Goal: Task Accomplishment & Management: Complete application form

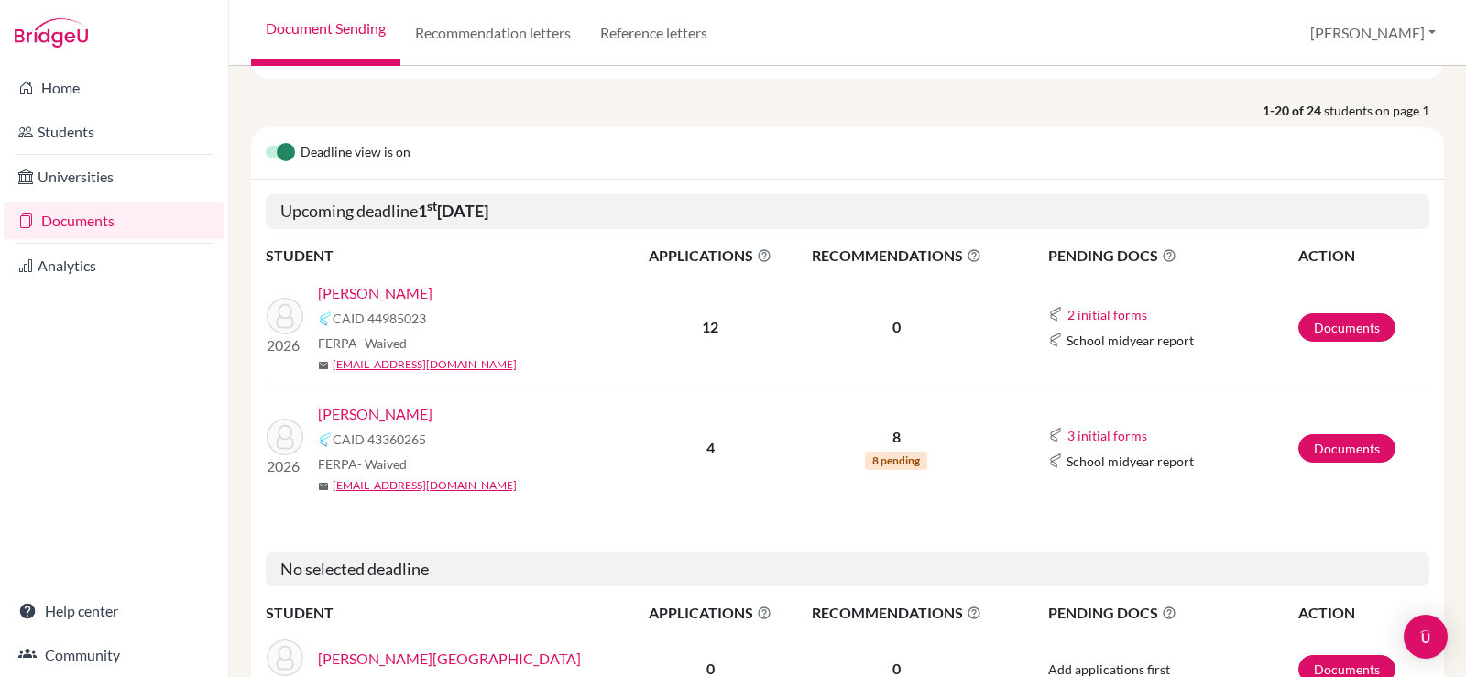
scroll to position [183, 0]
click at [1076, 434] on button "3 initial forms" at bounding box center [1108, 434] width 82 height 21
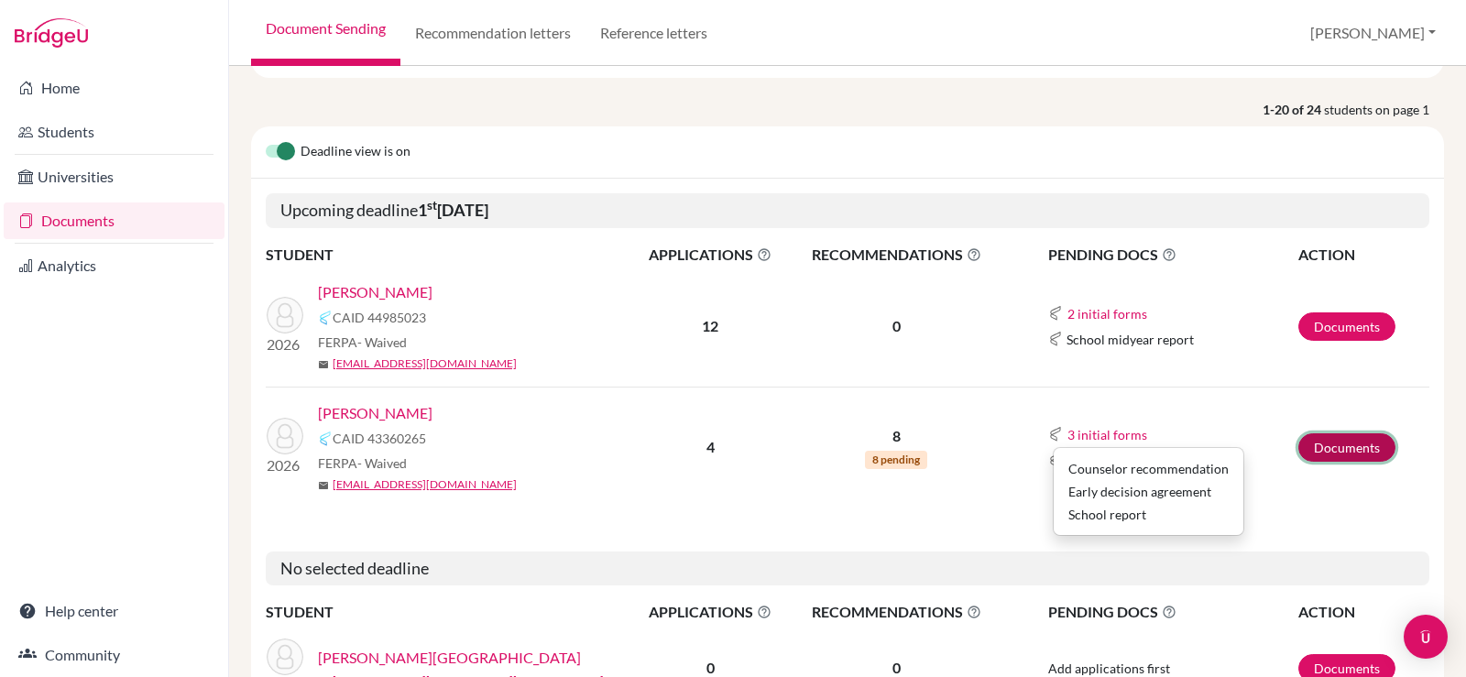
click at [1339, 454] on link "Documents" at bounding box center [1346, 447] width 97 height 28
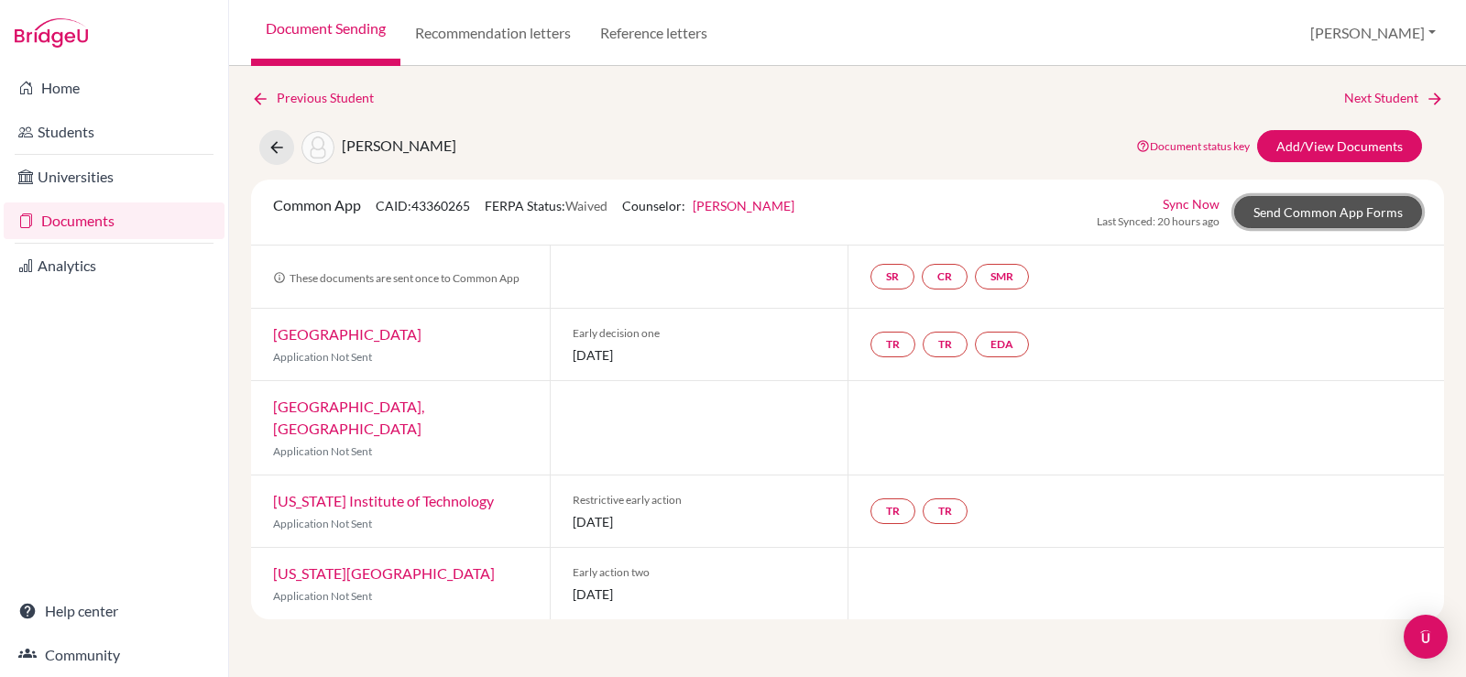
click at [1292, 205] on link "Send Common App Forms" at bounding box center [1328, 212] width 188 height 32
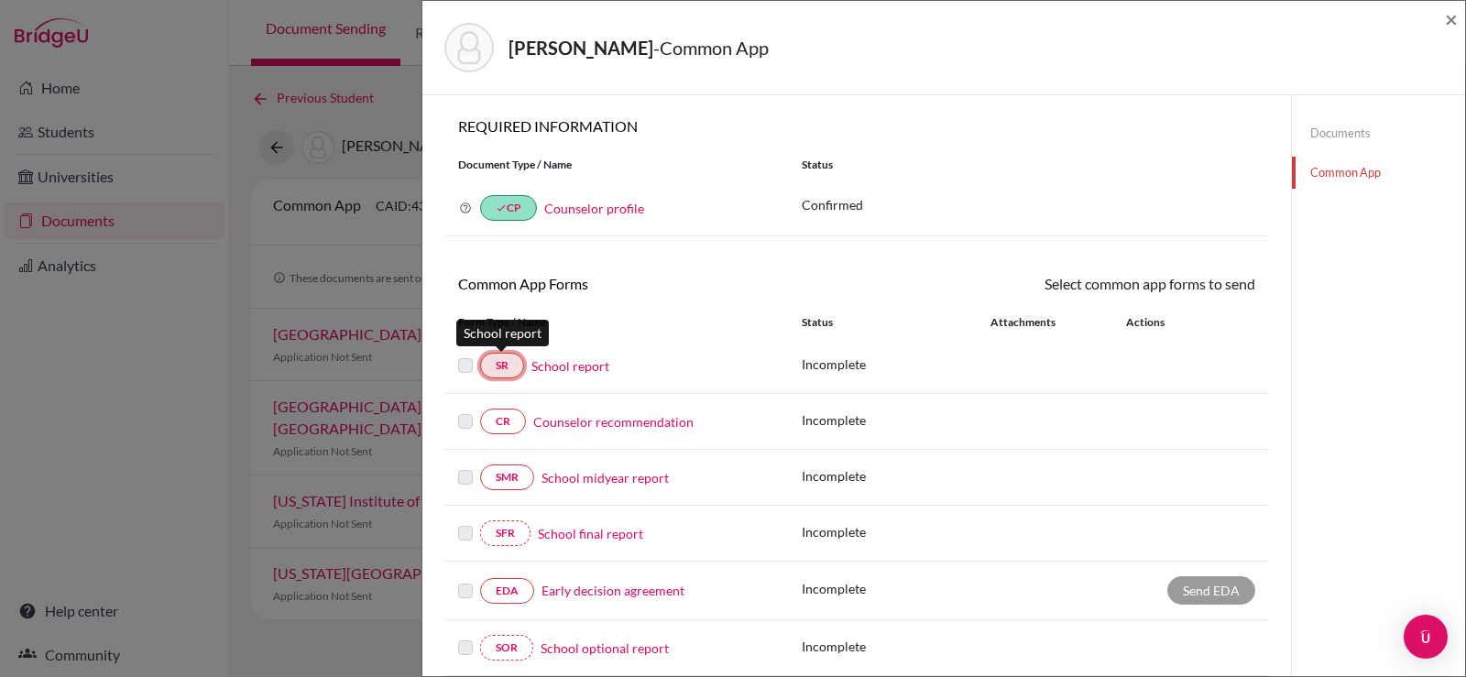
click at [506, 374] on link "SR" at bounding box center [502, 366] width 44 height 26
click at [588, 367] on link "School report" at bounding box center [570, 365] width 78 height 19
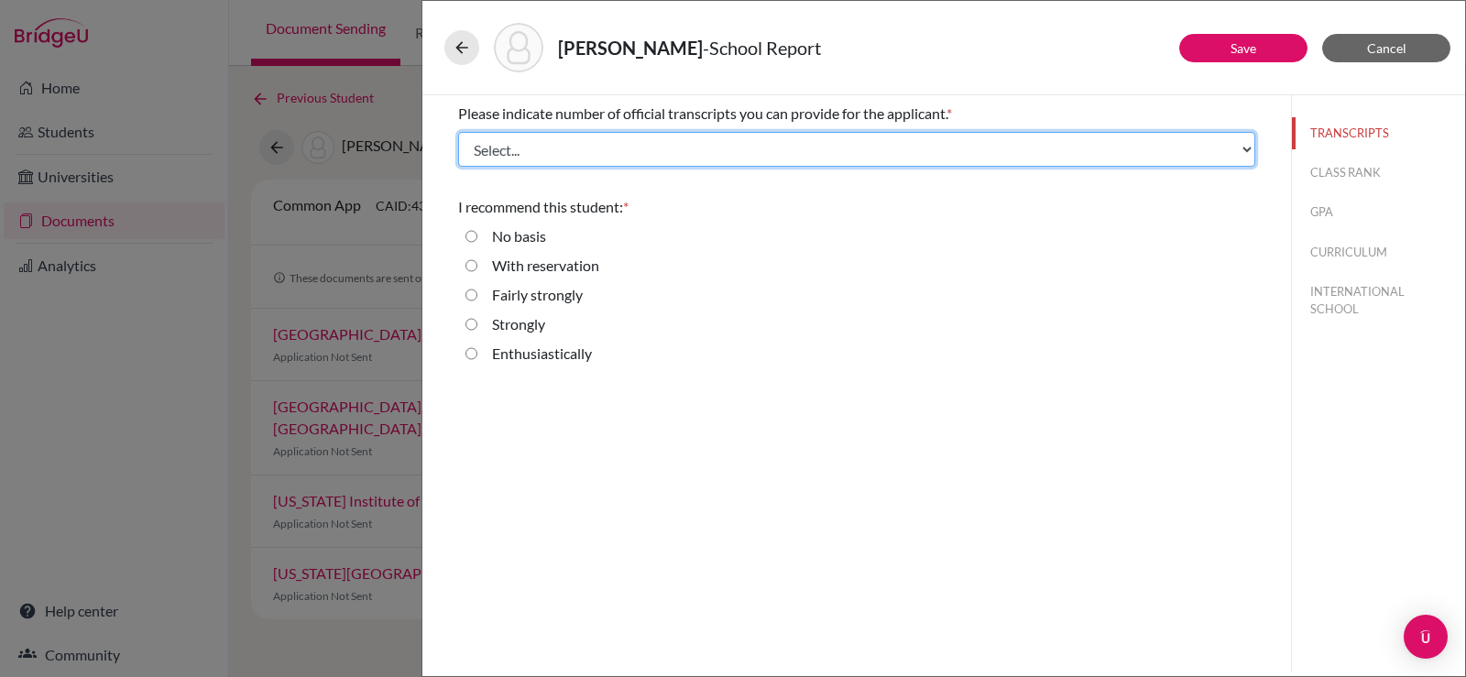
click at [570, 163] on select "Select... 1 2 3 4" at bounding box center [856, 149] width 797 height 35
select select "1"
click at [458, 132] on select "Select... 1 2 3 4" at bounding box center [856, 149] width 797 height 35
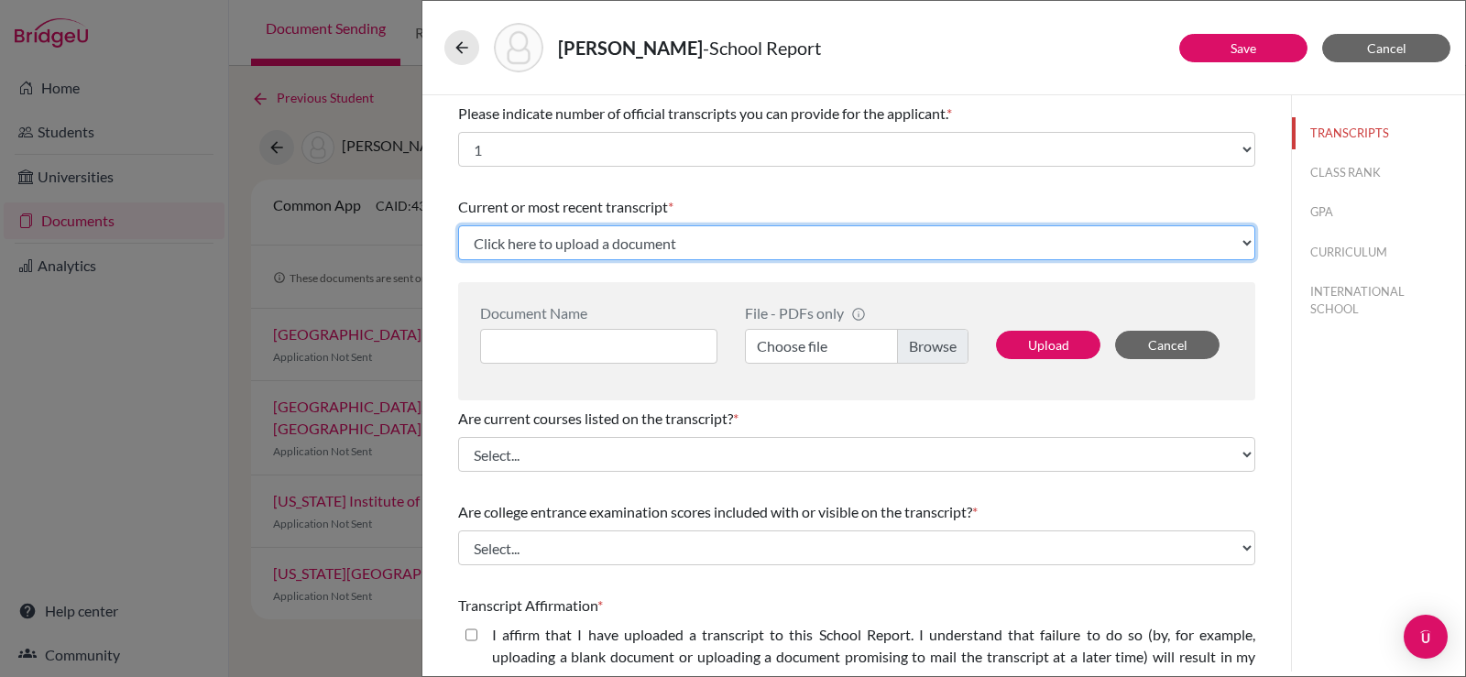
click at [557, 239] on select "Click here to upload a document Upload New File" at bounding box center [856, 242] width 797 height 35
select select "Upload New File"
click at [458, 225] on select "Click here to upload a document Upload New File" at bounding box center [856, 242] width 797 height 35
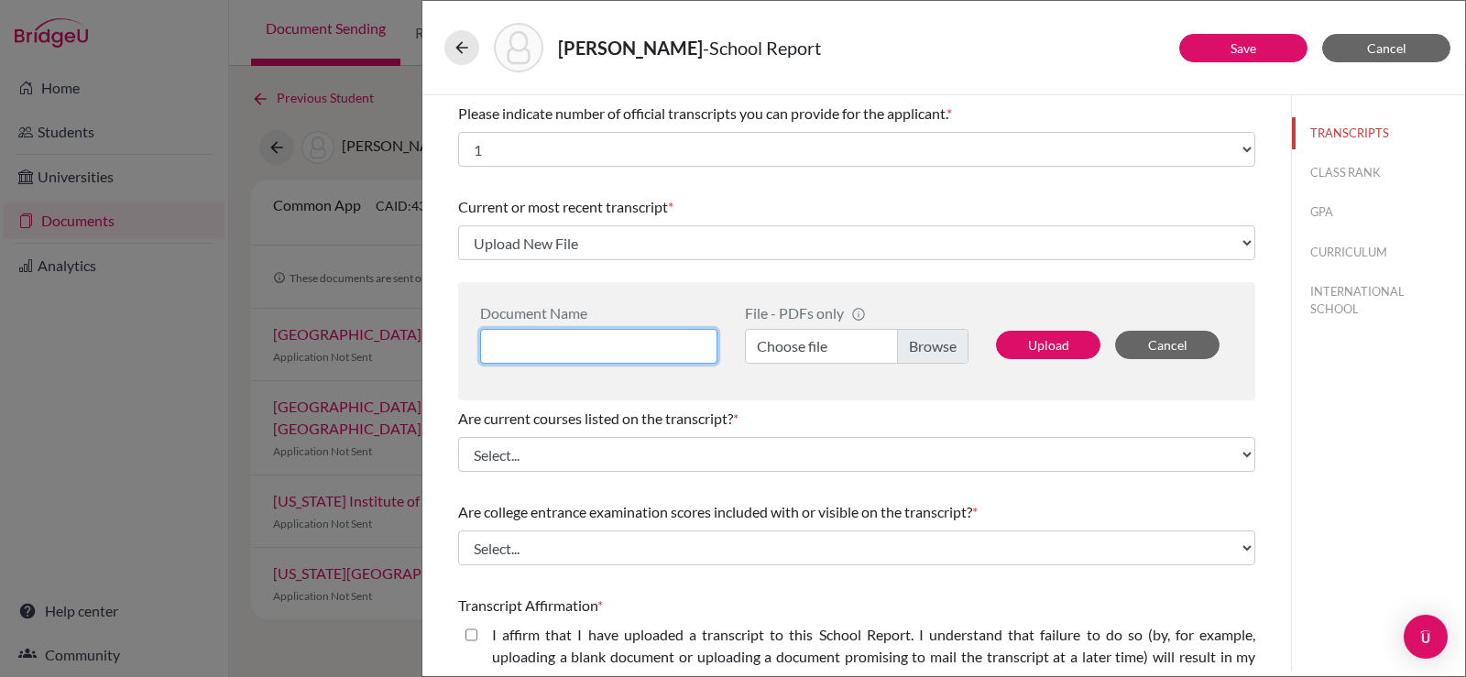
click at [600, 336] on input at bounding box center [598, 346] width 237 height 35
type input "s"
type input "SEO YE JUN - TOR"
click at [793, 345] on label "Choose file" at bounding box center [857, 346] width 224 height 35
click at [793, 345] on input "Choose file" at bounding box center [857, 346] width 224 height 35
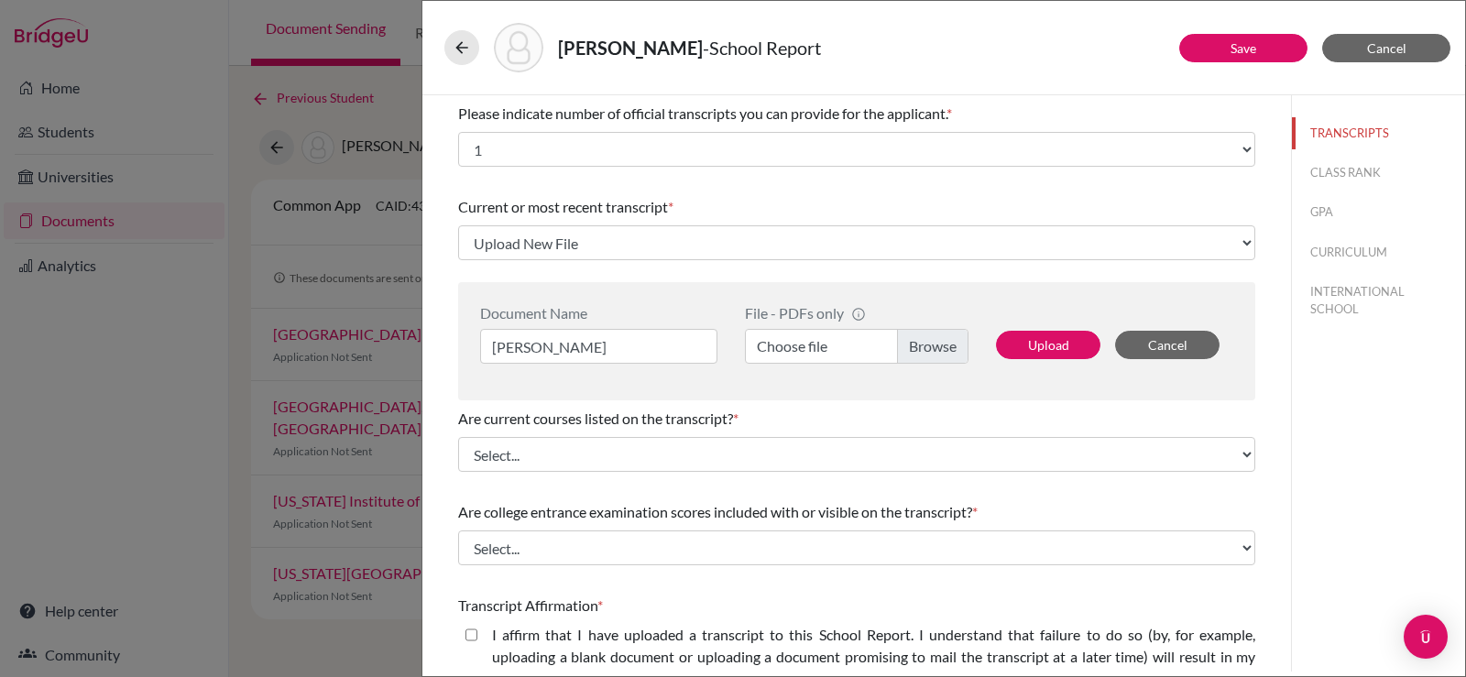
click at [929, 357] on label "Choose file" at bounding box center [857, 346] width 224 height 35
click at [929, 357] on input "Choose file" at bounding box center [857, 346] width 224 height 35
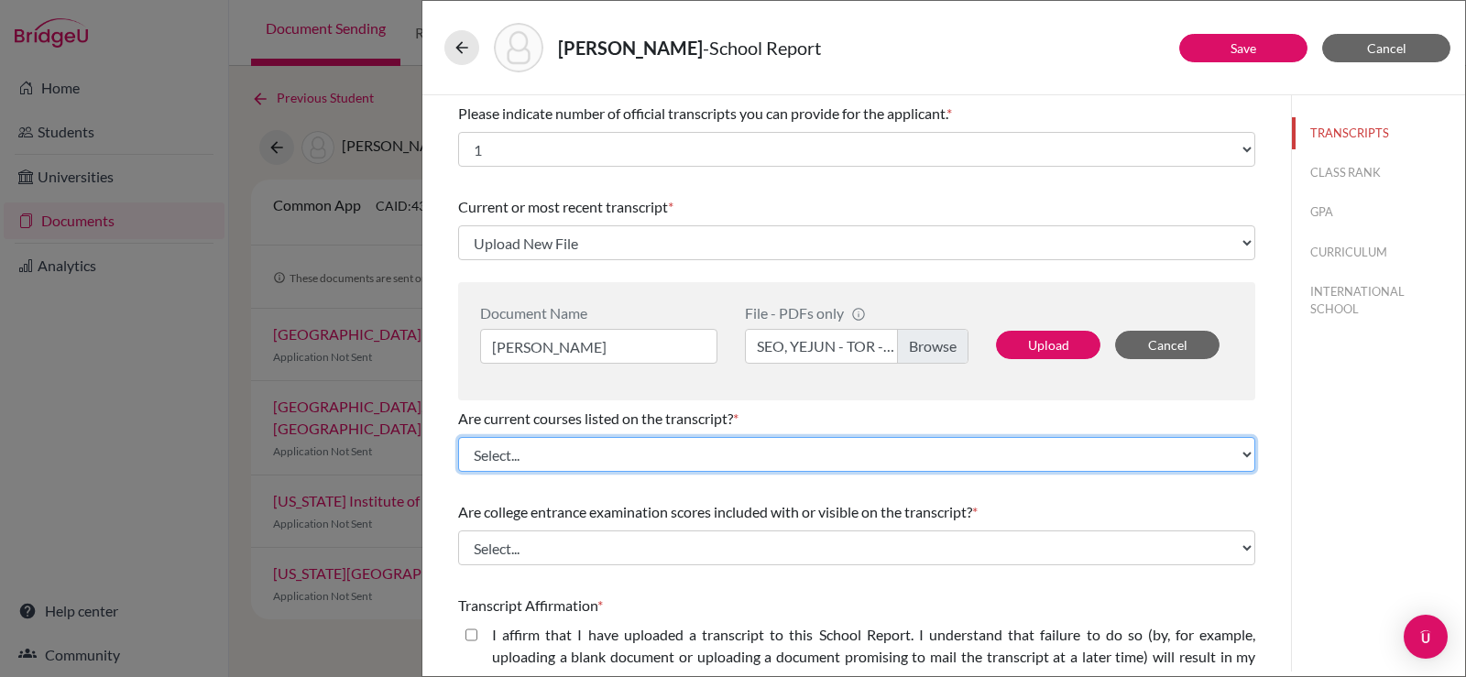
click at [558, 462] on select "Select... Yes No" at bounding box center [856, 454] width 797 height 35
select select "0"
click at [458, 437] on select "Select... Yes No" at bounding box center [856, 454] width 797 height 35
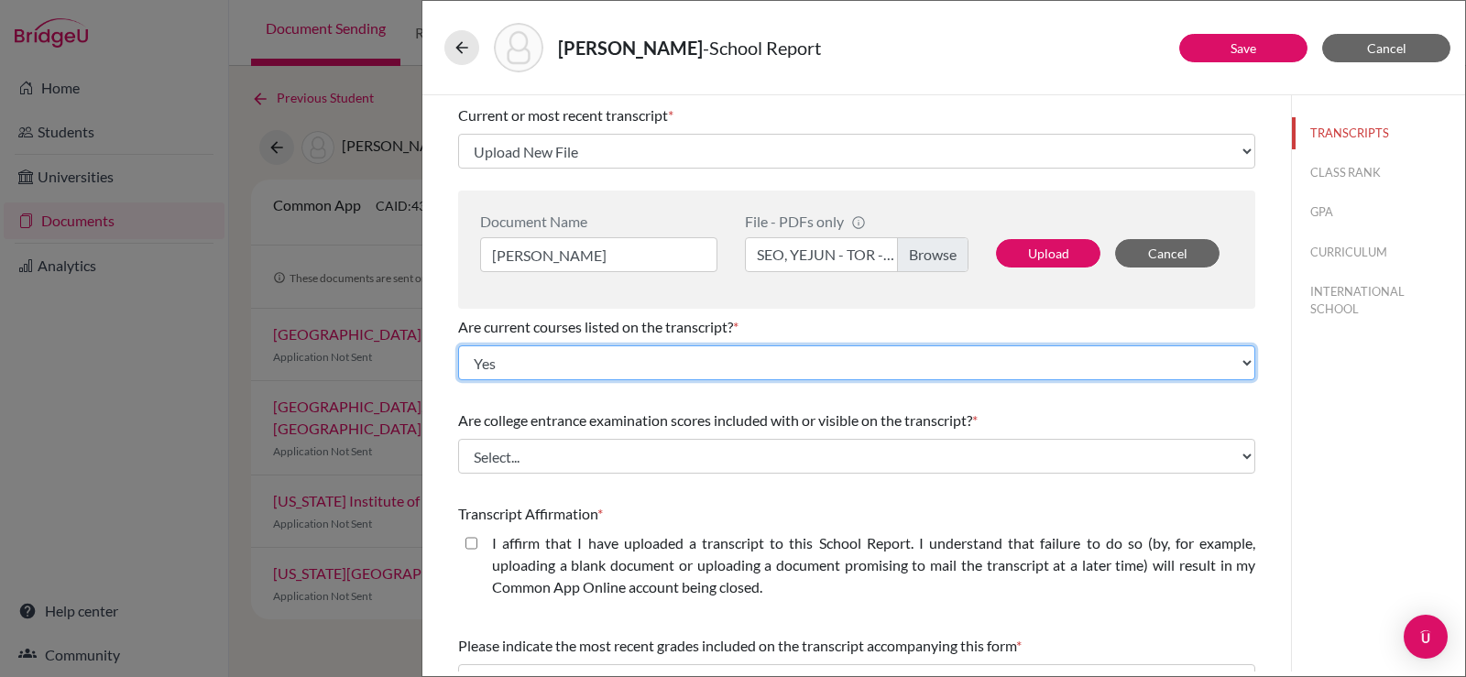
scroll to position [183, 0]
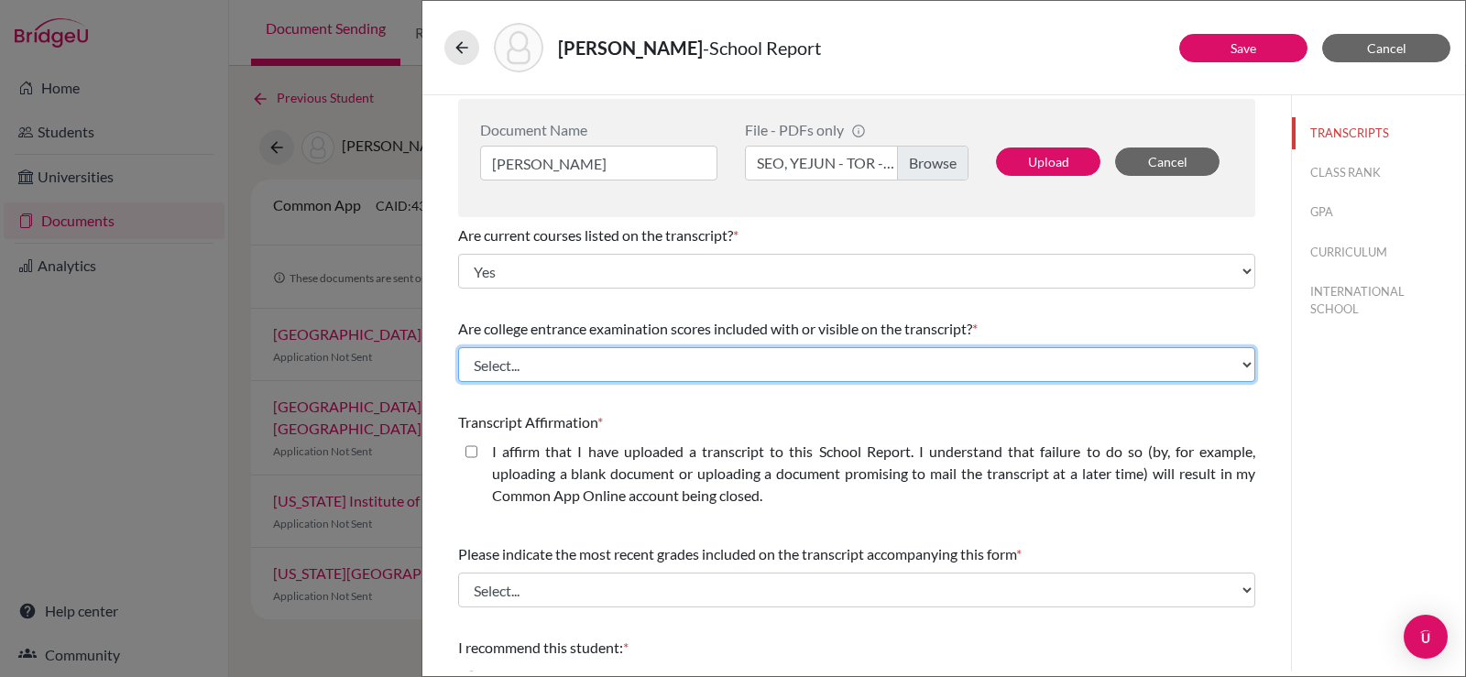
click at [569, 360] on select "Select... Yes No" at bounding box center [856, 364] width 797 height 35
select select "1"
click at [458, 347] on select "Select... Yes No" at bounding box center [856, 364] width 797 height 35
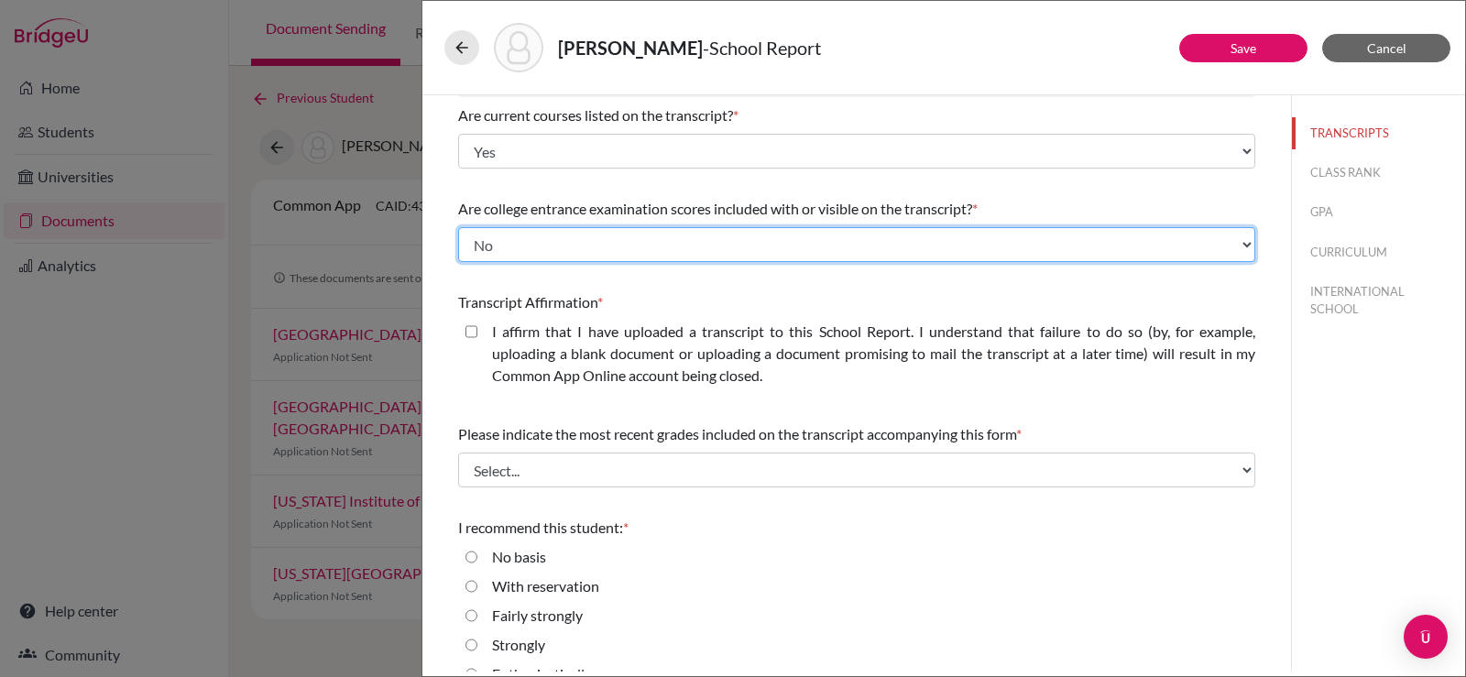
scroll to position [332, 0]
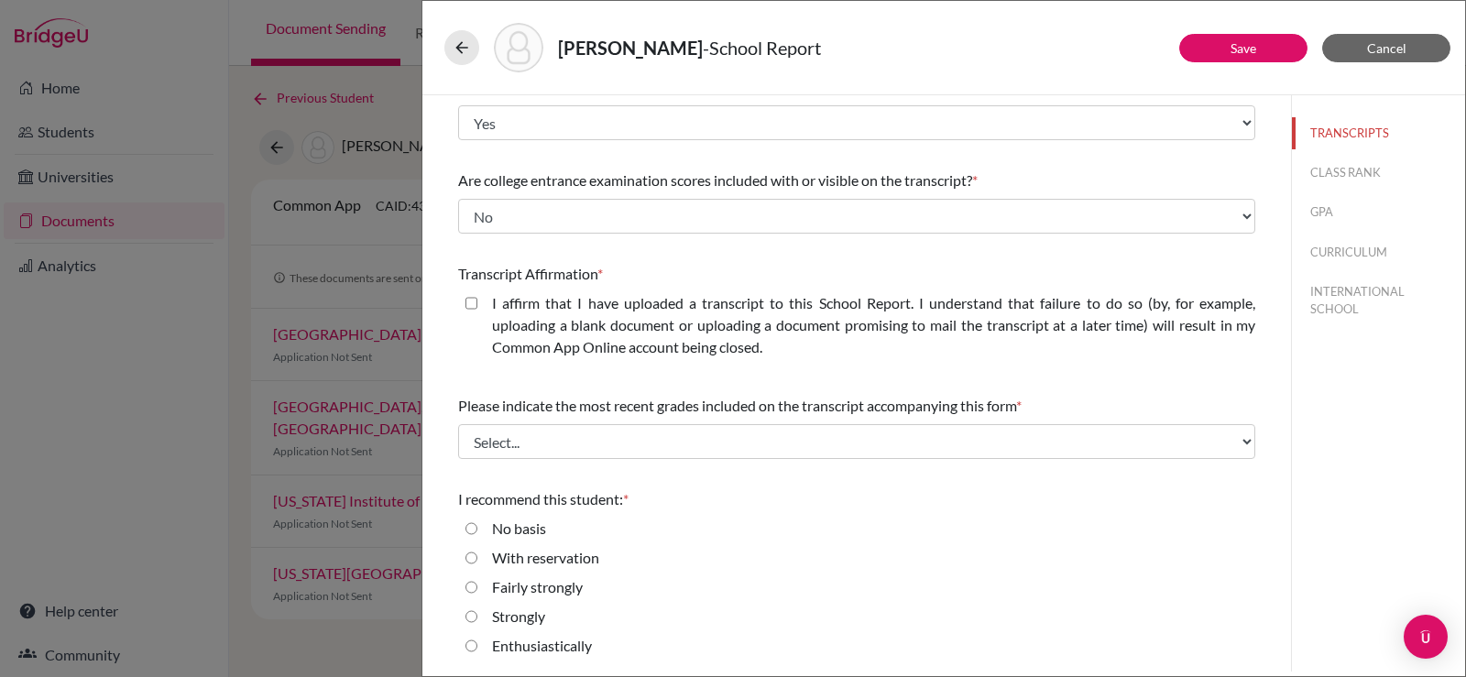
click at [479, 298] on div "I affirm that I have uploaded a transcript to this School Report. I understand …" at bounding box center [866, 328] width 778 height 73
click at [474, 304] on closed\ "I affirm that I have uploaded a transcript to this School Report. I understand …" at bounding box center [471, 303] width 12 height 22
checkbox closed\ "true"
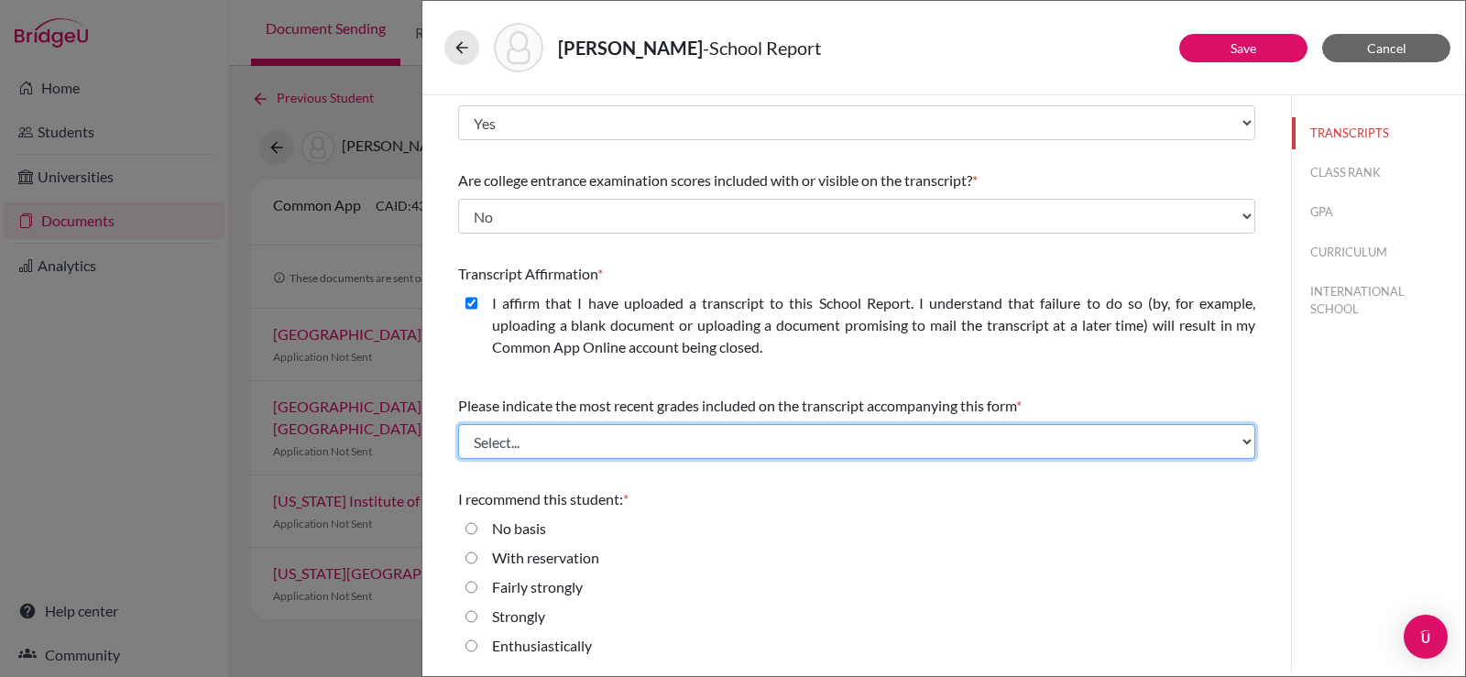
click at [606, 444] on select "Select... Final junior year grades 1st Quarter senior year grades 2nd Quarter/1…" at bounding box center [856, 441] width 797 height 35
select select "0"
click at [458, 424] on select "Select... Final junior year grades 1st Quarter senior year grades 2nd Quarter/1…" at bounding box center [856, 441] width 797 height 35
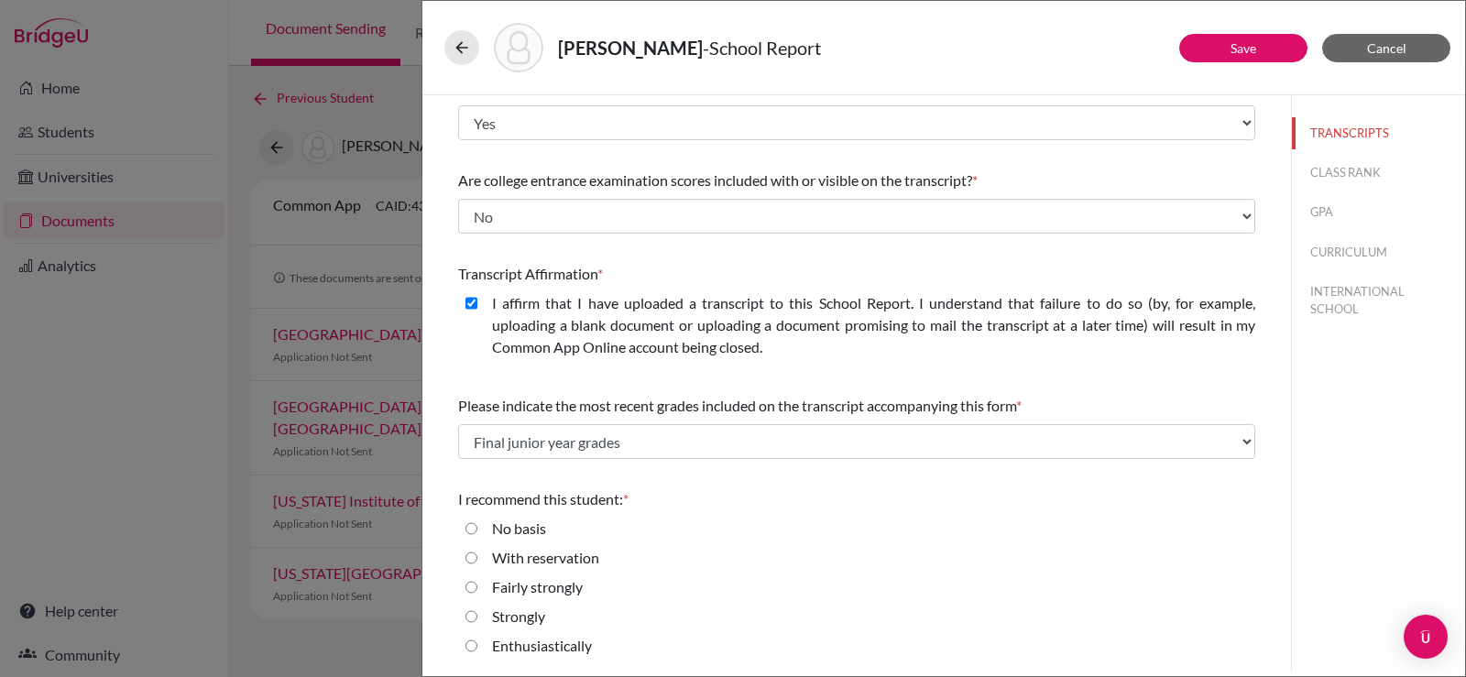
click at [526, 617] on label "Strongly" at bounding box center [518, 617] width 53 height 22
click at [477, 617] on input "Strongly" at bounding box center [471, 617] width 12 height 22
radio input "true"
click at [526, 645] on label "Enthusiastically" at bounding box center [542, 646] width 100 height 22
click at [477, 645] on input "Enthusiastically" at bounding box center [471, 646] width 12 height 22
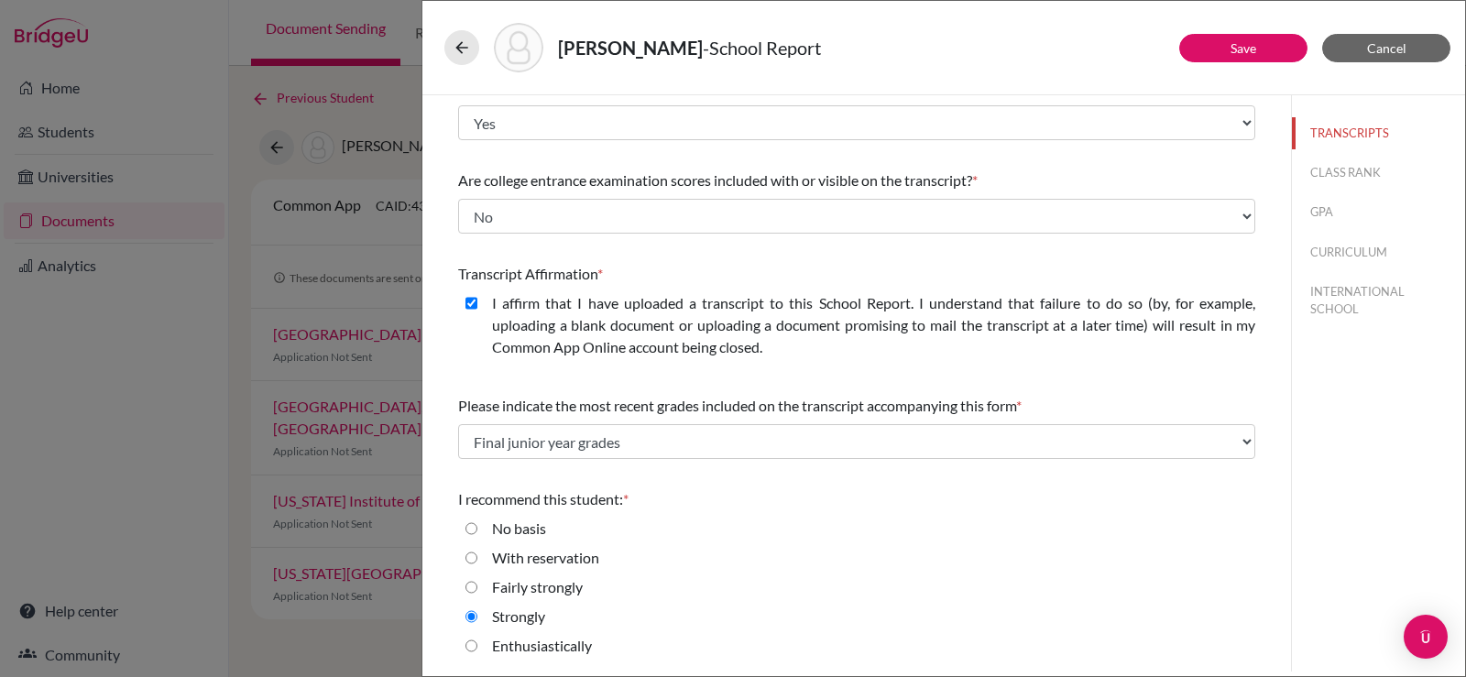
radio input "true"
click at [537, 614] on label "Strongly" at bounding box center [518, 617] width 53 height 22
click at [477, 614] on input "Strongly" at bounding box center [471, 617] width 12 height 22
radio input "true"
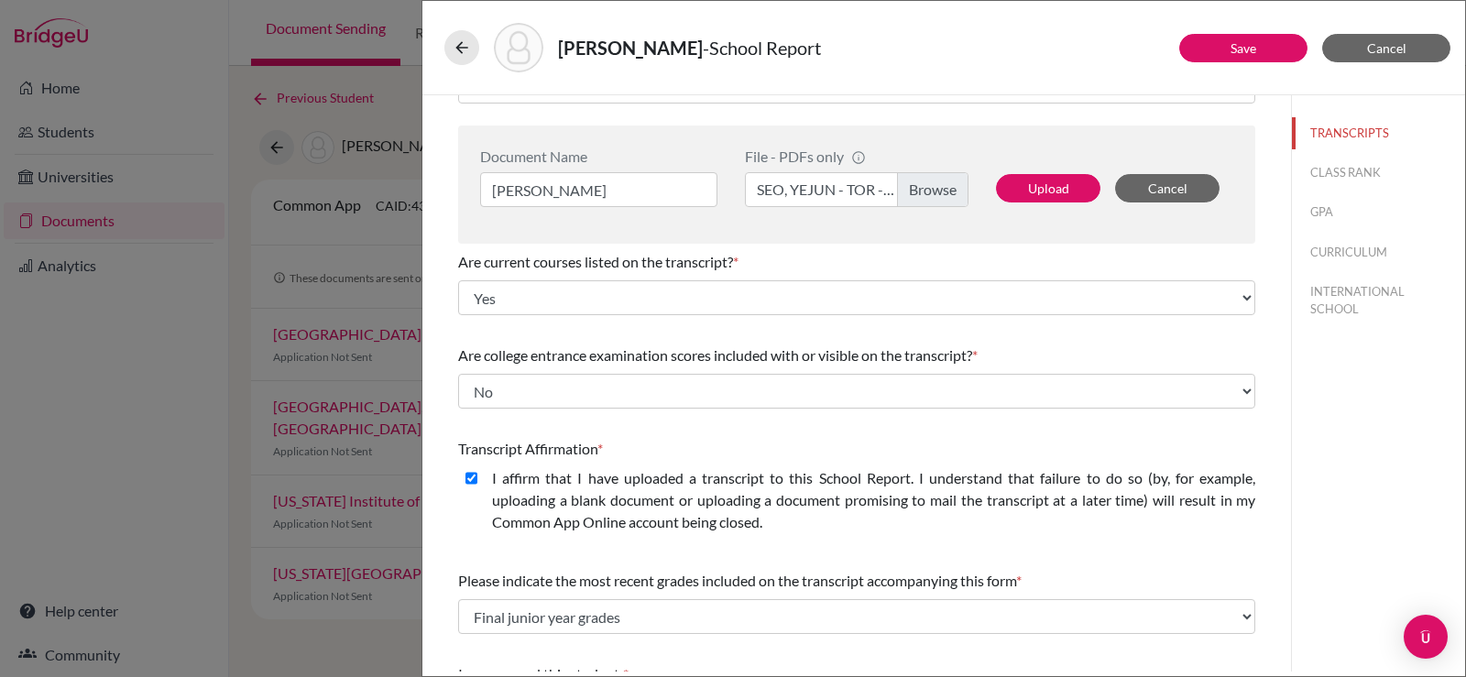
scroll to position [0, 0]
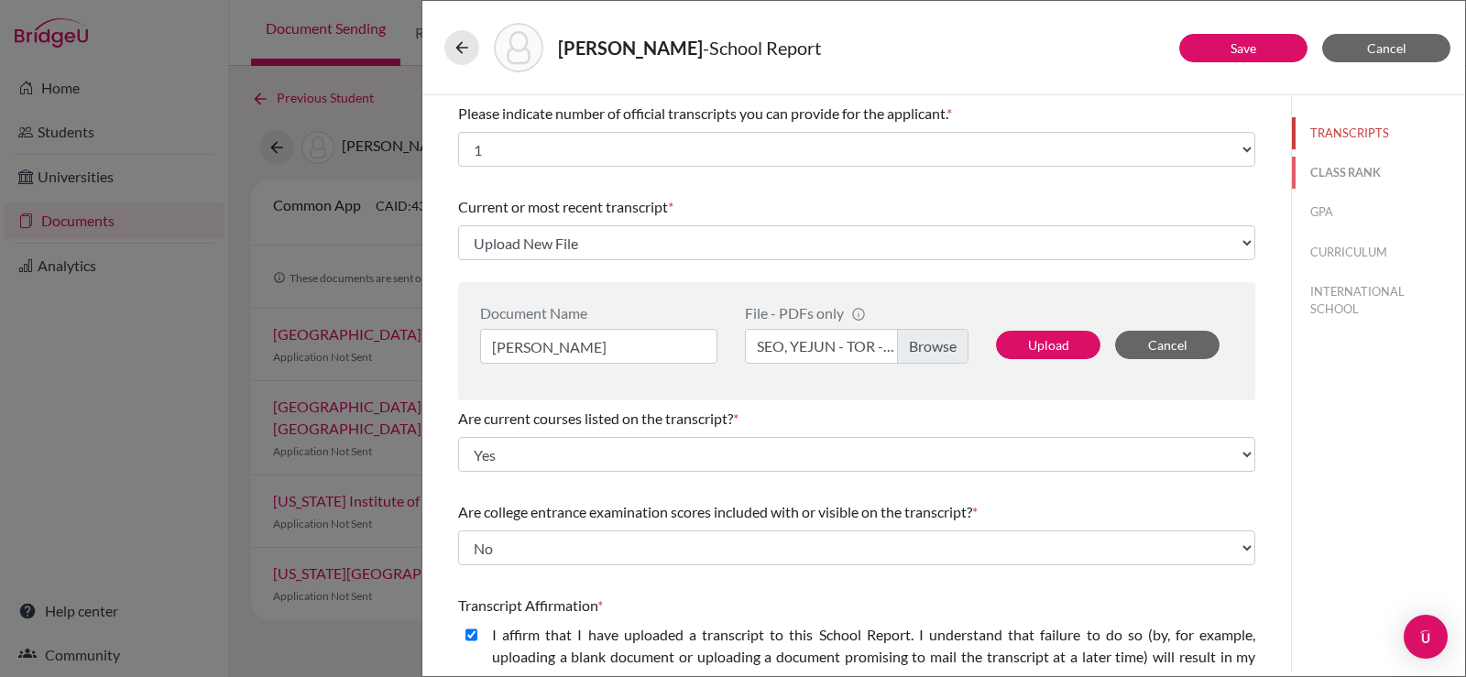
click at [1299, 161] on button "CLASS RANK" at bounding box center [1378, 173] width 173 height 32
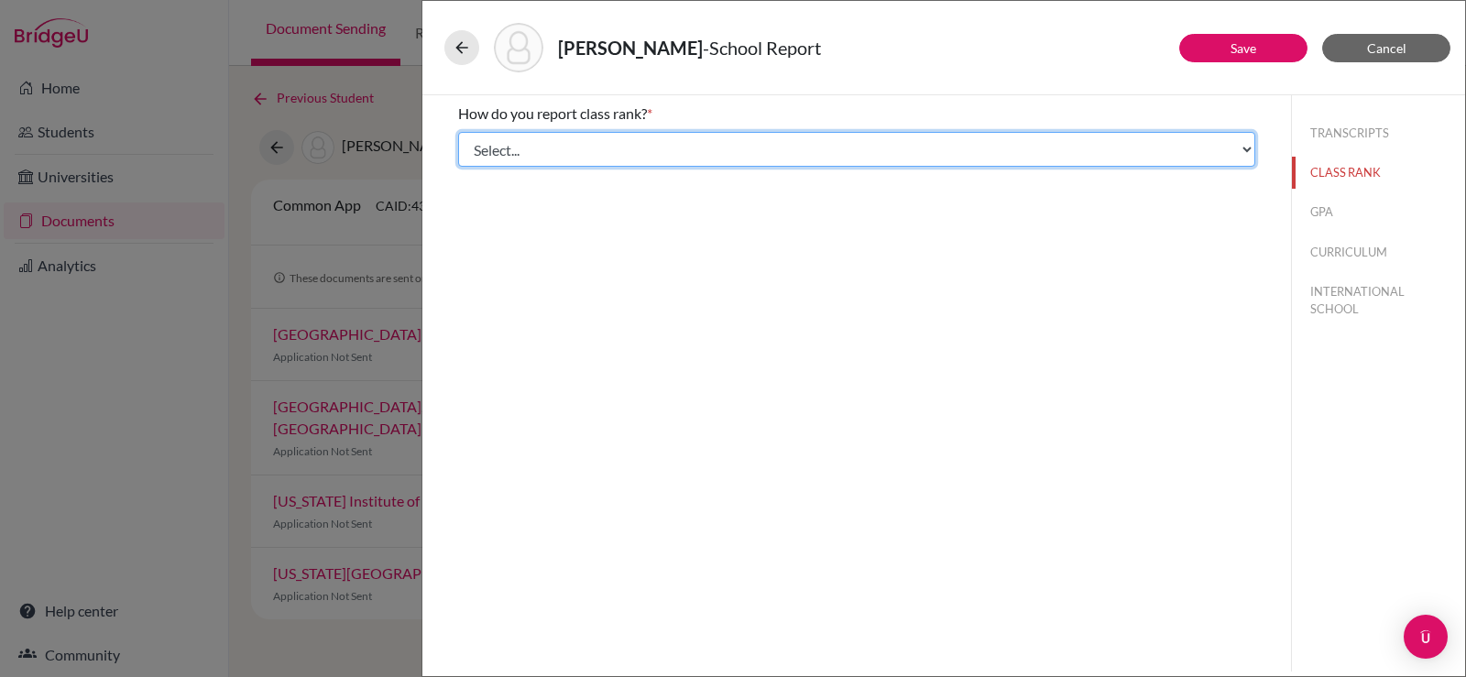
click at [913, 151] on select "Select... Exact Decile Quintile Quartile None" at bounding box center [856, 149] width 797 height 35
select select "5"
click at [458, 132] on select "Select... Exact Decile Quintile Quartile None" at bounding box center [856, 149] width 797 height 35
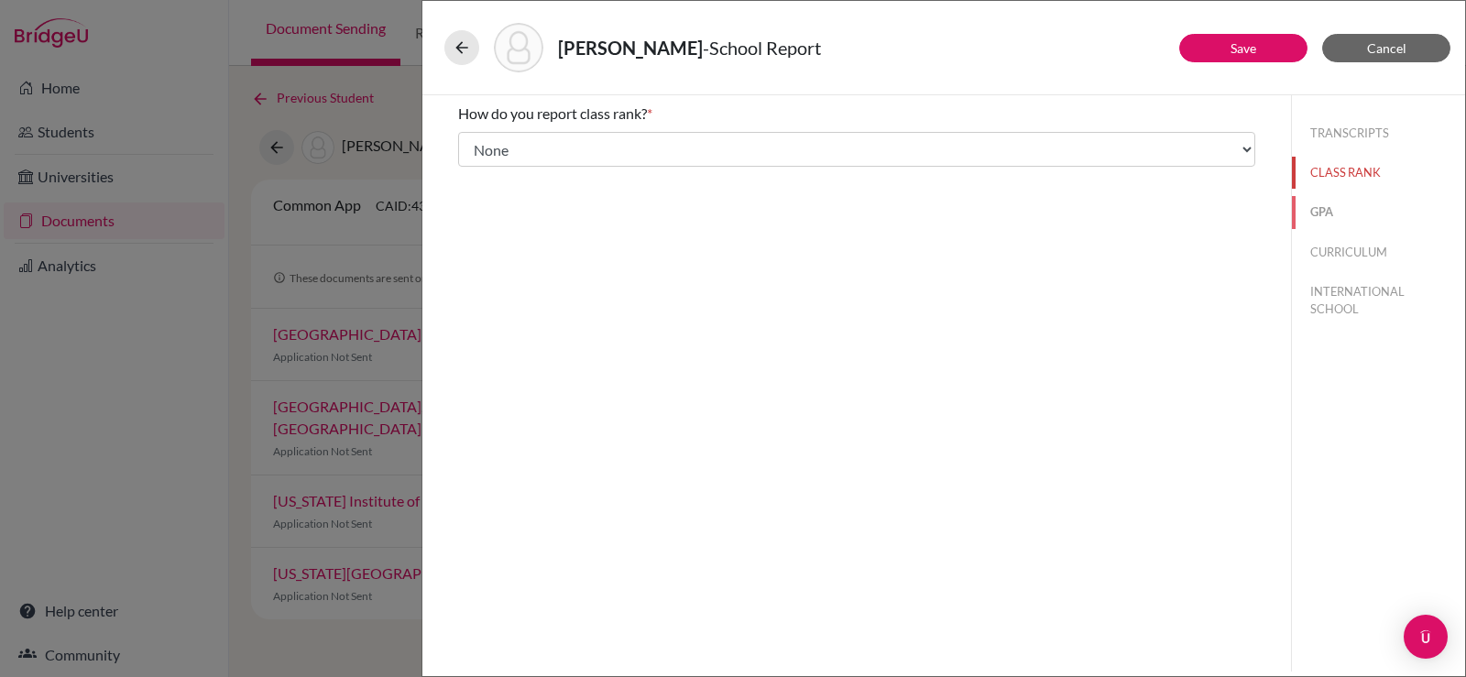
click at [1309, 210] on button "GPA" at bounding box center [1378, 212] width 173 height 32
click at [498, 137] on label "Yes" at bounding box center [503, 143] width 22 height 22
click at [477, 137] on input "Yes" at bounding box center [471, 143] width 12 height 22
radio input "true"
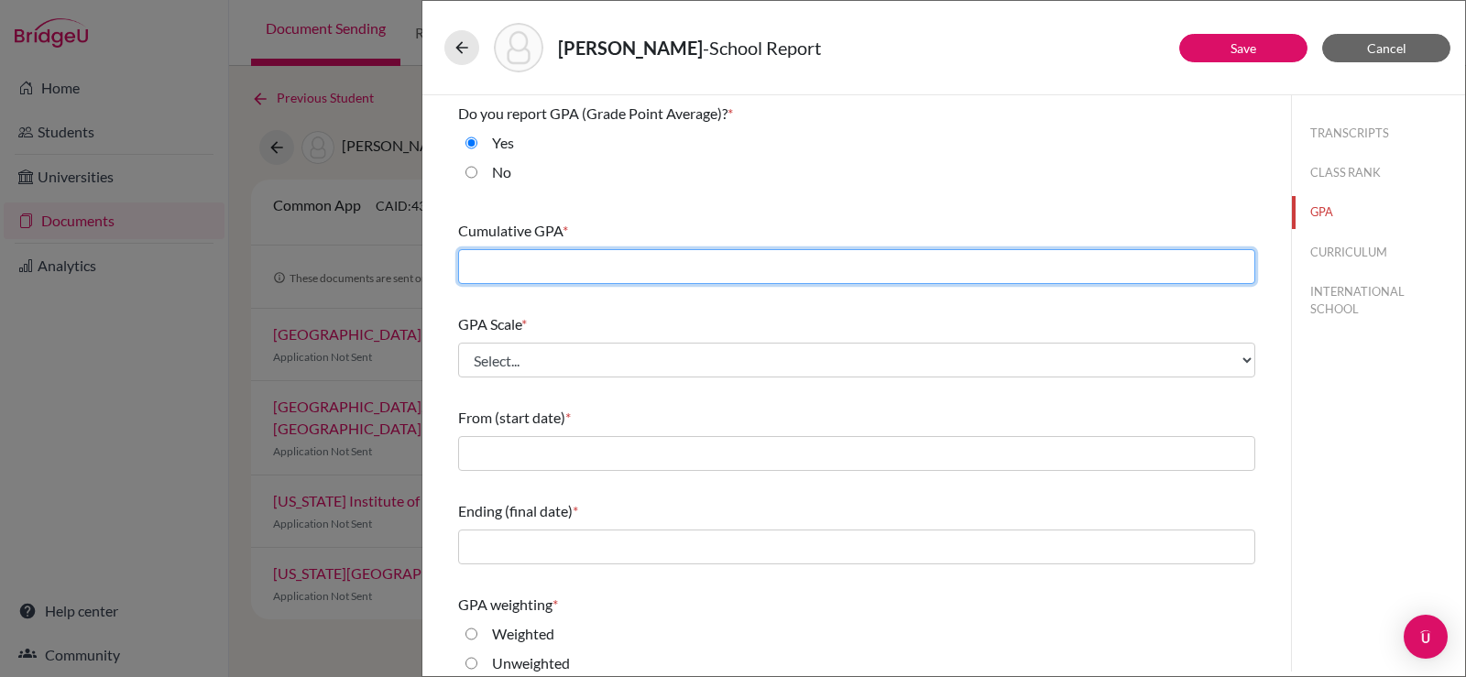
click at [541, 274] on input "text" at bounding box center [856, 266] width 797 height 35
click at [553, 270] on input "text" at bounding box center [856, 266] width 797 height 35
type input "3.97"
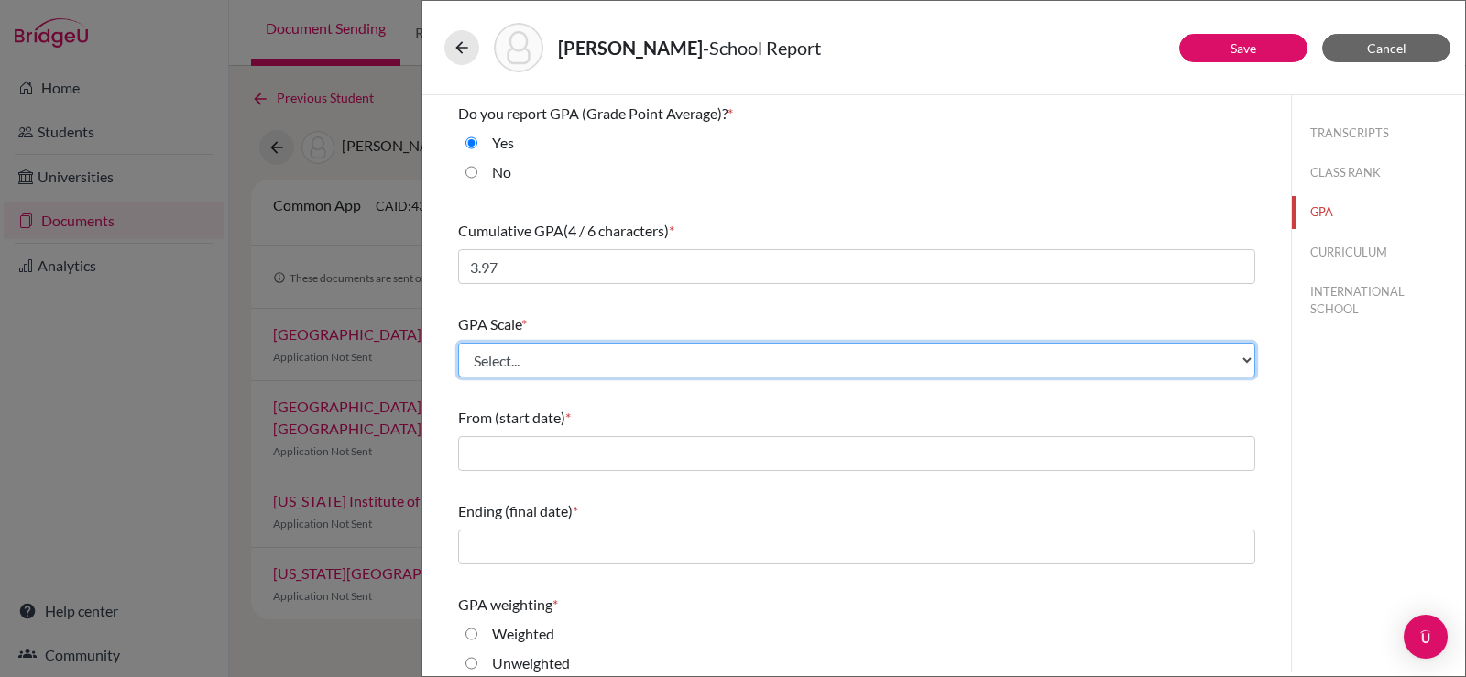
click at [538, 358] on select "Select... 4 5 6 7 8 9 10 11 12 13 14 15 16 17 18 19 20 100" at bounding box center [856, 360] width 797 height 35
select select "4"
click at [458, 343] on select "Select... 4 5 6 7 8 9 10 11 12 13 14 15 16 17 18 19 20 100" at bounding box center [856, 360] width 797 height 35
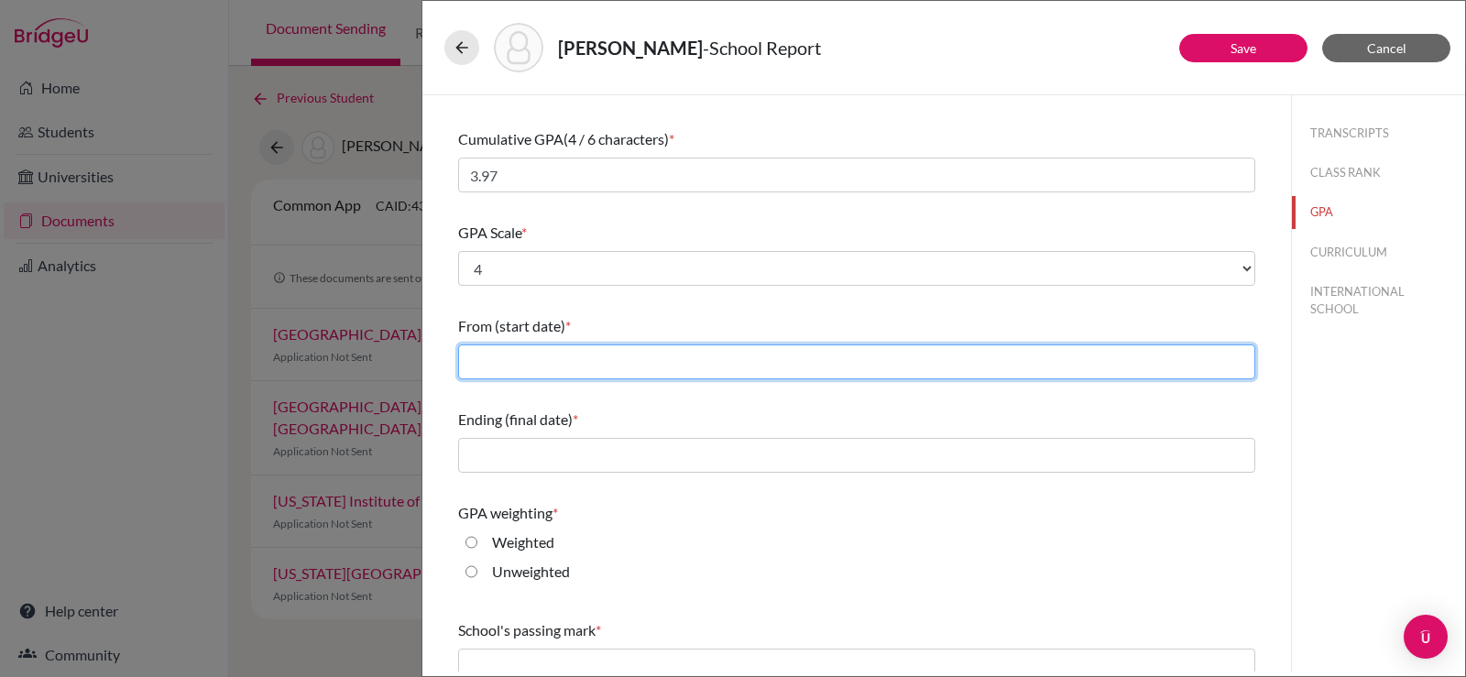
click at [522, 345] on input "text" at bounding box center [856, 362] width 797 height 35
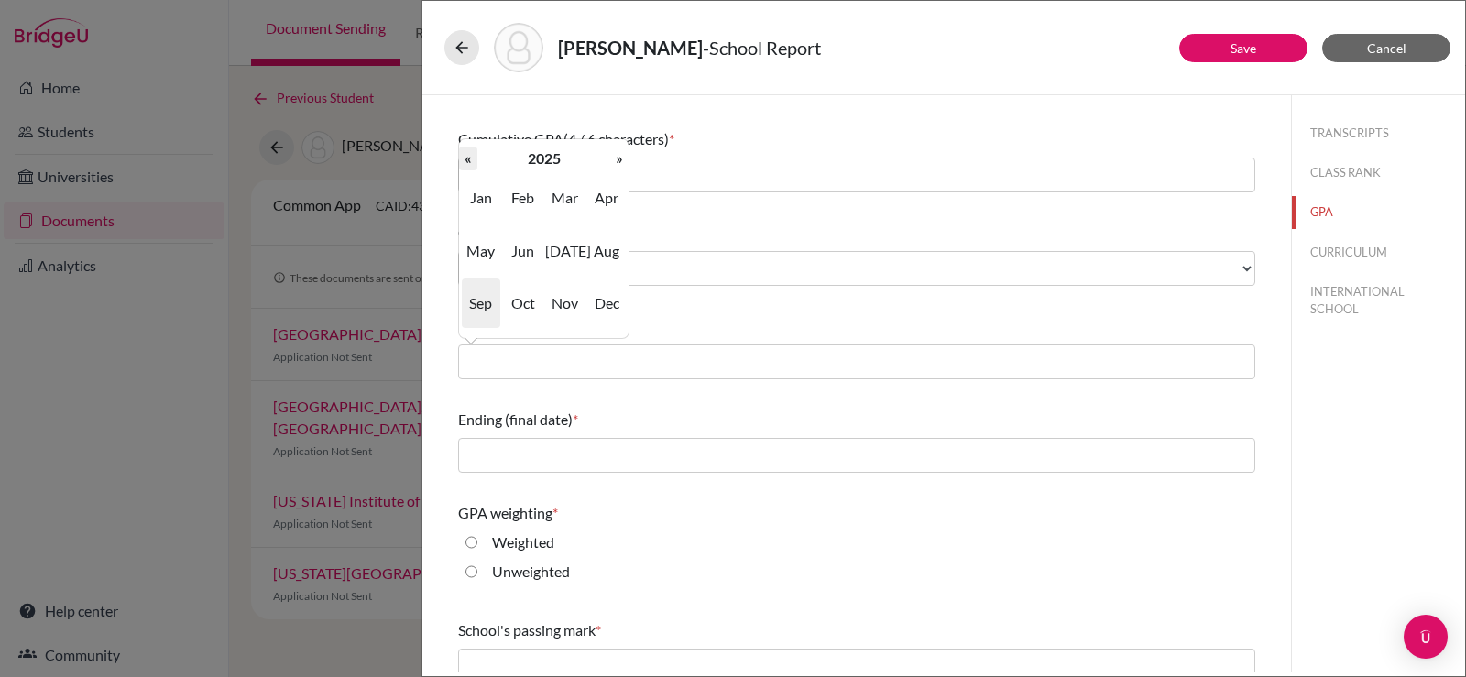
click at [470, 153] on th "«" at bounding box center [468, 159] width 18 height 24
click at [604, 249] on span "Aug" at bounding box center [606, 250] width 38 height 49
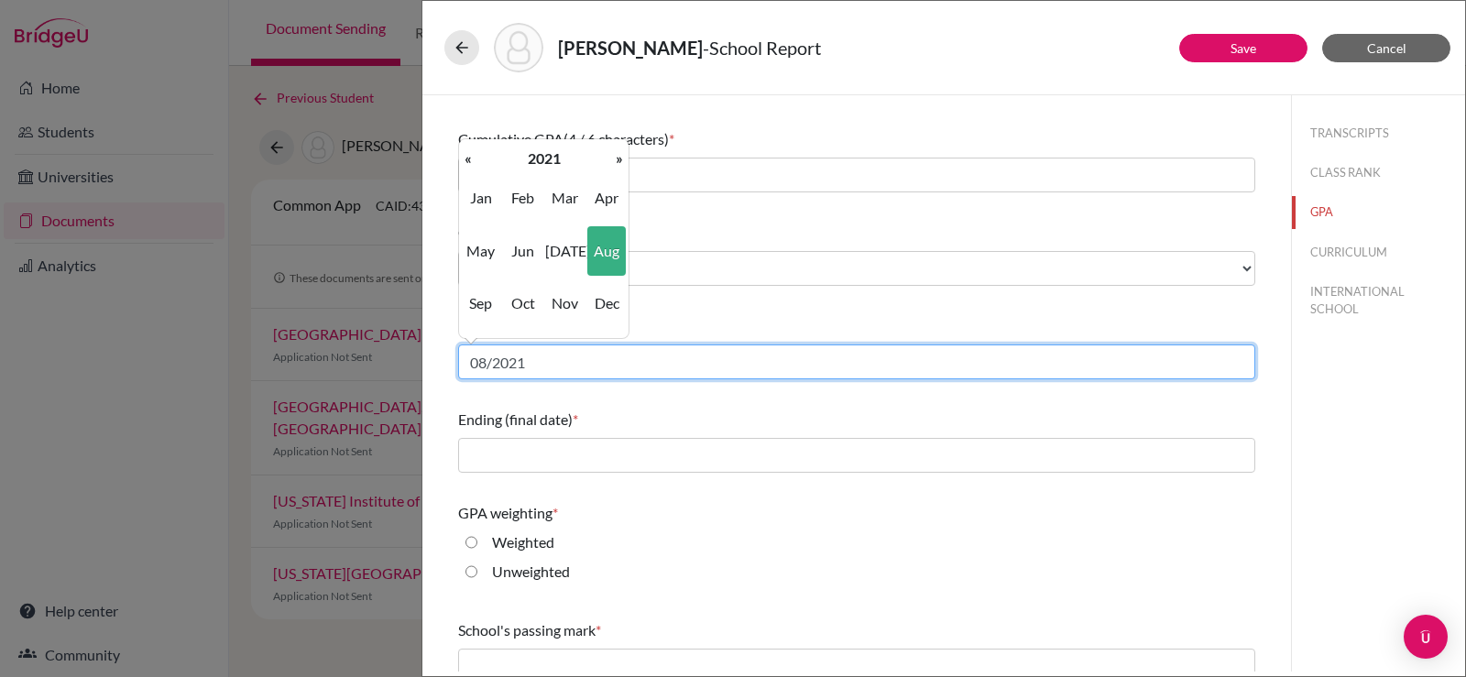
click at [527, 364] on input "08/2021" at bounding box center [856, 362] width 797 height 35
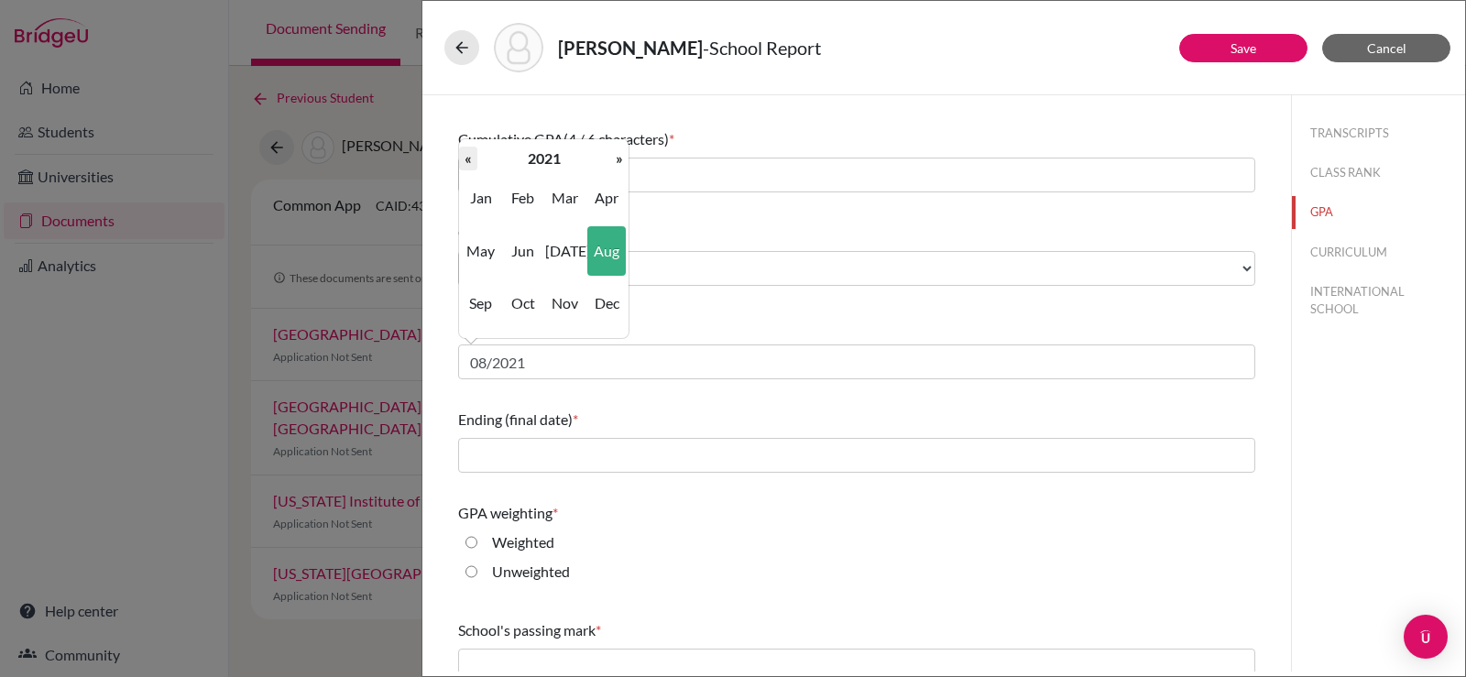
click at [473, 162] on th "«" at bounding box center [468, 159] width 18 height 24
click at [599, 249] on span "Aug" at bounding box center [606, 250] width 38 height 49
type input "08/2019"
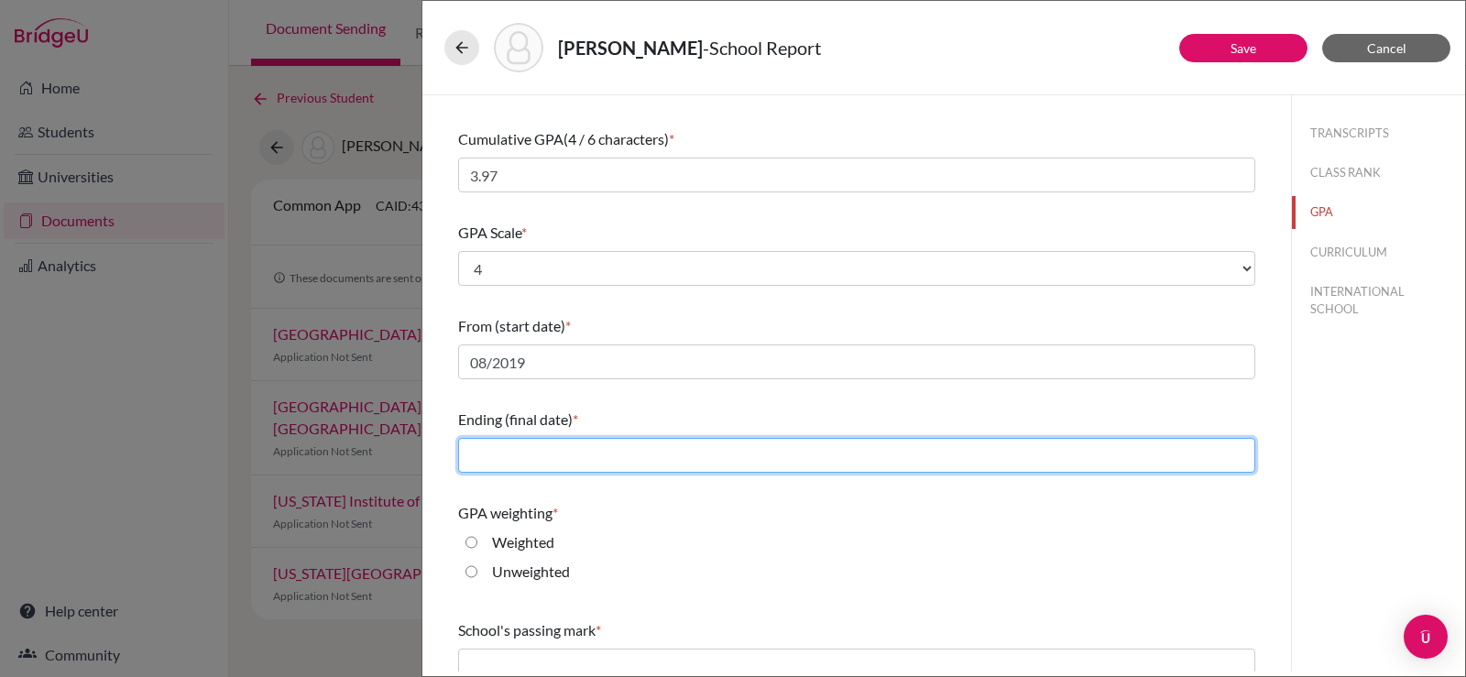
click at [561, 444] on input "text" at bounding box center [856, 455] width 797 height 35
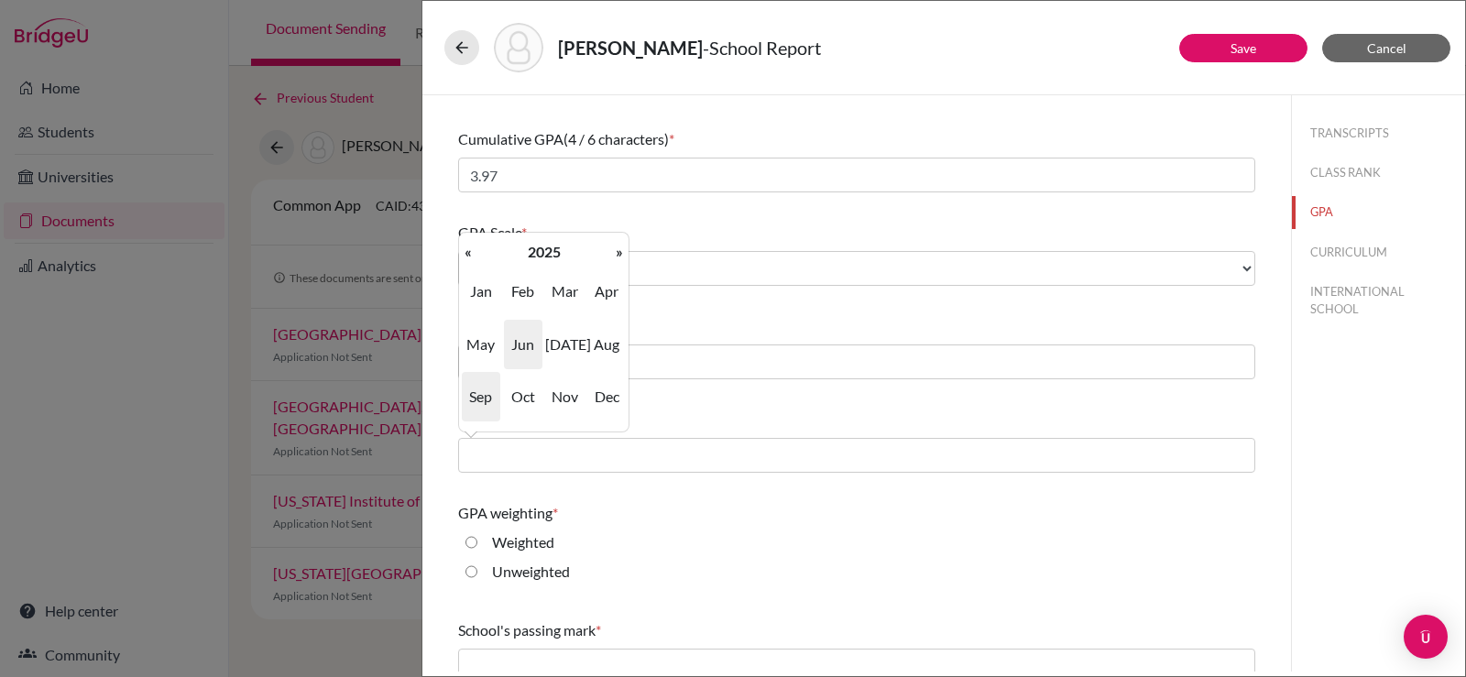
click at [529, 345] on span "Jun" at bounding box center [523, 344] width 38 height 49
type input "06/2025"
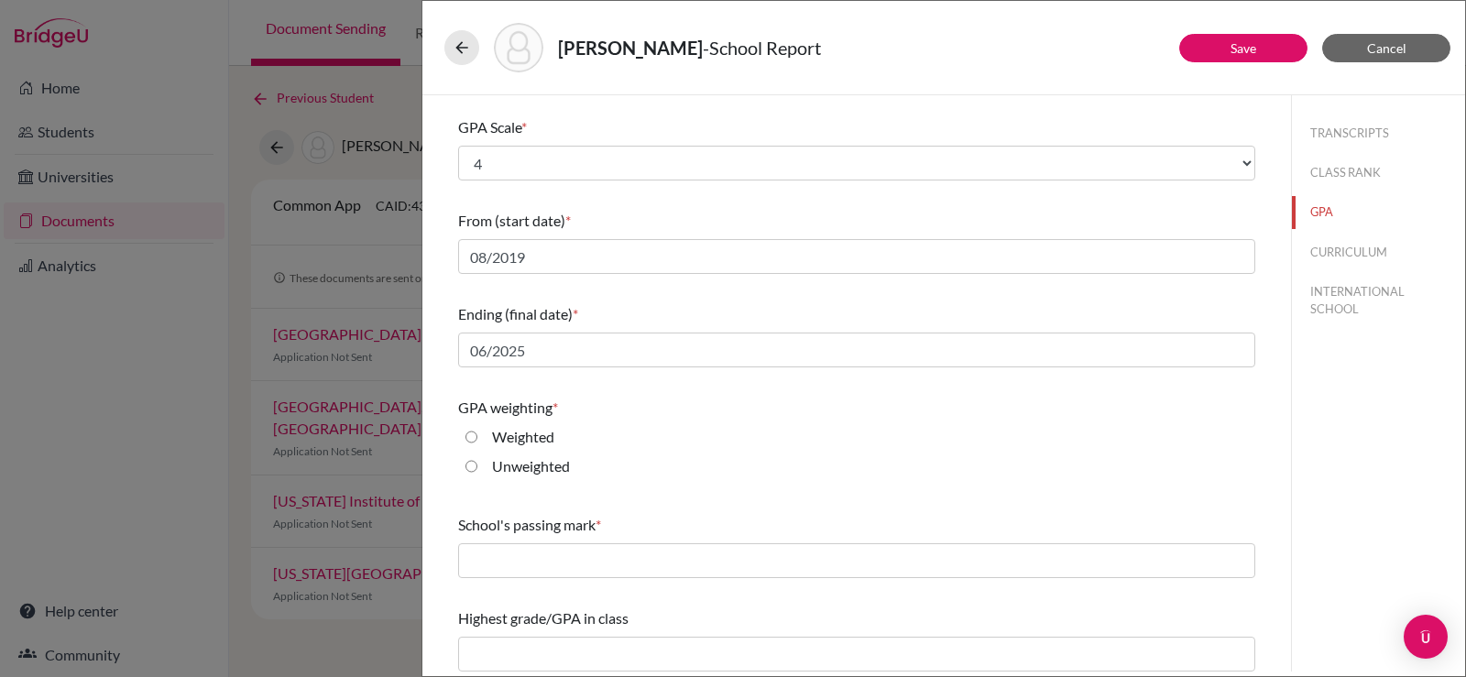
scroll to position [204, 0]
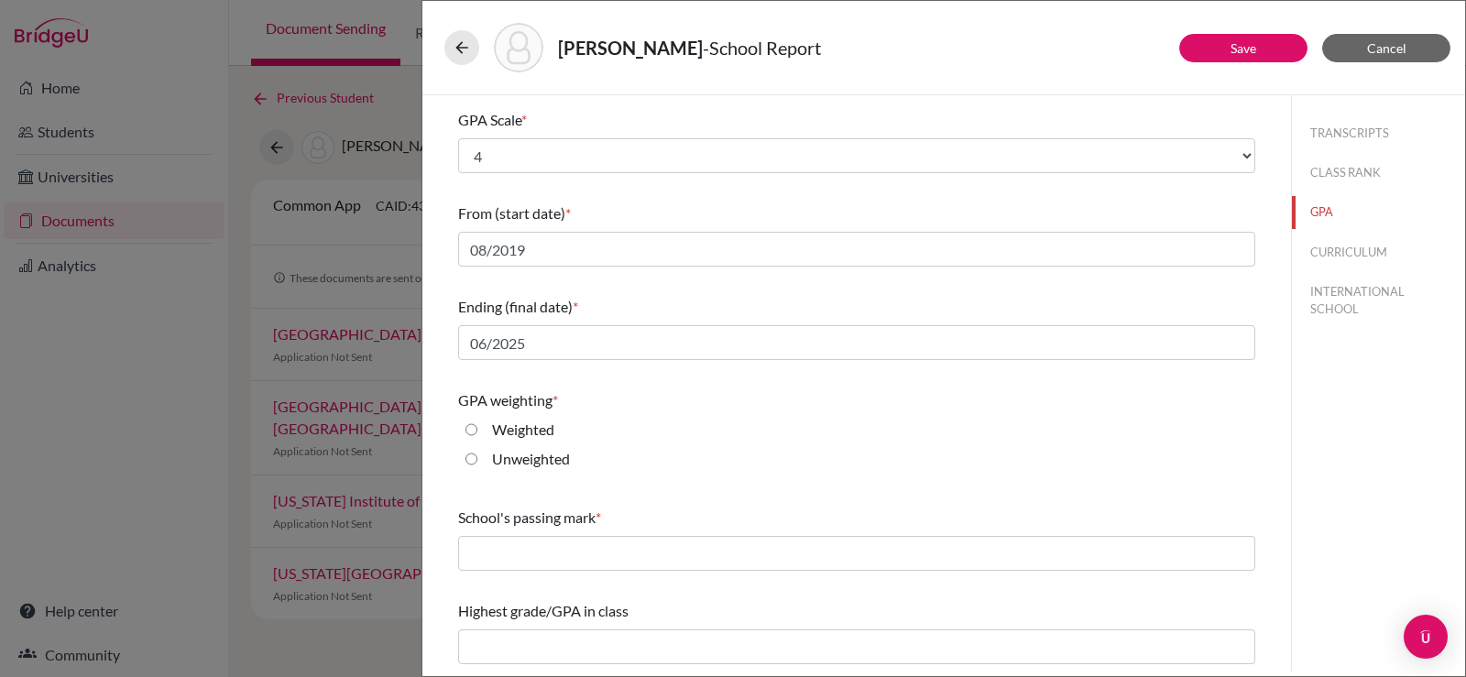
click at [541, 431] on label "Weighted" at bounding box center [523, 430] width 62 height 22
click at [477, 431] on input "Weighted" at bounding box center [471, 430] width 12 height 22
radio input "true"
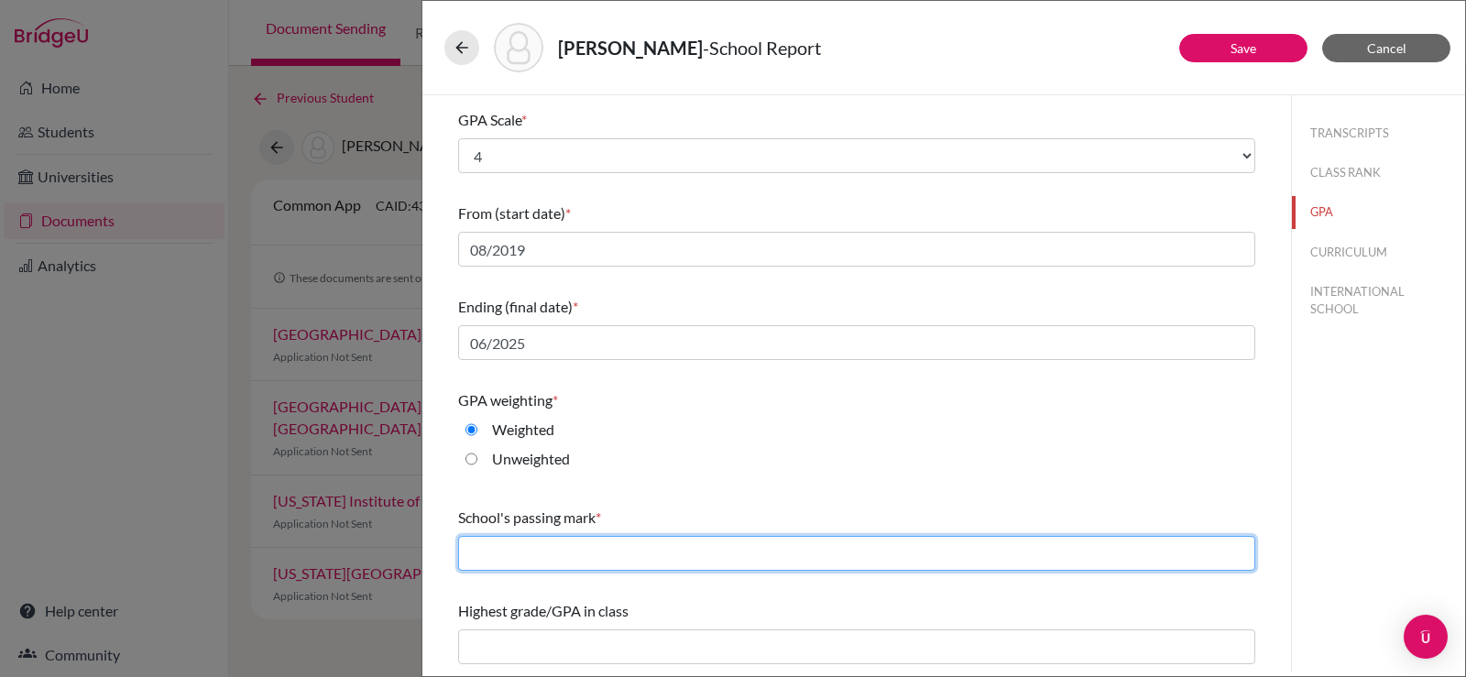
click at [584, 557] on input "text" at bounding box center [856, 553] width 797 height 35
type input "60"
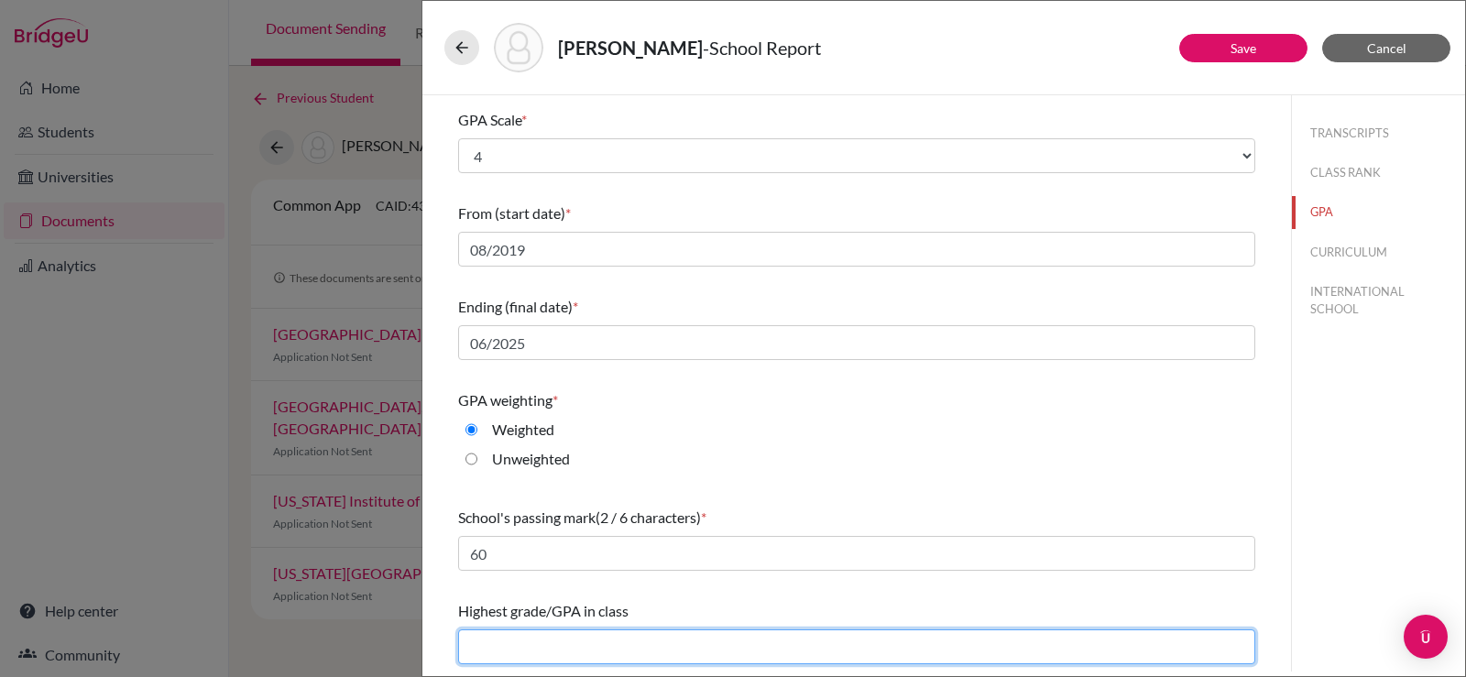
click at [566, 649] on input "text" at bounding box center [856, 647] width 797 height 35
type input "4.00"
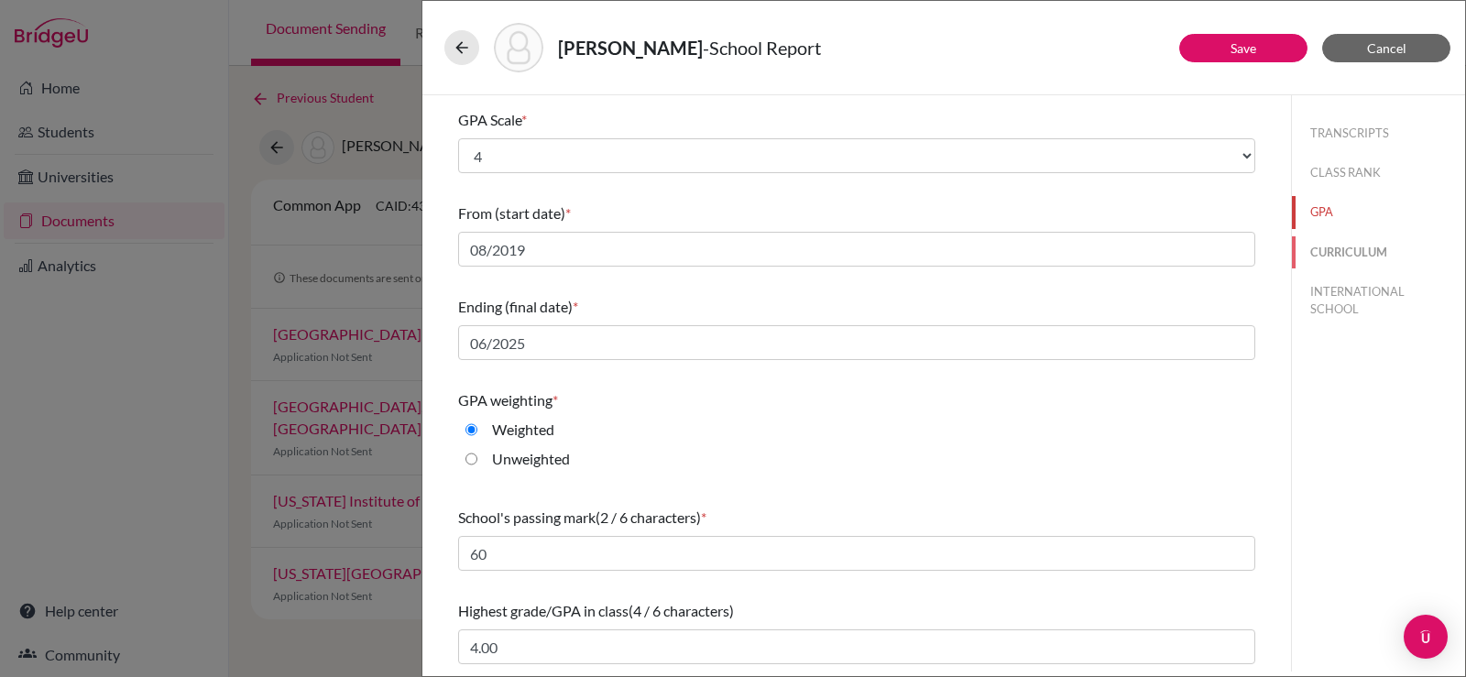
click at [1309, 257] on button "CURRICULUM" at bounding box center [1378, 252] width 173 height 32
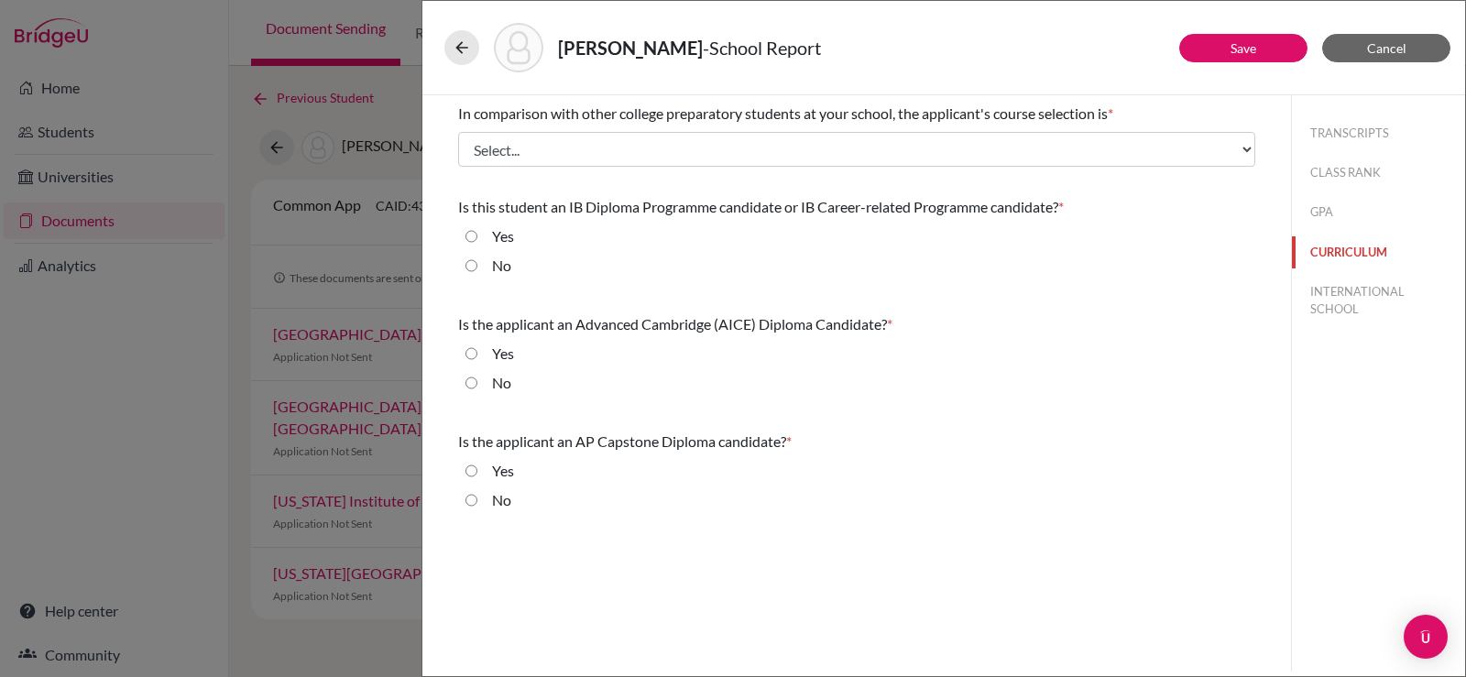
scroll to position [0, 0]
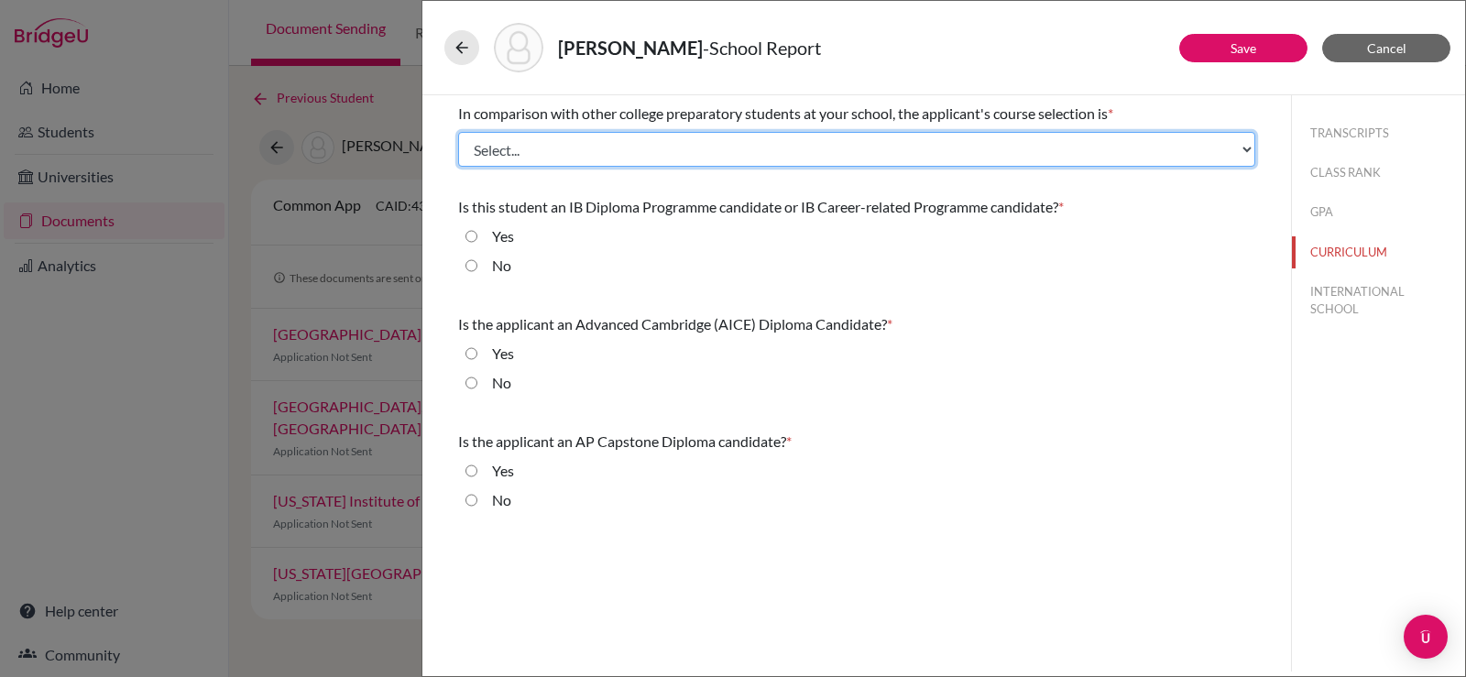
click at [693, 147] on select "Select... Less than demanding Average Demanding Very demanding Most demanding P…" at bounding box center [856, 149] width 797 height 35
select select "3"
click at [458, 132] on select "Select... Less than demanding Average Demanding Very demanding Most demanding P…" at bounding box center [856, 149] width 797 height 35
click at [604, 162] on select "Select... Less than demanding Average Demanding Very demanding Most demanding P…" at bounding box center [856, 149] width 797 height 35
click at [458, 132] on select "Select... Less than demanding Average Demanding Very demanding Most demanding P…" at bounding box center [856, 149] width 797 height 35
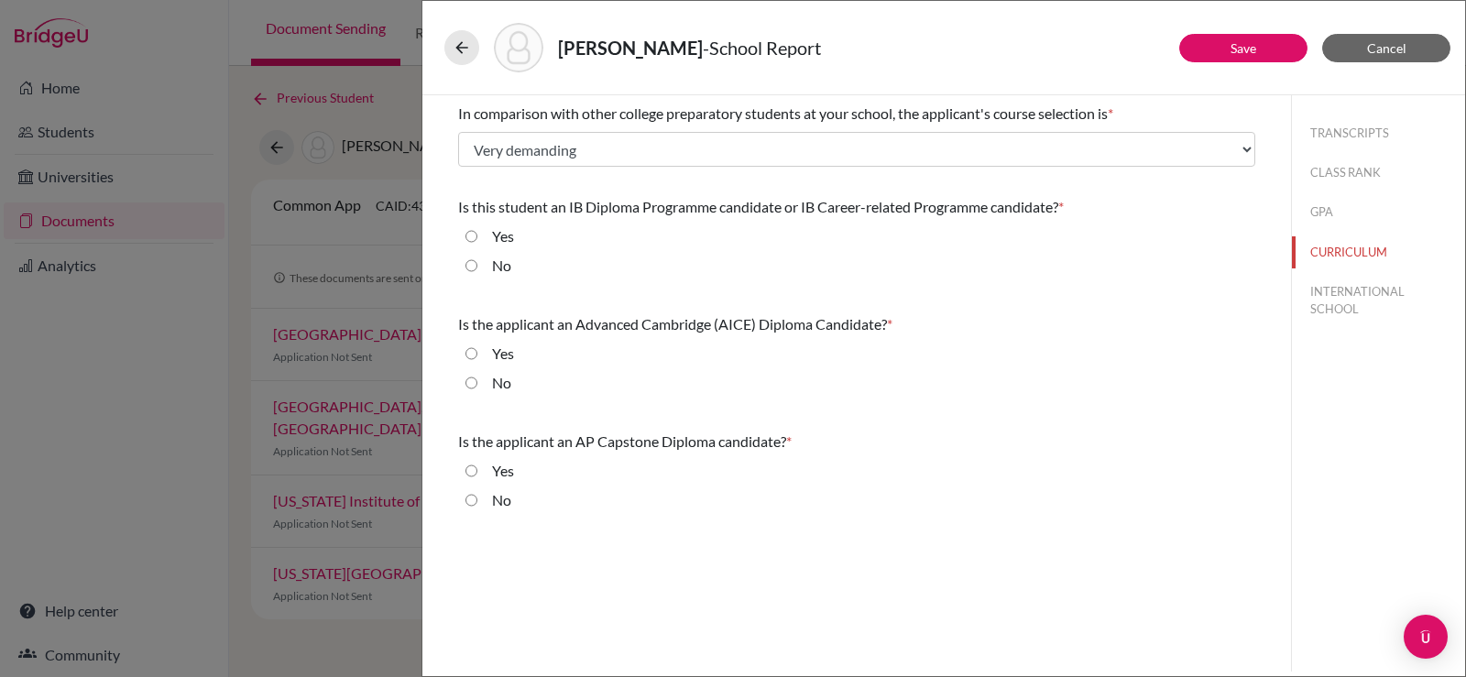
click at [504, 239] on label "Yes" at bounding box center [503, 236] width 22 height 22
click at [477, 239] on input "Yes" at bounding box center [471, 236] width 12 height 22
radio input "true"
click at [494, 389] on label "No" at bounding box center [501, 383] width 19 height 22
click at [477, 389] on input "No" at bounding box center [471, 383] width 12 height 22
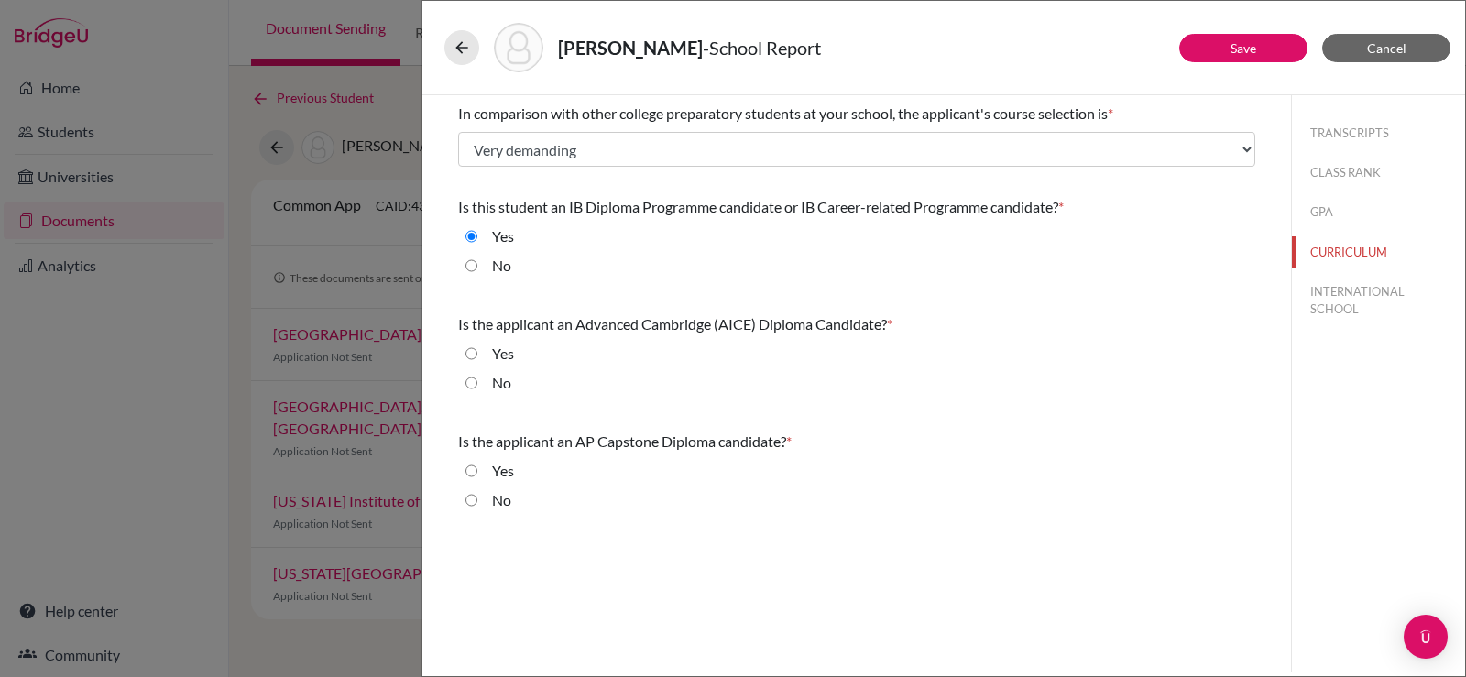
radio input "true"
click at [490, 497] on div "No" at bounding box center [494, 503] width 34 height 29
click at [472, 501] on input "No" at bounding box center [471, 500] width 12 height 22
radio input "true"
click at [1376, 296] on button "INTERNATIONAL SCHOOL" at bounding box center [1378, 300] width 173 height 49
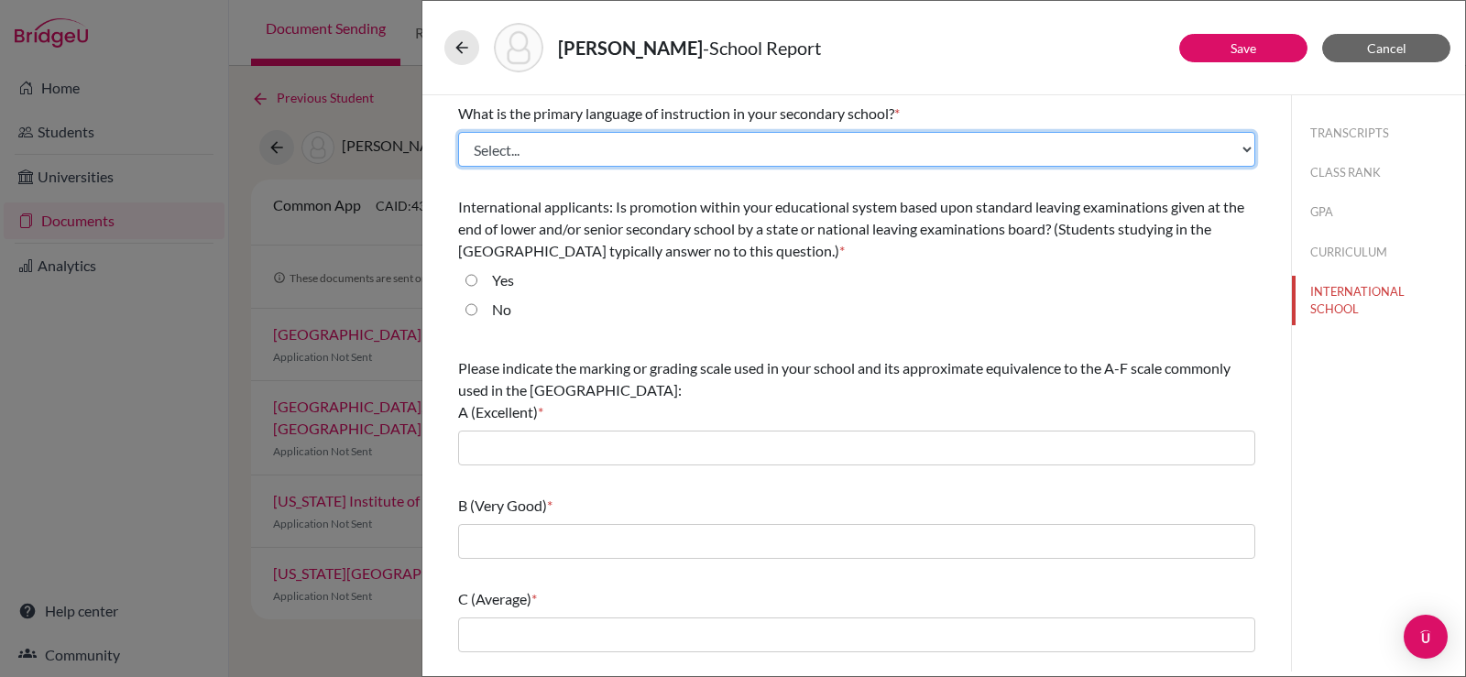
click at [687, 148] on select "Select... Albanian Arabic Armenian Assamese Azerbaijani Belarusian Bengali Bulg…" at bounding box center [856, 149] width 797 height 35
select select "14"
click at [458, 132] on select "Select... Albanian Arabic Armenian Assamese Azerbaijani Belarusian Bengali Bulg…" at bounding box center [856, 149] width 797 height 35
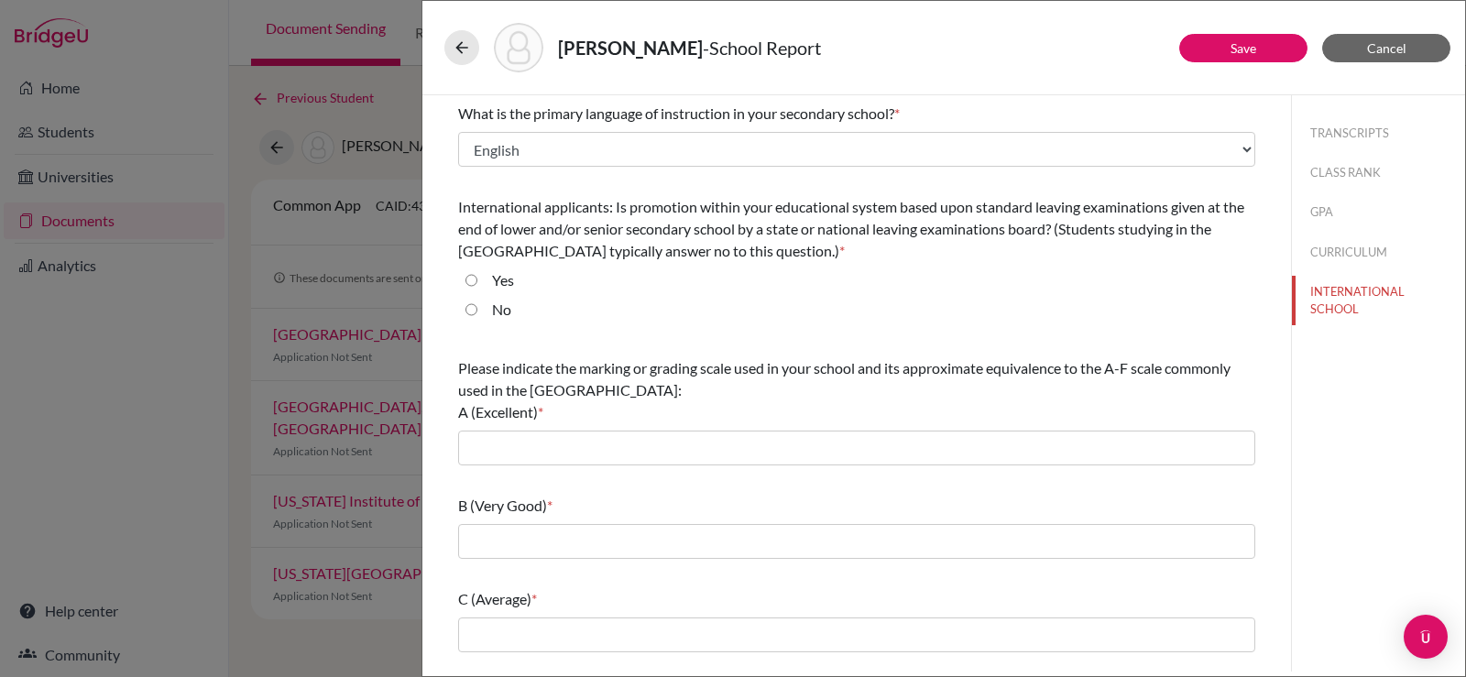
click at [499, 308] on label "No" at bounding box center [501, 310] width 19 height 22
click at [477, 308] on input "No" at bounding box center [471, 310] width 12 height 22
radio input "true"
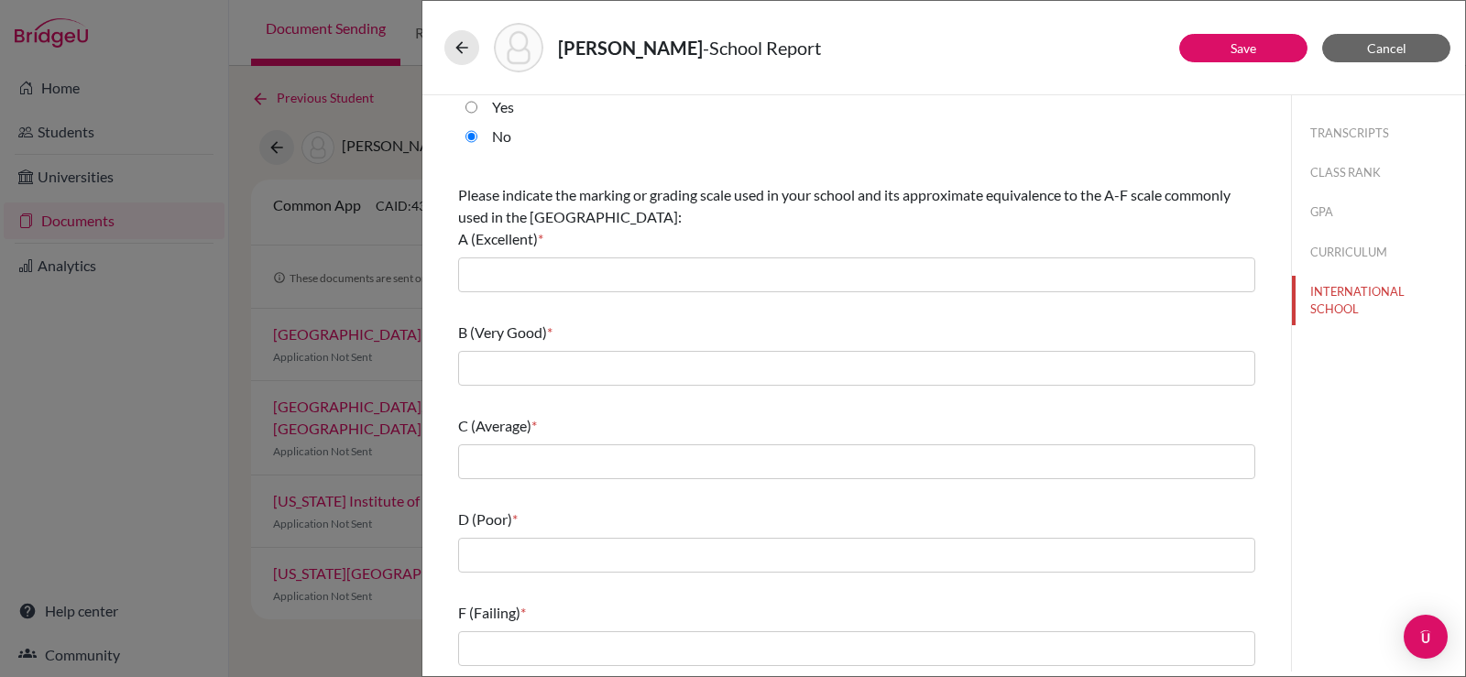
scroll to position [175, 0]
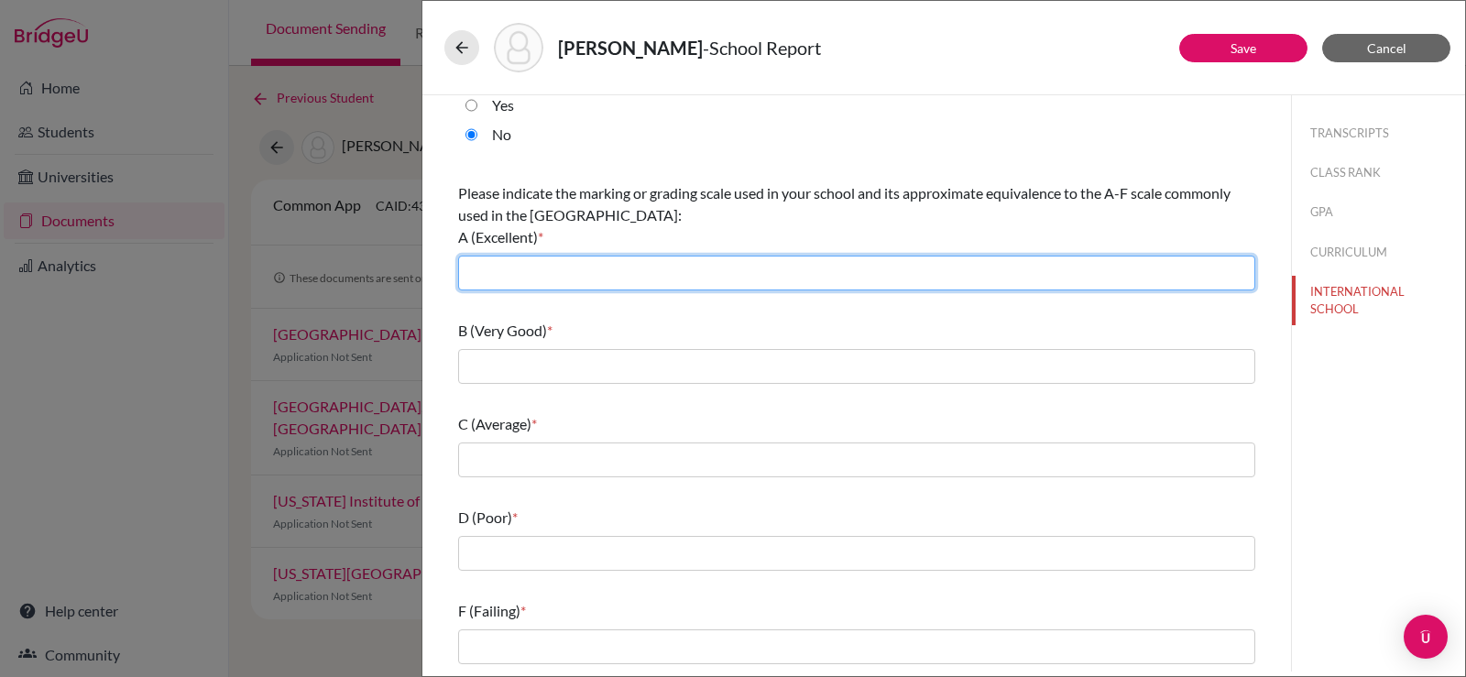
click at [589, 285] on input "text" at bounding box center [856, 273] width 797 height 35
type input "97 to 100 (A+) 4.00"
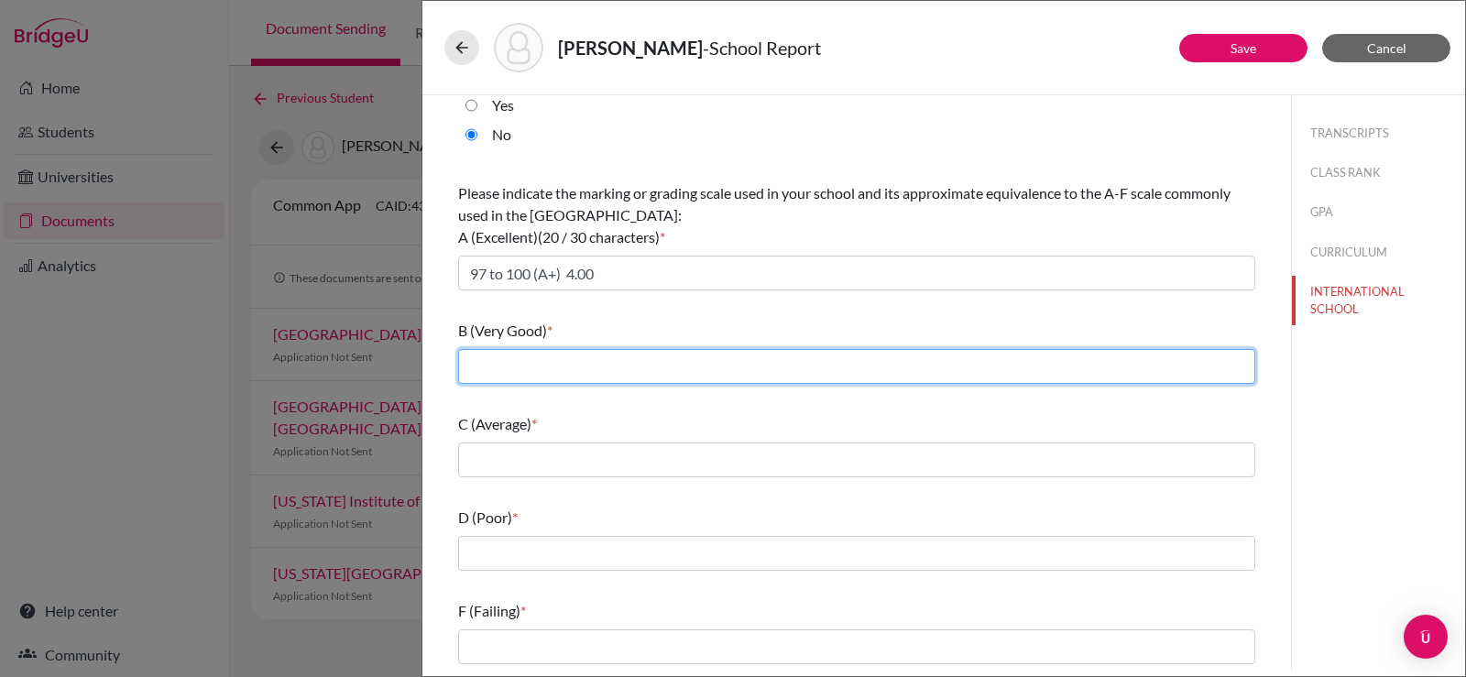
click at [590, 364] on input "text" at bounding box center [856, 366] width 797 height 35
type input "87 to 89 (B+) 3.37"
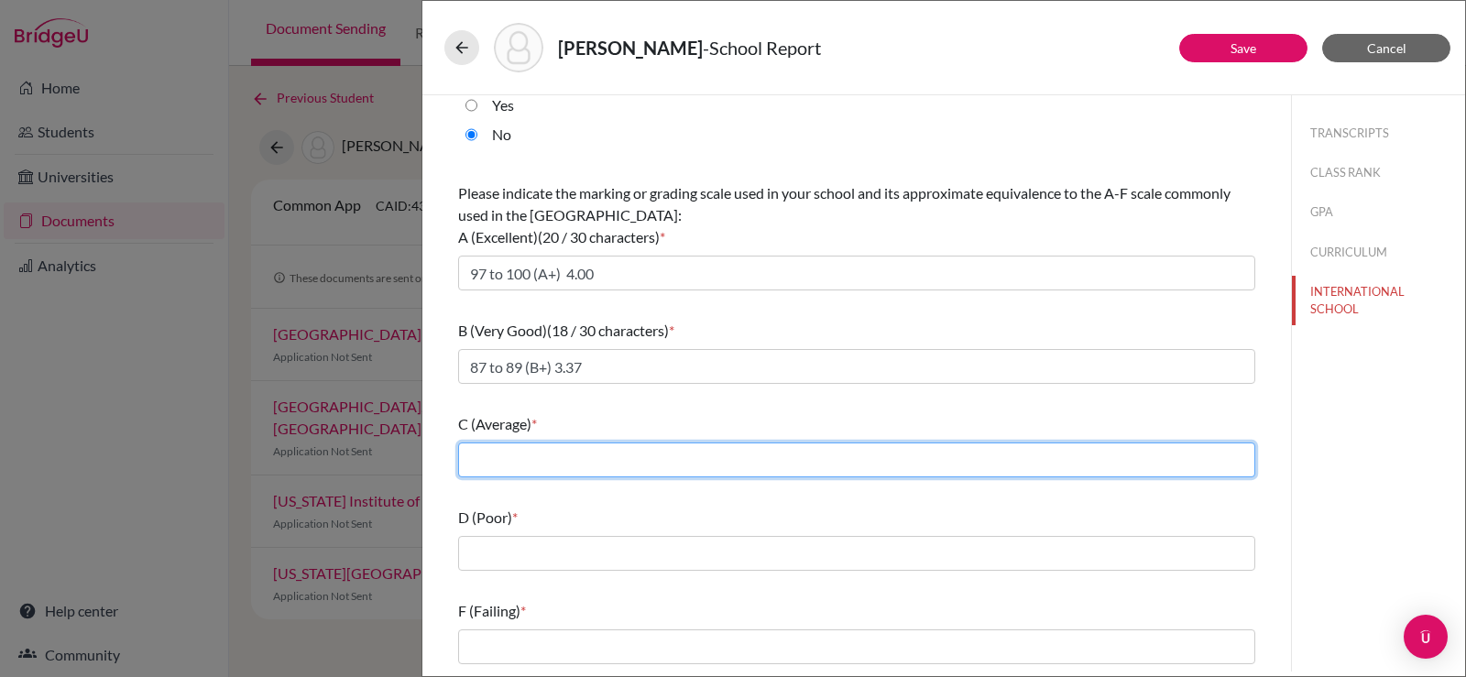
click at [598, 444] on input "text" at bounding box center [856, 460] width 797 height 35
type input "77 to 79 (C+) 2.37"
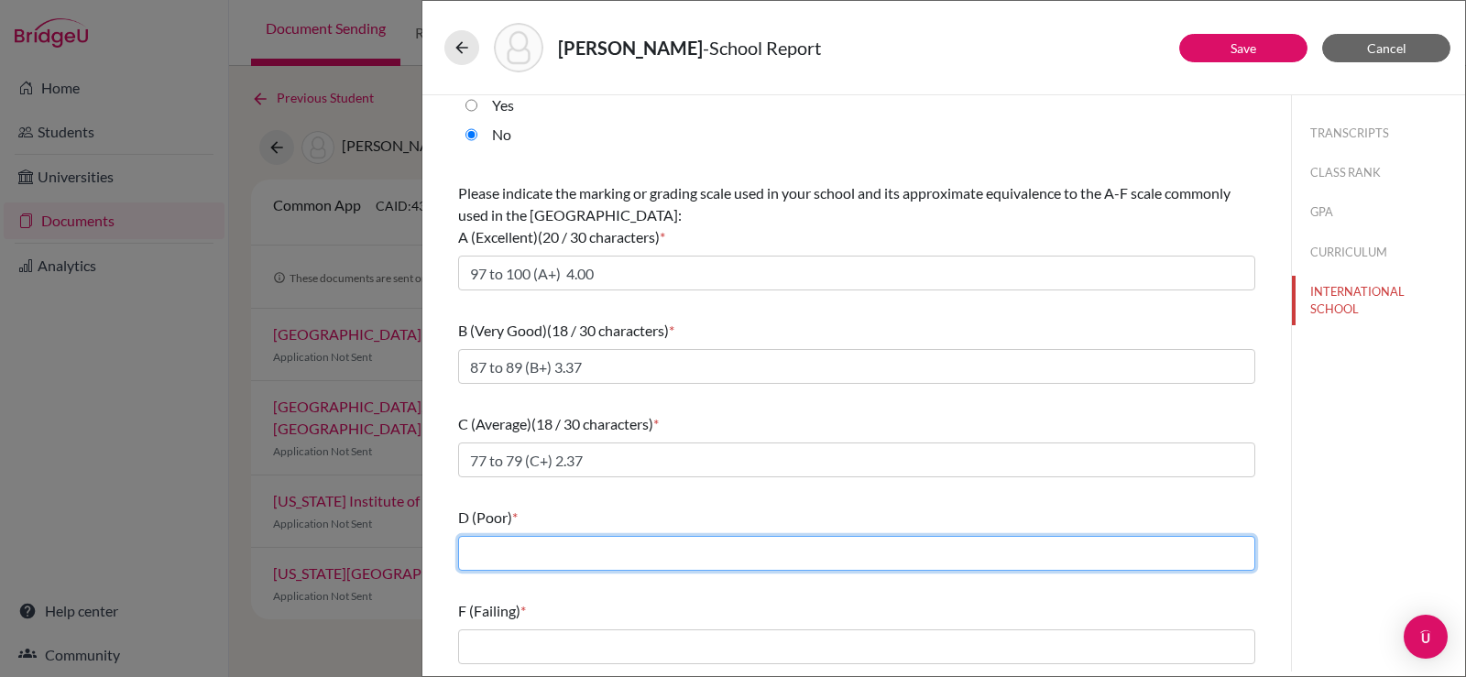
click at [553, 544] on input "text" at bounding box center [856, 553] width 797 height 35
type input "67 to 69 (D+) 1.37"
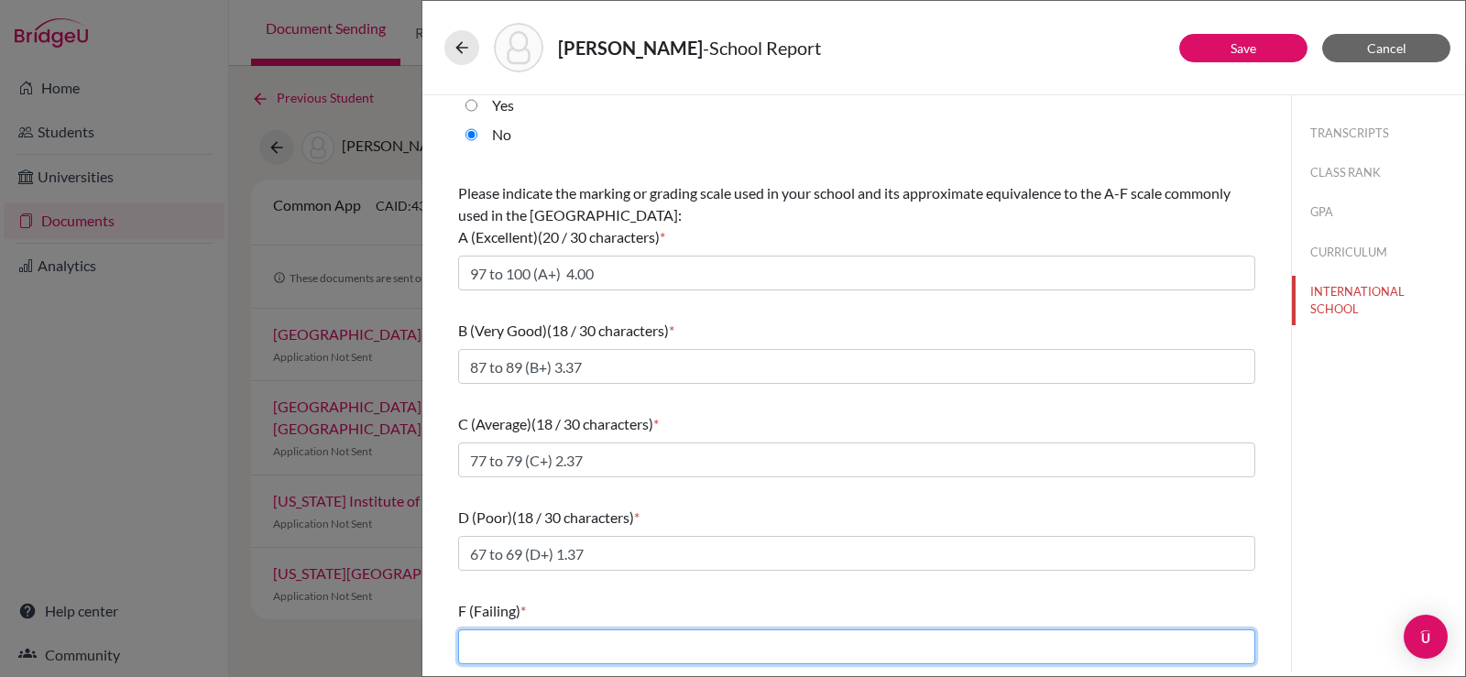
click at [532, 636] on input "text" at bounding box center [856, 647] width 797 height 35
type input "Below 60"
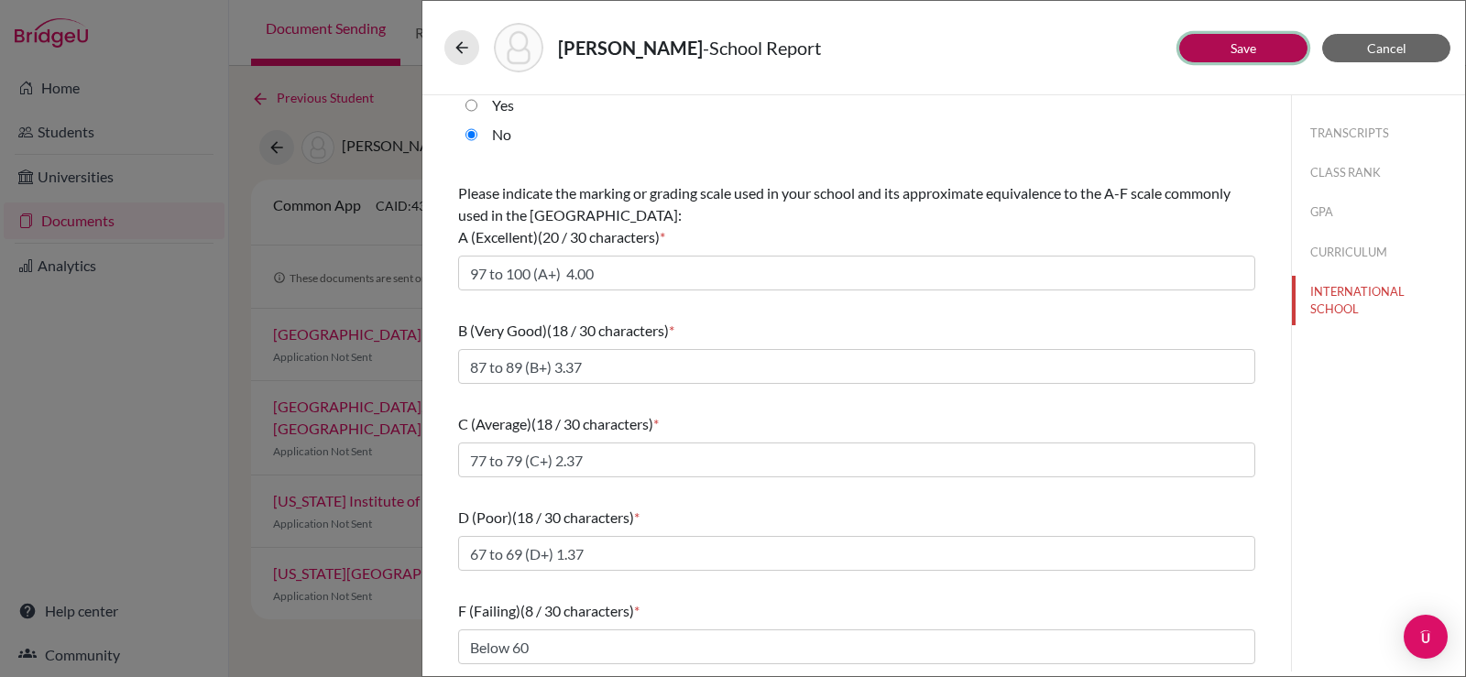
click at [1272, 51] on button "Save" at bounding box center [1243, 48] width 128 height 28
select select "1"
select select "0"
select select "1"
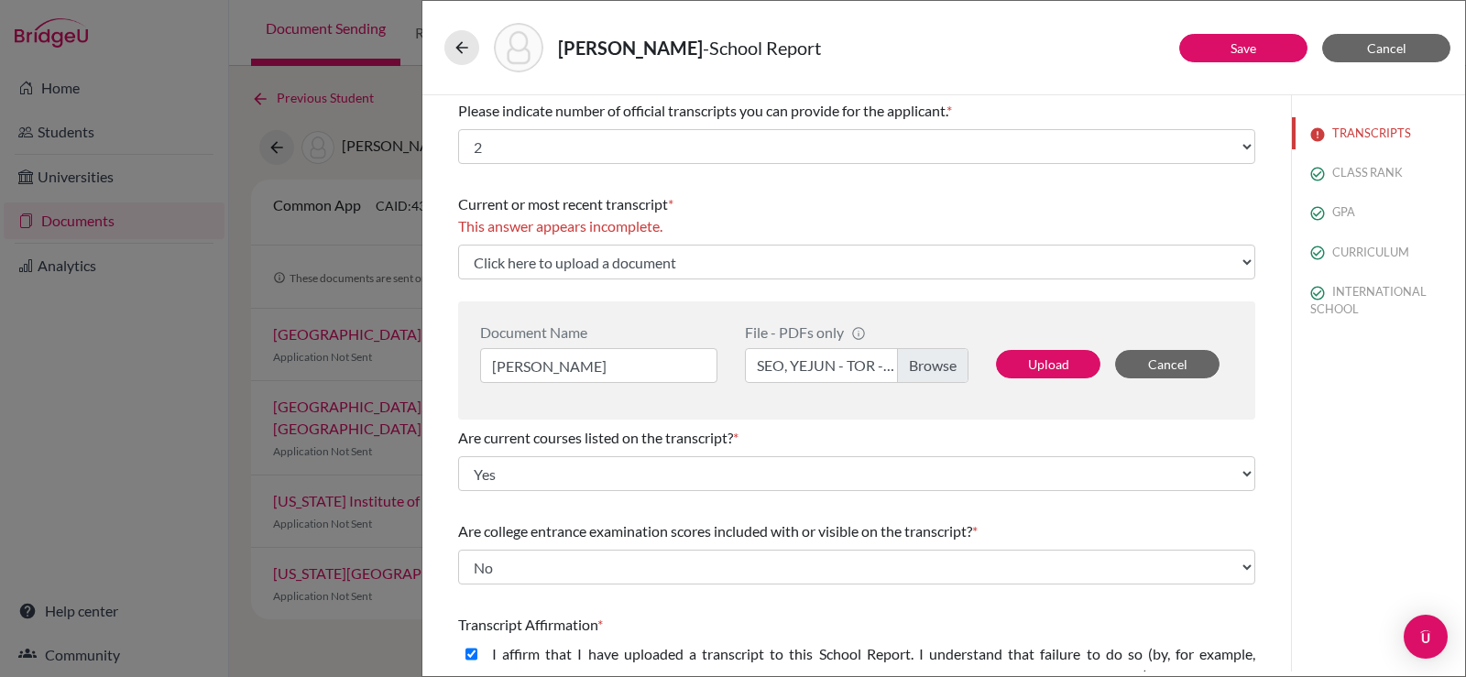
scroll to position [0, 0]
click at [1021, 362] on button "Upload" at bounding box center [1048, 367] width 104 height 28
select select "660655"
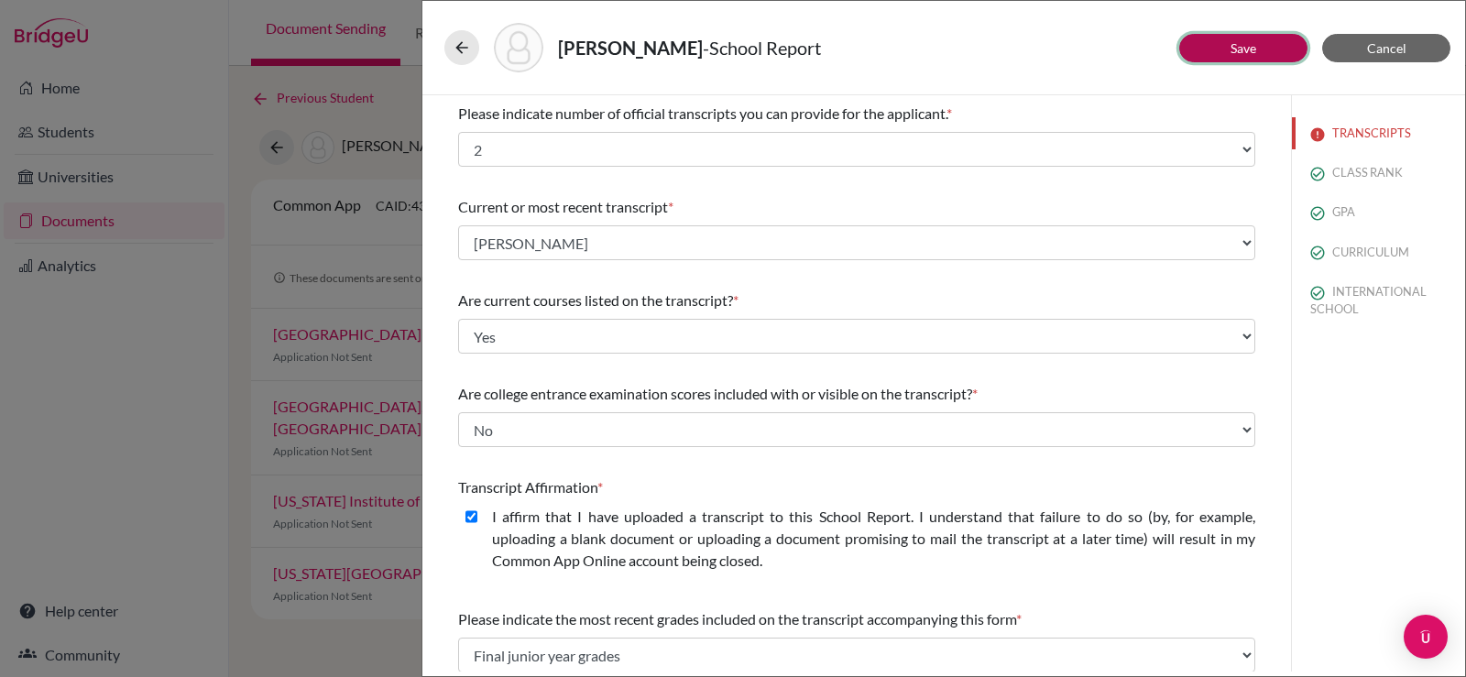
click at [1262, 50] on button "Save" at bounding box center [1243, 48] width 128 height 28
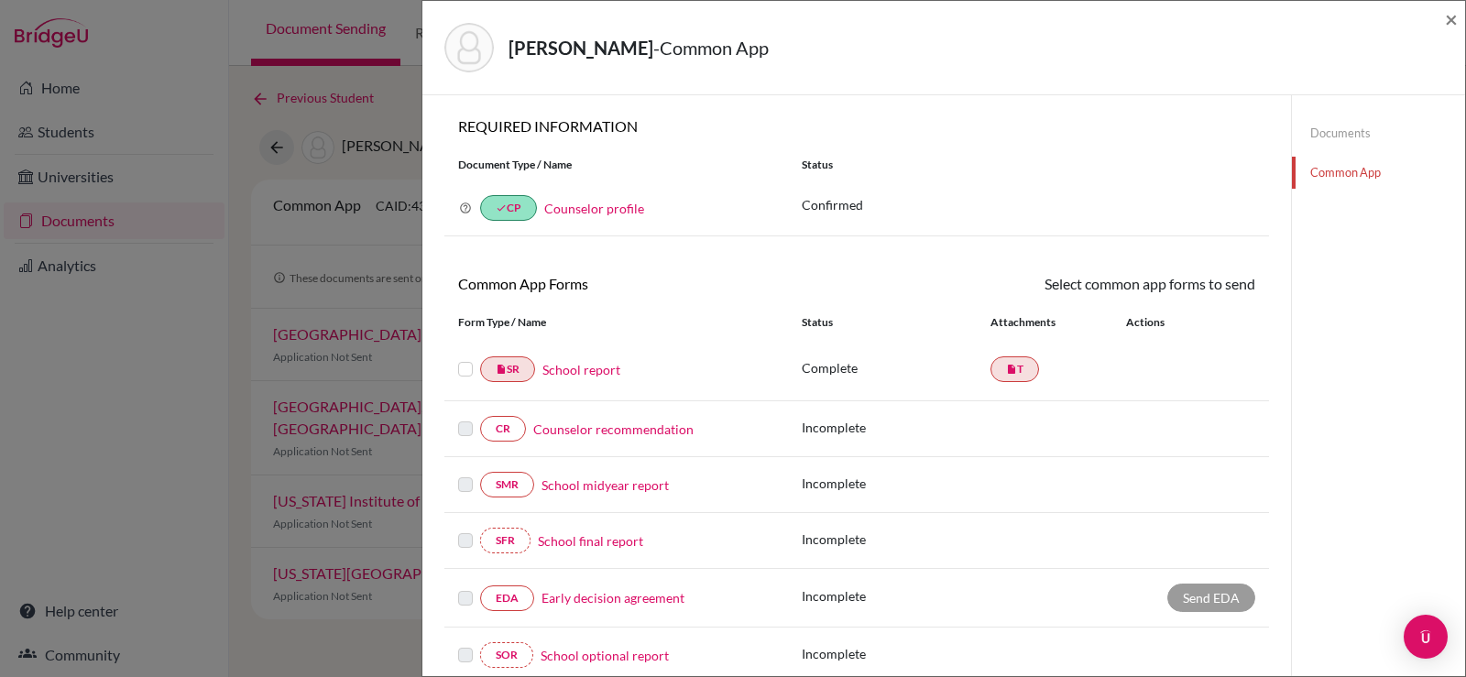
click at [462, 358] on label at bounding box center [465, 358] width 15 height 0
click at [0, 0] on input "checkbox" at bounding box center [0, 0] width 0 height 0
click at [1179, 290] on link "Send" at bounding box center [1217, 287] width 76 height 28
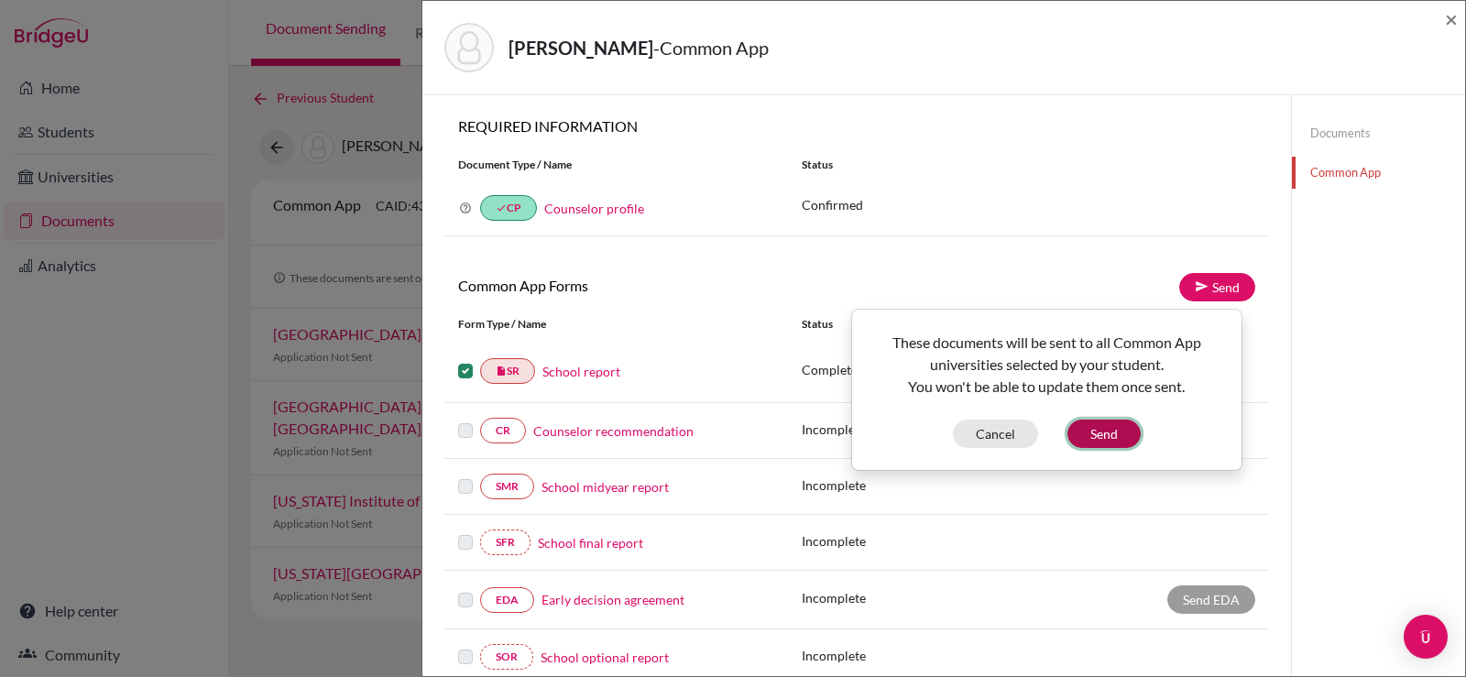
click at [1109, 434] on button "Send" at bounding box center [1104, 434] width 73 height 28
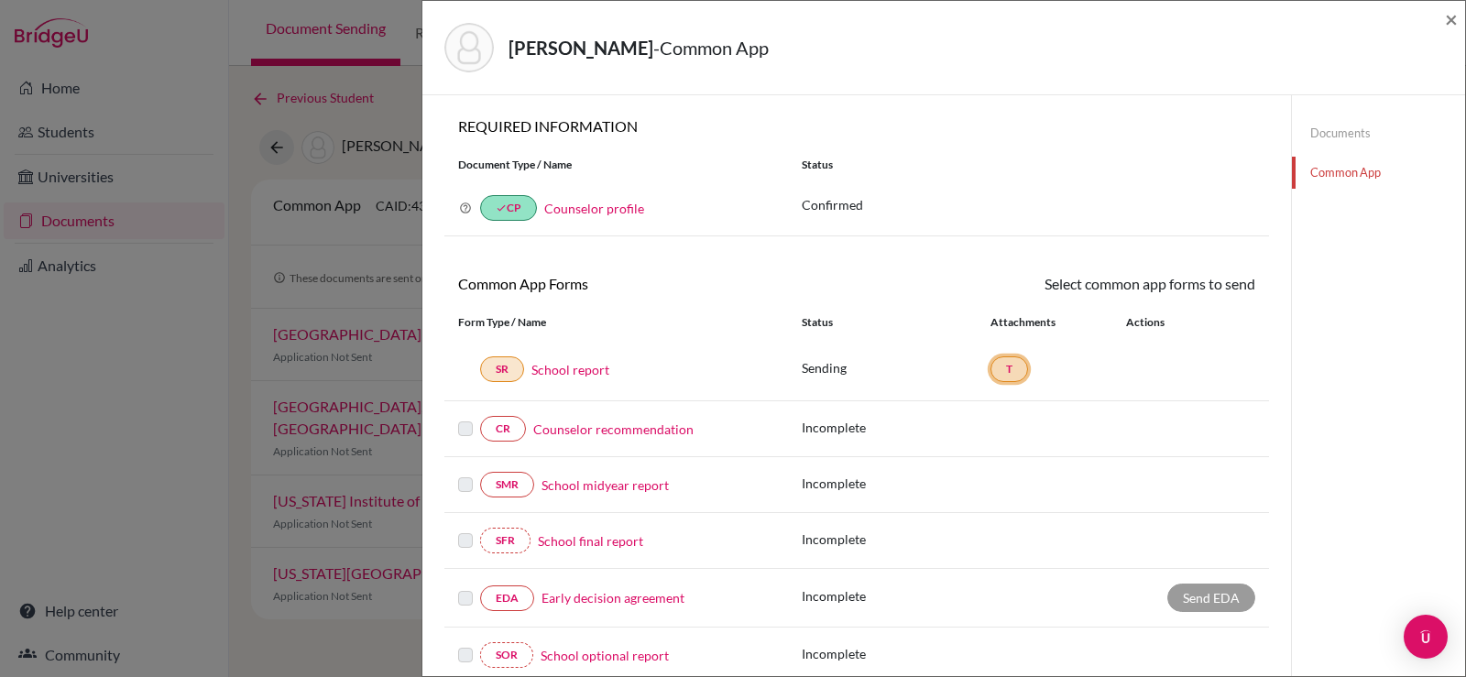
click at [1002, 370] on link "T" at bounding box center [1010, 369] width 38 height 26
click at [462, 367] on div "SR School report" at bounding box center [616, 369] width 316 height 26
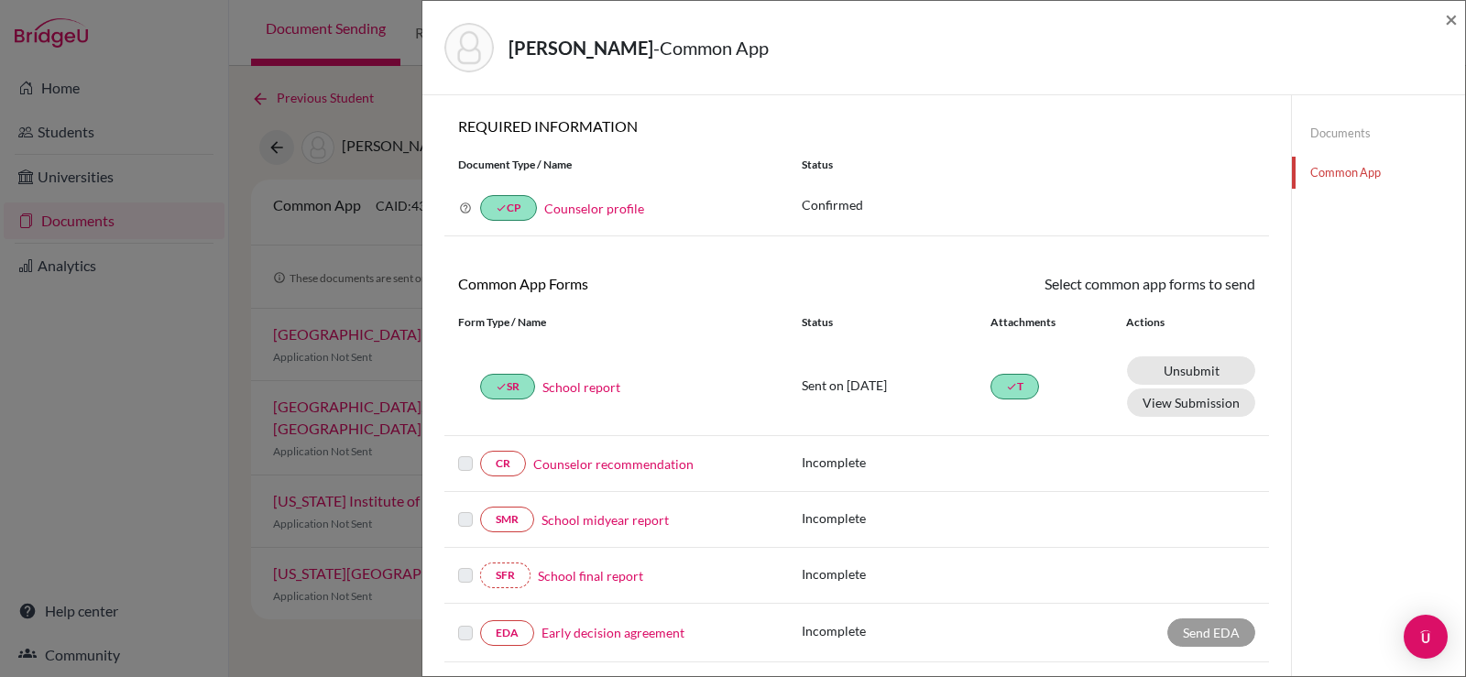
click at [465, 368] on div "done SR School report Sent on 2025-09-04 done T Unsubmit This document will be …" at bounding box center [856, 387] width 825 height 98
click at [1186, 410] on button "View Submission" at bounding box center [1191, 403] width 128 height 28
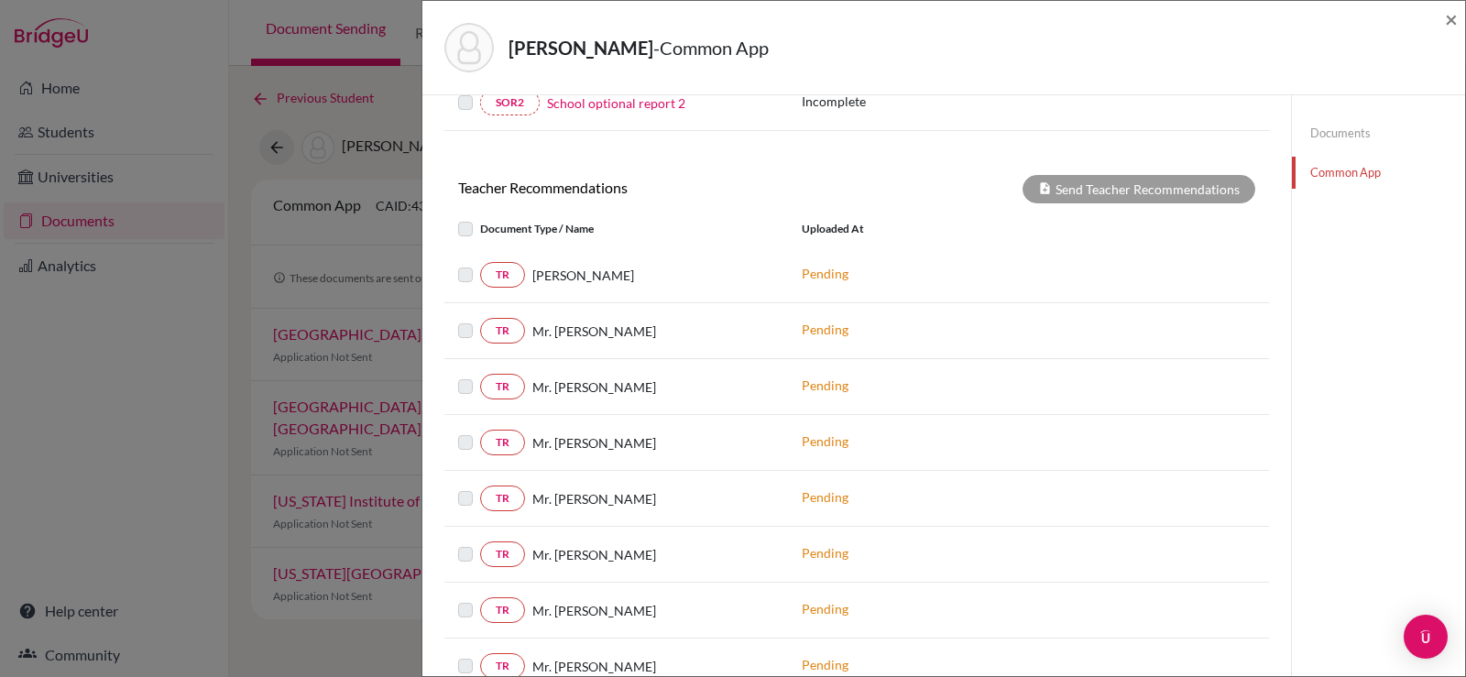
scroll to position [733, 0]
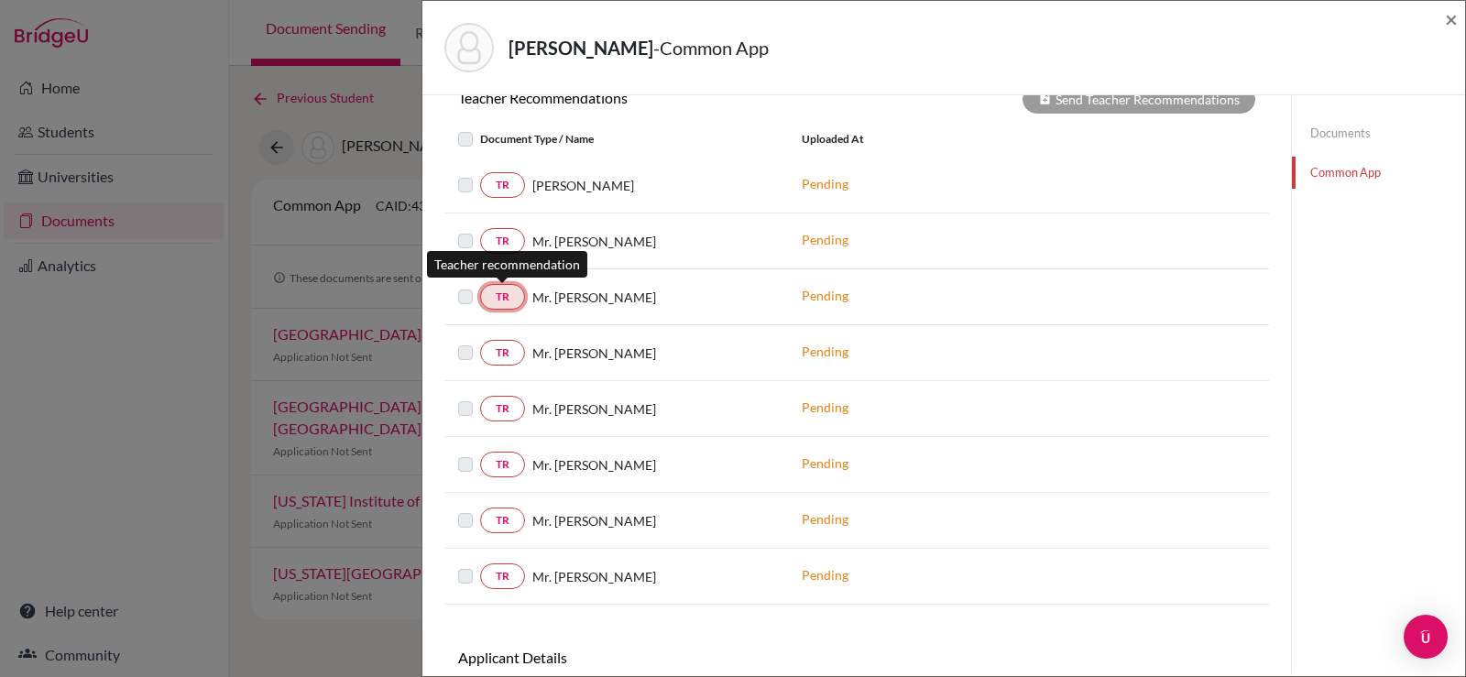
click at [513, 299] on link "TR" at bounding box center [502, 297] width 45 height 26
click at [1446, 21] on span "×" at bounding box center [1451, 18] width 13 height 27
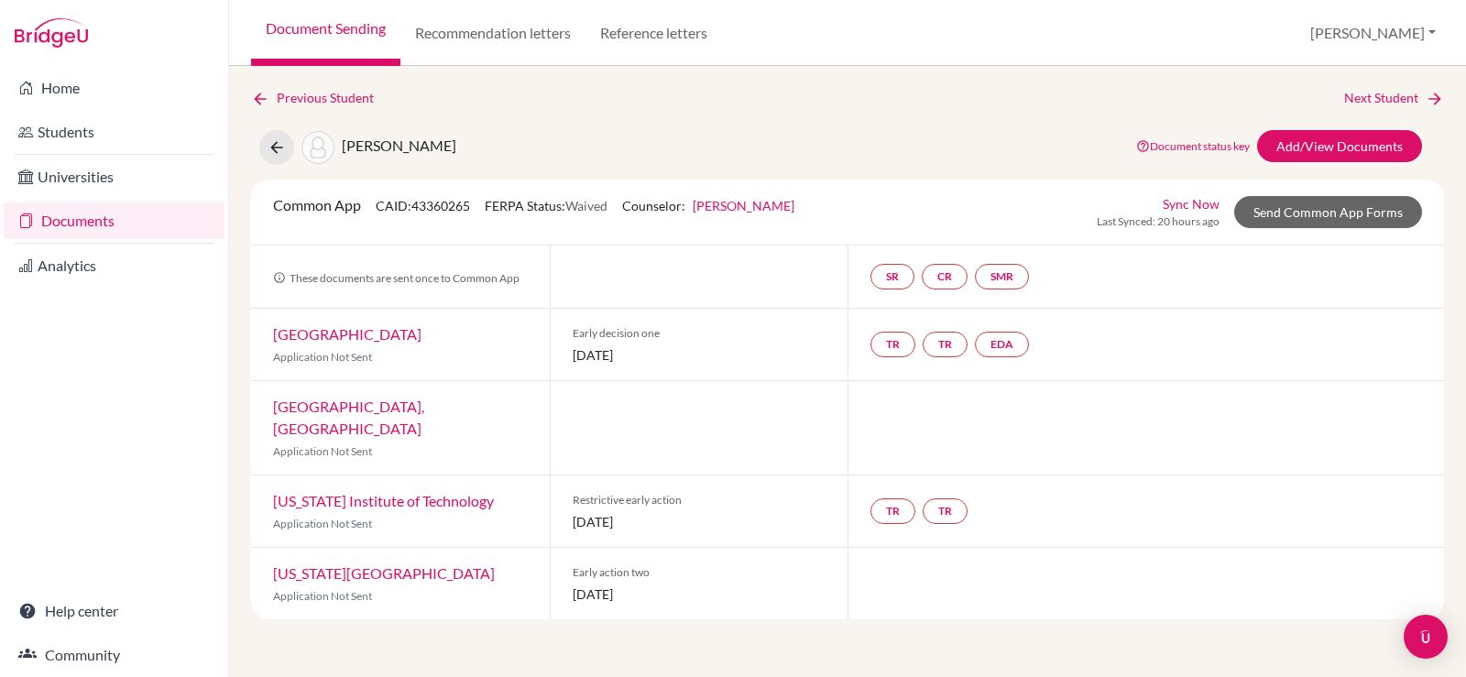
click at [88, 226] on link "Documents" at bounding box center [114, 221] width 221 height 37
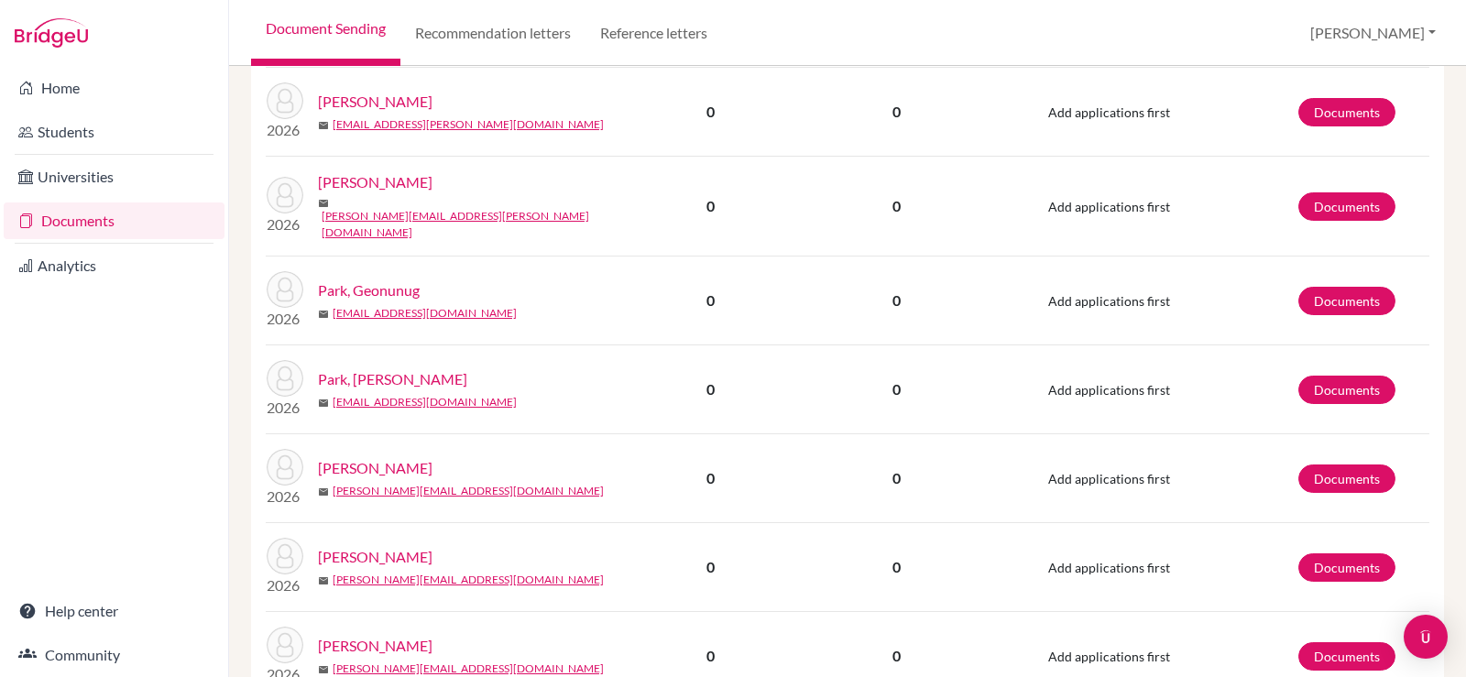
scroll to position [1874, 0]
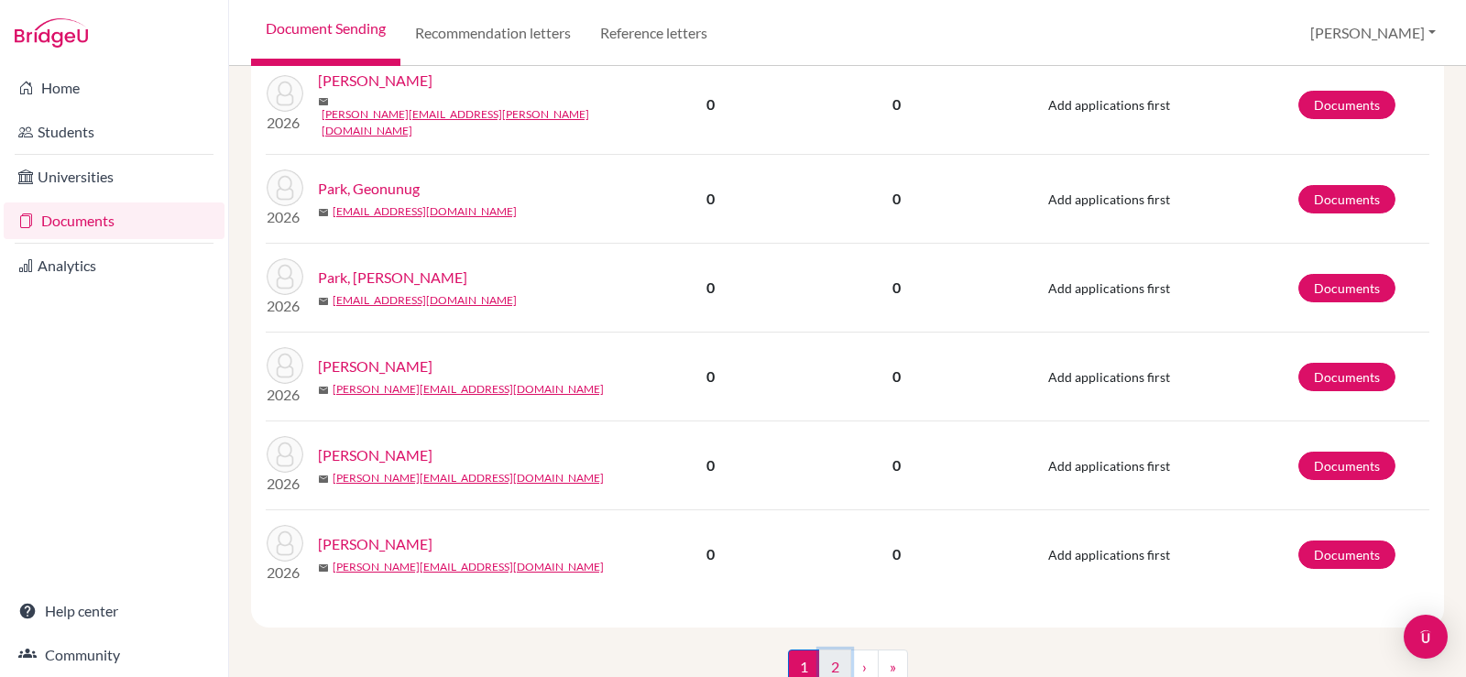
click at [827, 650] on link "2" at bounding box center [835, 667] width 32 height 35
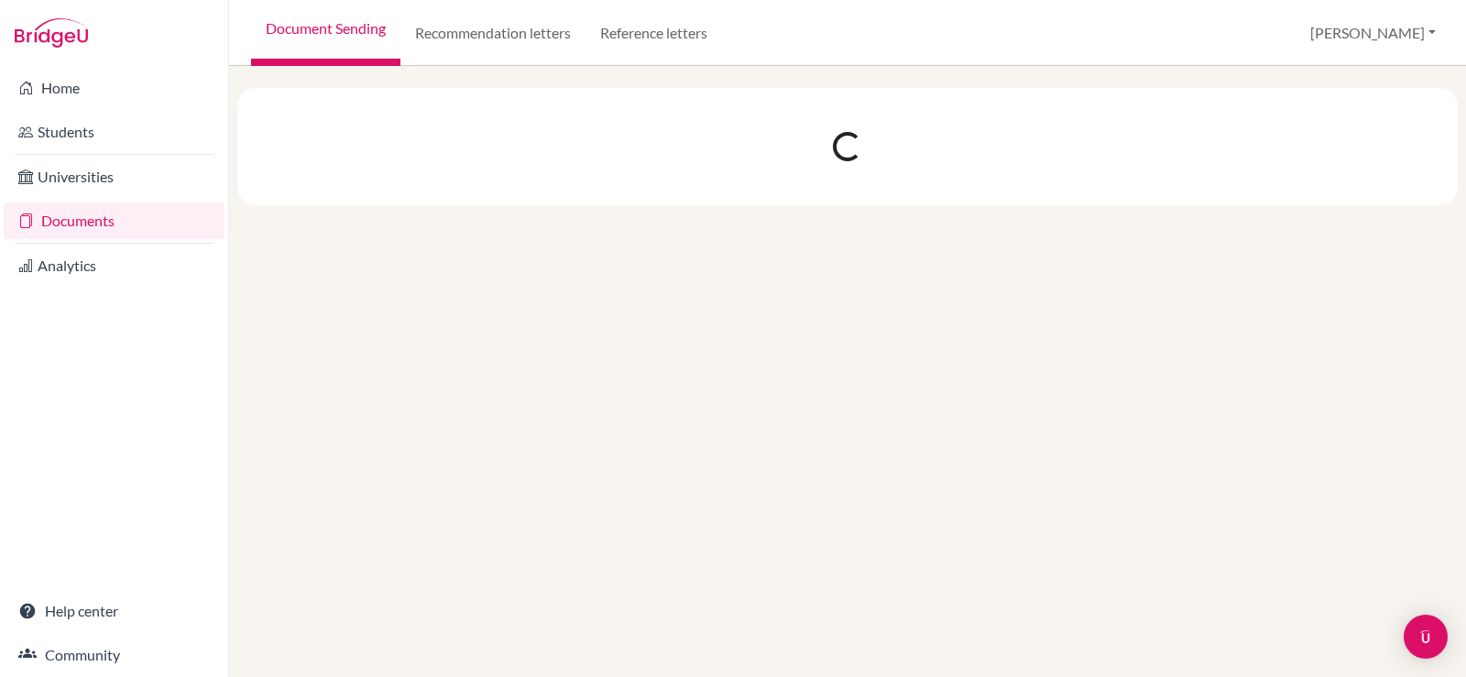
scroll to position [0, 0]
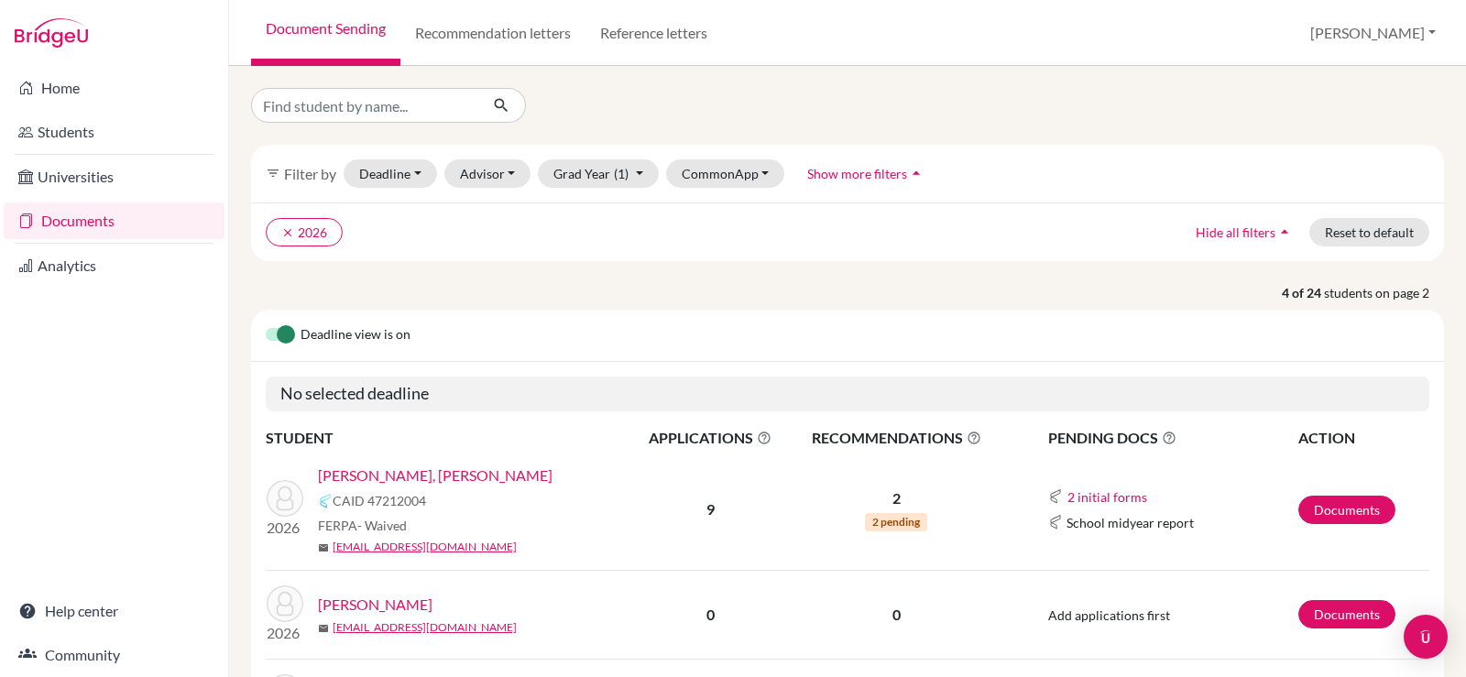
scroll to position [183, 0]
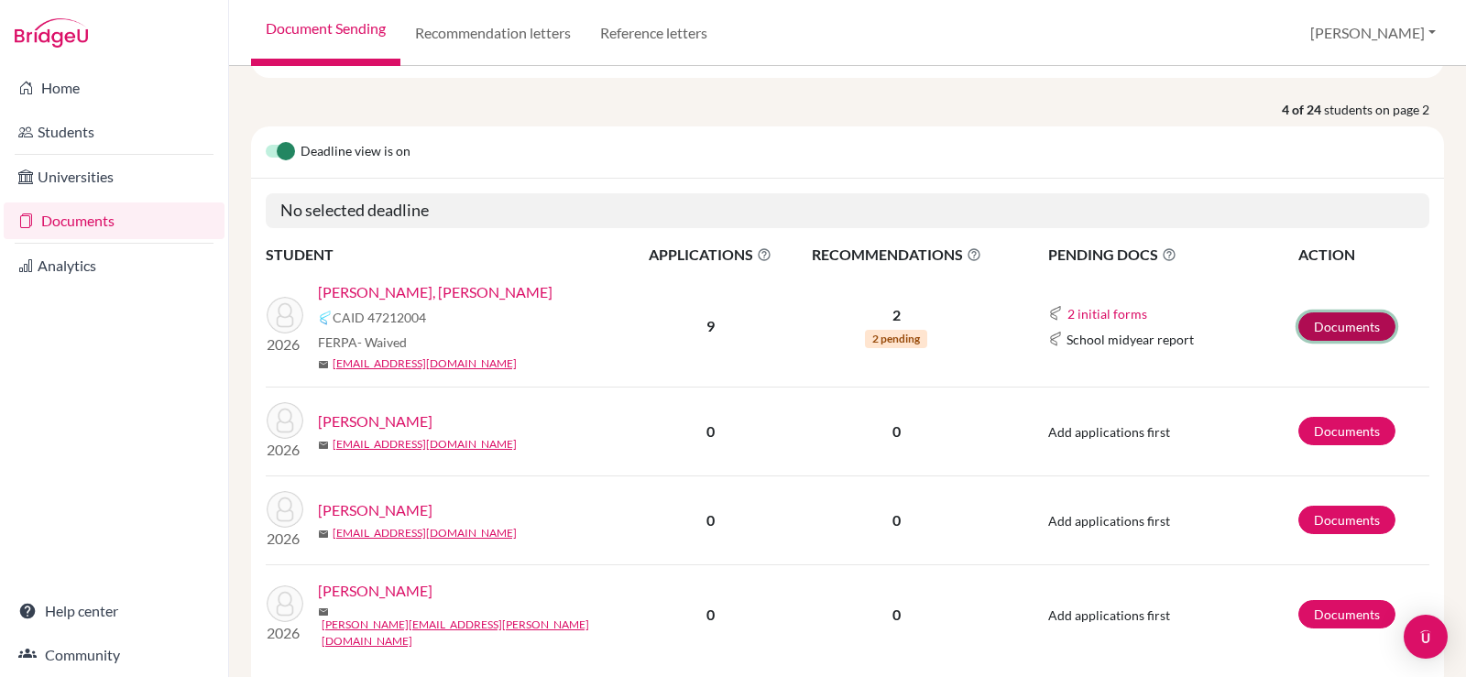
click at [1302, 321] on link "Documents" at bounding box center [1346, 326] width 97 height 28
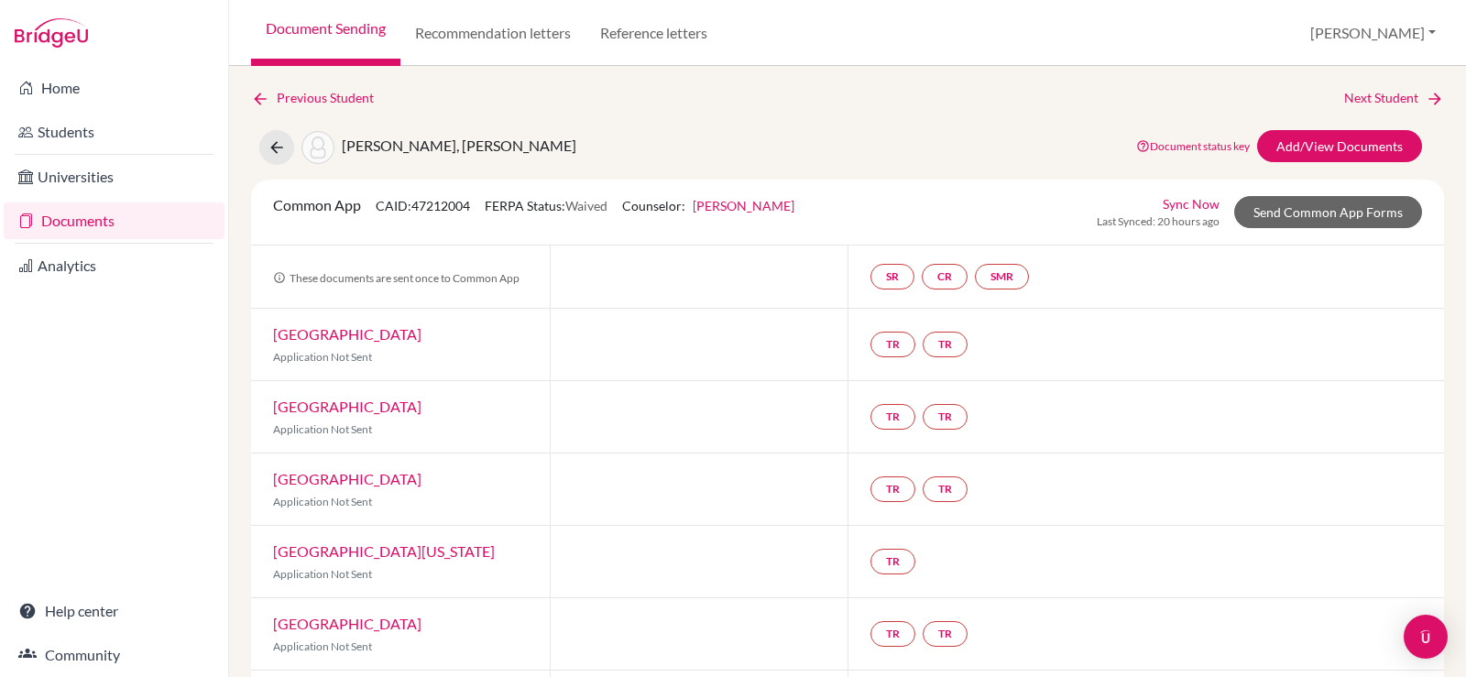
click at [1136, 146] on icon at bounding box center [1143, 146] width 14 height 14
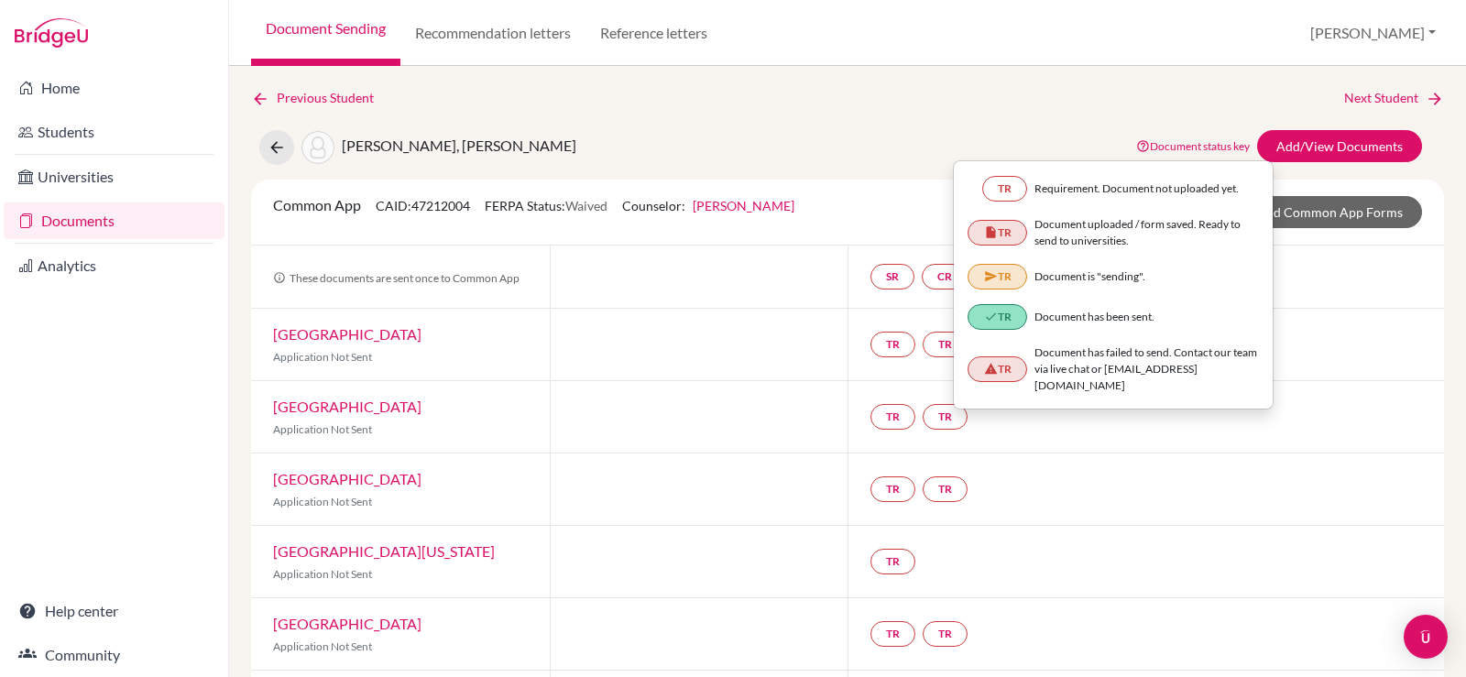
click at [1013, 130] on div "Shin, Dong Joo Document status key TR Requirement. Document not uploaded yet. T…" at bounding box center [847, 147] width 1221 height 35
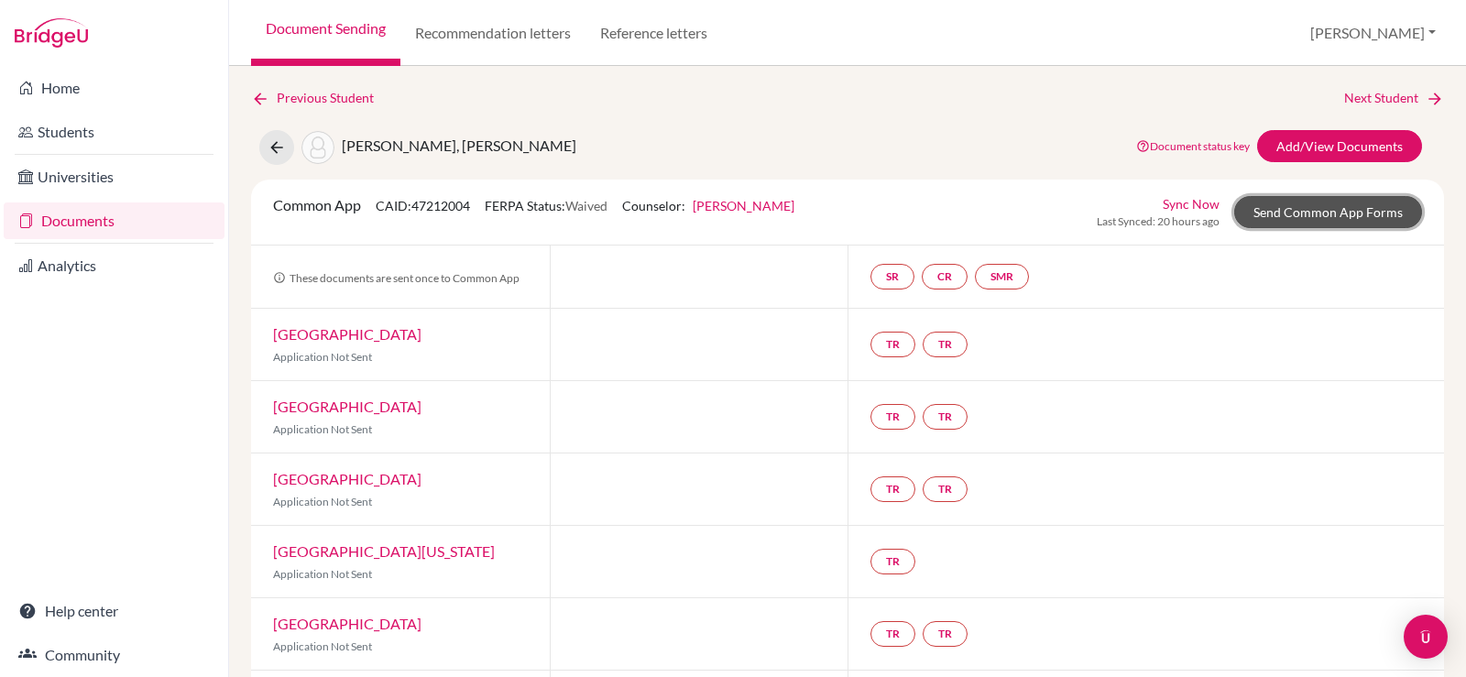
click at [1314, 223] on link "Send Common App Forms" at bounding box center [1328, 212] width 188 height 32
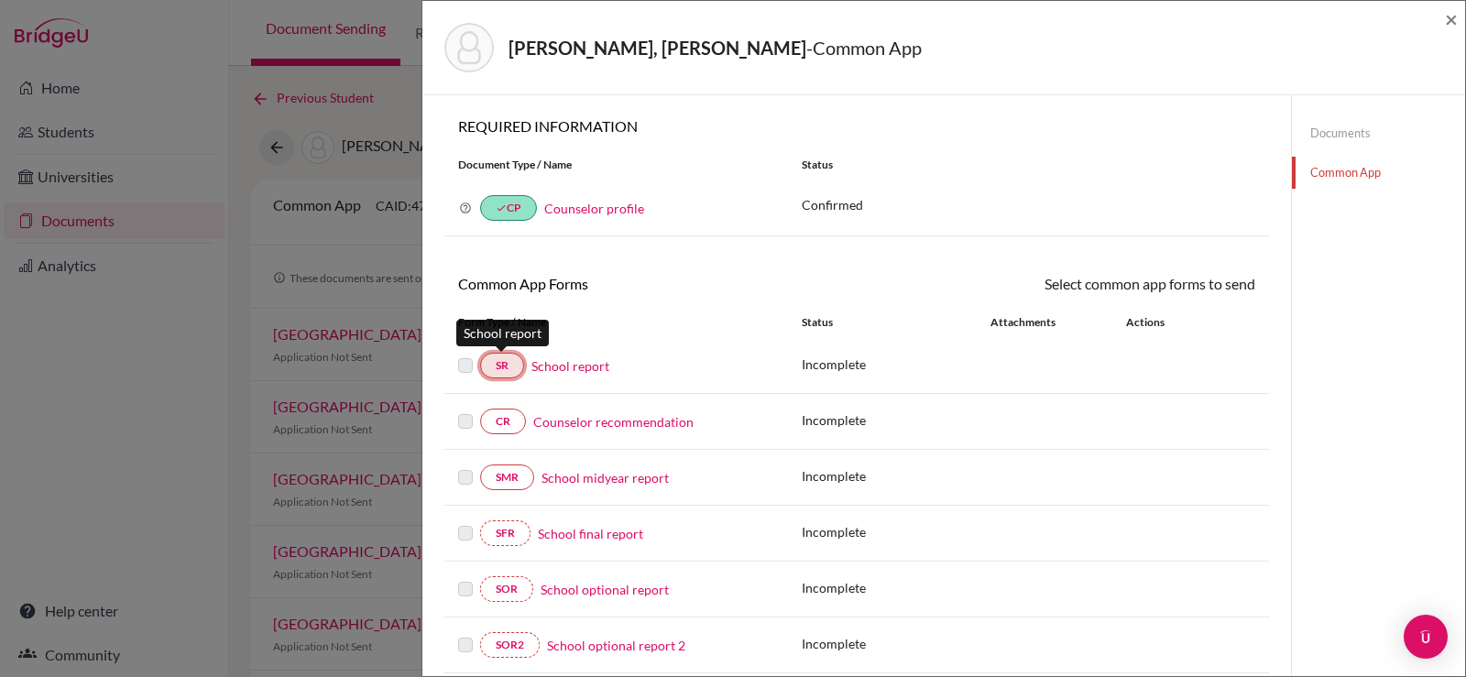
click at [509, 361] on link "SR" at bounding box center [502, 366] width 44 height 26
click at [469, 355] on label at bounding box center [465, 355] width 15 height 0
click at [466, 355] on label at bounding box center [465, 355] width 15 height 0
click at [586, 374] on link "School report" at bounding box center [570, 365] width 78 height 19
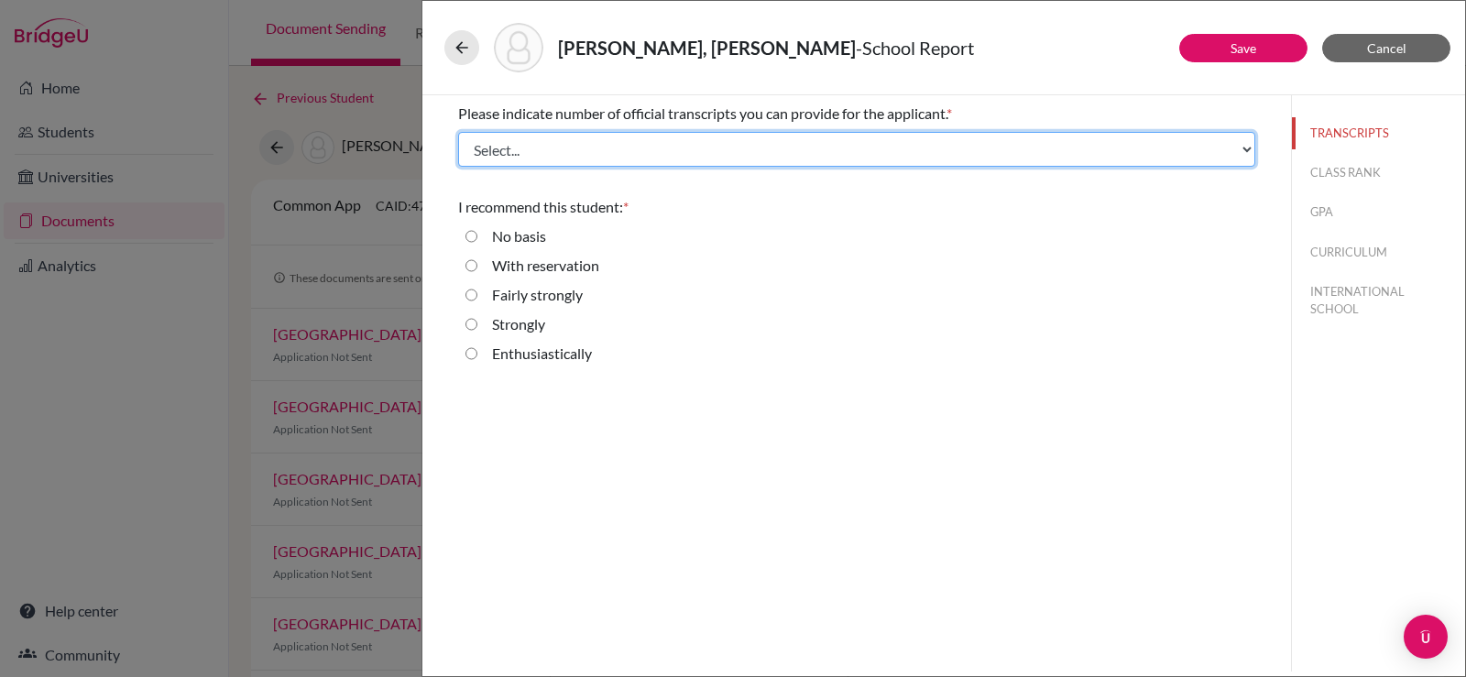
click at [612, 152] on select "Select... 1 2 3 4" at bounding box center [856, 149] width 797 height 35
select select "1"
click at [458, 132] on select "Select... 1 2 3 4" at bounding box center [856, 149] width 797 height 35
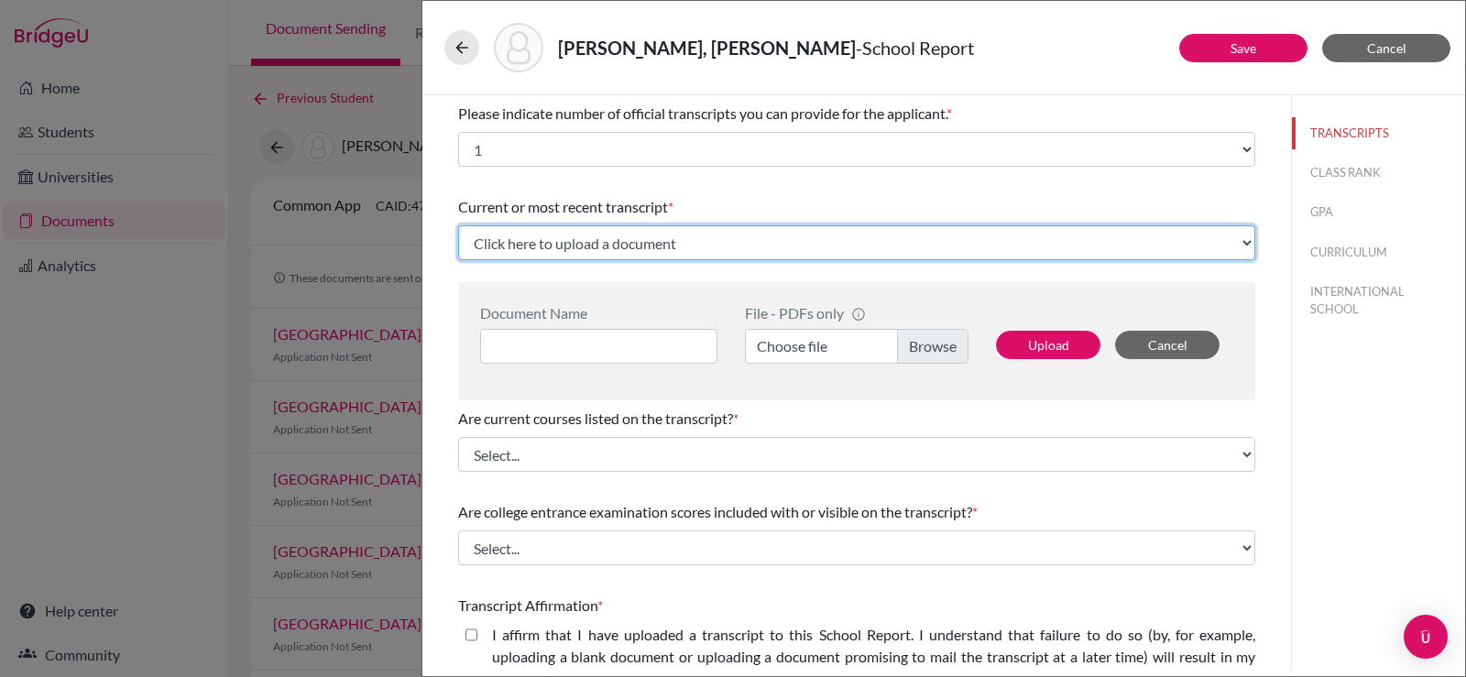
click at [555, 250] on select "Click here to upload a document Upload New File" at bounding box center [856, 242] width 797 height 35
select select "Upload New File"
click at [458, 225] on select "Click here to upload a document Upload New File" at bounding box center [856, 242] width 797 height 35
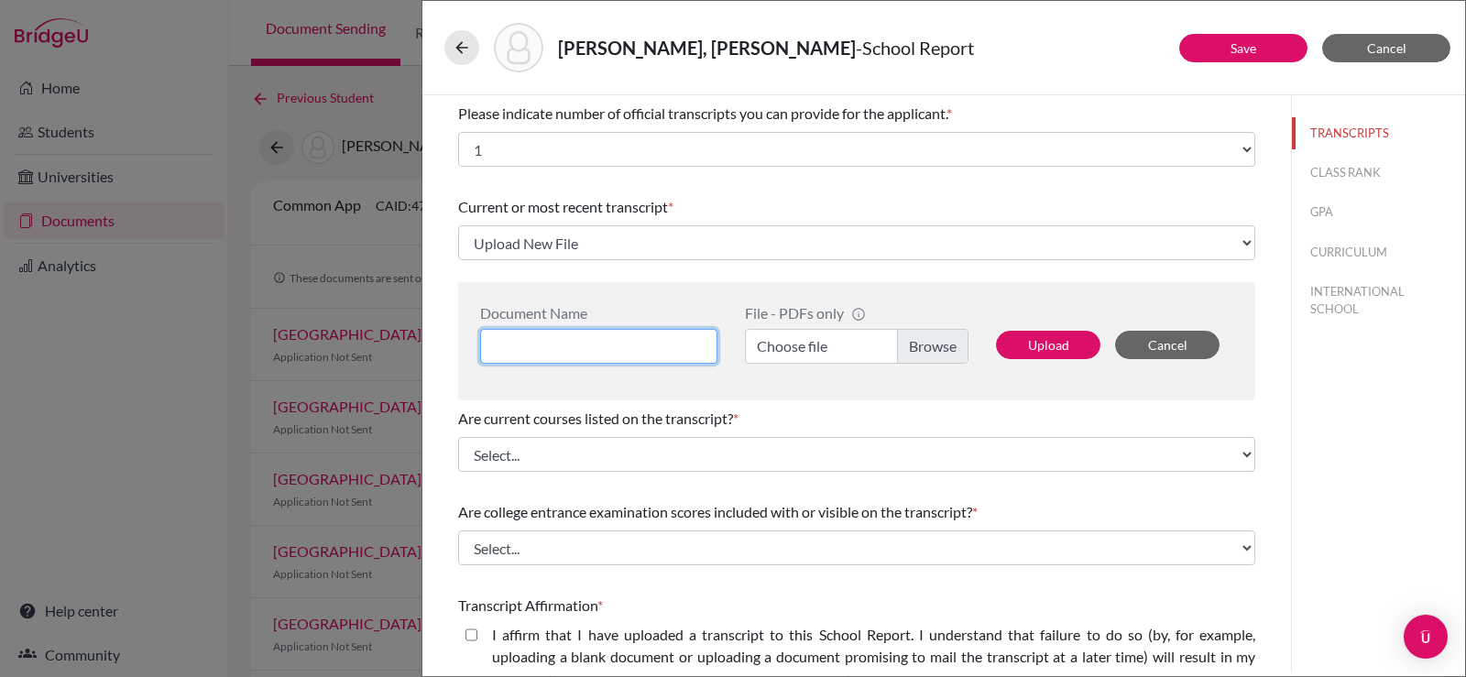
click at [595, 344] on input at bounding box center [598, 346] width 237 height 35
type input "SHIN DONG JOO - TOR"
click at [914, 347] on label "Choose file" at bounding box center [857, 346] width 224 height 35
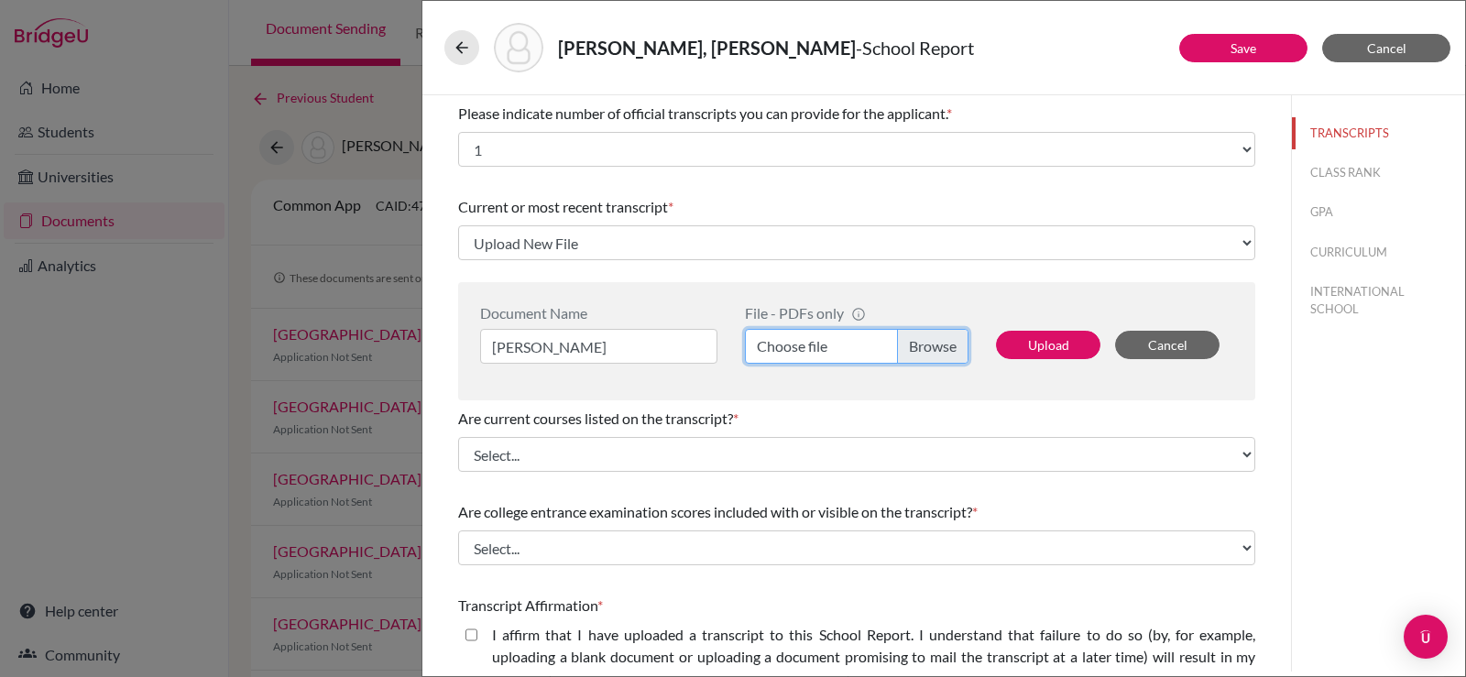
click at [914, 347] on input "Choose file" at bounding box center [857, 346] width 224 height 35
click at [1026, 345] on button "Upload" at bounding box center [1048, 345] width 104 height 28
select select "660657"
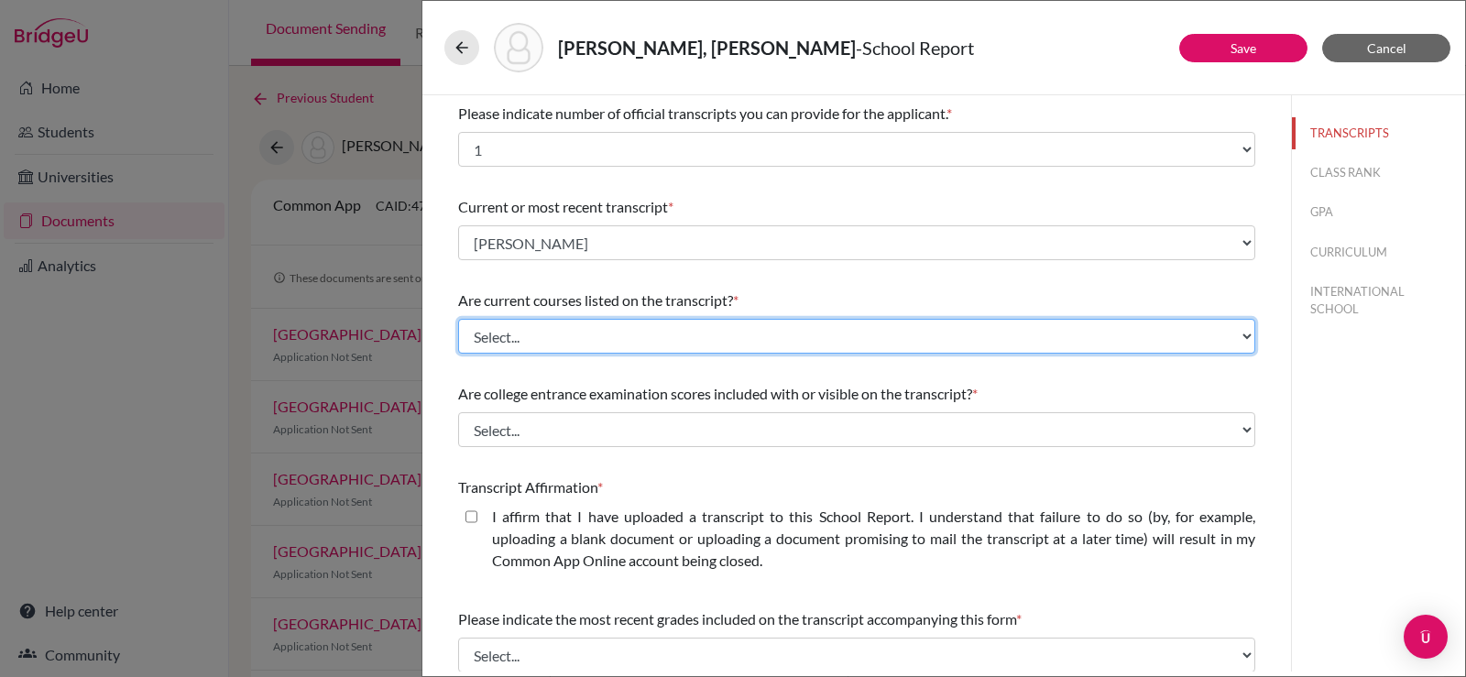
click at [669, 339] on select "Select... Yes No" at bounding box center [856, 336] width 797 height 35
select select "0"
click at [458, 319] on select "Select... Yes No" at bounding box center [856, 336] width 797 height 35
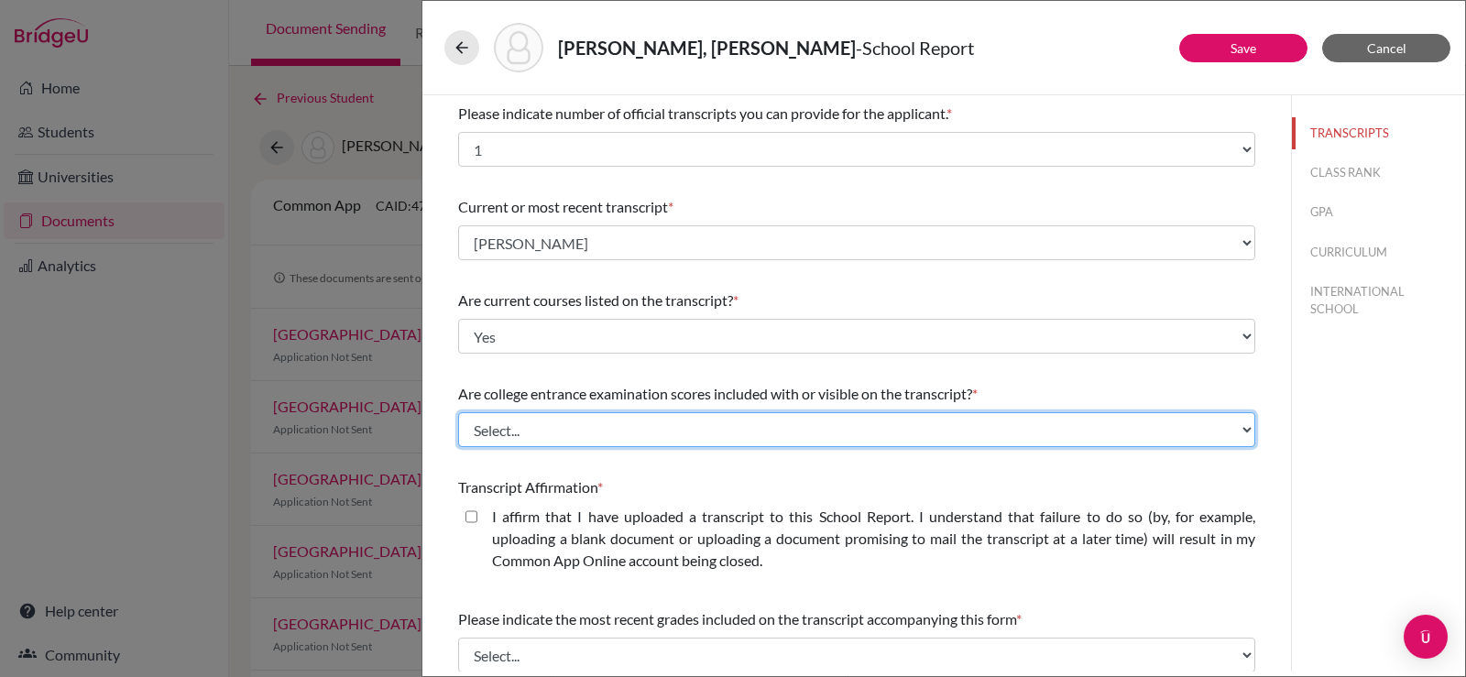
click at [581, 430] on select "Select... Yes No" at bounding box center [856, 429] width 797 height 35
select select "1"
click at [458, 412] on select "Select... Yes No" at bounding box center [856, 429] width 797 height 35
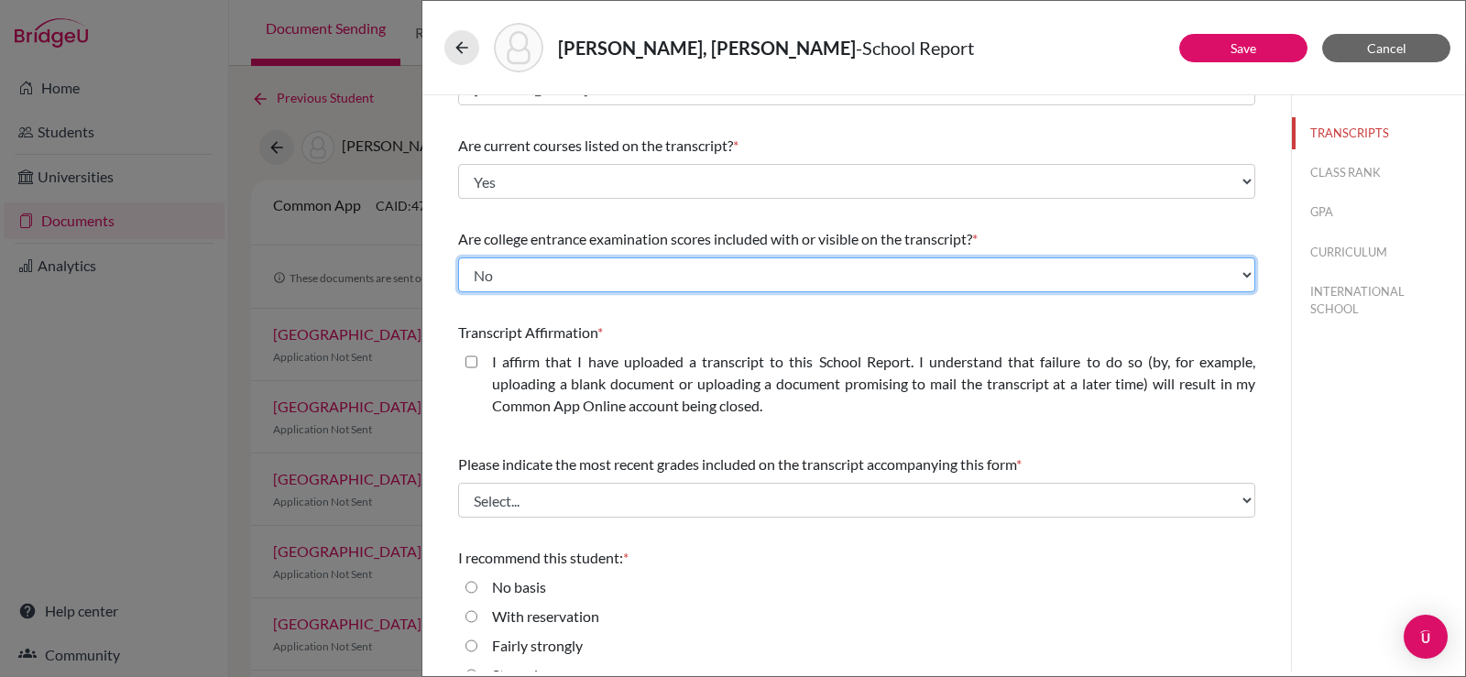
scroll to position [183, 0]
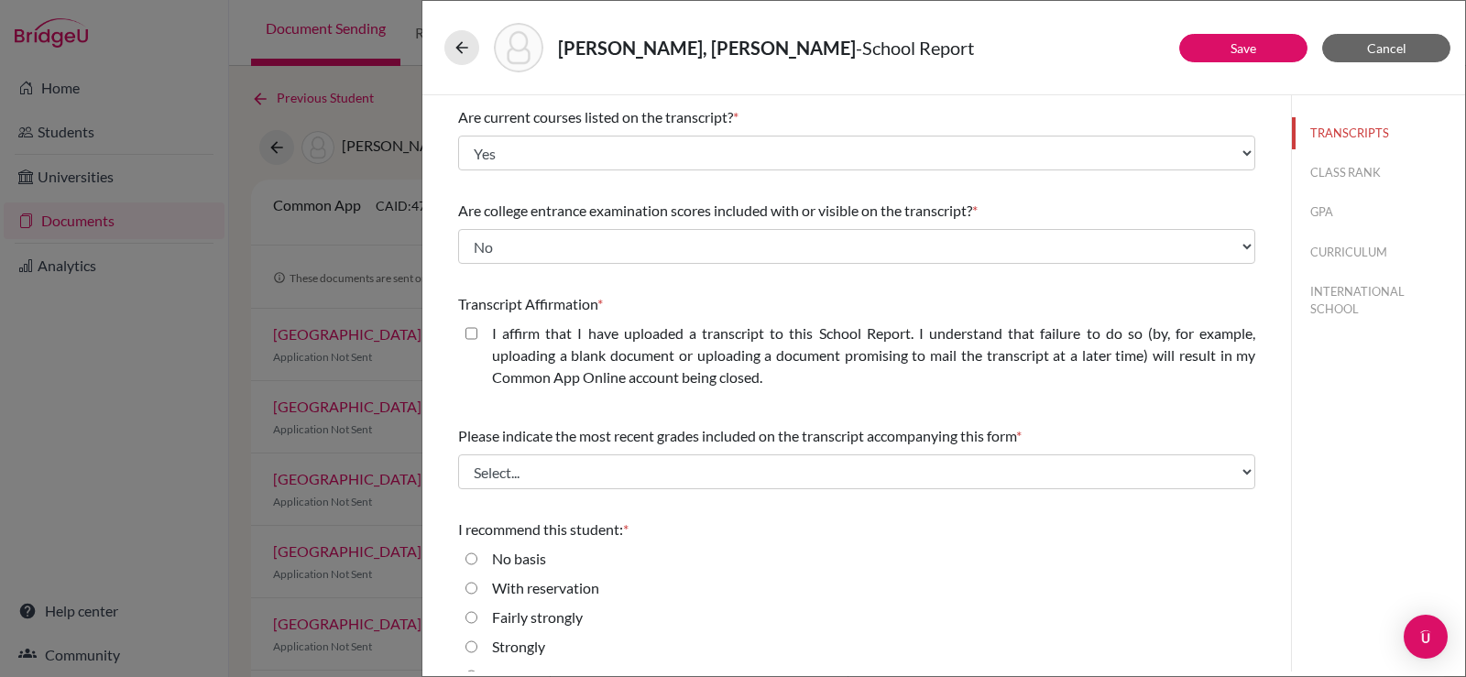
click at [468, 326] on closed\ "I affirm that I have uploaded a transcript to this School Report. I understand …" at bounding box center [471, 334] width 12 height 22
checkbox closed\ "true"
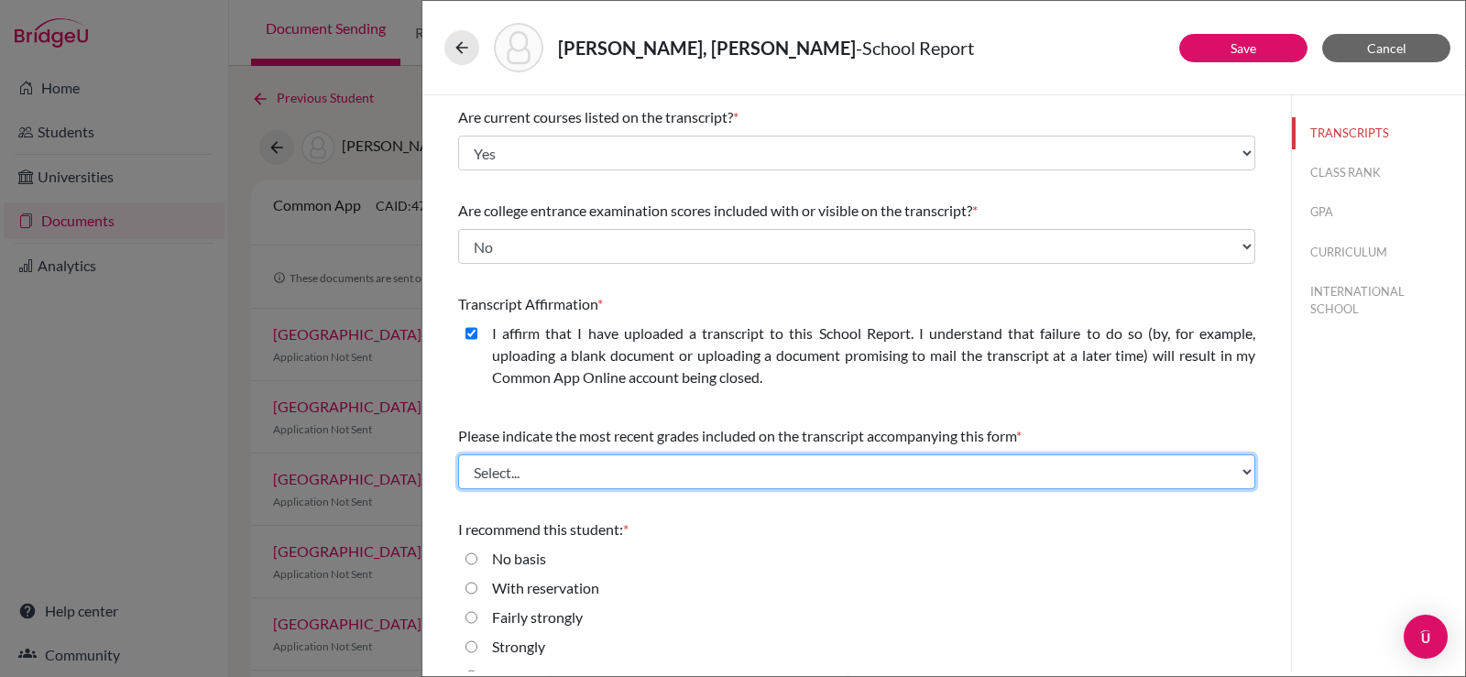
click at [555, 476] on select "Select... Final junior year grades 1st Quarter senior year grades 2nd Quarter/1…" at bounding box center [856, 472] width 797 height 35
select select "0"
click at [458, 455] on select "Select... Final junior year grades 1st Quarter senior year grades 2nd Quarter/1…" at bounding box center [856, 472] width 797 height 35
click at [567, 477] on select "Select... Final junior year grades 1st Quarter senior year grades 2nd Quarter/1…" at bounding box center [856, 472] width 797 height 35
click at [458, 455] on select "Select... Final junior year grades 1st Quarter senior year grades 2nd Quarter/1…" at bounding box center [856, 472] width 797 height 35
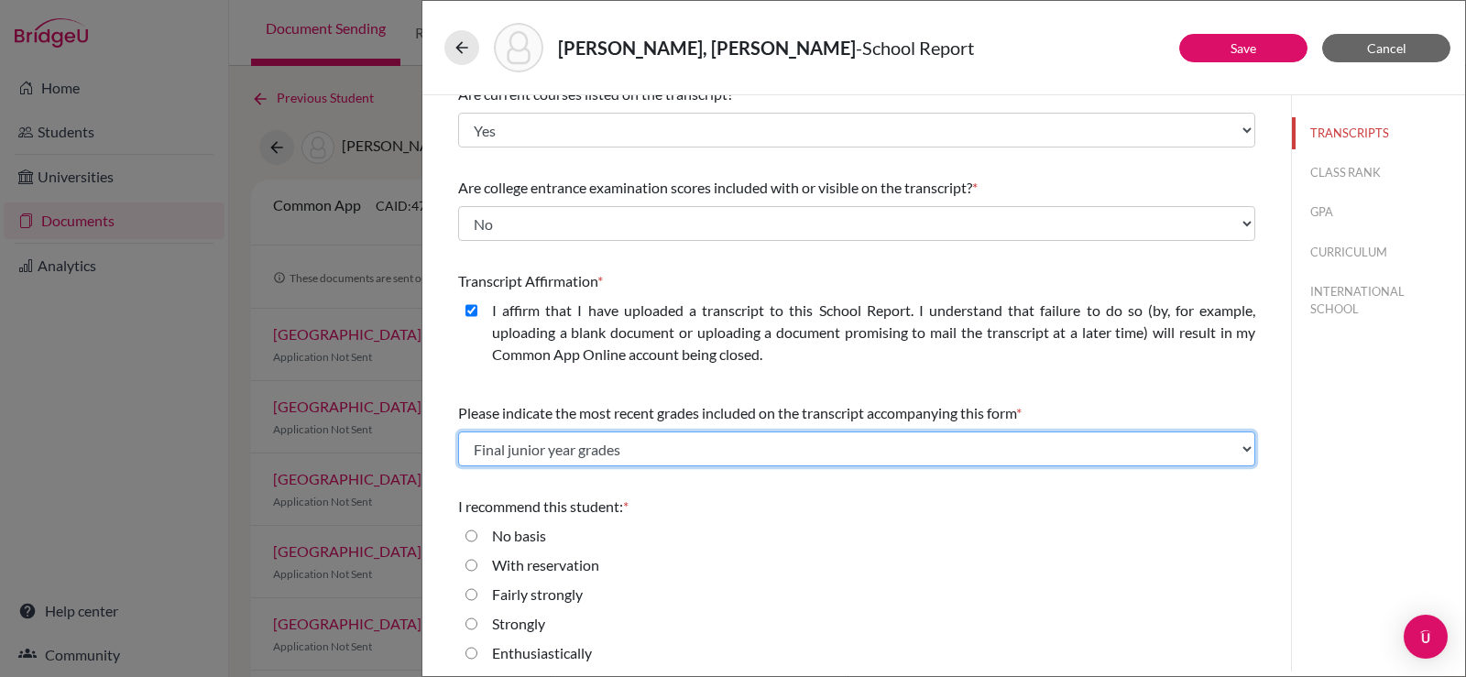
scroll to position [214, 0]
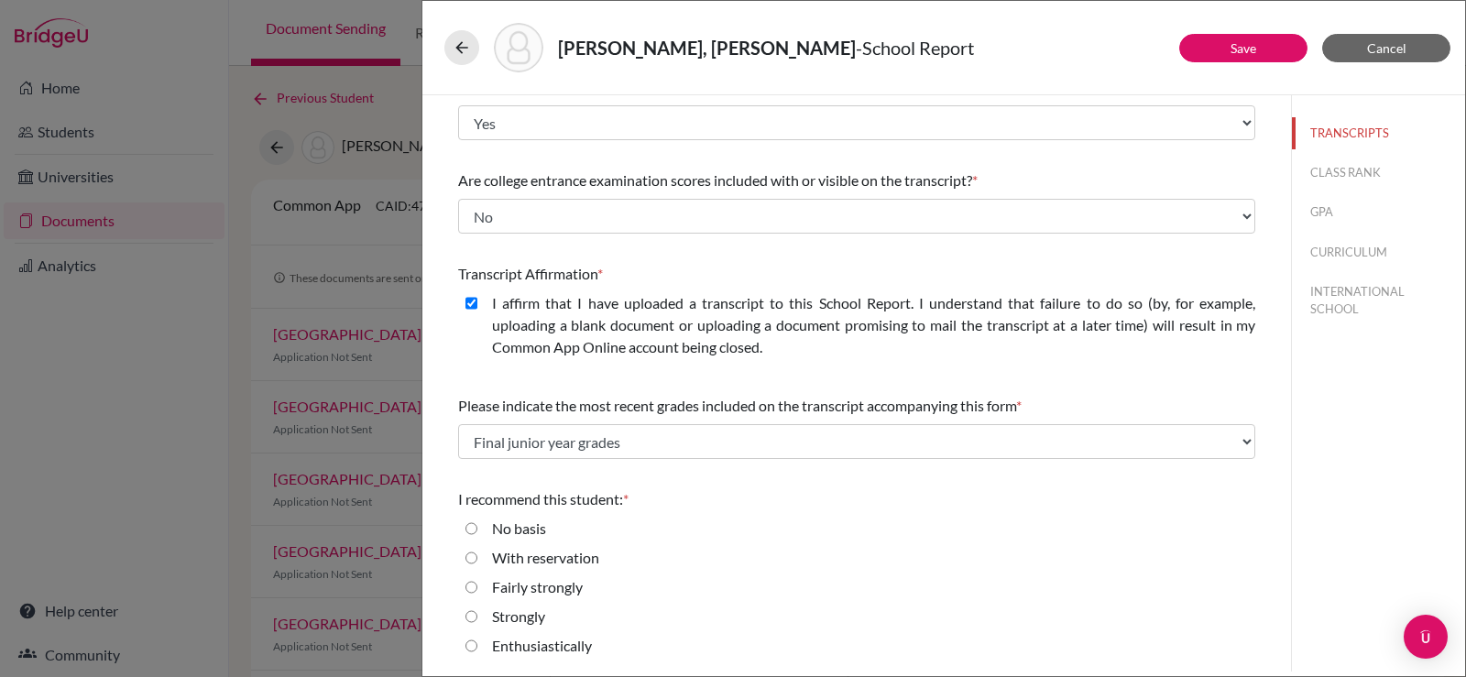
click at [533, 641] on label "Enthusiastically" at bounding box center [542, 646] width 100 height 22
click at [477, 641] on input "Enthusiastically" at bounding box center [471, 646] width 12 height 22
radio input "true"
click at [1325, 177] on button "CLASS RANK" at bounding box center [1378, 173] width 173 height 32
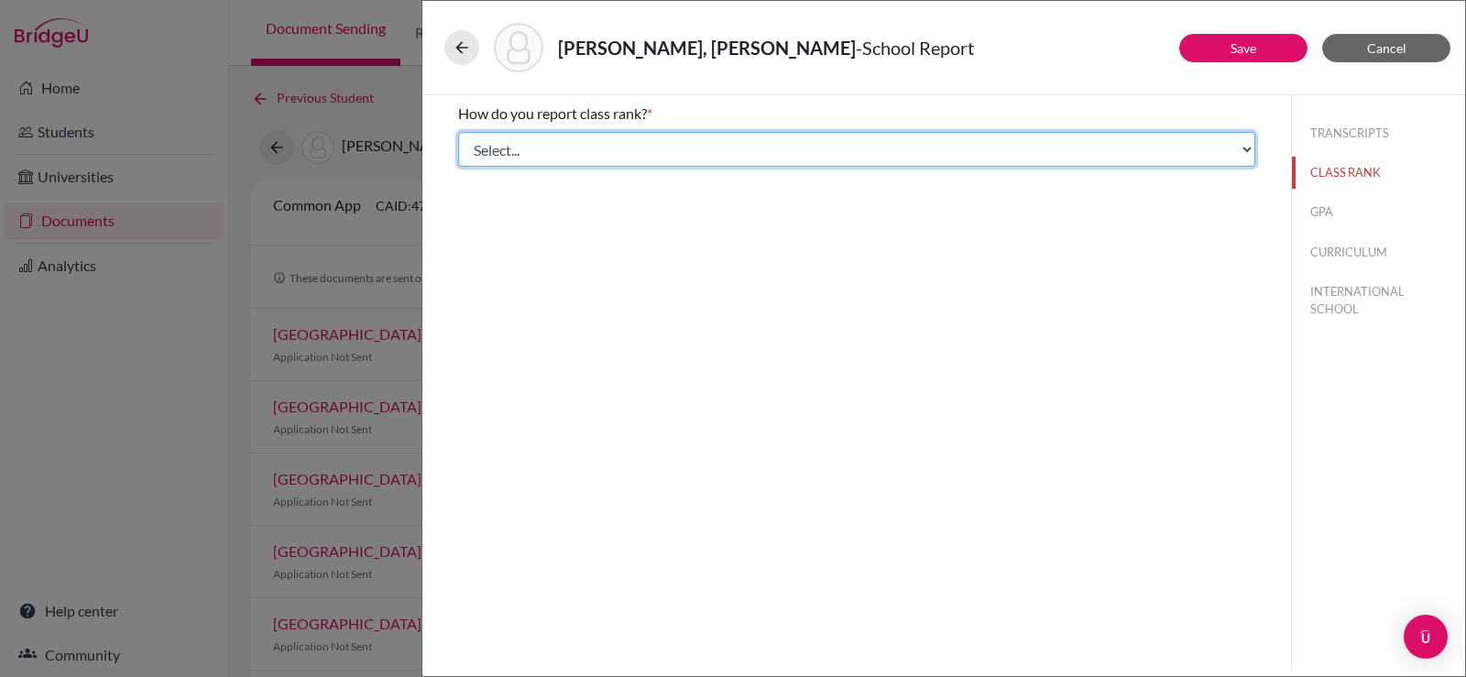
click at [705, 144] on select "Select... Exact Decile Quintile Quartile None" at bounding box center [856, 149] width 797 height 35
select select "5"
click at [458, 132] on select "Select... Exact Decile Quintile Quartile None" at bounding box center [856, 149] width 797 height 35
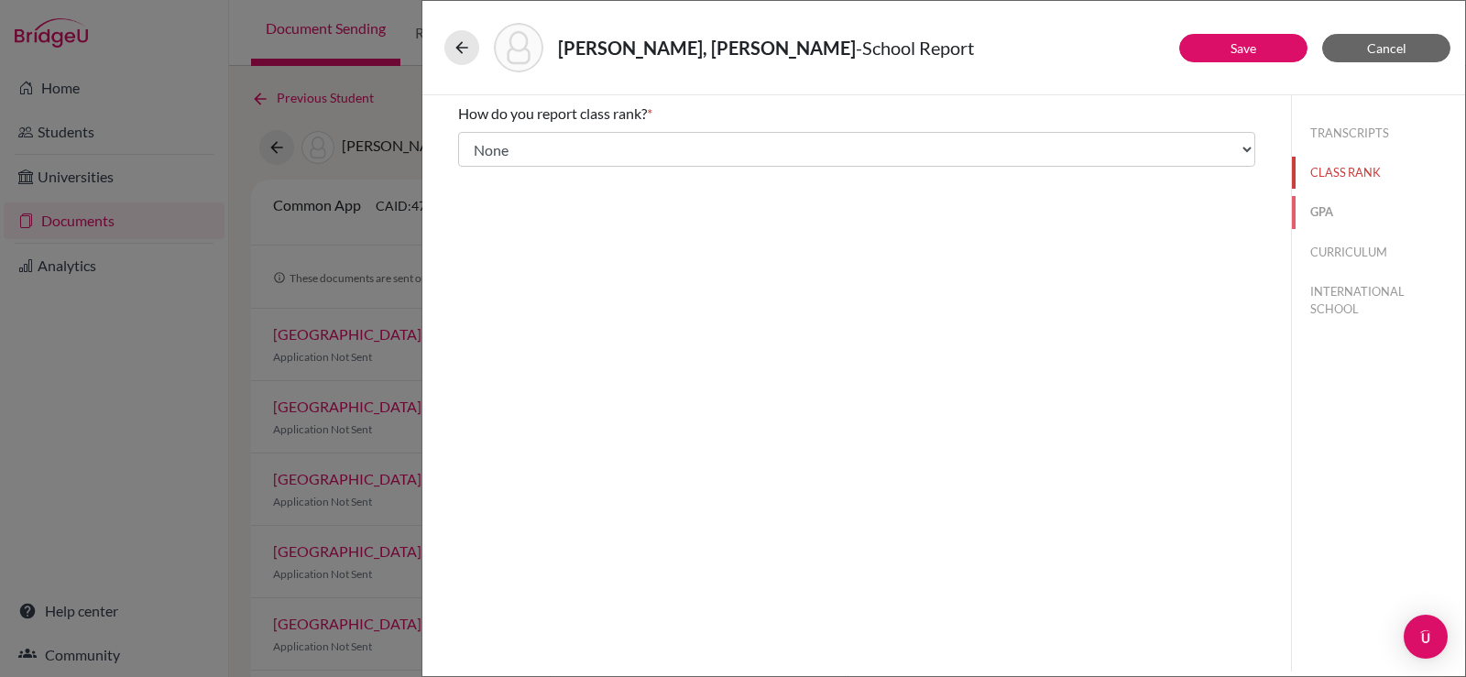
click at [1320, 211] on button "GPA" at bounding box center [1378, 212] width 173 height 32
click at [527, 140] on div "Yes" at bounding box center [856, 146] width 797 height 29
click at [501, 142] on label "Yes" at bounding box center [503, 143] width 22 height 22
click at [477, 142] on input "Yes" at bounding box center [471, 143] width 12 height 22
radio input "true"
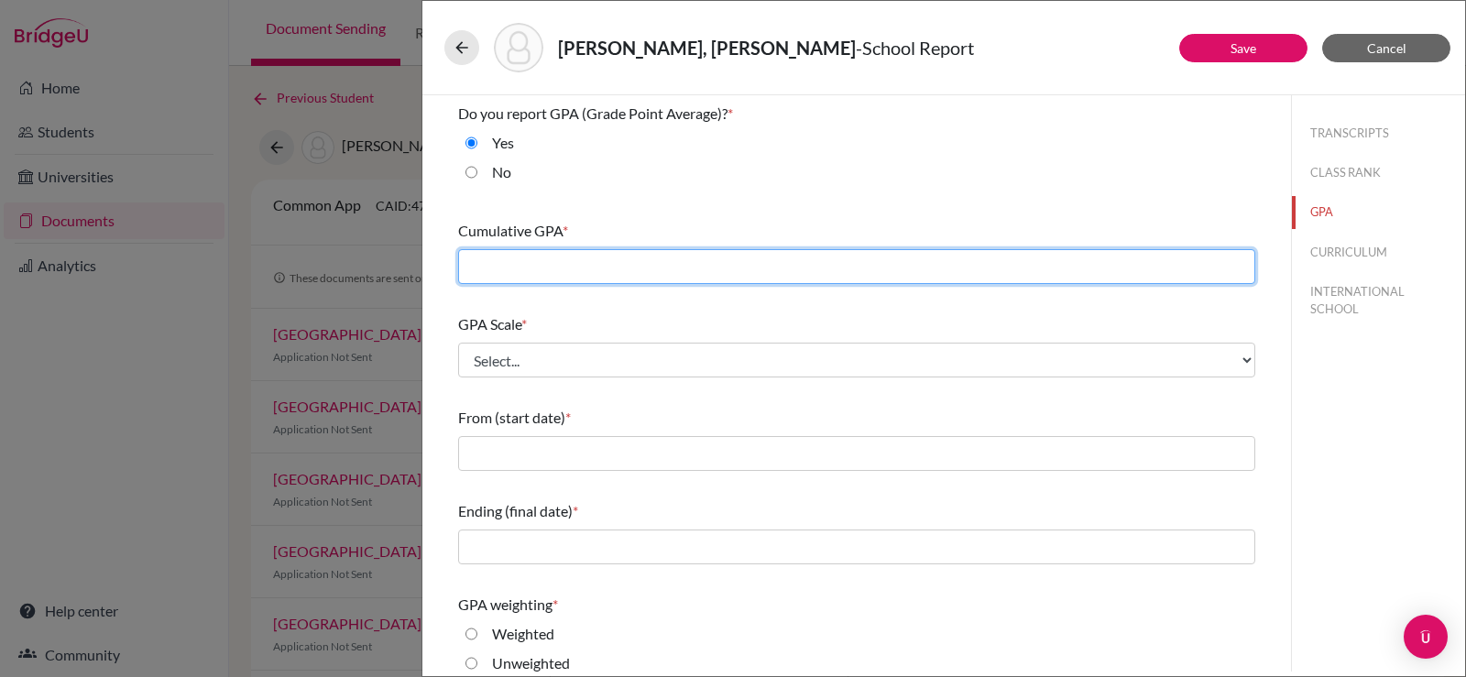
click at [605, 263] on input "text" at bounding box center [856, 266] width 797 height 35
type input "4.00"
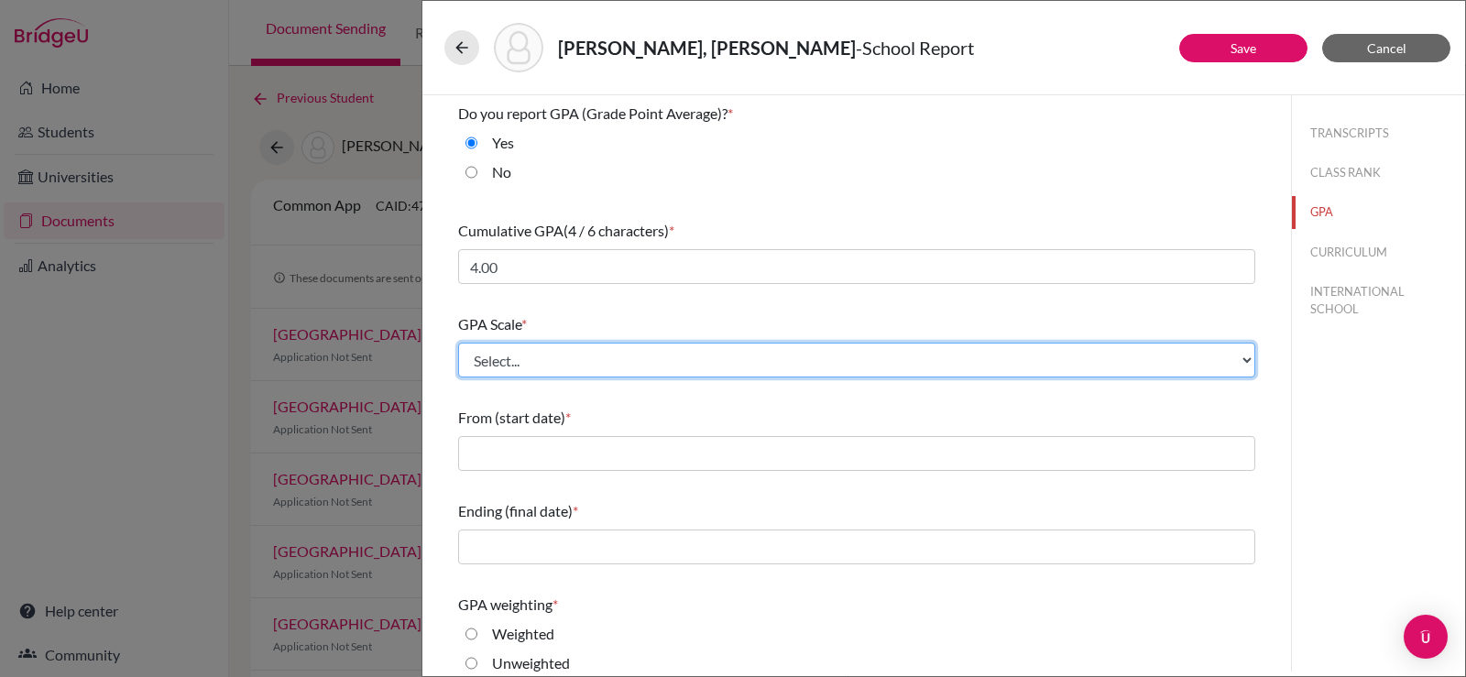
click at [531, 367] on select "Select... 4 5 6 7 8 9 10 11 12 13 14 15 16 17 18 19 20 100" at bounding box center [856, 360] width 797 height 35
select select "4"
click at [458, 343] on select "Select... 4 5 6 7 8 9 10 11 12 13 14 15 16 17 18 19 20 100" at bounding box center [856, 360] width 797 height 35
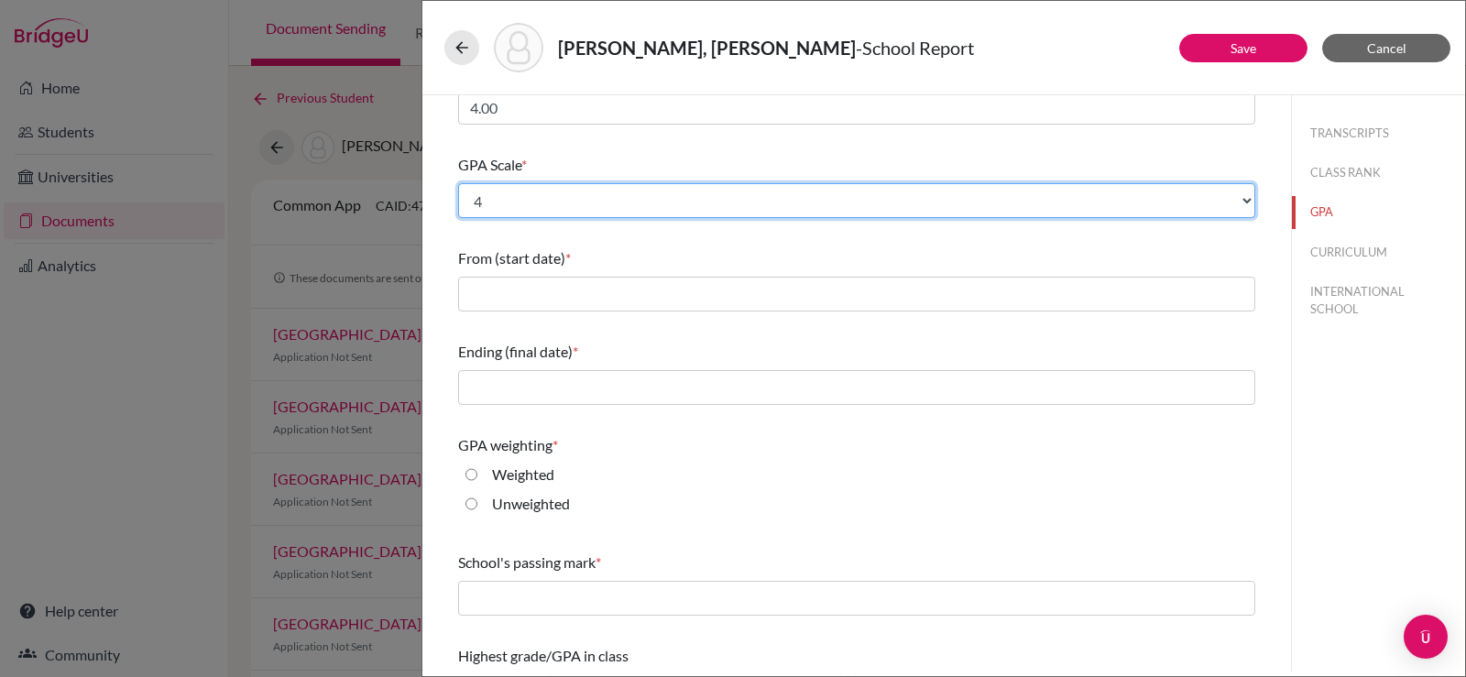
scroll to position [183, 0]
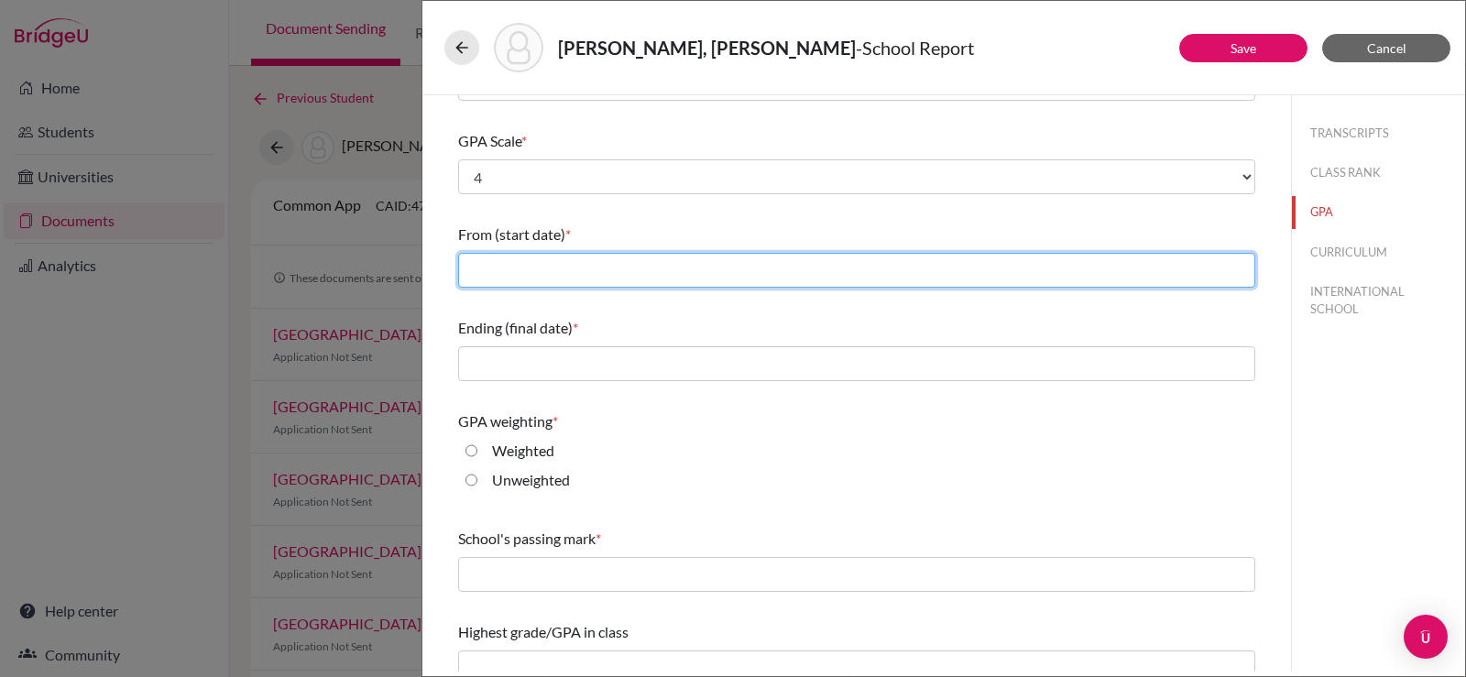
click at [561, 280] on input "text" at bounding box center [856, 270] width 797 height 35
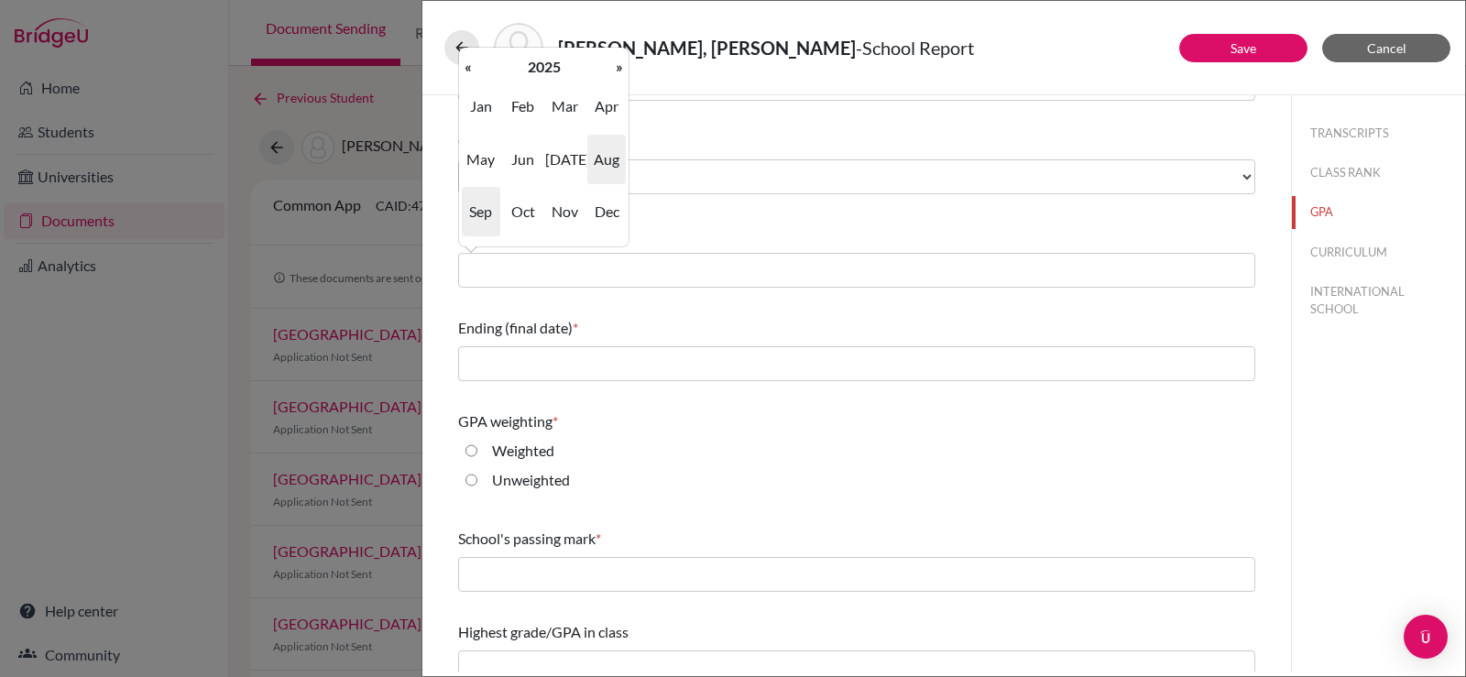
click at [597, 160] on span "Aug" at bounding box center [606, 159] width 38 height 49
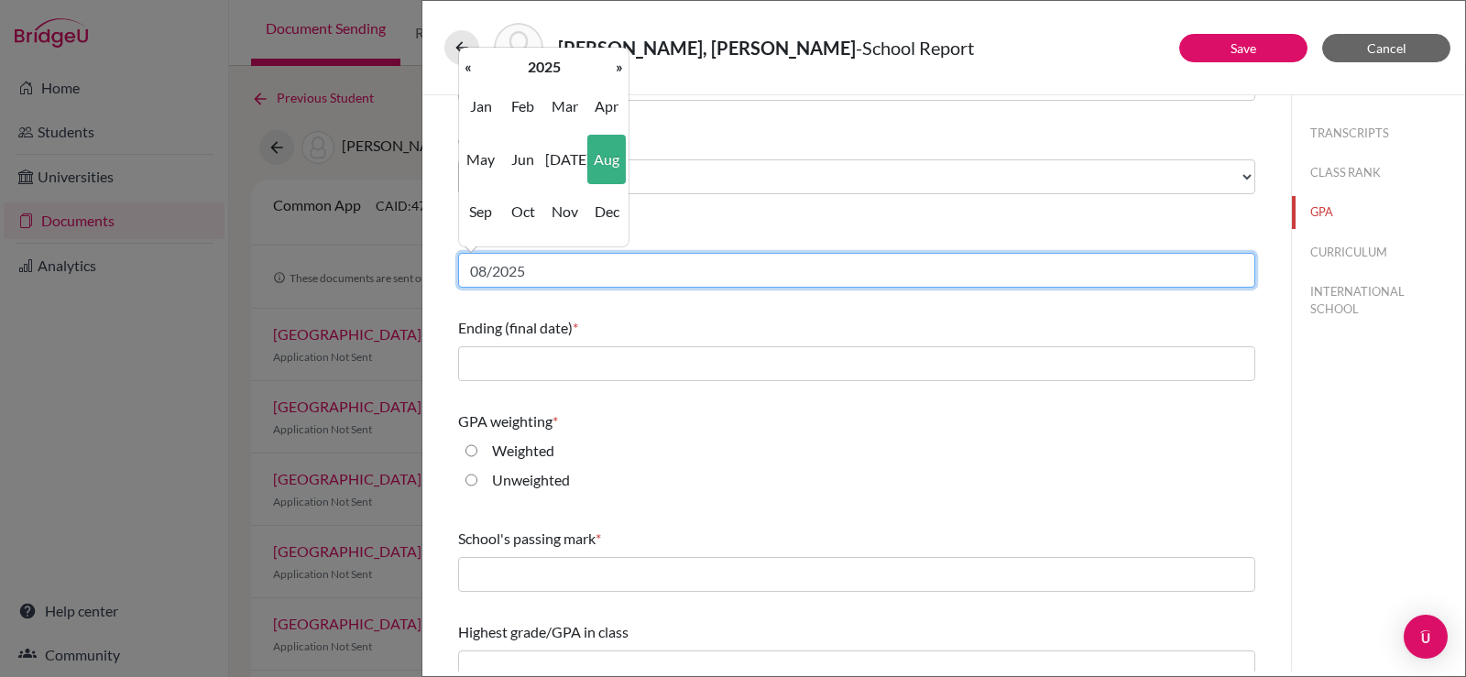
click at [558, 275] on input "08/2025" at bounding box center [856, 270] width 797 height 35
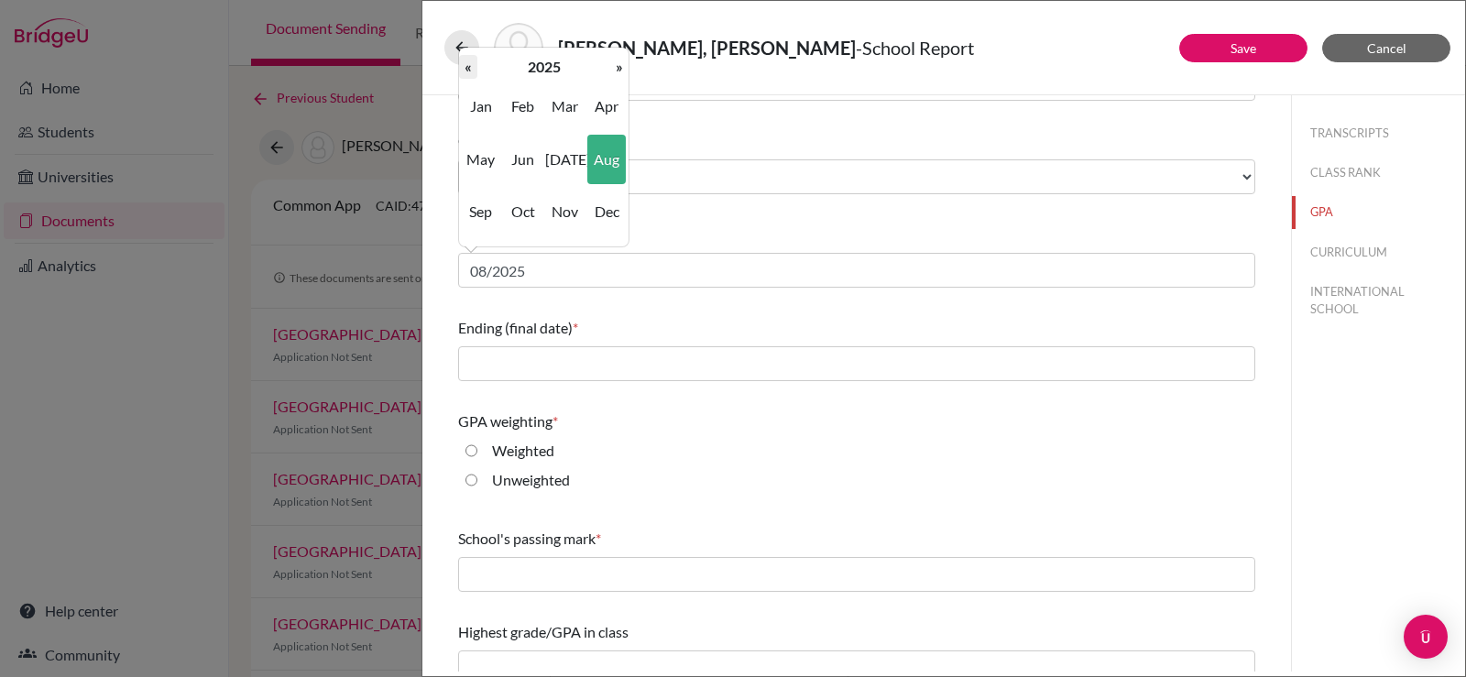
click at [474, 67] on th "«" at bounding box center [468, 67] width 18 height 24
click at [600, 162] on span "Aug" at bounding box center [606, 159] width 38 height 49
type input "08/2022"
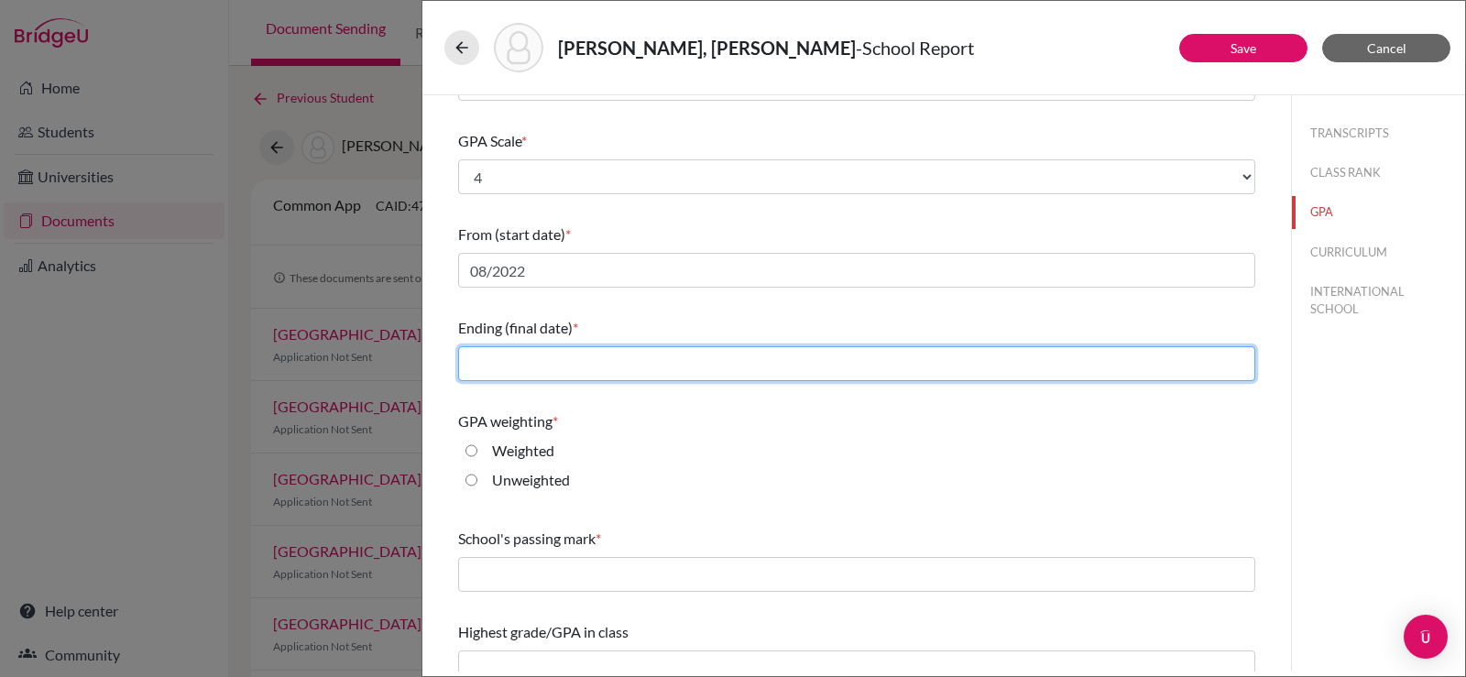
click at [560, 360] on input "text" at bounding box center [856, 363] width 797 height 35
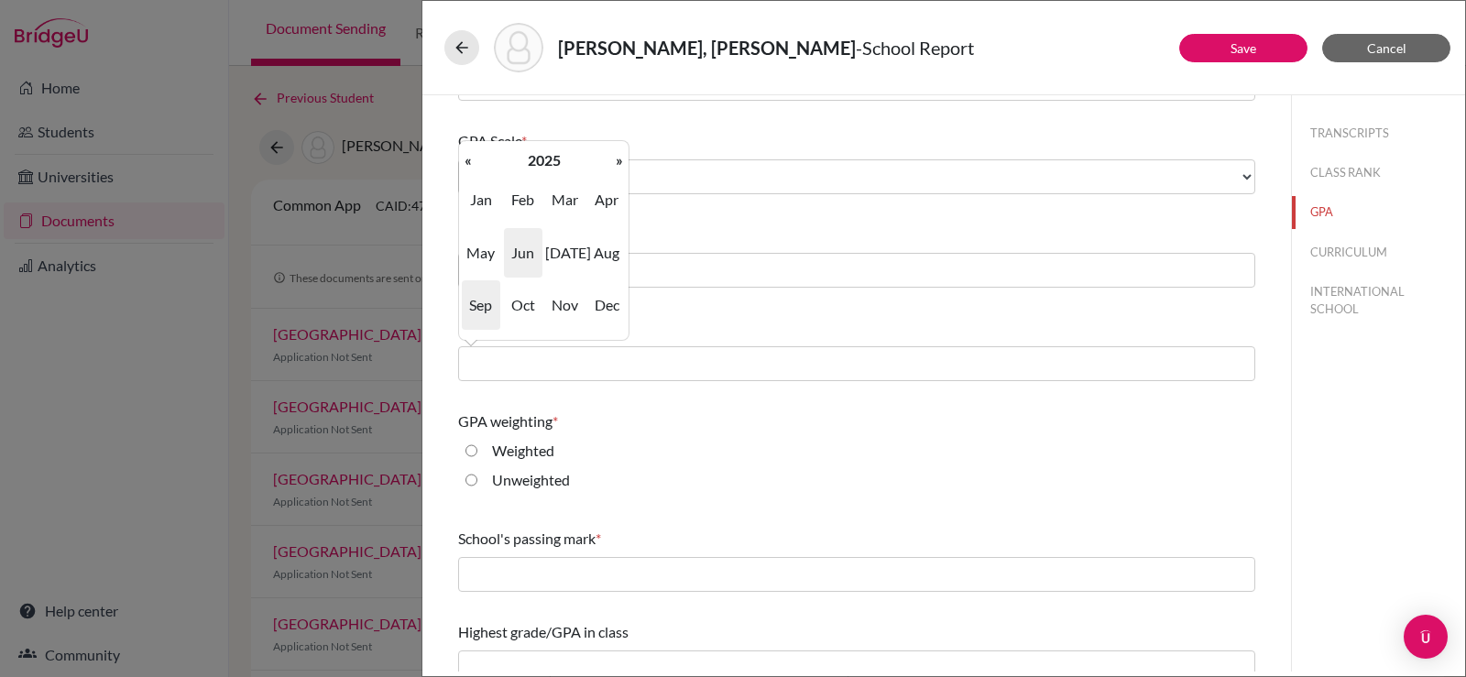
click at [530, 250] on span "Jun" at bounding box center [523, 252] width 38 height 49
type input "06/2025"
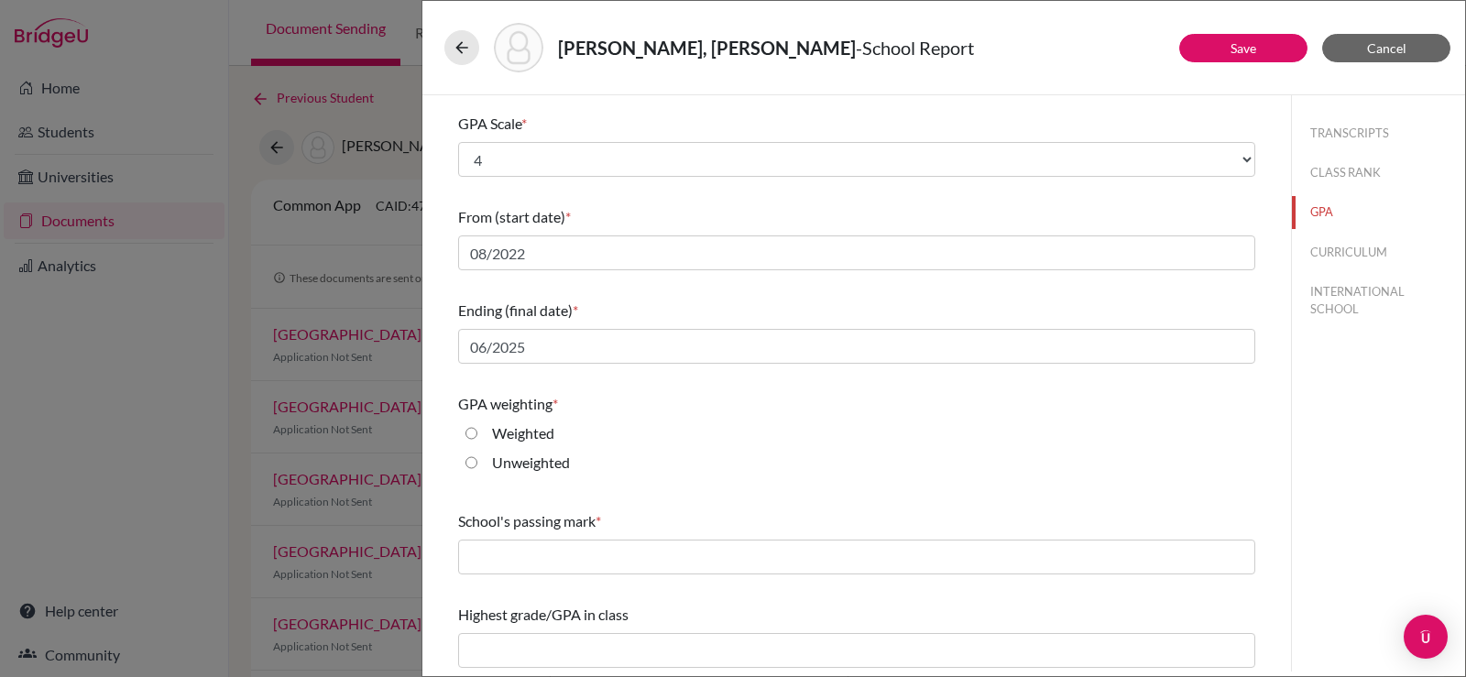
scroll to position [204, 0]
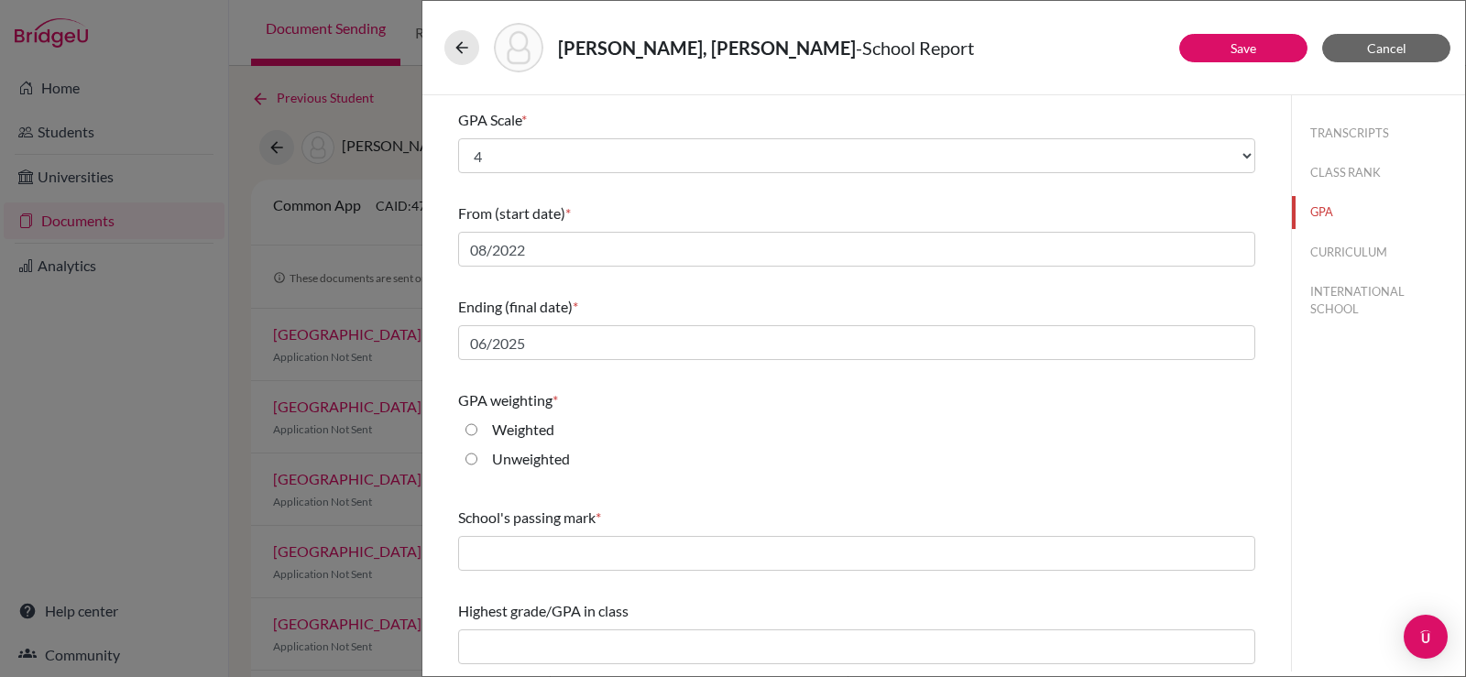
click at [518, 421] on label "Weighted" at bounding box center [523, 430] width 62 height 22
click at [477, 421] on input "Weighted" at bounding box center [471, 430] width 12 height 22
radio input "true"
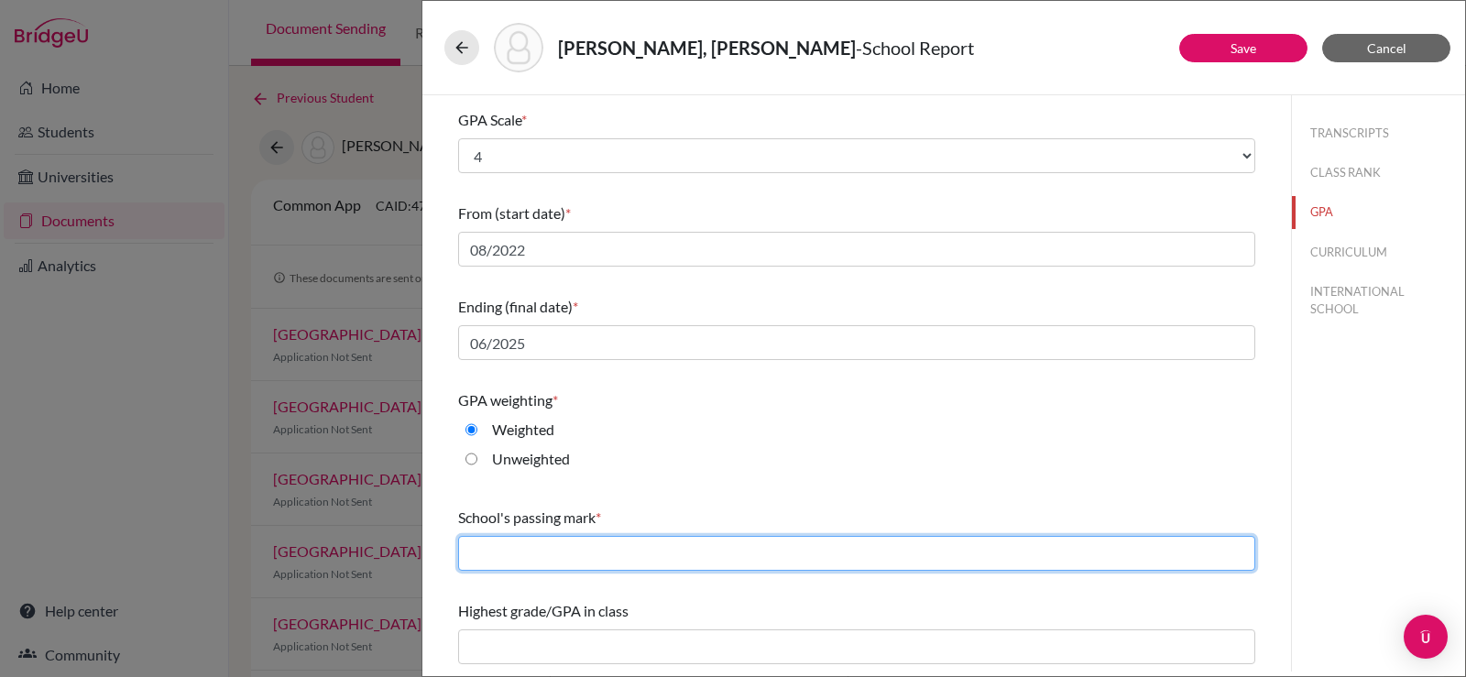
click at [529, 552] on input "text" at bounding box center [856, 553] width 797 height 35
type input "60"
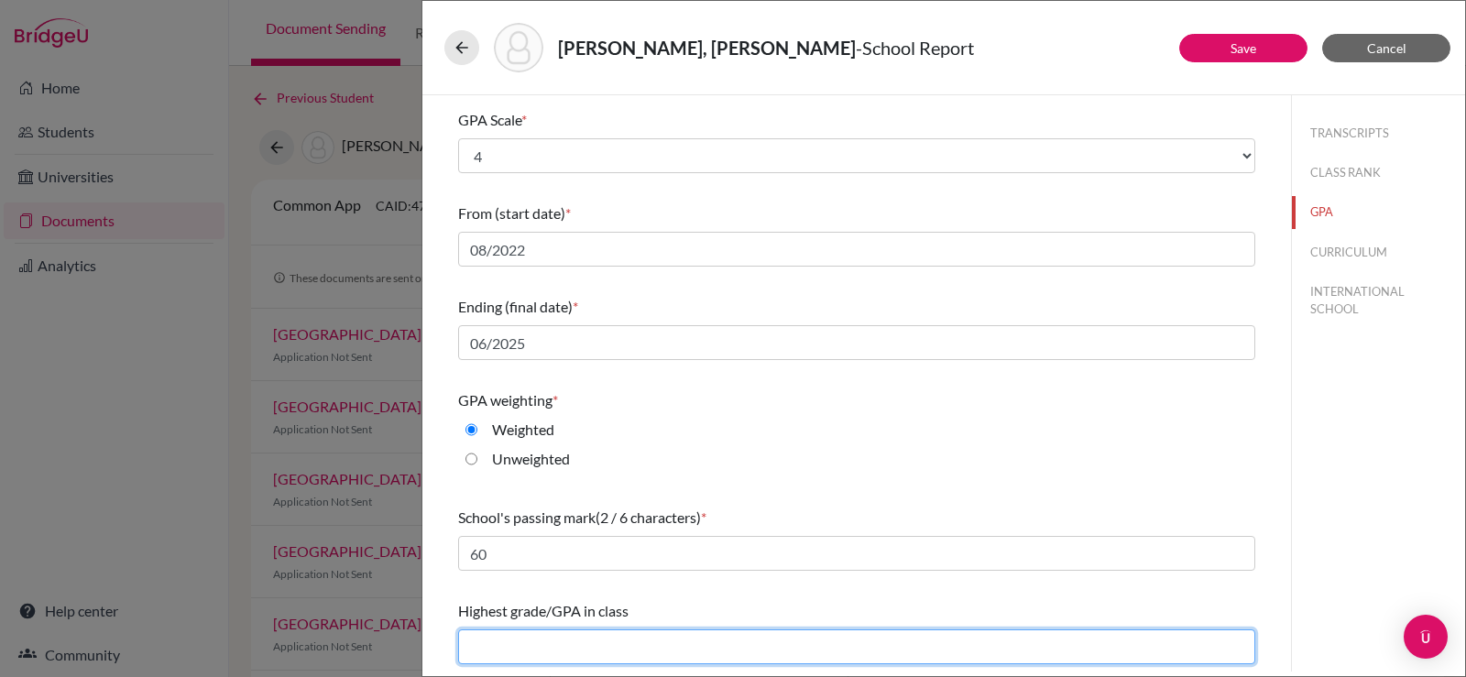
click at [524, 644] on input "text" at bounding box center [856, 647] width 797 height 35
type input "4.00"
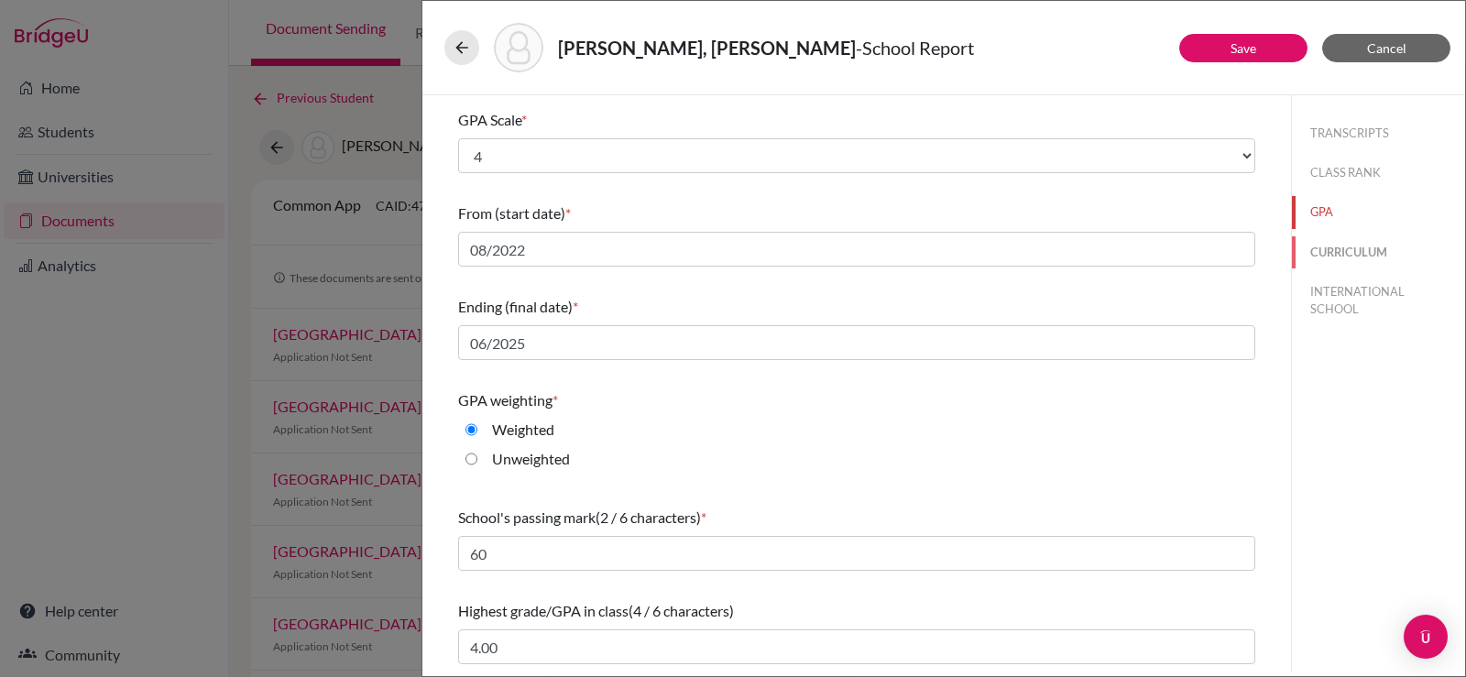
click at [1320, 252] on button "CURRICULUM" at bounding box center [1378, 252] width 173 height 32
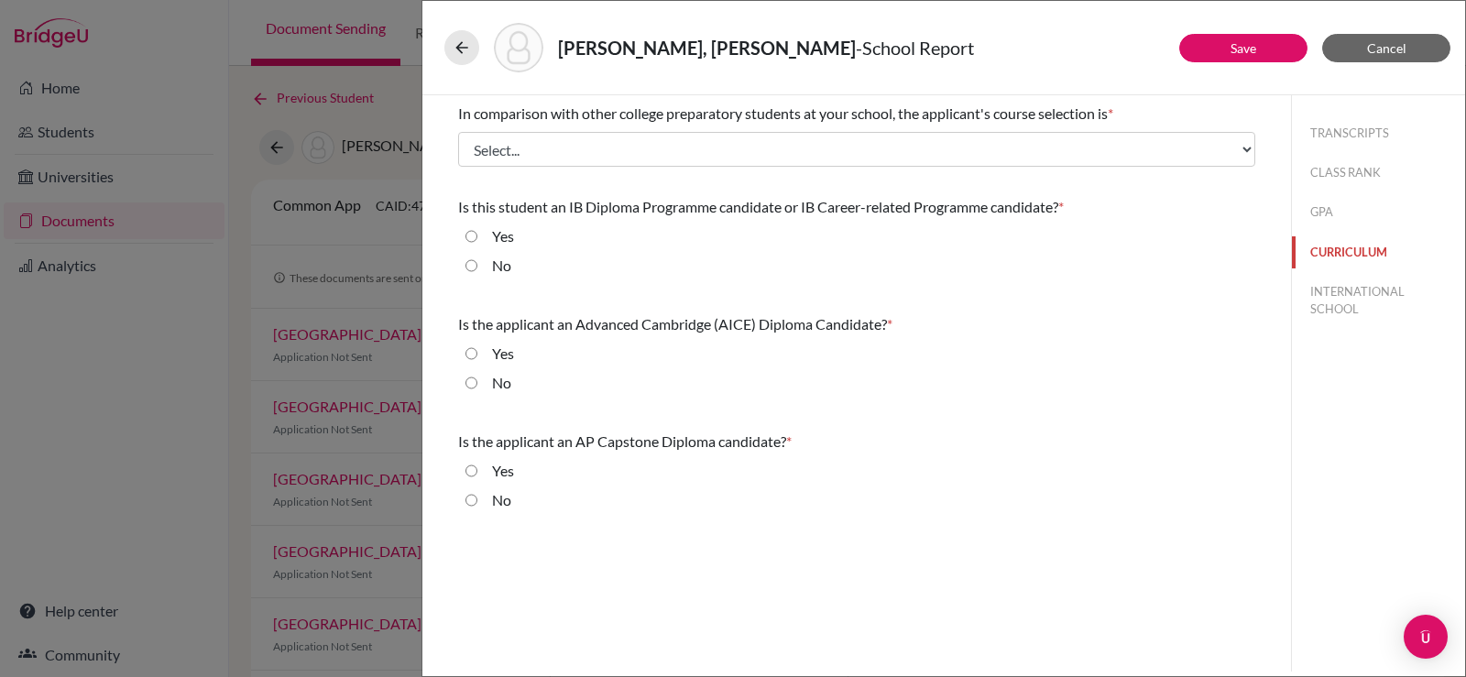
scroll to position [0, 0]
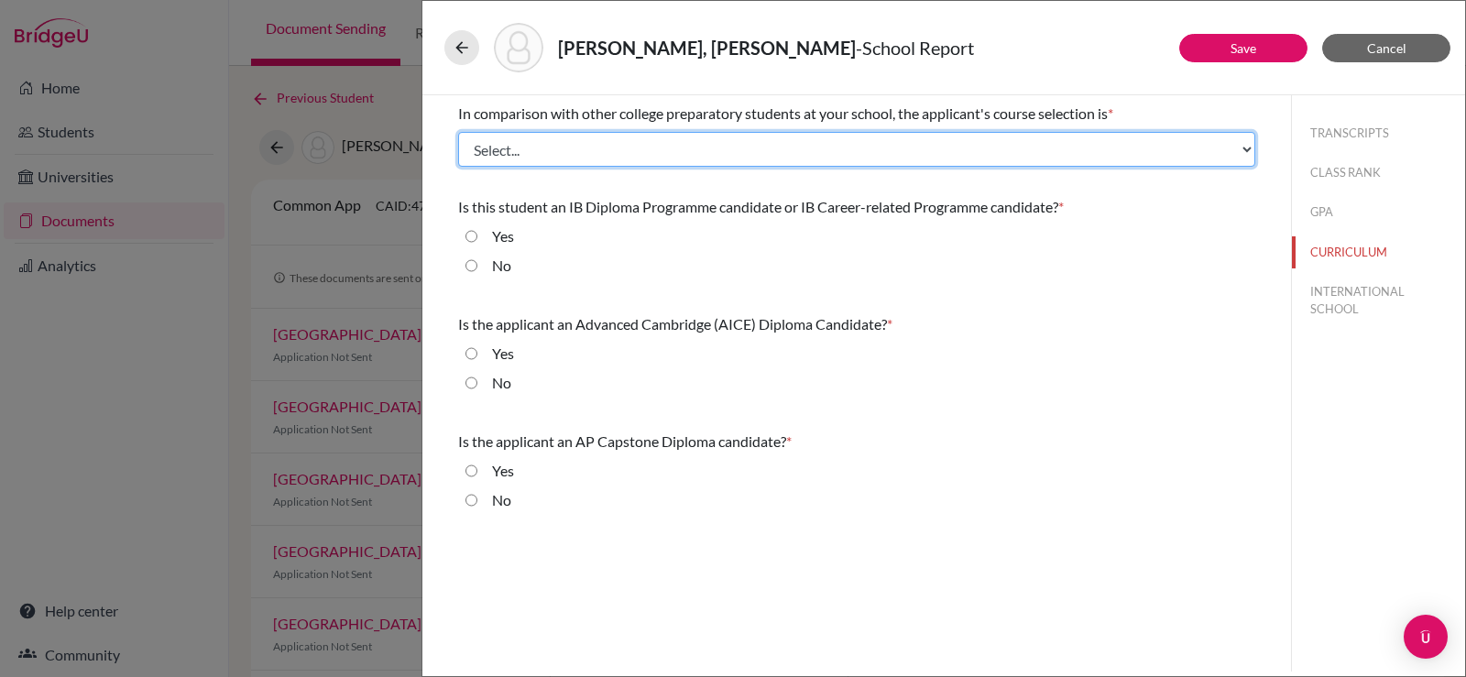
click at [658, 146] on select "Select... Less than demanding Average Demanding Very demanding Most demanding P…" at bounding box center [856, 149] width 797 height 35
select select "3"
click at [458, 132] on select "Select... Less than demanding Average Demanding Very demanding Most demanding P…" at bounding box center [856, 149] width 797 height 35
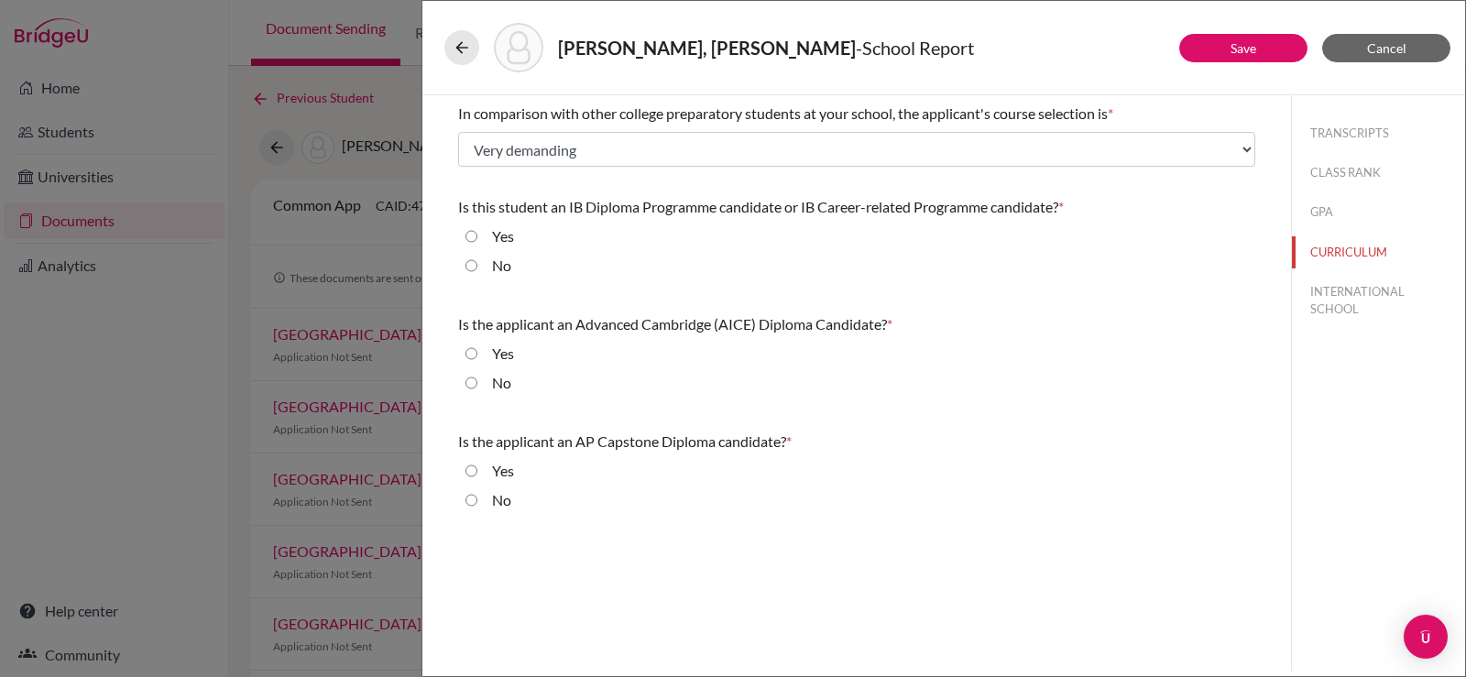
click at [501, 237] on label "Yes" at bounding box center [503, 236] width 22 height 22
click at [477, 237] on input "Yes" at bounding box center [471, 236] width 12 height 22
radio input "true"
click at [482, 384] on div "No" at bounding box center [494, 386] width 34 height 29
click at [475, 383] on input "No" at bounding box center [471, 383] width 12 height 22
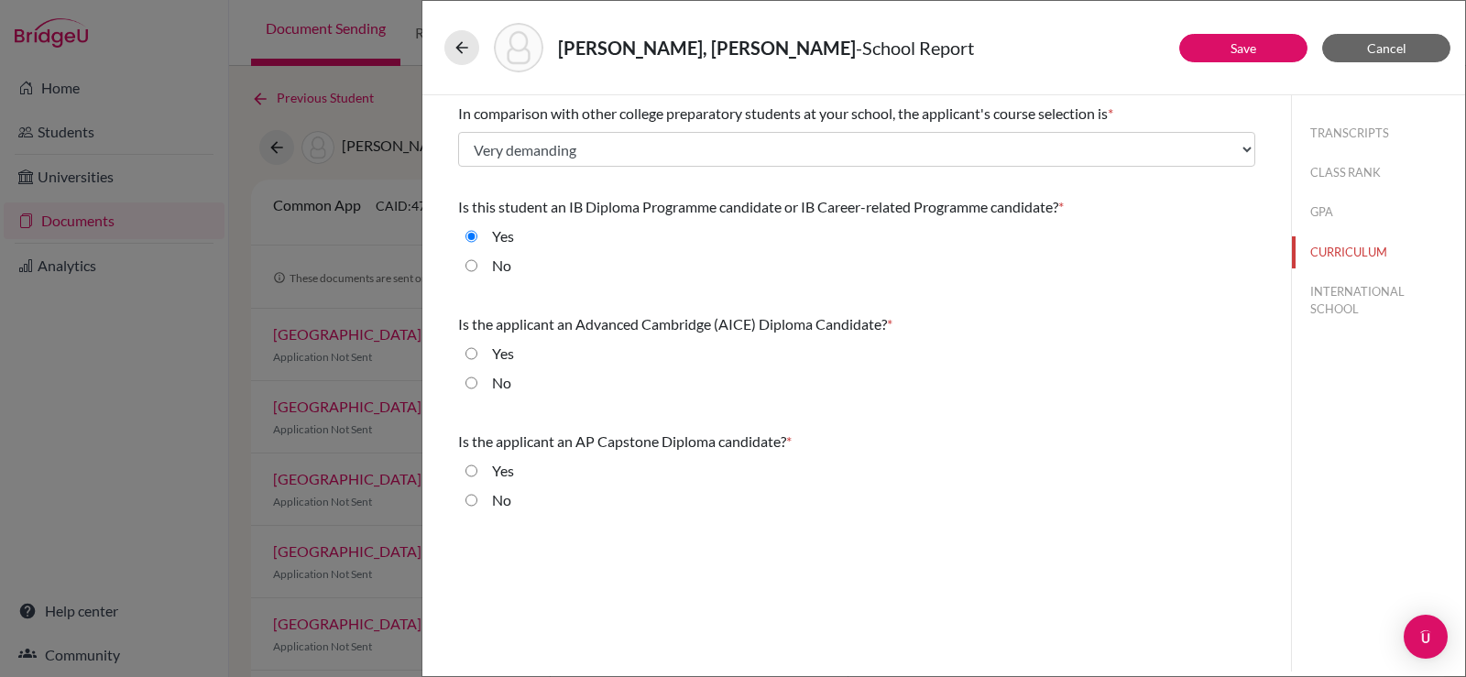
radio input "true"
click at [477, 503] on div "No" at bounding box center [494, 503] width 34 height 29
click at [473, 500] on input "No" at bounding box center [471, 500] width 12 height 22
radio input "true"
click at [1330, 299] on button "INTERNATIONAL SCHOOL" at bounding box center [1378, 300] width 173 height 49
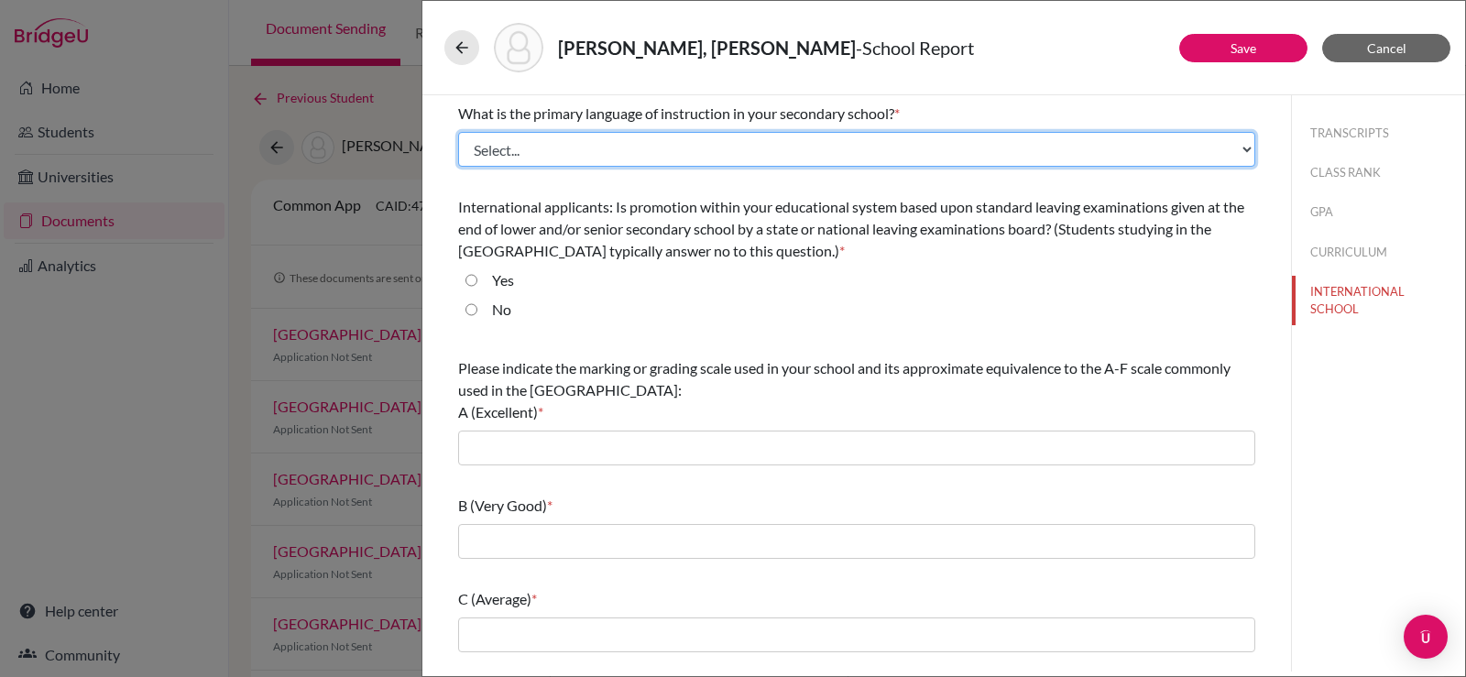
click at [676, 147] on select "Select... Albanian Arabic Armenian Assamese Azerbaijani Belarusian Bengali Bulg…" at bounding box center [856, 149] width 797 height 35
select select "14"
click at [458, 132] on select "Select... Albanian Arabic Armenian Assamese Azerbaijani Belarusian Bengali Bulg…" at bounding box center [856, 149] width 797 height 35
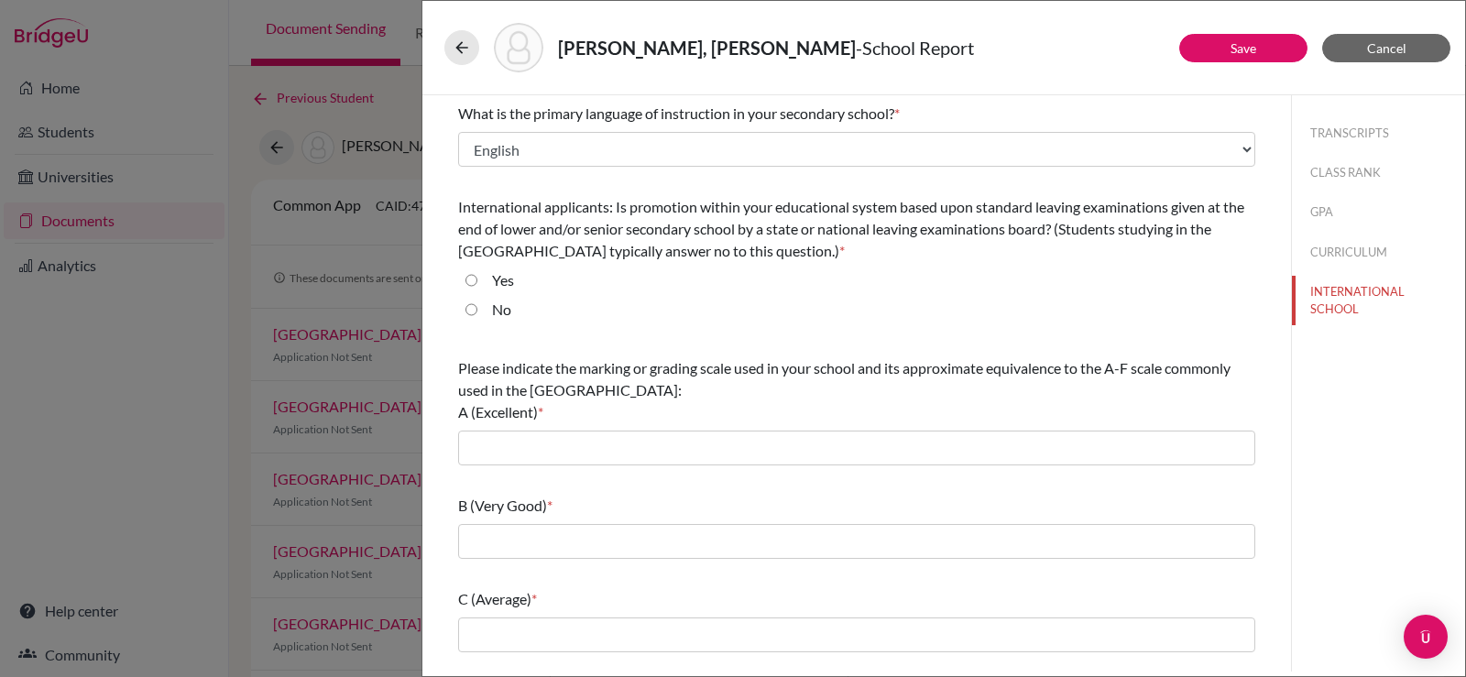
click at [494, 312] on label "No" at bounding box center [501, 310] width 19 height 22
click at [477, 312] on input "No" at bounding box center [471, 310] width 12 height 22
radio input "true"
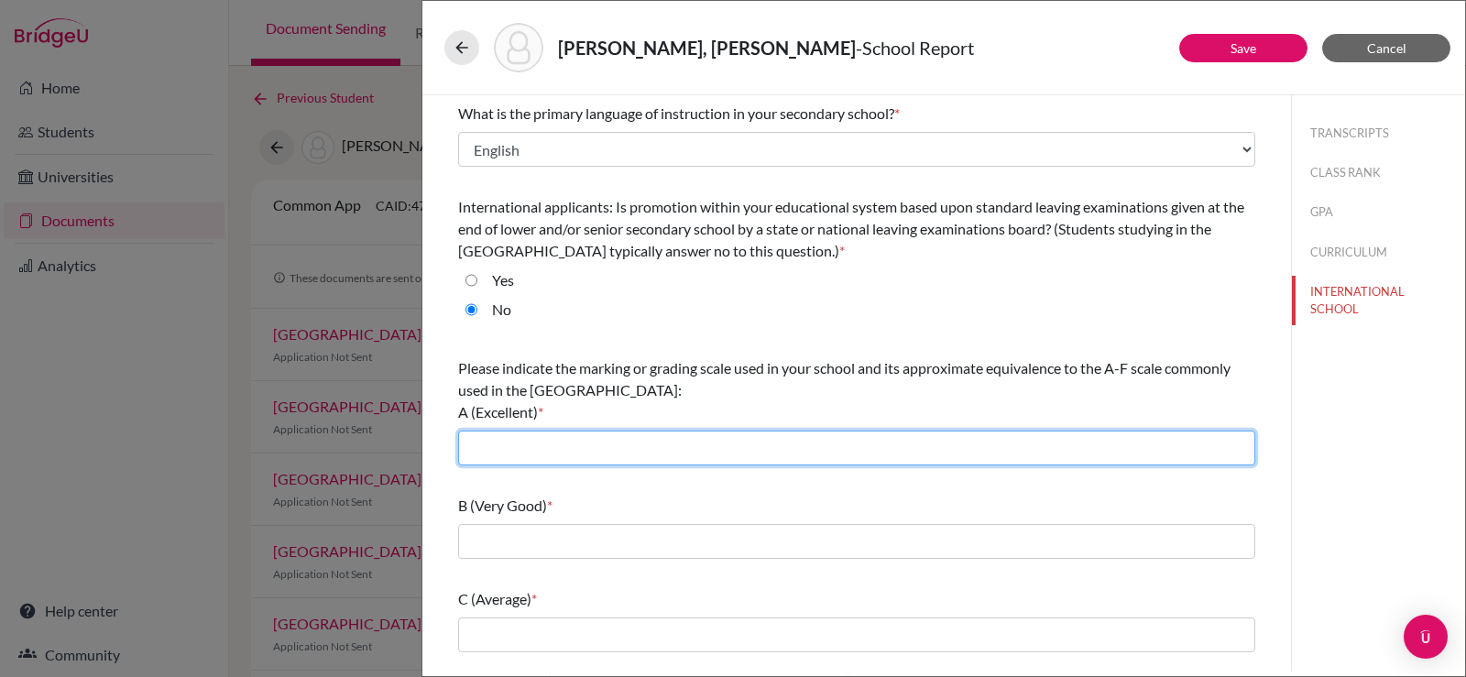
click at [520, 455] on input "text" at bounding box center [856, 448] width 797 height 35
type input "97 to 100 (A+) 4.00"
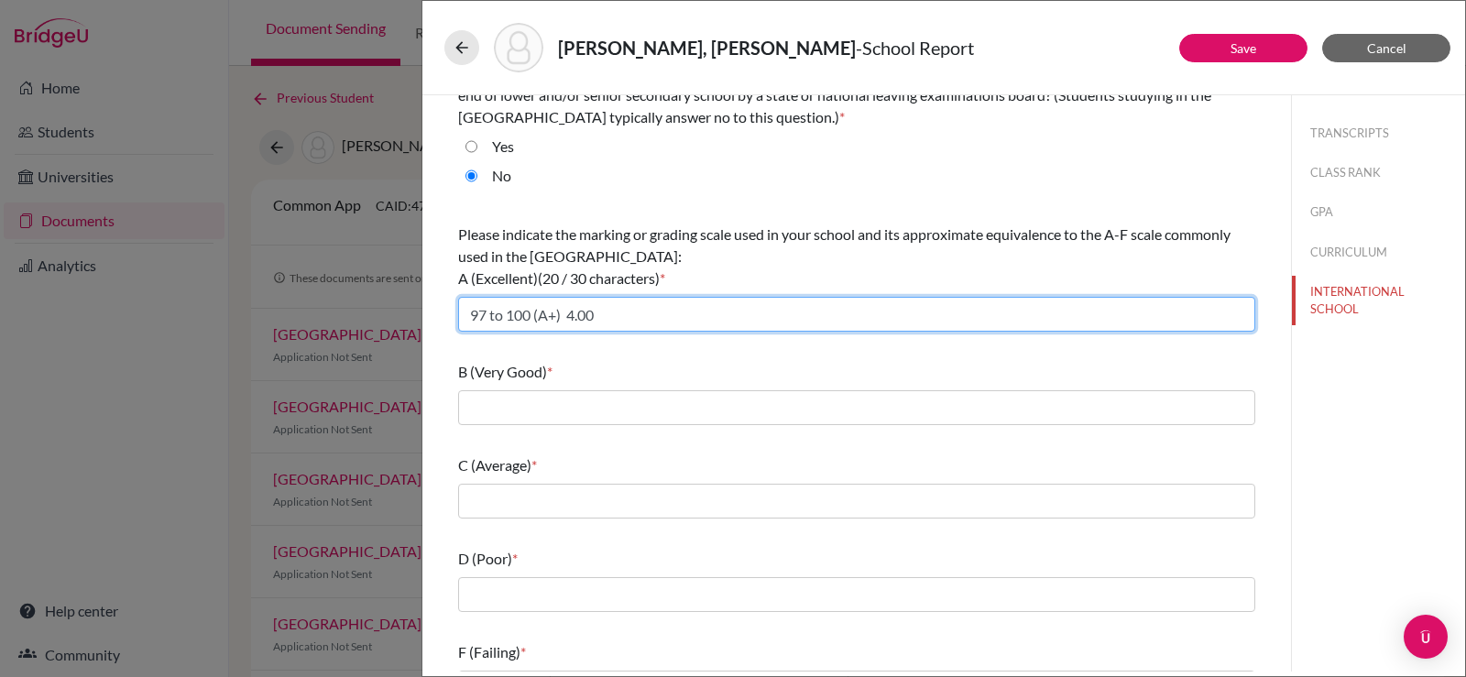
scroll to position [175, 0]
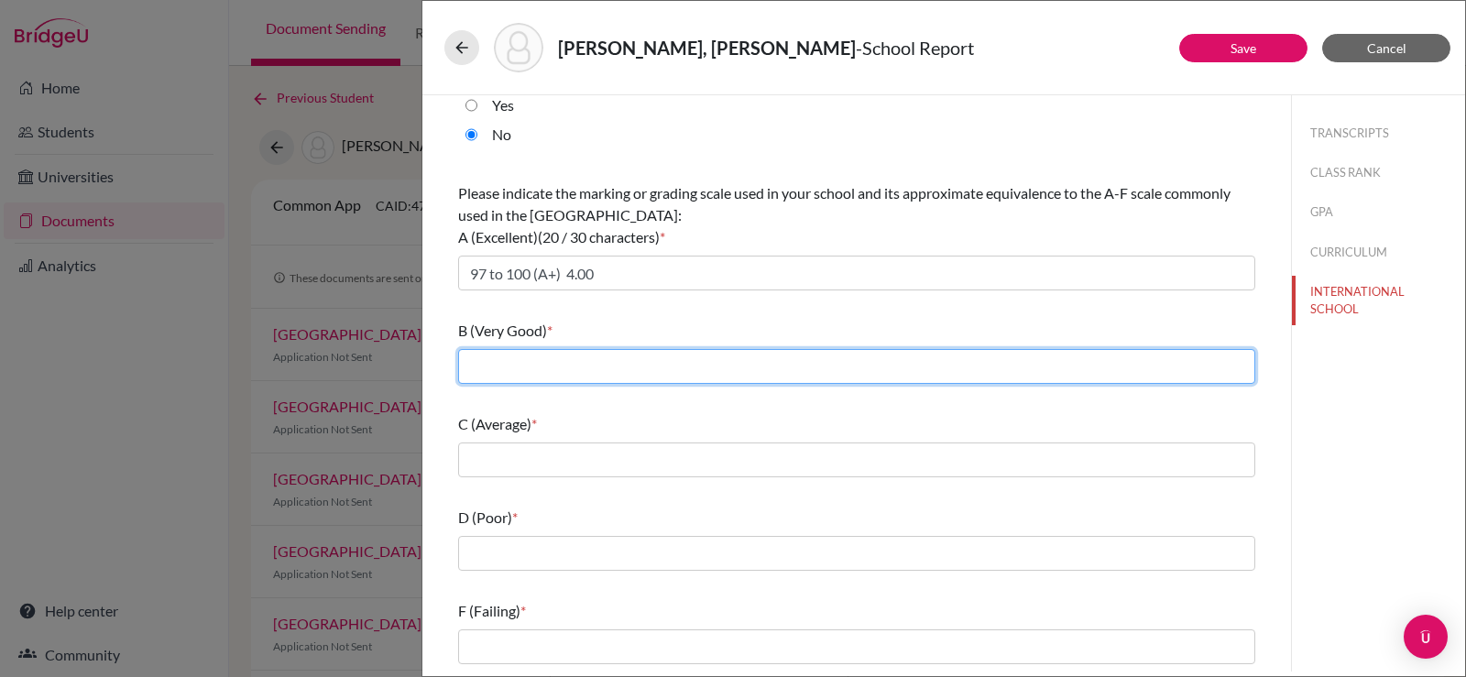
click at [572, 371] on input "text" at bounding box center [856, 366] width 797 height 35
type input "87 to 89 (B+) 3.37"
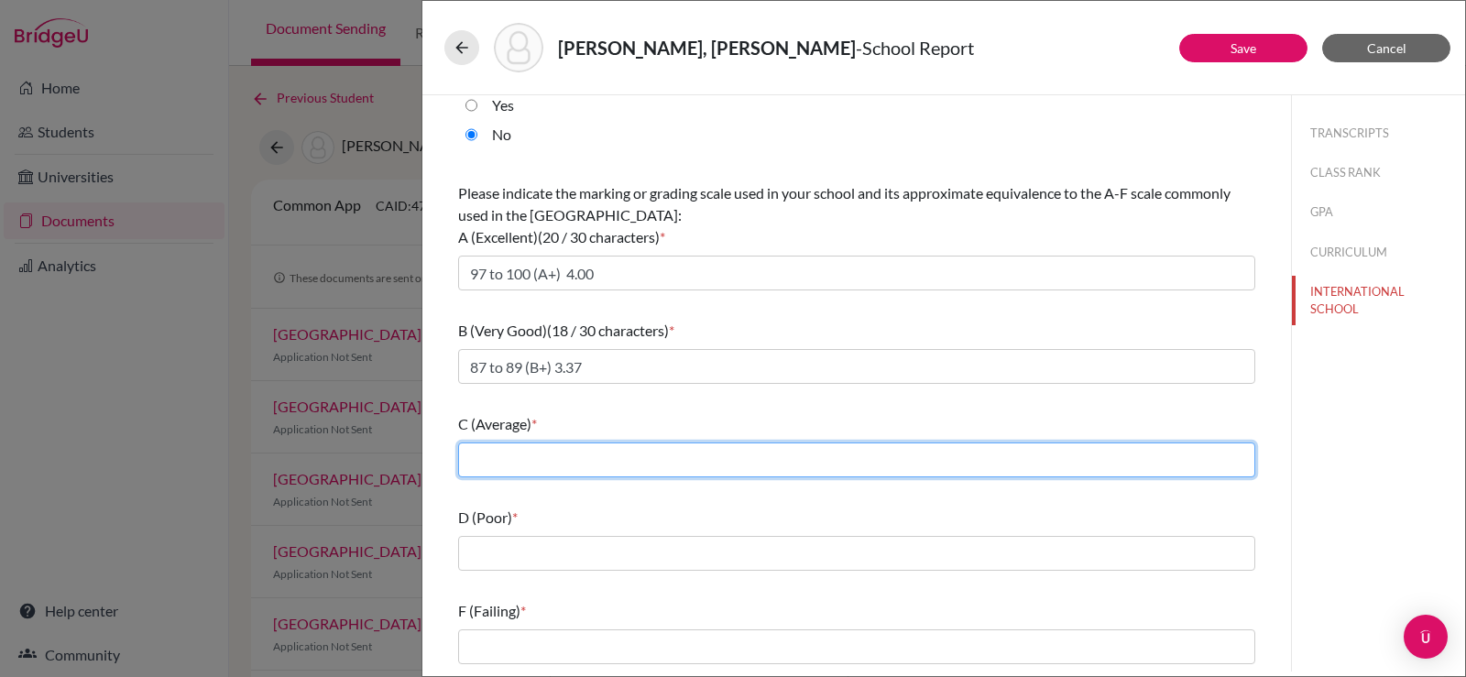
click at [549, 461] on input "text" at bounding box center [856, 460] width 797 height 35
type input "77 to 79 (C+) 2.37"
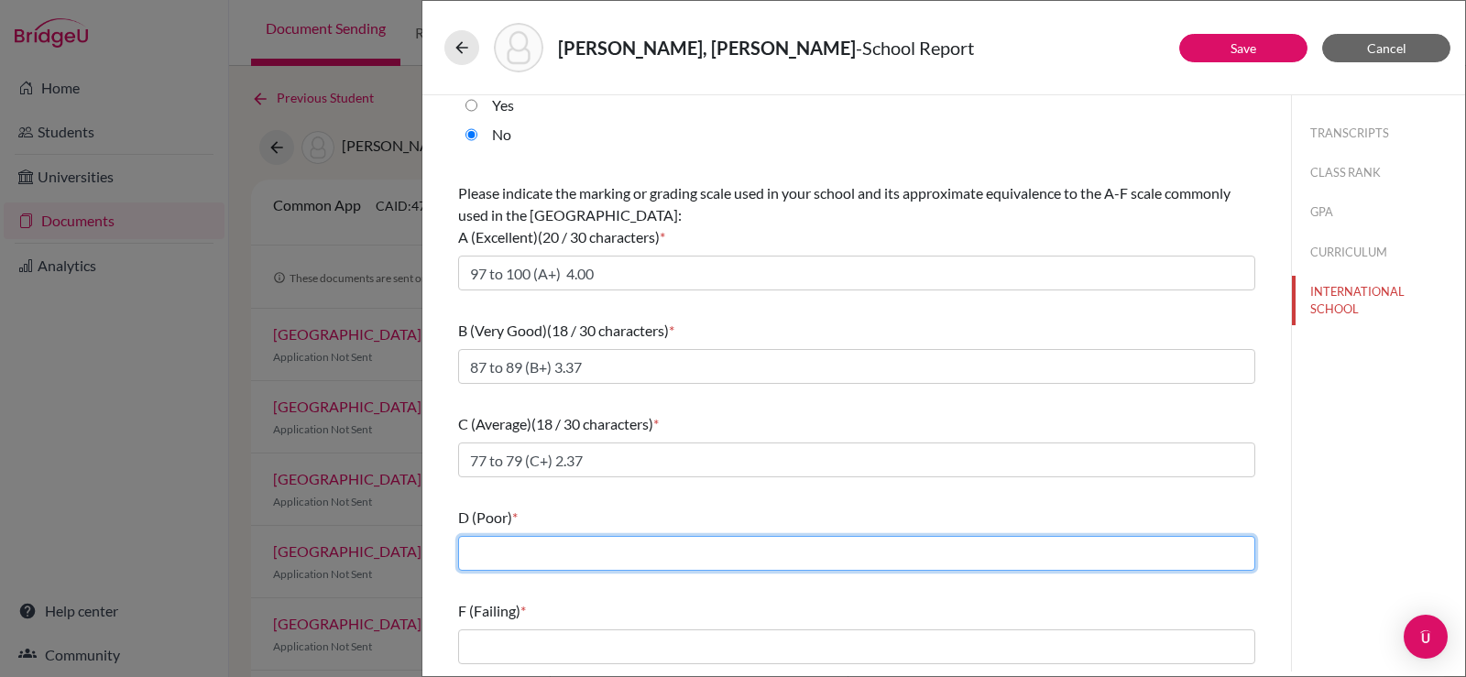
click at [546, 551] on input "text" at bounding box center [856, 553] width 797 height 35
type input "67 to 69 (D+) 1.37"
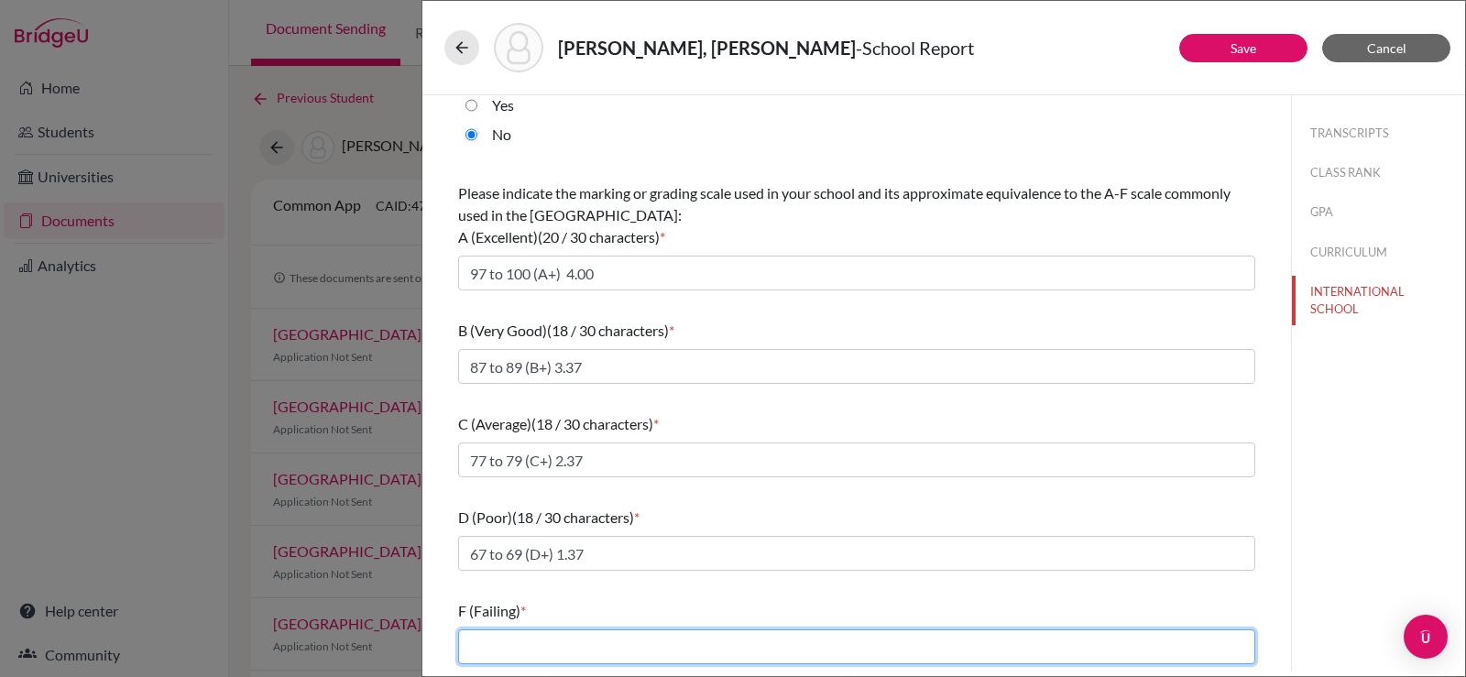
click at [538, 645] on input "text" at bounding box center [856, 647] width 797 height 35
type input "Below 60"
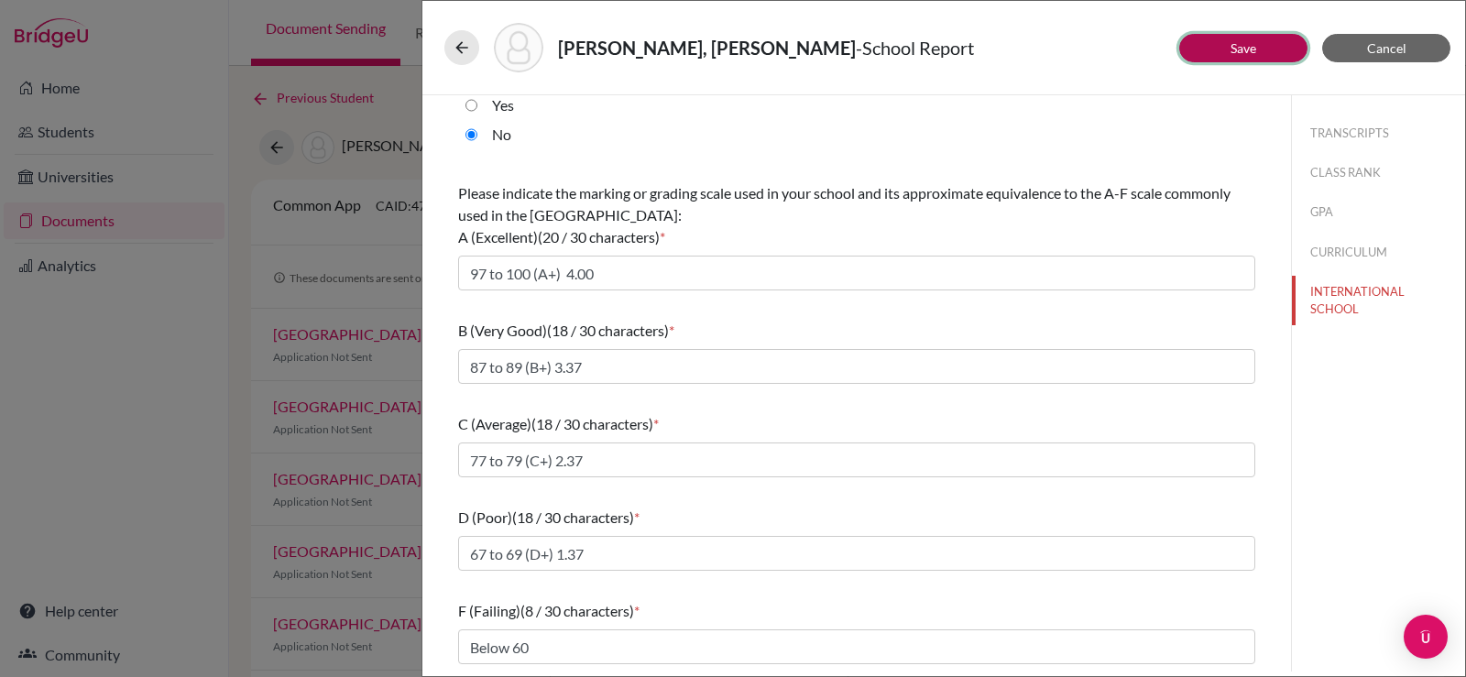
click at [1251, 60] on button "Save" at bounding box center [1243, 48] width 128 height 28
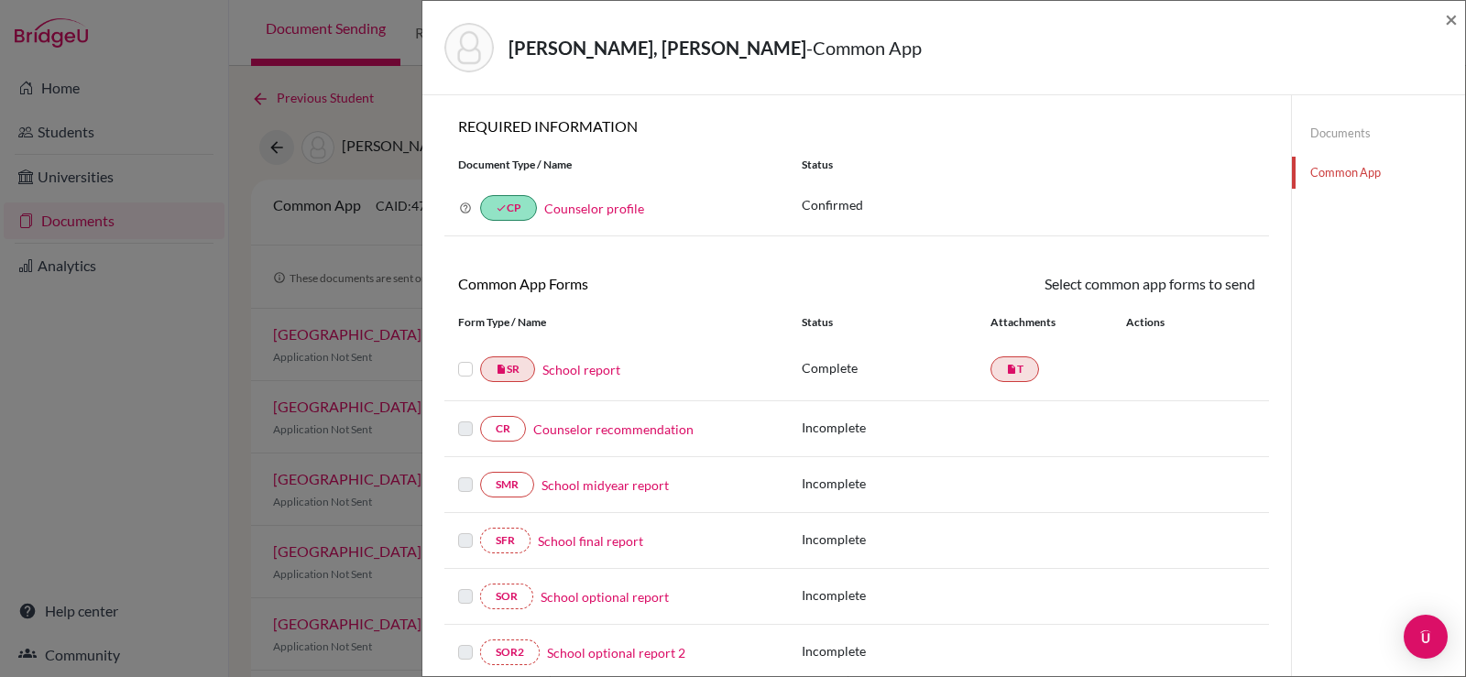
click at [466, 358] on label at bounding box center [465, 358] width 15 height 0
click at [0, 0] on input "checkbox" at bounding box center [0, 0] width 0 height 0
click at [1012, 369] on link "insert_drive_file T" at bounding box center [1015, 371] width 49 height 26
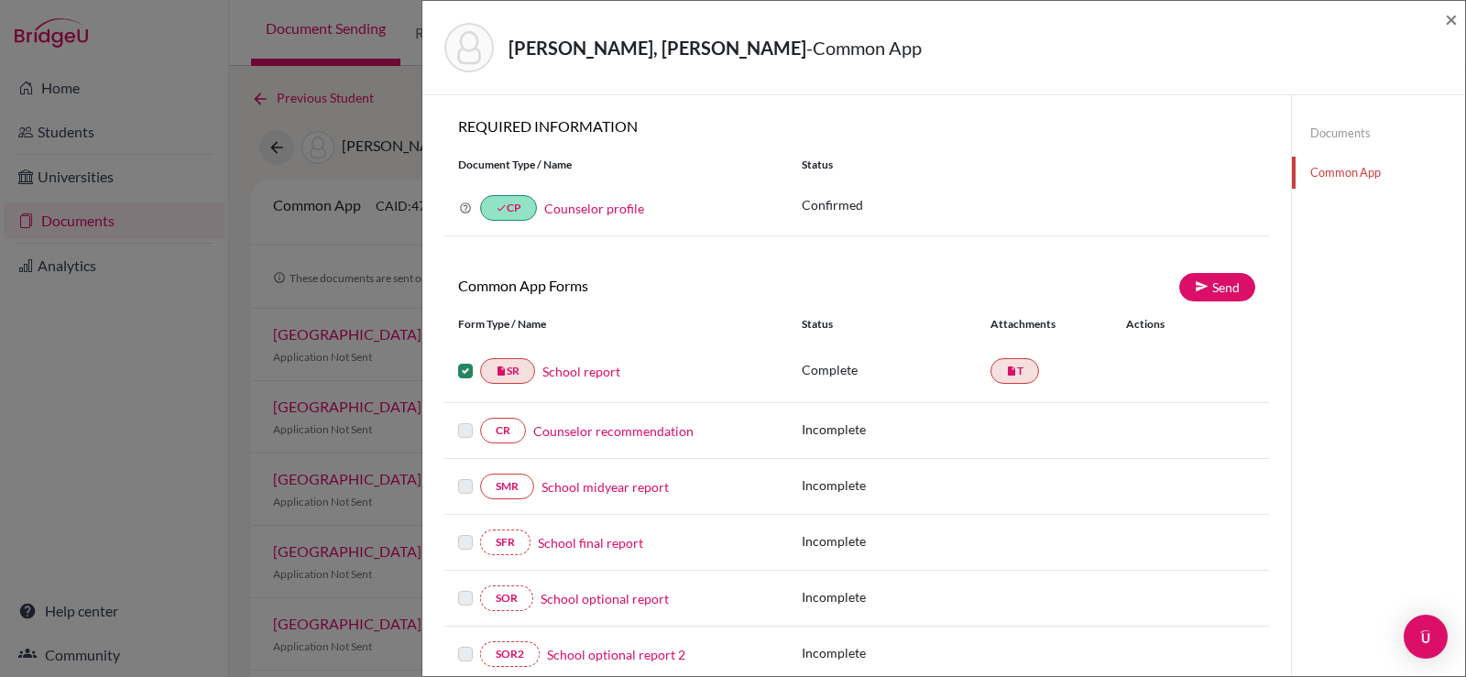
click at [998, 258] on div "× REQUIRED INFORMATION Document Type / Name Status Why am I being asked to do t…" at bounding box center [856, 399] width 825 height 565
click at [585, 381] on div "insert_drive_file SR School report" at bounding box center [616, 371] width 316 height 26
click at [587, 375] on link "School report" at bounding box center [581, 371] width 78 height 19
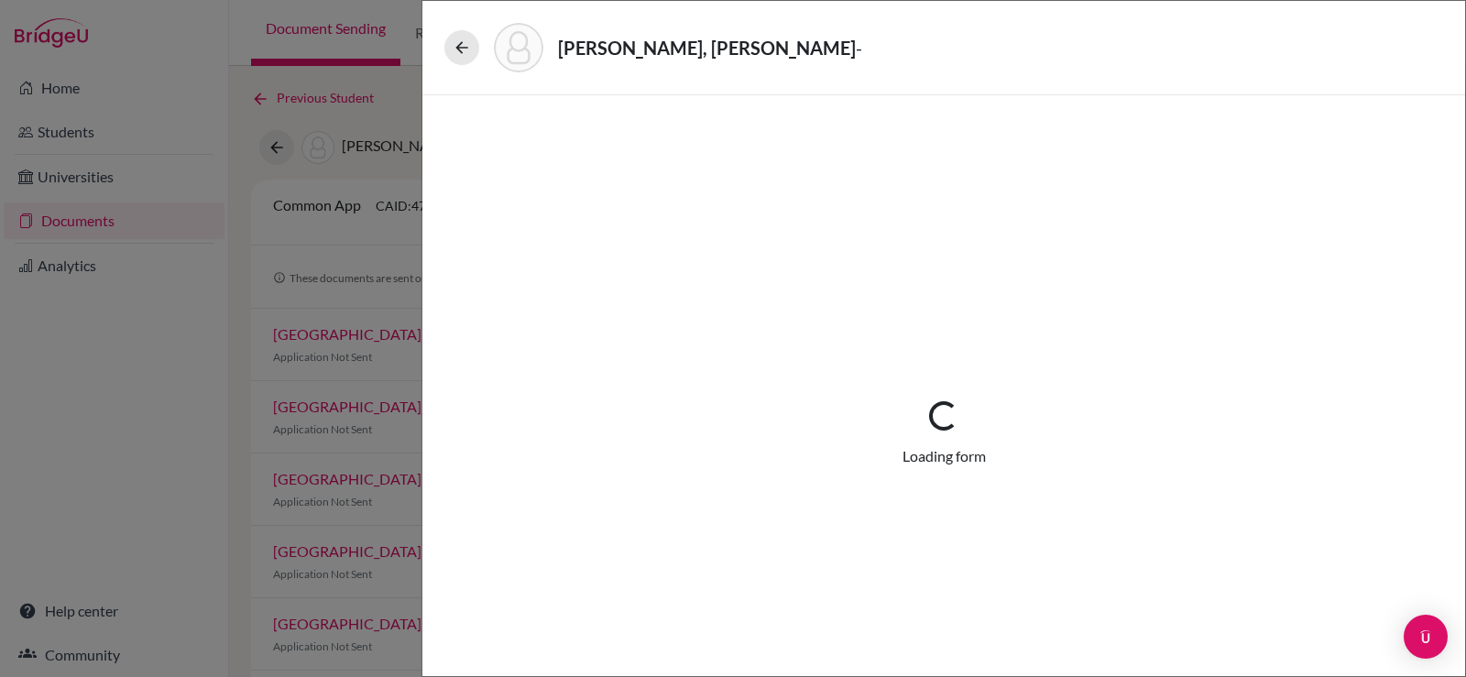
select select "1"
select select "660657"
select select "0"
select select "1"
select select "0"
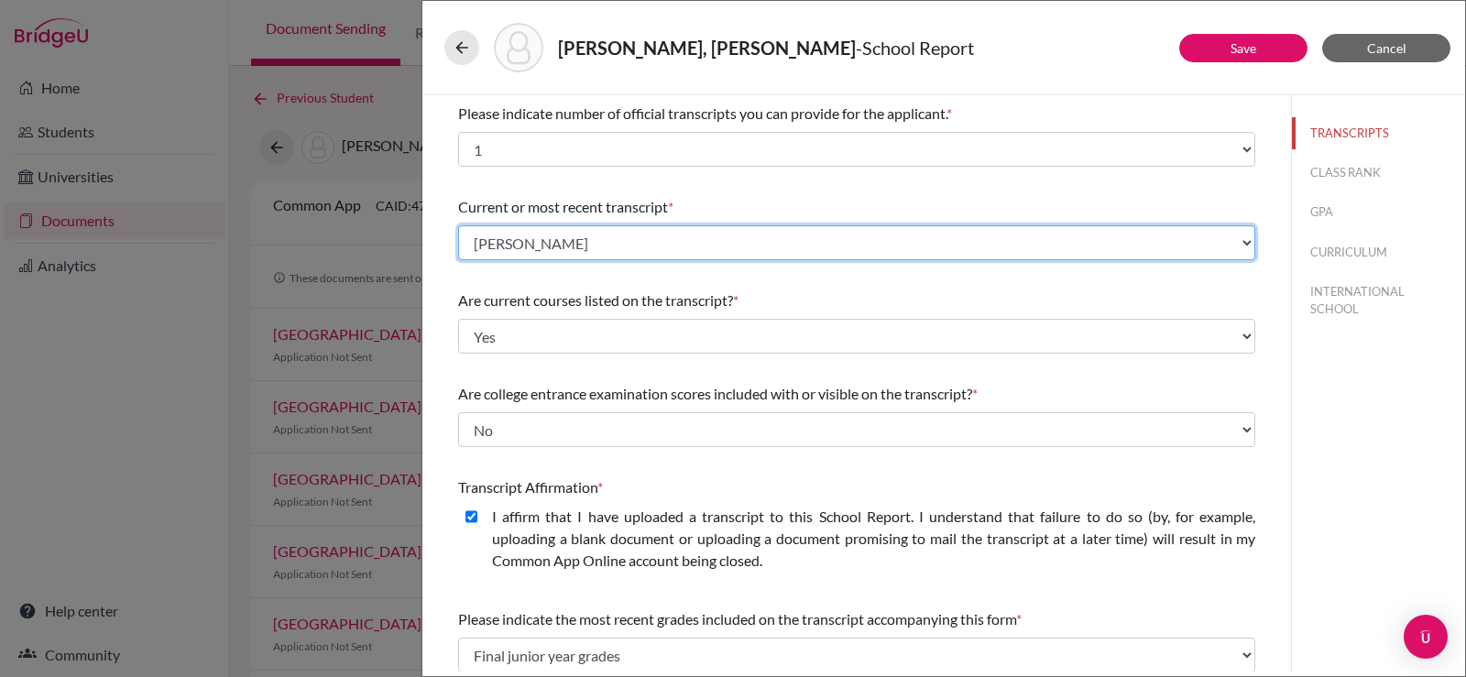
click at [637, 238] on select "Select existing document or upload a new one SHIN DONG JOO - TOR Upload New File" at bounding box center [856, 242] width 797 height 35
click at [458, 225] on select "Select existing document or upload a new one SHIN DONG JOO - TOR Upload New File" at bounding box center [856, 242] width 797 height 35
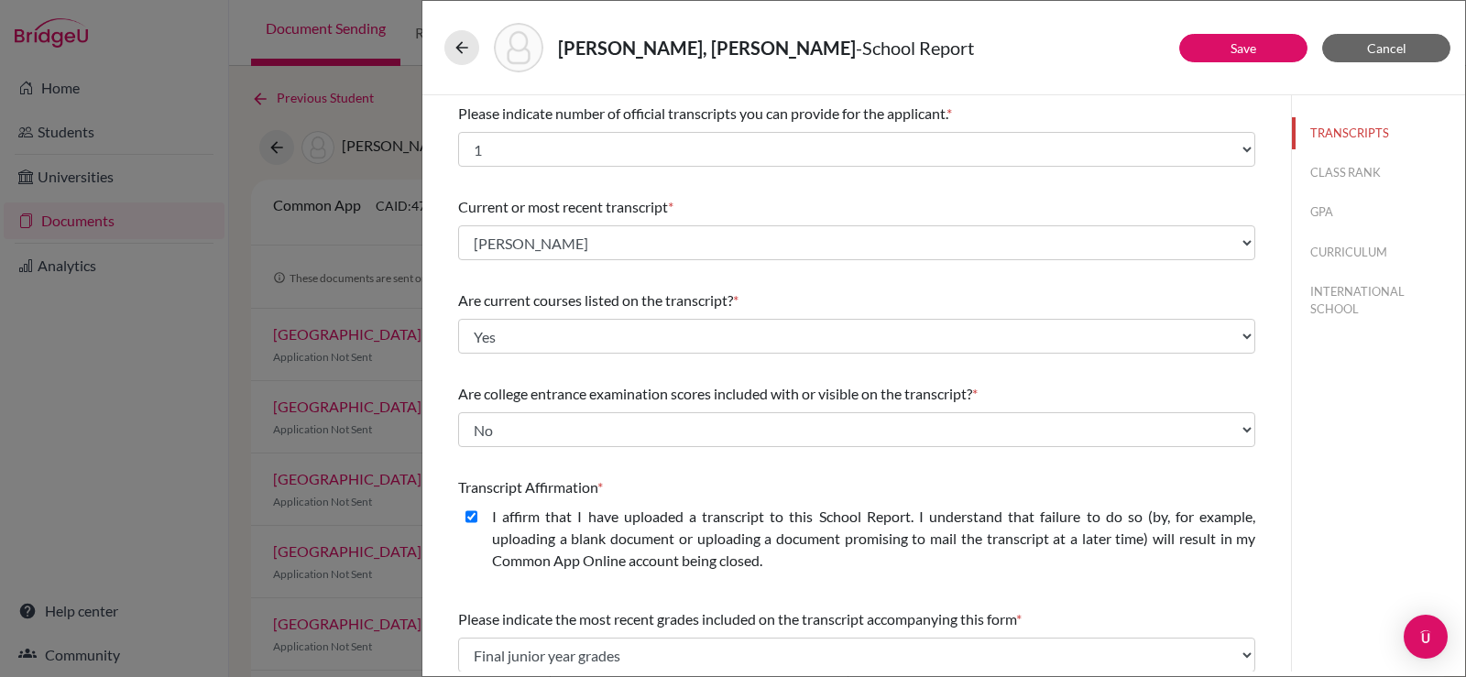
click at [735, 207] on div "Current or most recent transcript *" at bounding box center [856, 207] width 797 height 22
click at [1204, 36] on button "Save" at bounding box center [1243, 48] width 128 height 28
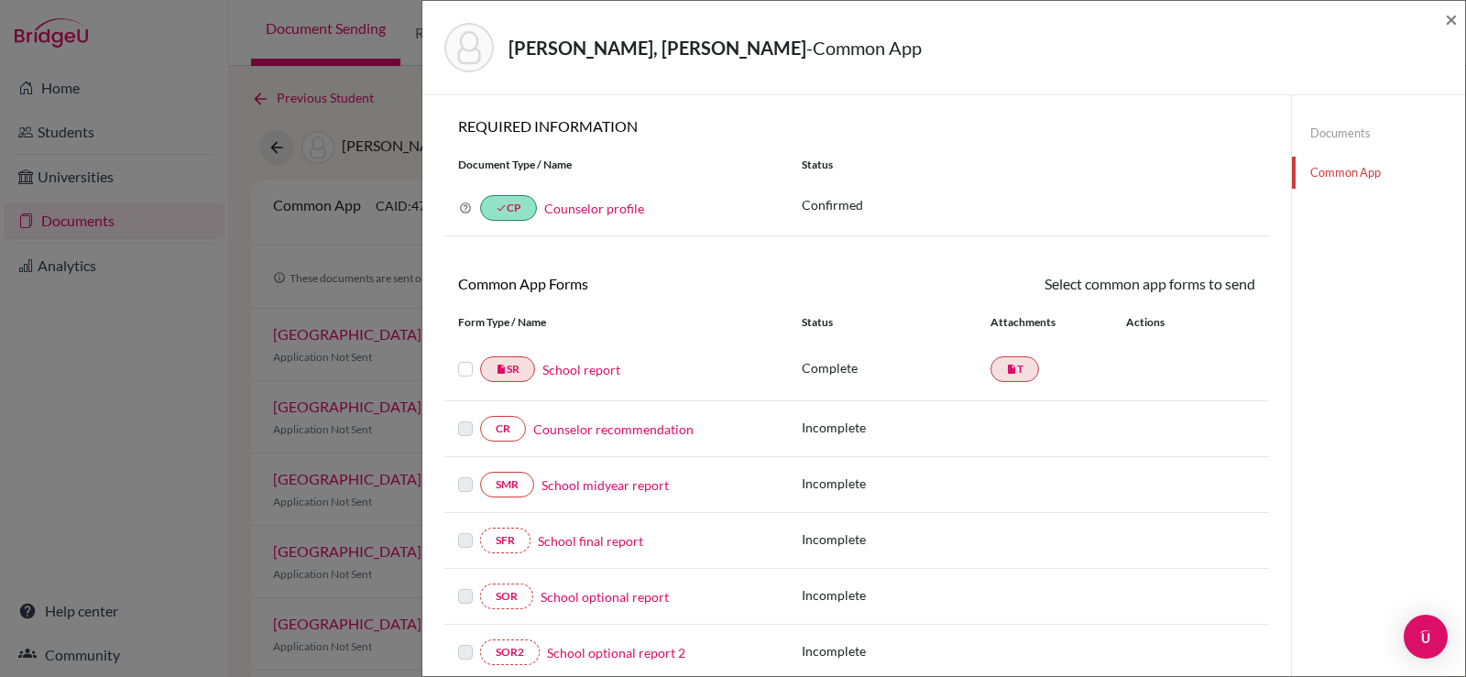
click at [566, 366] on link "School report" at bounding box center [581, 369] width 78 height 19
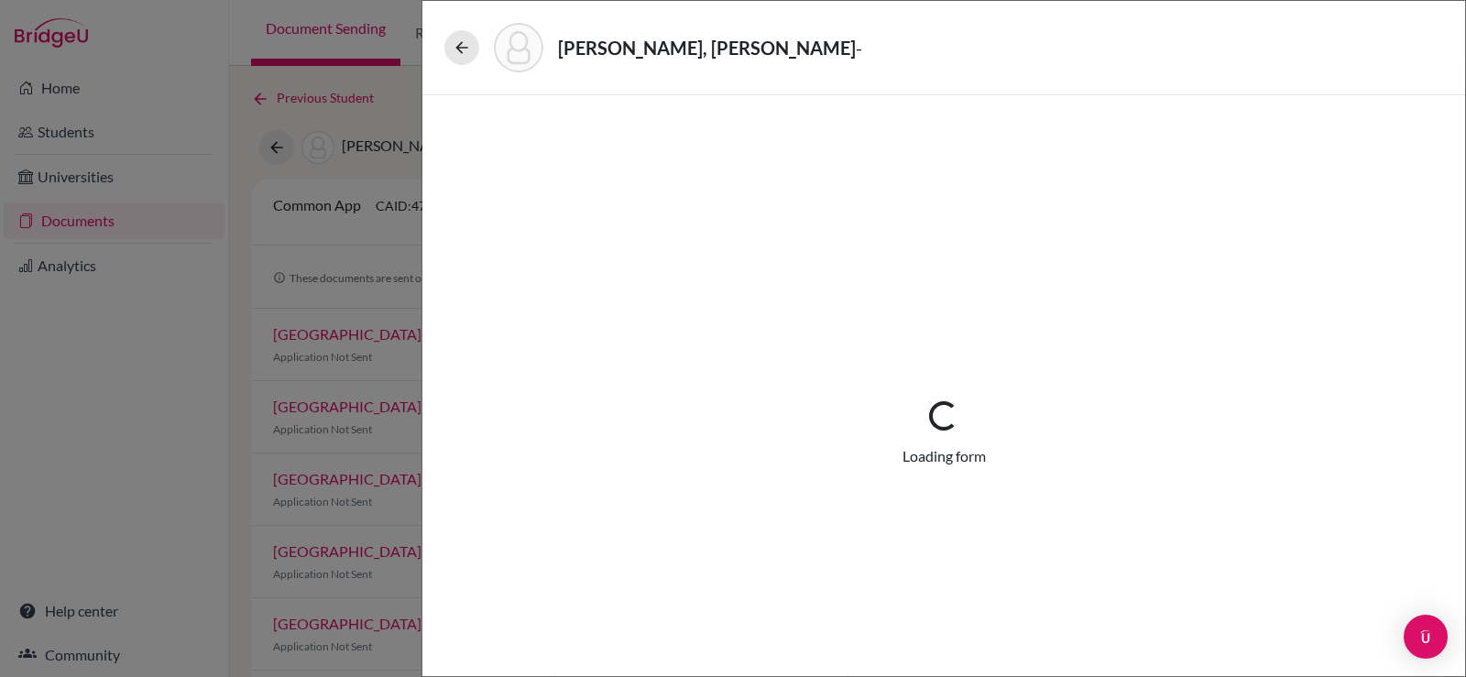
select select "1"
select select "660657"
select select "0"
select select "1"
select select "0"
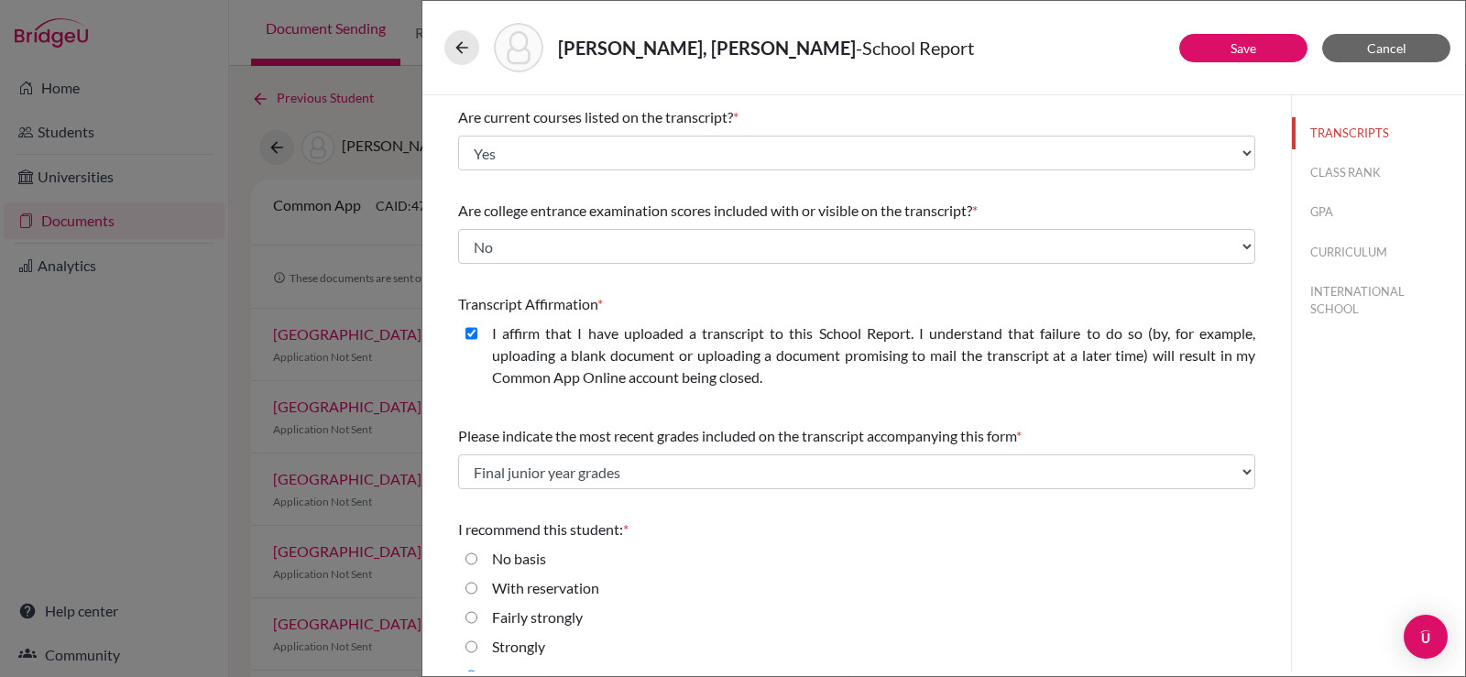
scroll to position [214, 0]
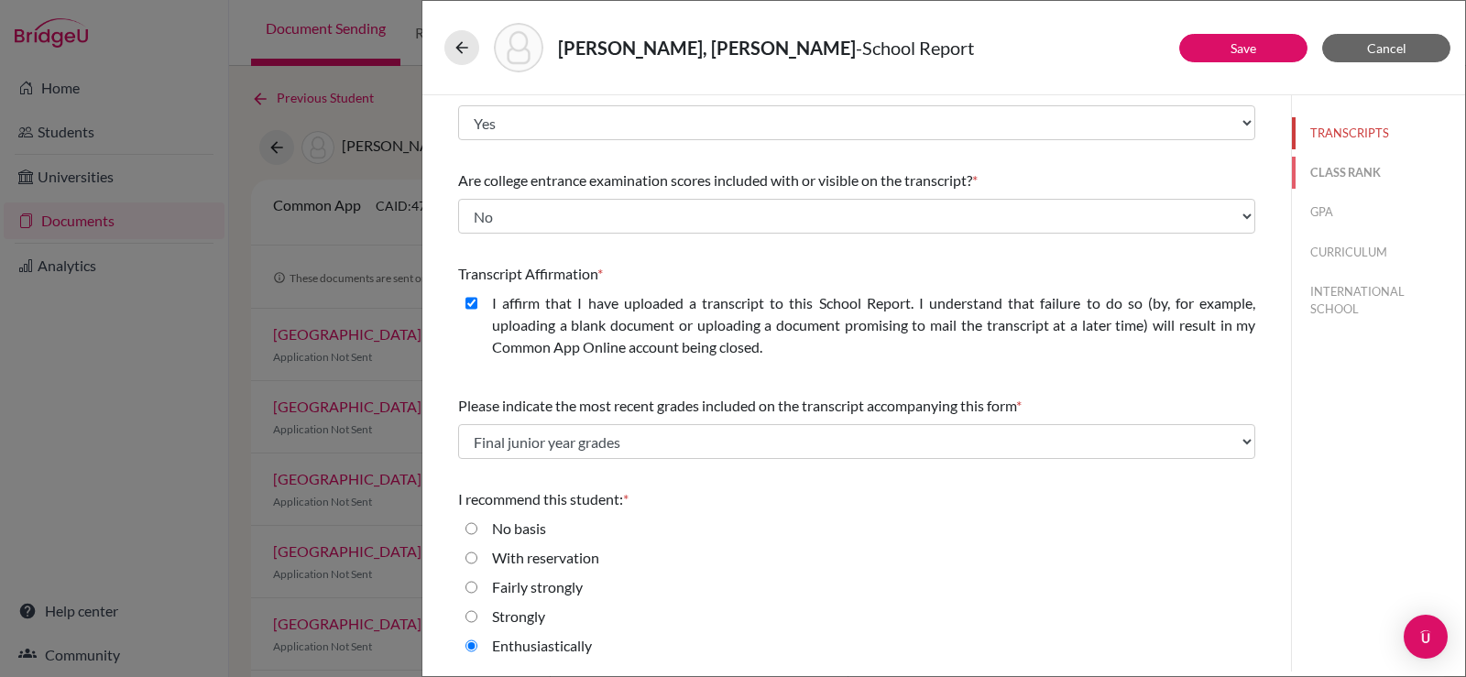
click at [1307, 170] on button "CLASS RANK" at bounding box center [1378, 173] width 173 height 32
select select "5"
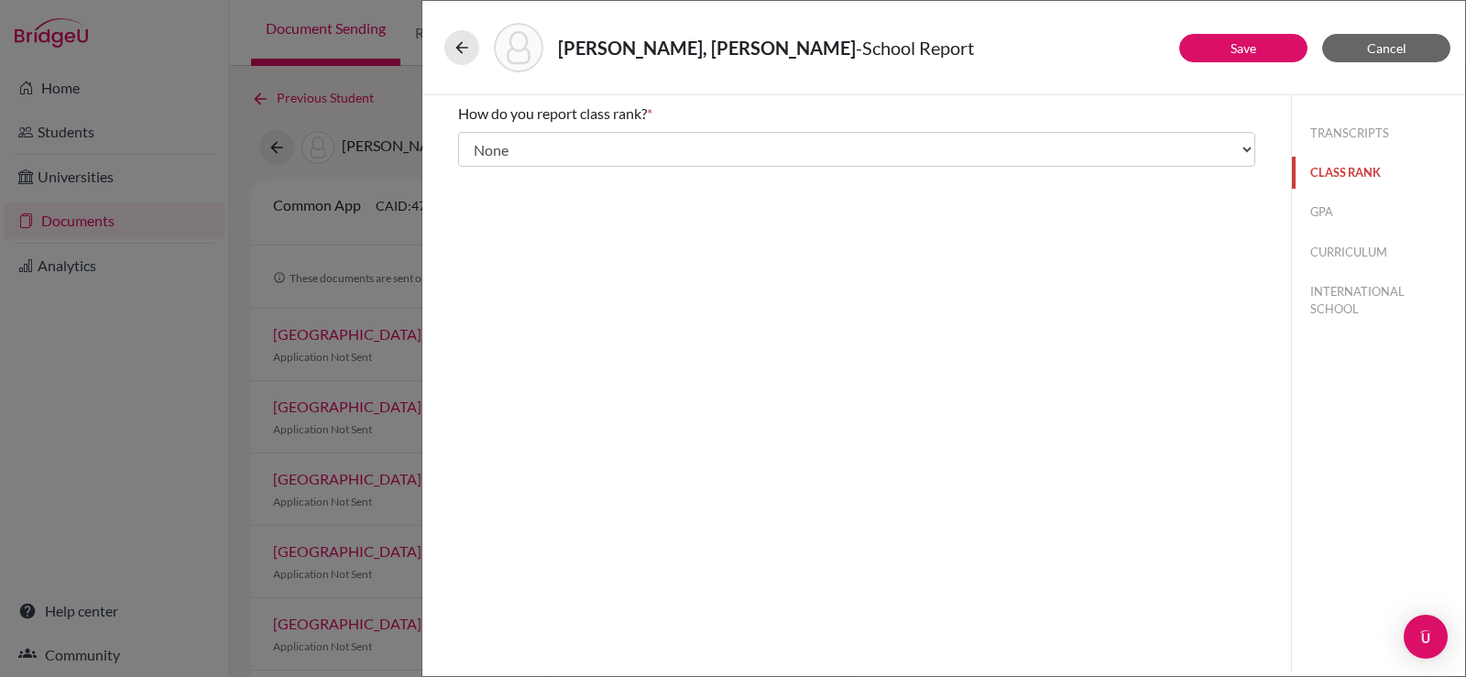
scroll to position [0, 0]
click at [1312, 217] on button "GPA" at bounding box center [1378, 212] width 173 height 32
type input "4.00"
select select "4"
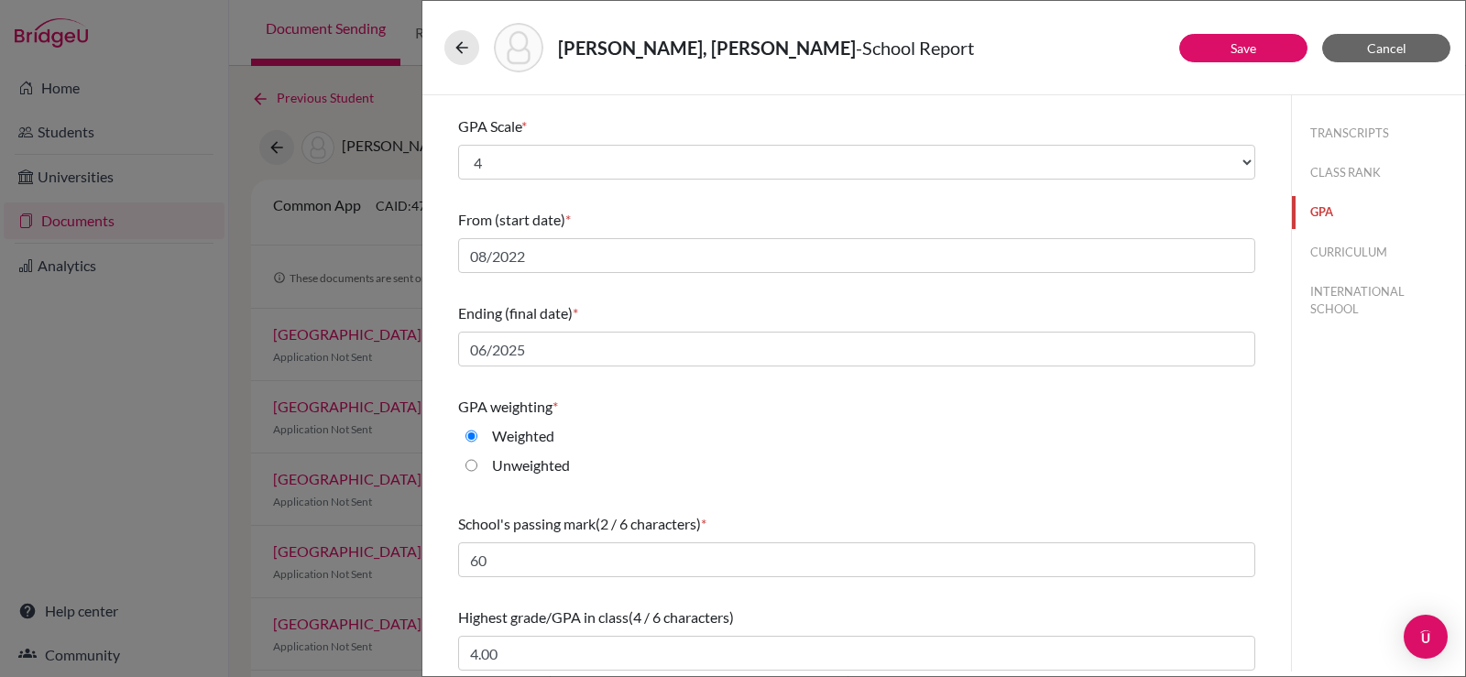
scroll to position [204, 0]
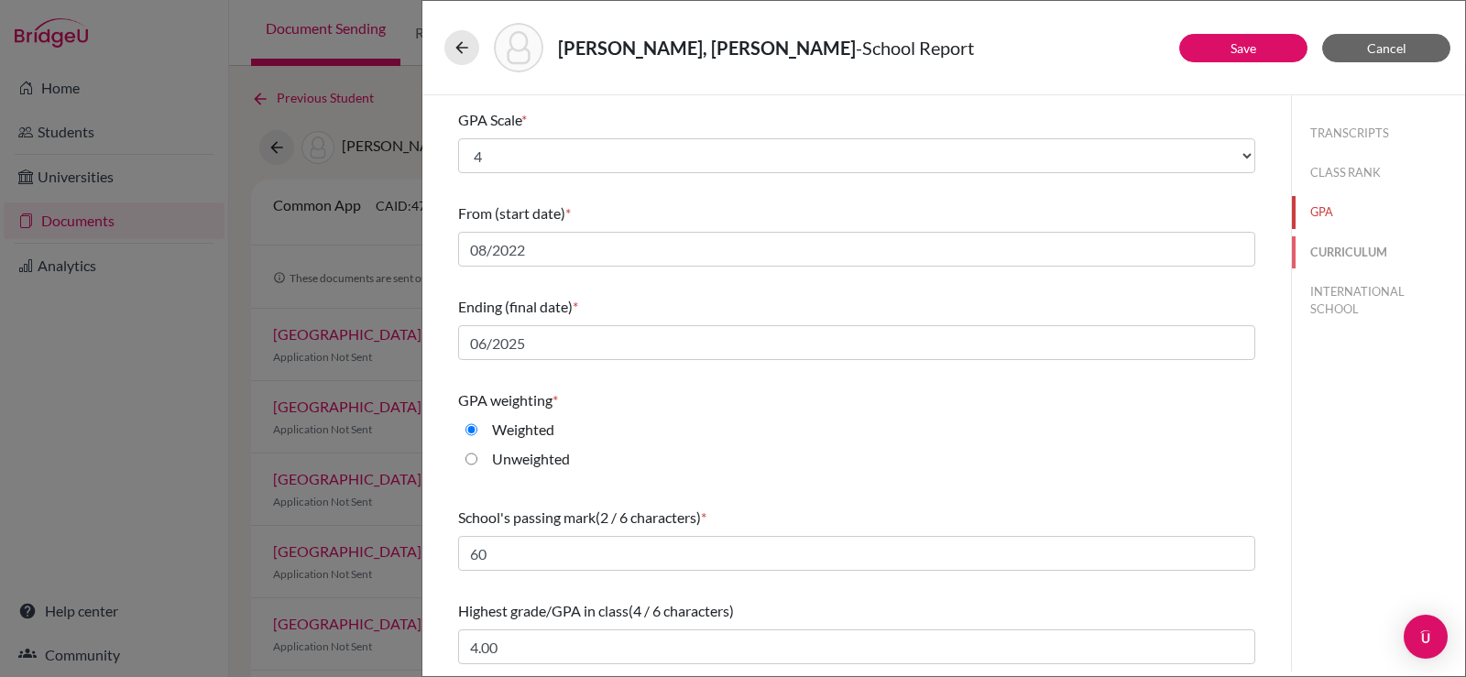
click at [1347, 242] on button "CURRICULUM" at bounding box center [1378, 252] width 173 height 32
select select "3"
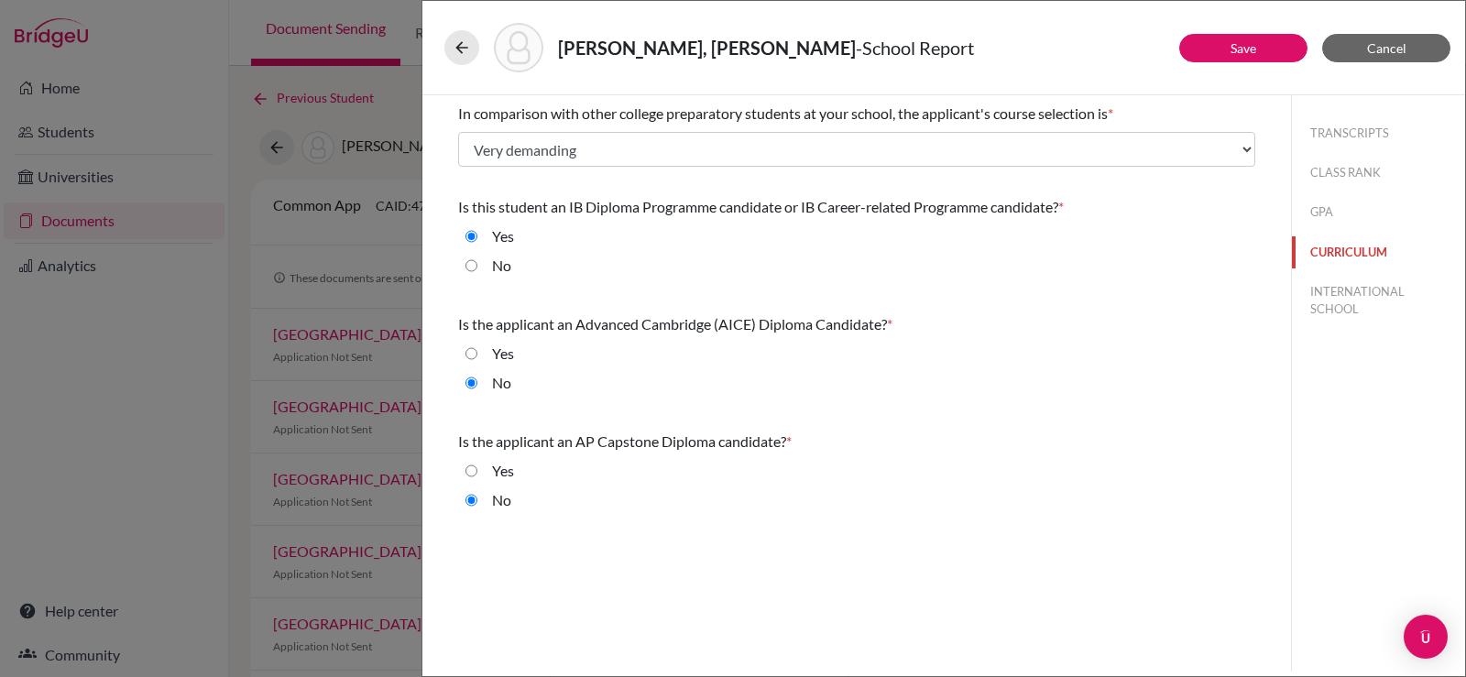
scroll to position [0, 0]
click at [1360, 301] on button "INTERNATIONAL SCHOOL" at bounding box center [1378, 300] width 173 height 49
radio input "true"
select select "14"
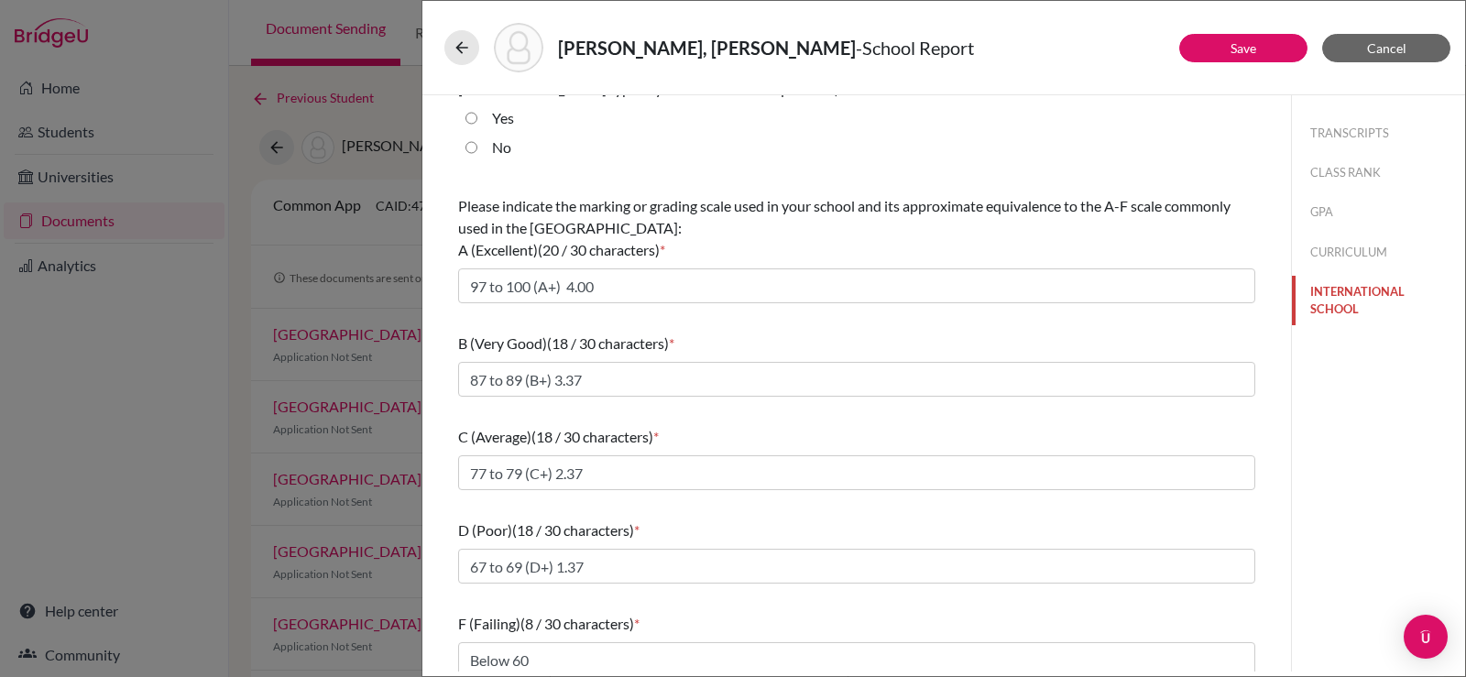
scroll to position [175, 0]
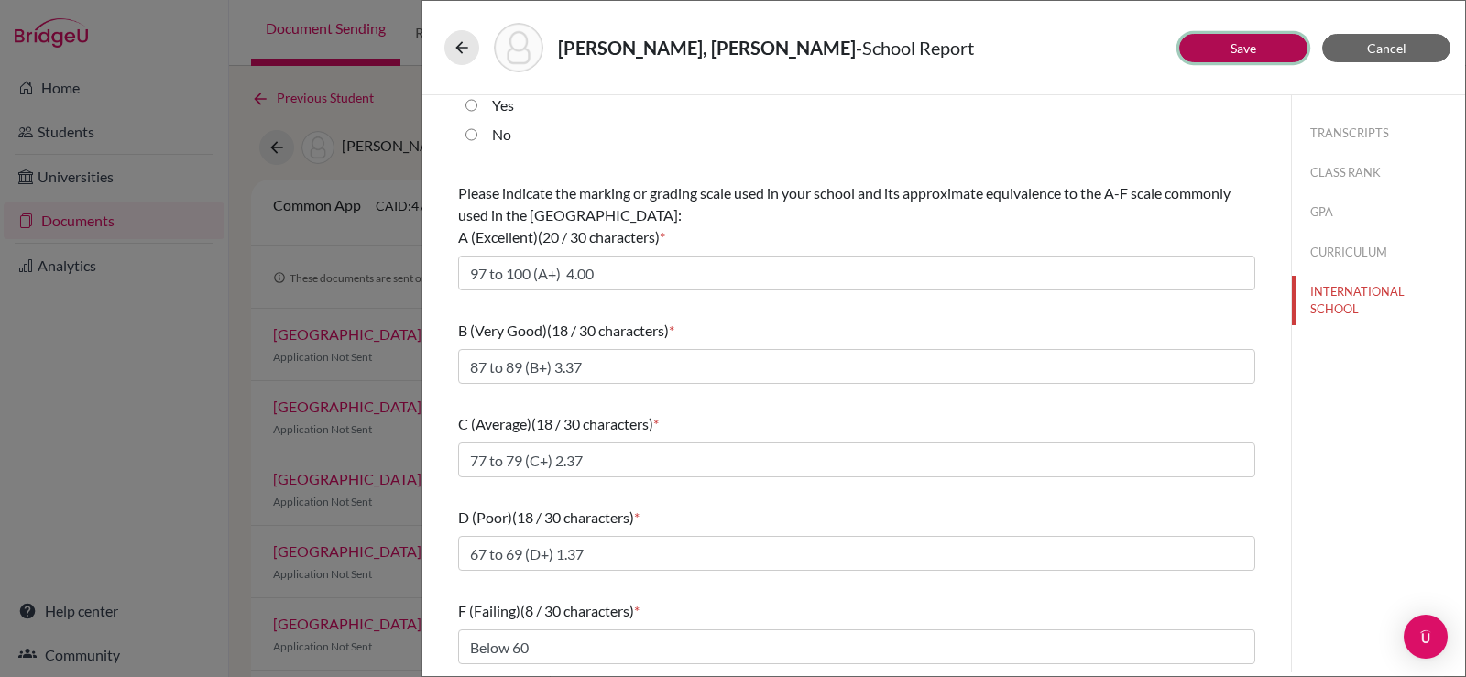
click at [1219, 45] on button "Save" at bounding box center [1243, 48] width 128 height 28
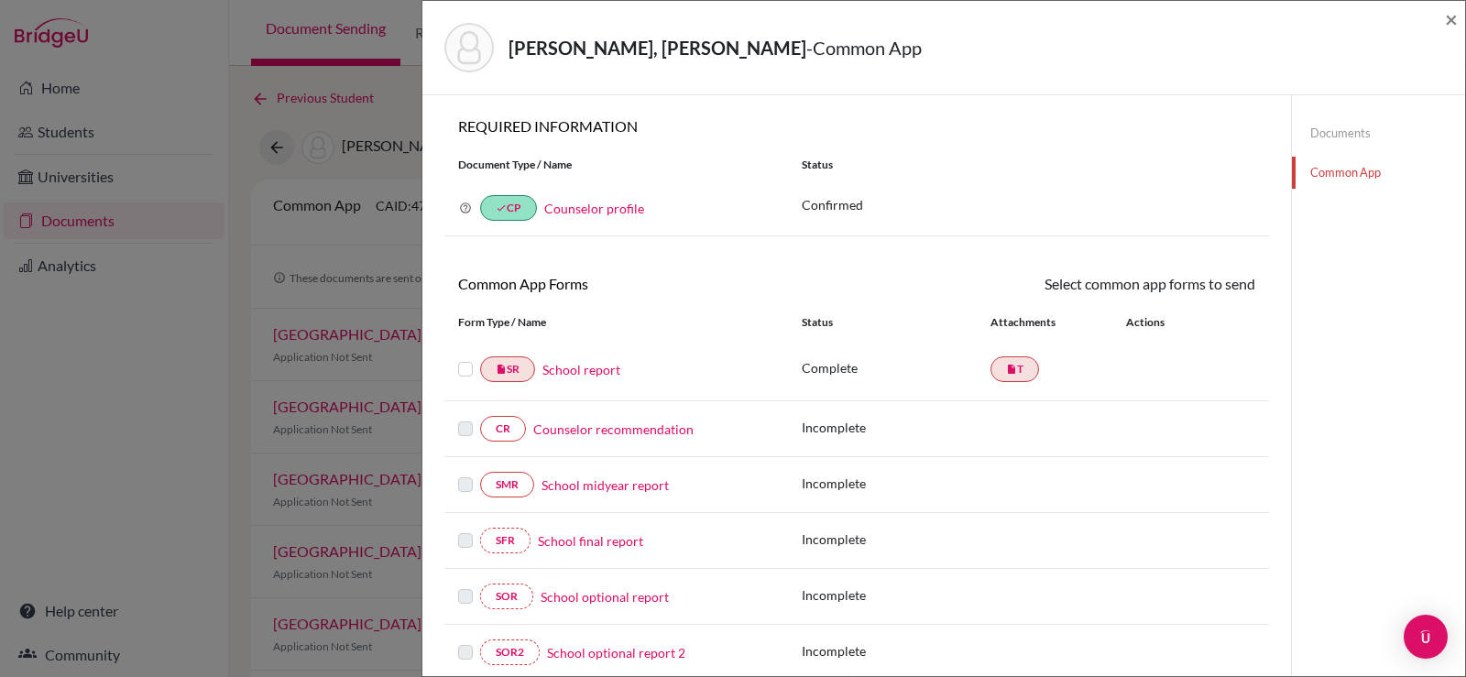
click at [465, 358] on label at bounding box center [465, 358] width 15 height 0
click at [0, 0] on input "checkbox" at bounding box center [0, 0] width 0 height 0
click at [1205, 295] on link "Send" at bounding box center [1217, 287] width 76 height 28
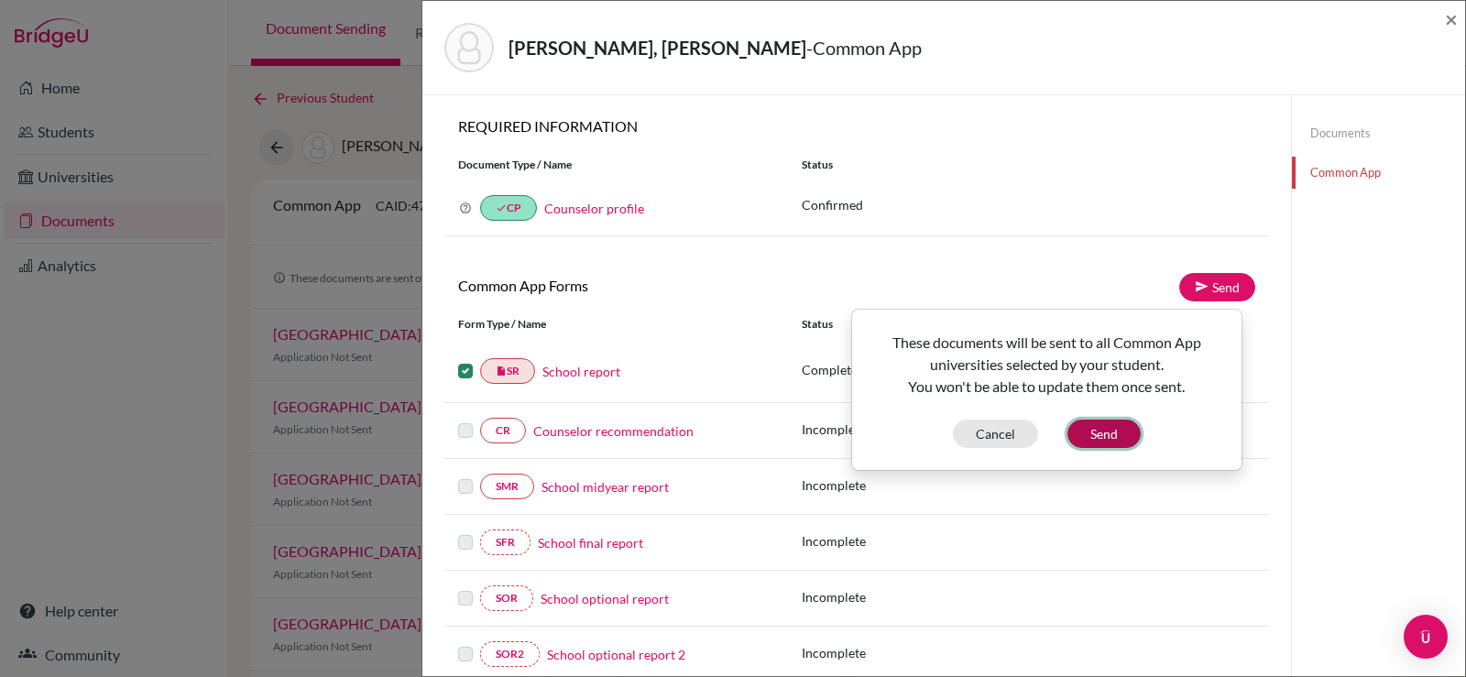
click at [1115, 437] on button "Send" at bounding box center [1104, 434] width 73 height 28
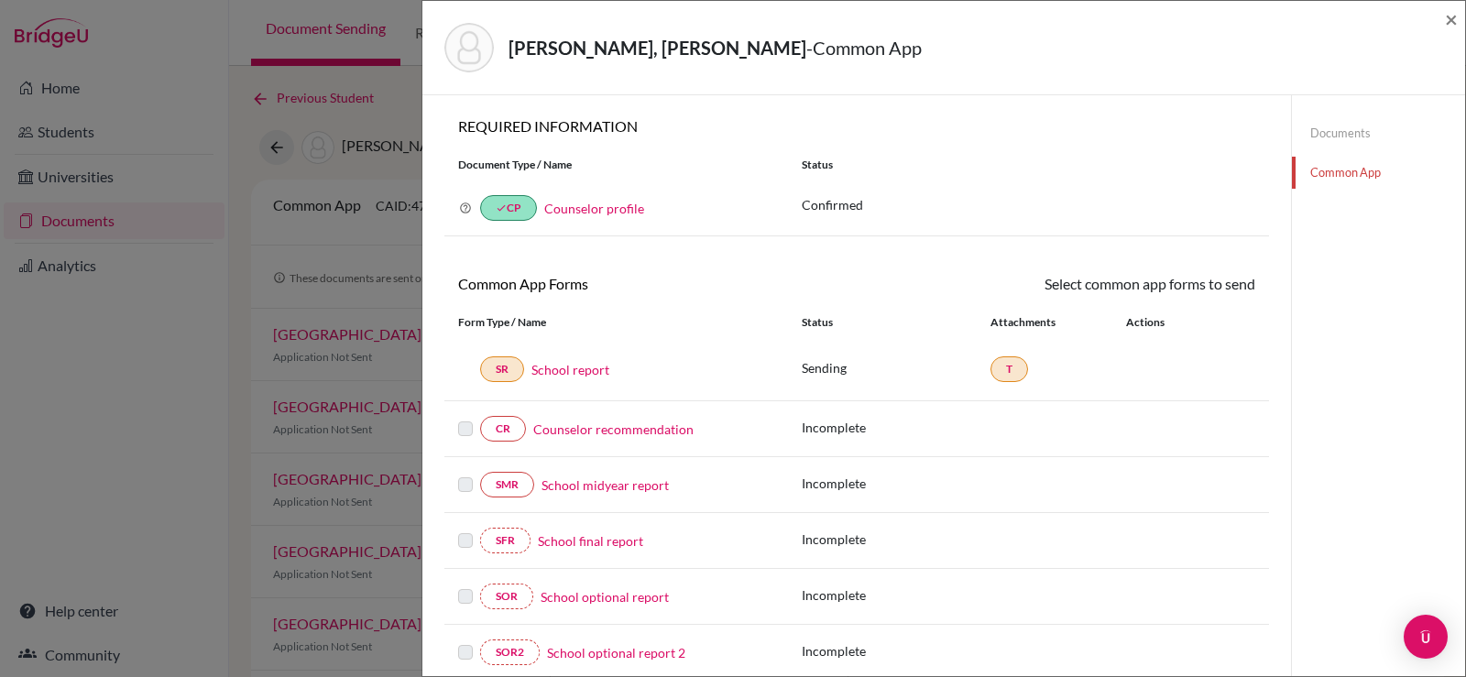
click at [462, 371] on div "SR School report" at bounding box center [616, 369] width 316 height 26
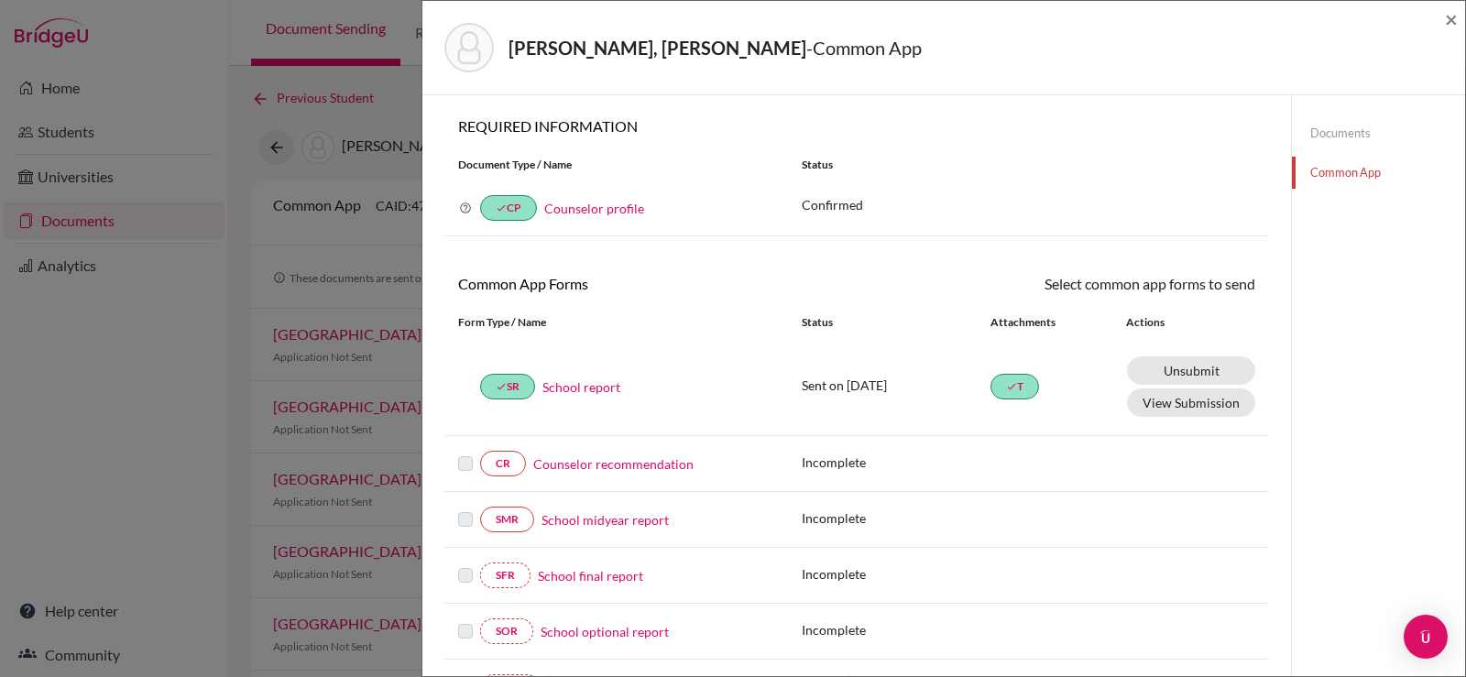
click at [469, 373] on div "done SR School report Sent on 2025-09-04 done T Unsubmit This document will be …" at bounding box center [856, 387] width 825 height 98
click at [1200, 410] on button "View Submission" at bounding box center [1191, 403] width 128 height 28
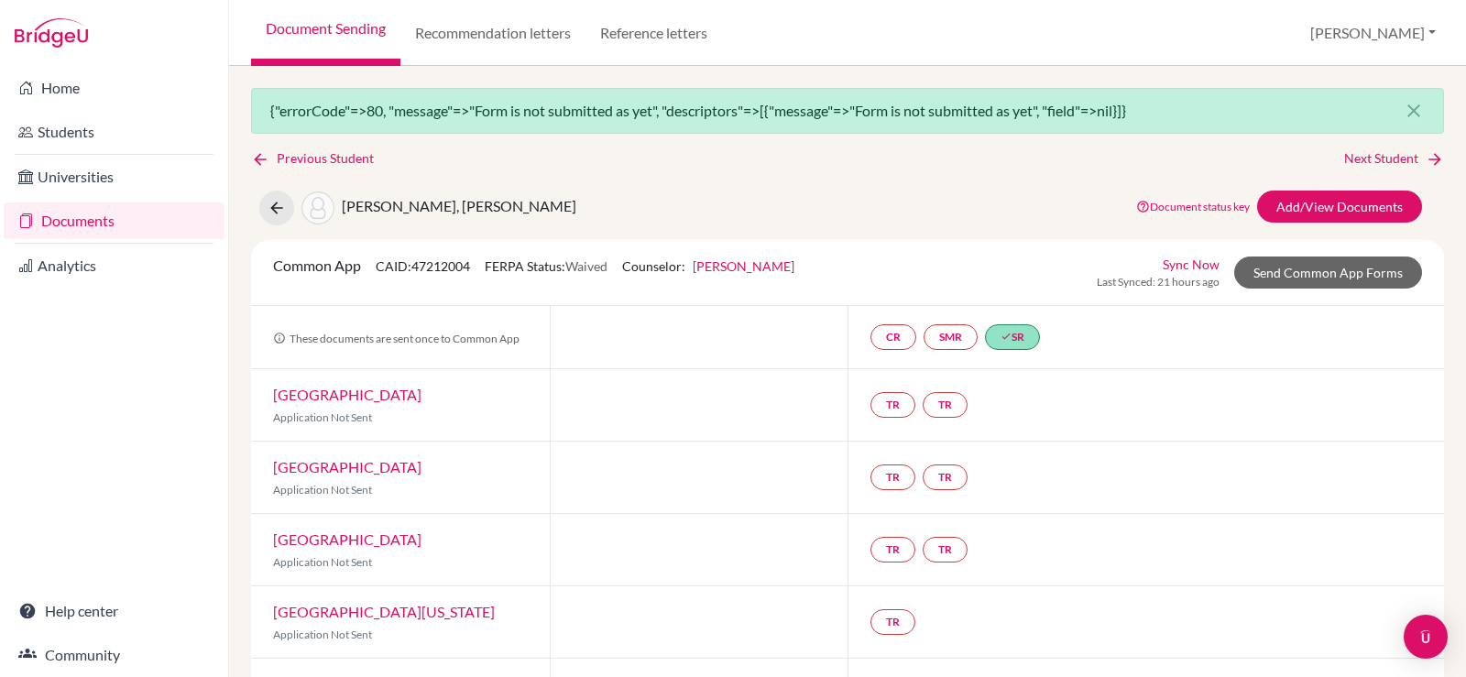
scroll to position [92, 0]
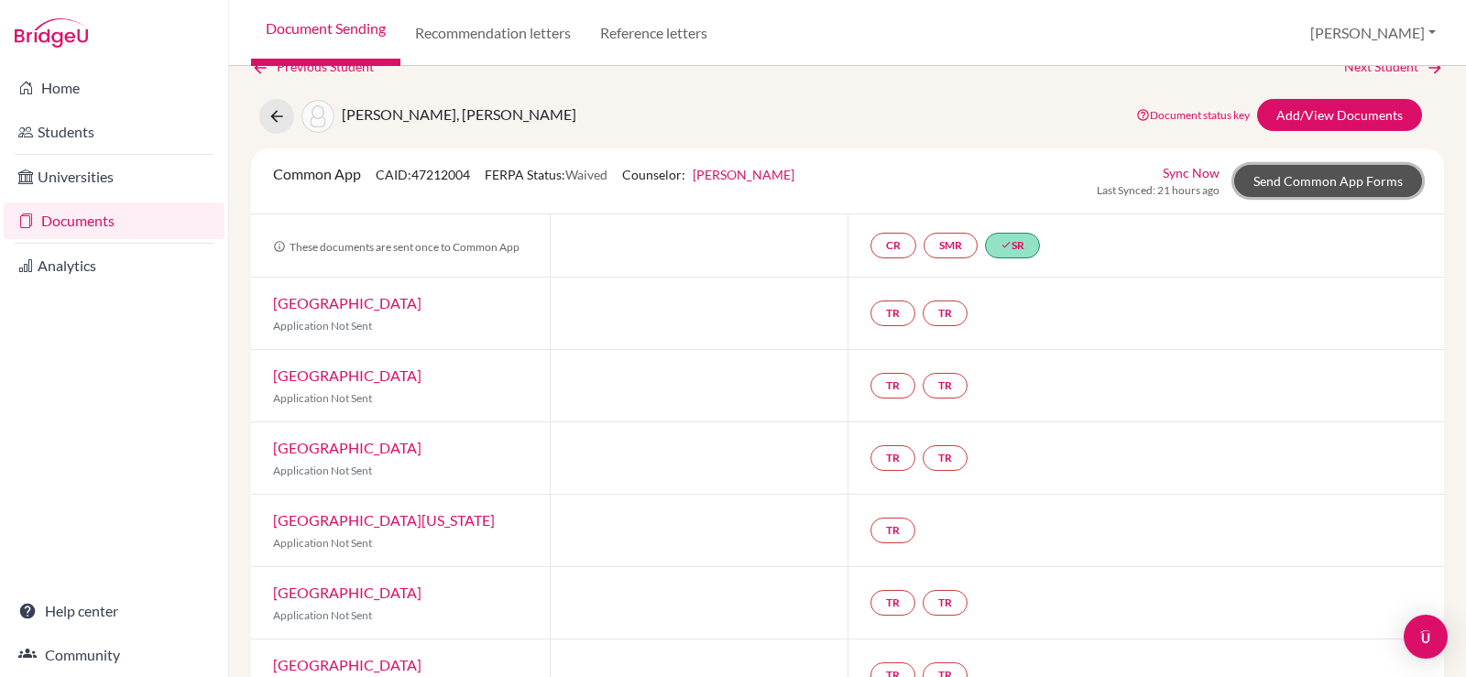
click at [1277, 176] on link "Send Common App Forms" at bounding box center [1328, 181] width 188 height 32
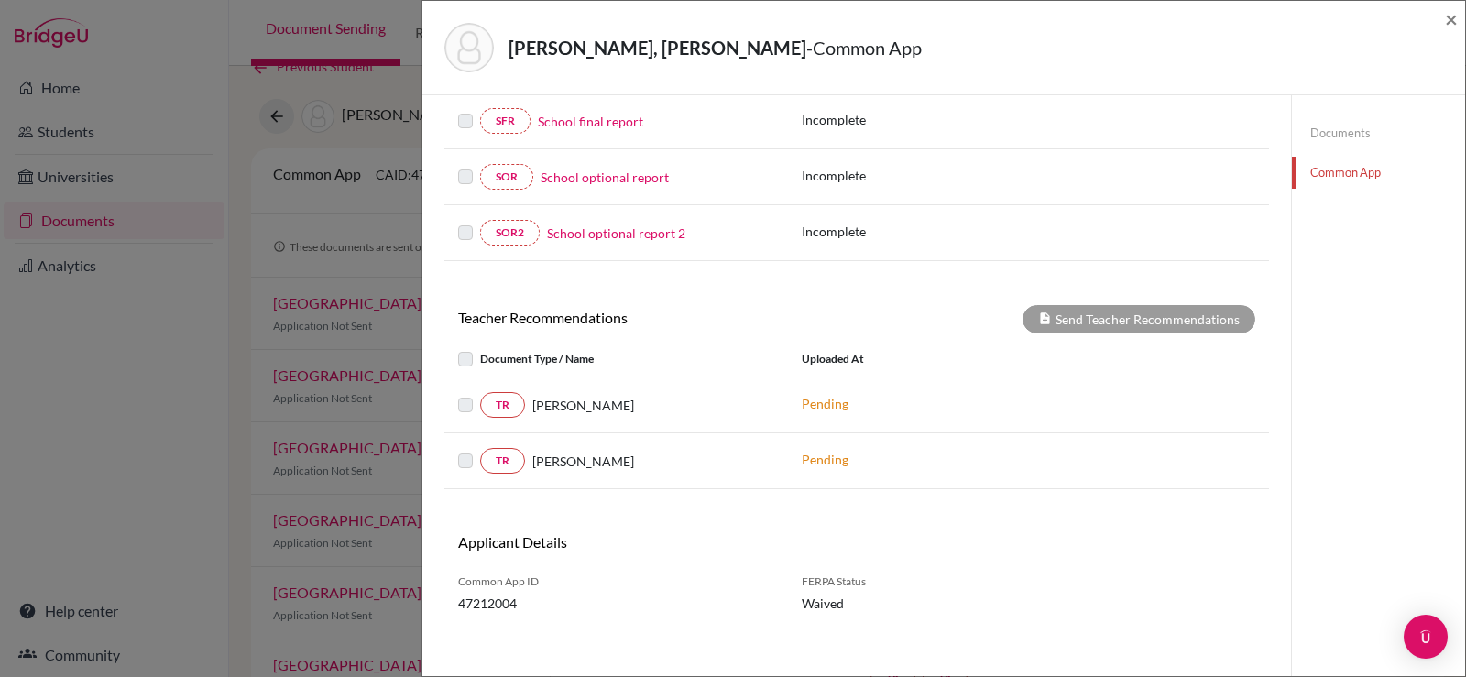
scroll to position [465, 0]
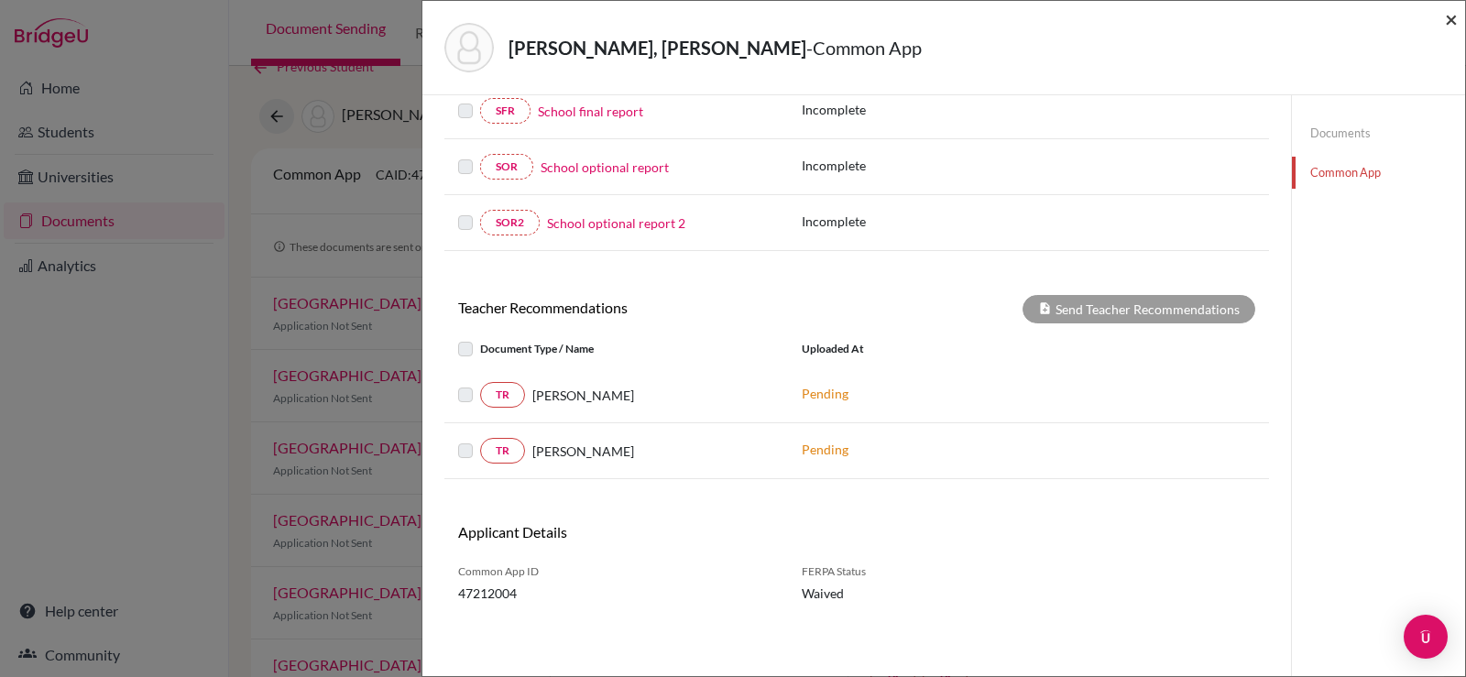
click at [1455, 28] on span "×" at bounding box center [1451, 18] width 13 height 27
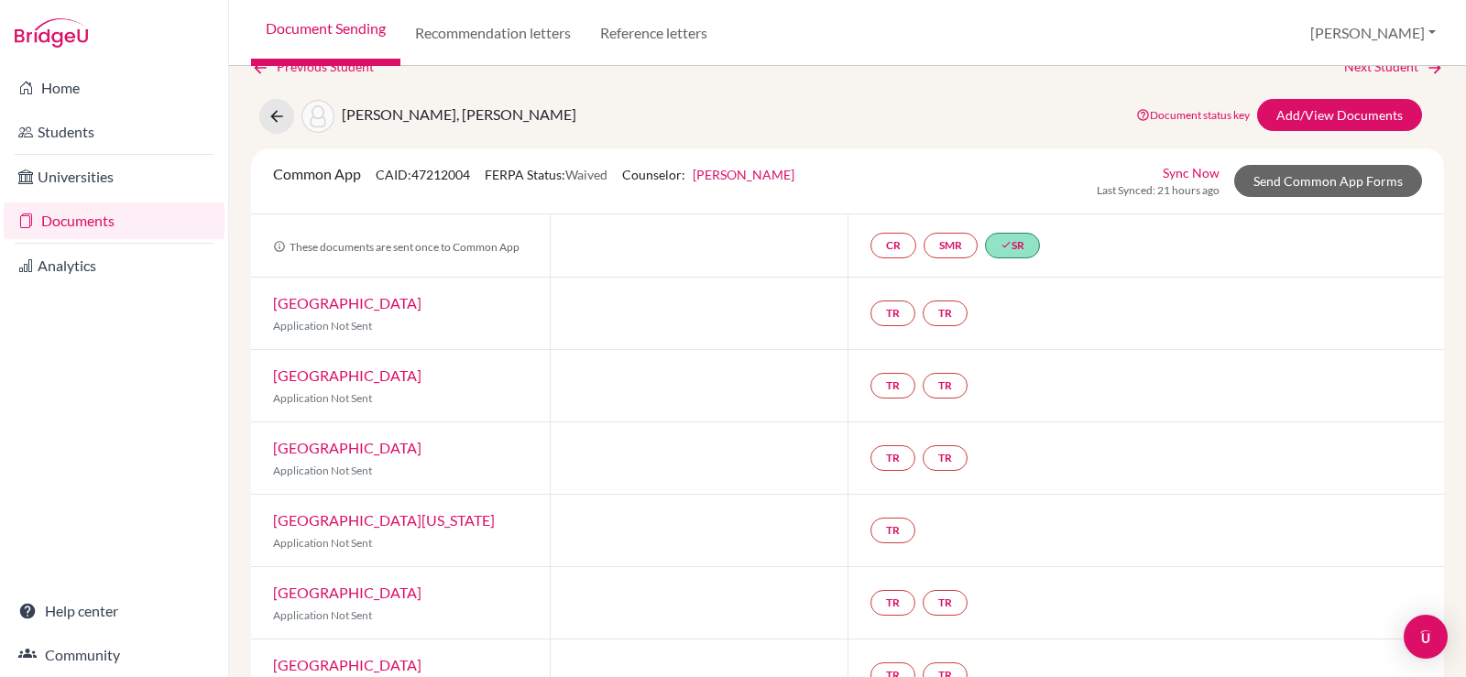
scroll to position [365, 0]
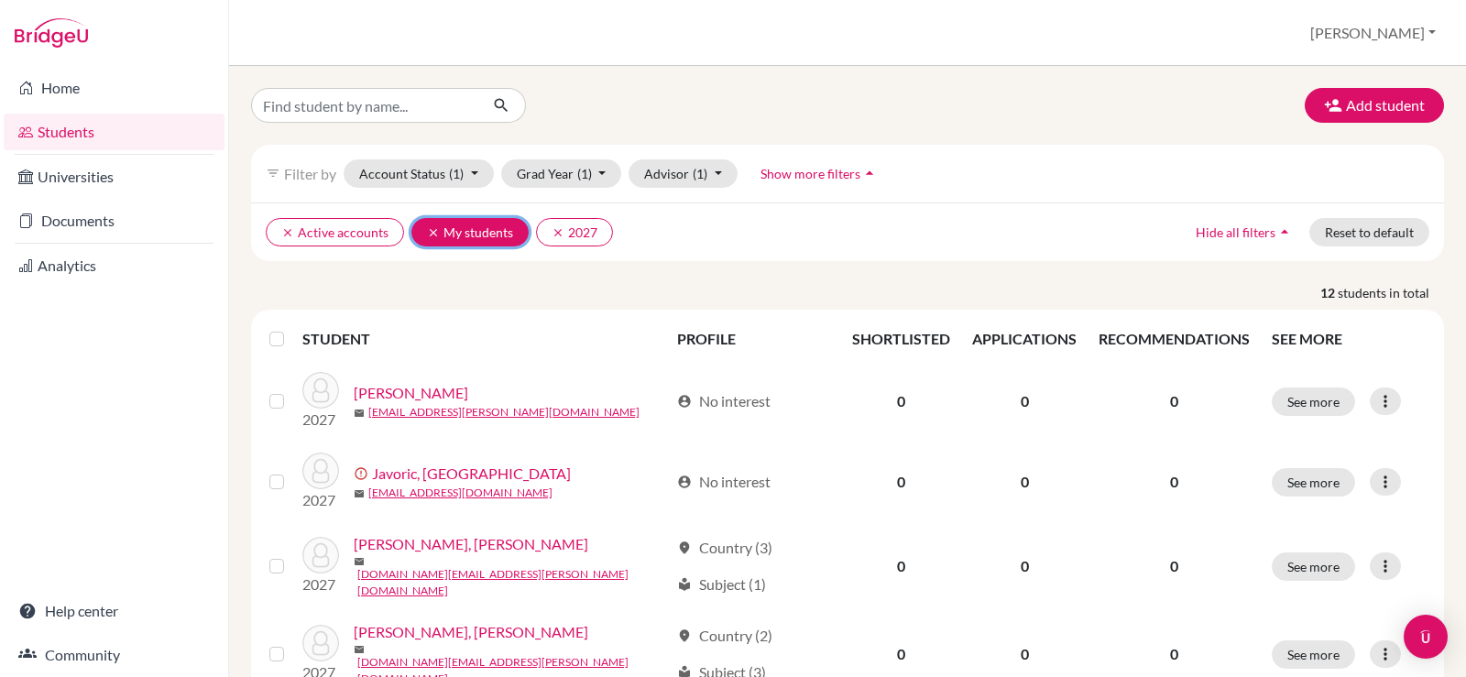
click at [423, 230] on button "clear My students" at bounding box center [469, 232] width 117 height 28
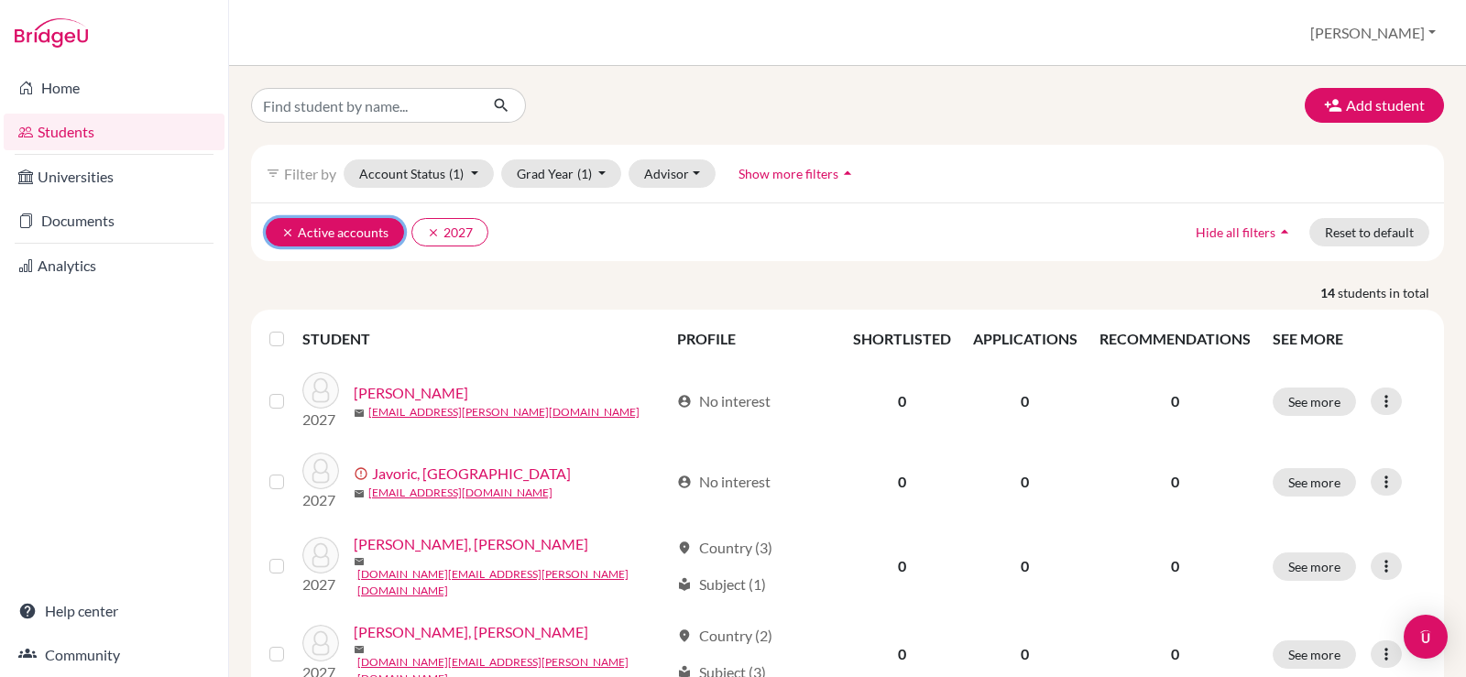
click at [280, 225] on button "clear Active accounts" at bounding box center [335, 232] width 138 height 28
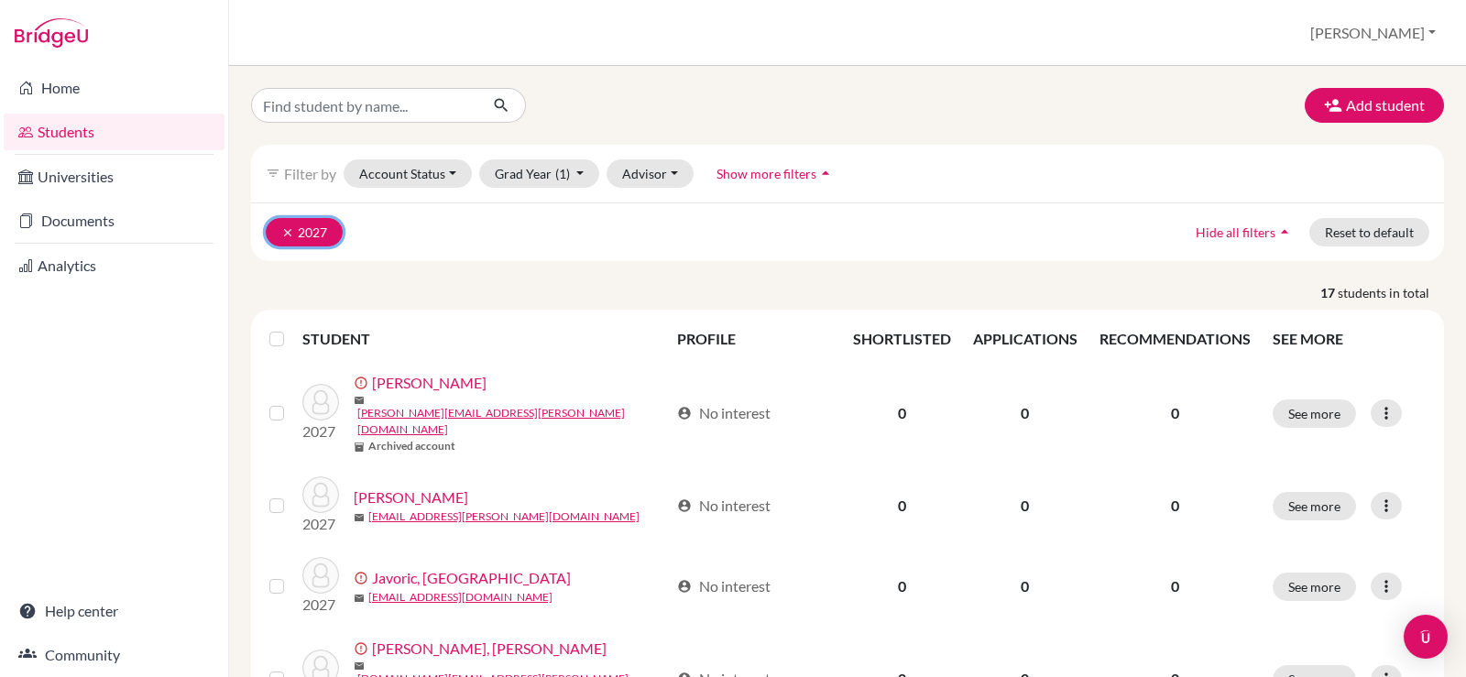
click at [291, 233] on icon "clear" at bounding box center [287, 232] width 13 height 13
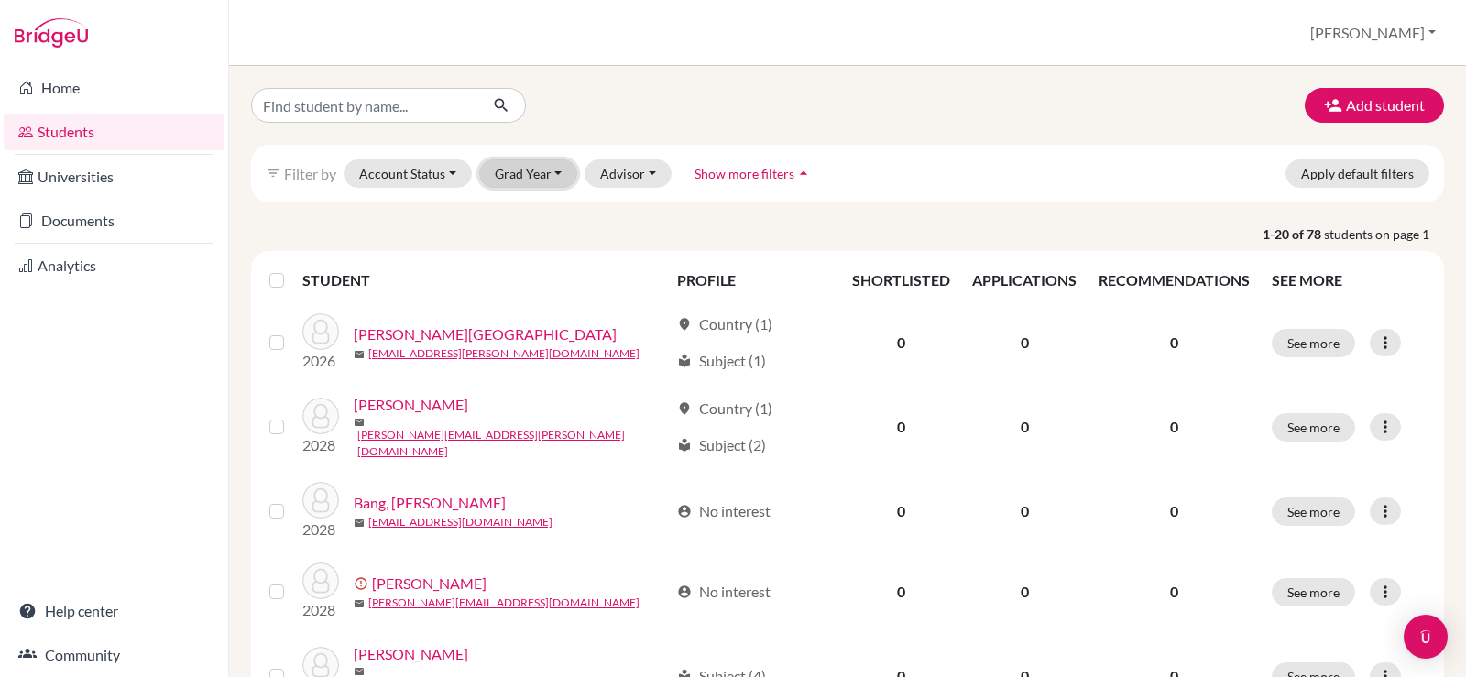
click at [547, 170] on button "Grad Year" at bounding box center [528, 173] width 99 height 28
click at [525, 270] on span "2026" at bounding box center [518, 271] width 33 height 22
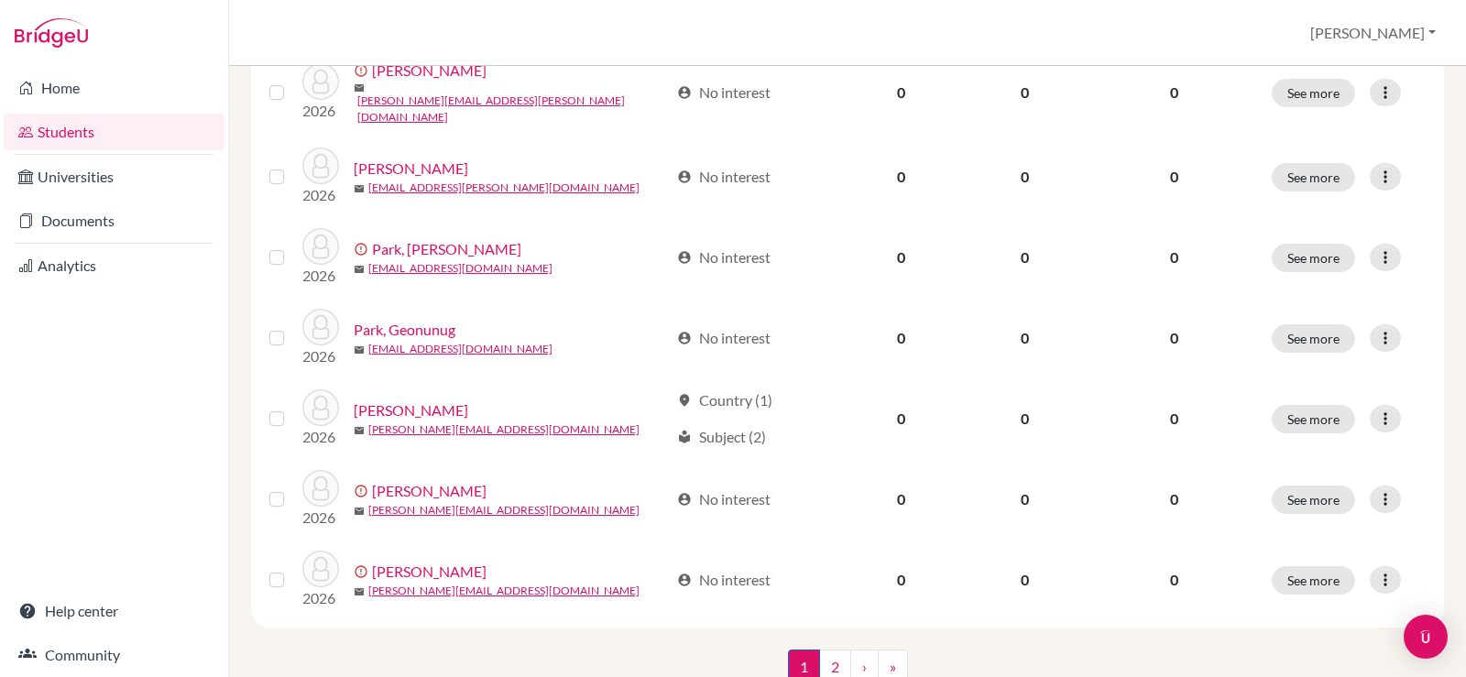
scroll to position [1419, 0]
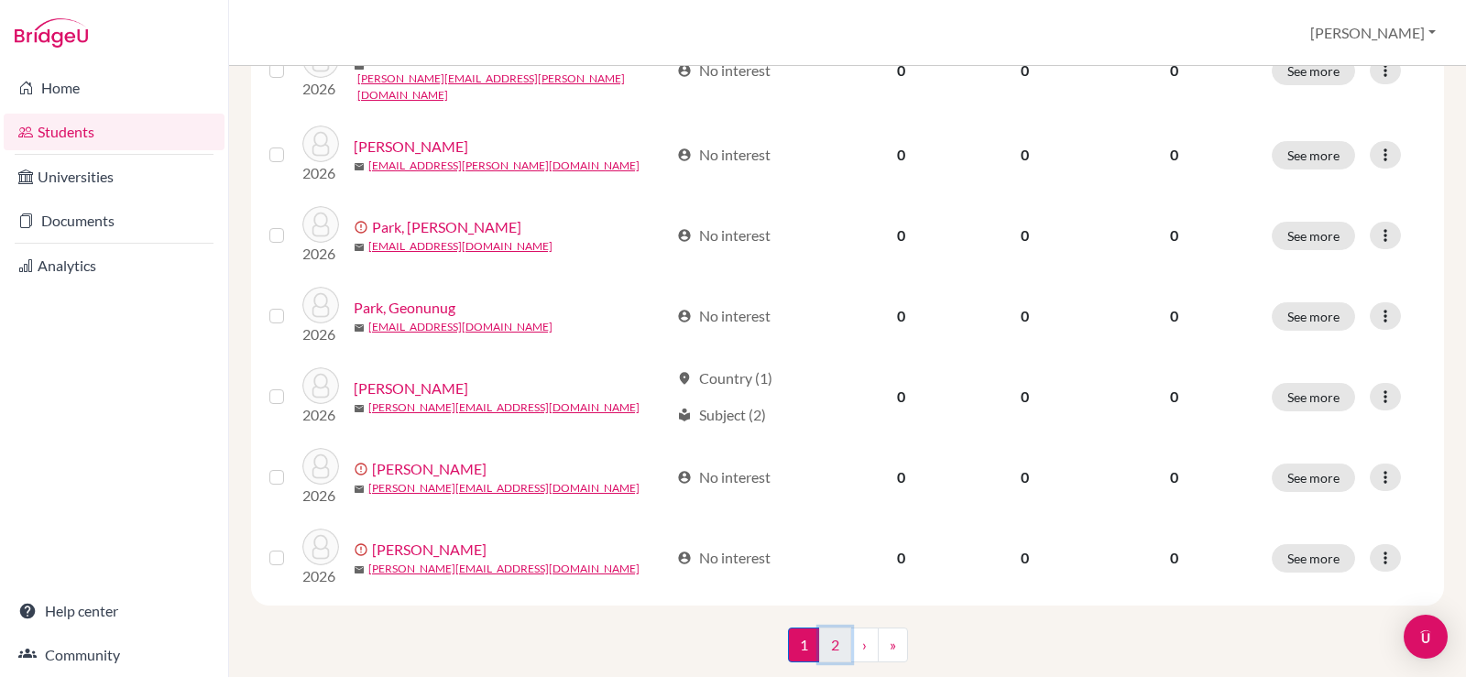
click at [824, 628] on link "2" at bounding box center [835, 645] width 32 height 35
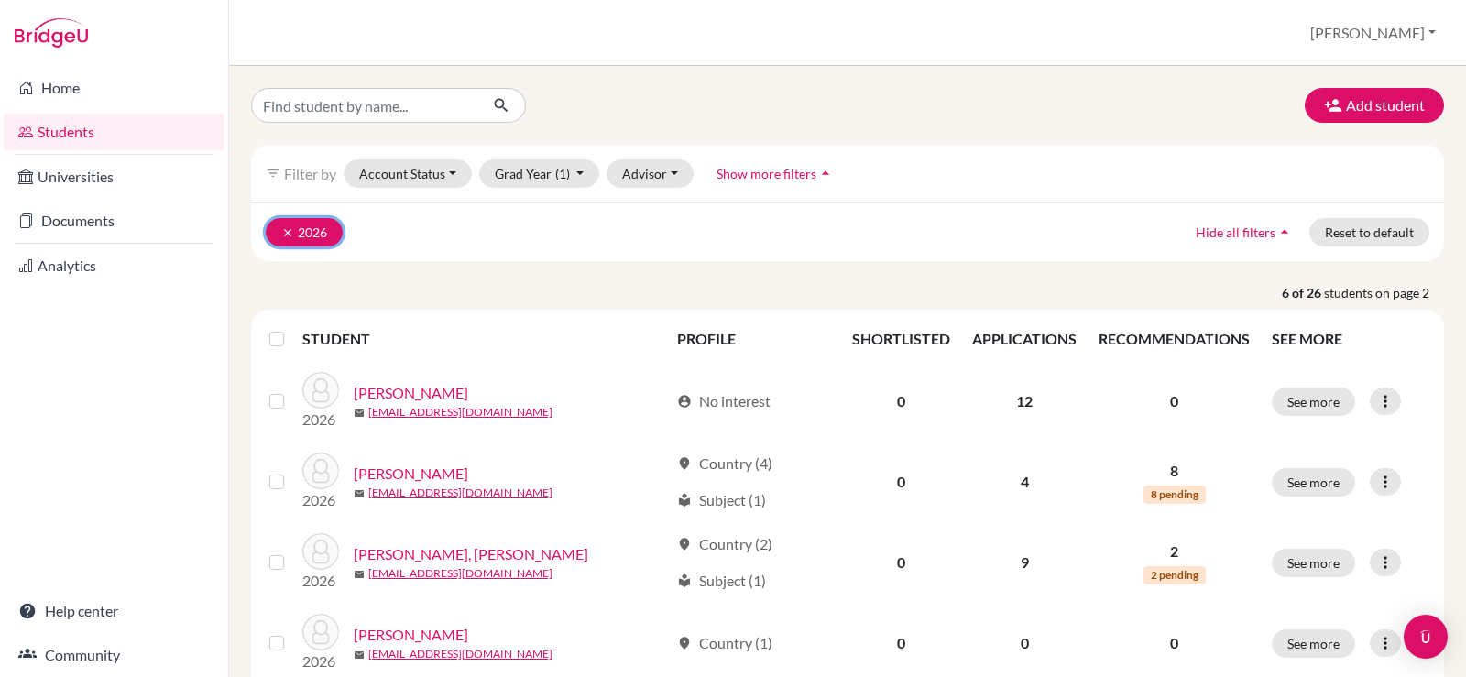
click at [289, 232] on icon "clear" at bounding box center [287, 232] width 13 height 13
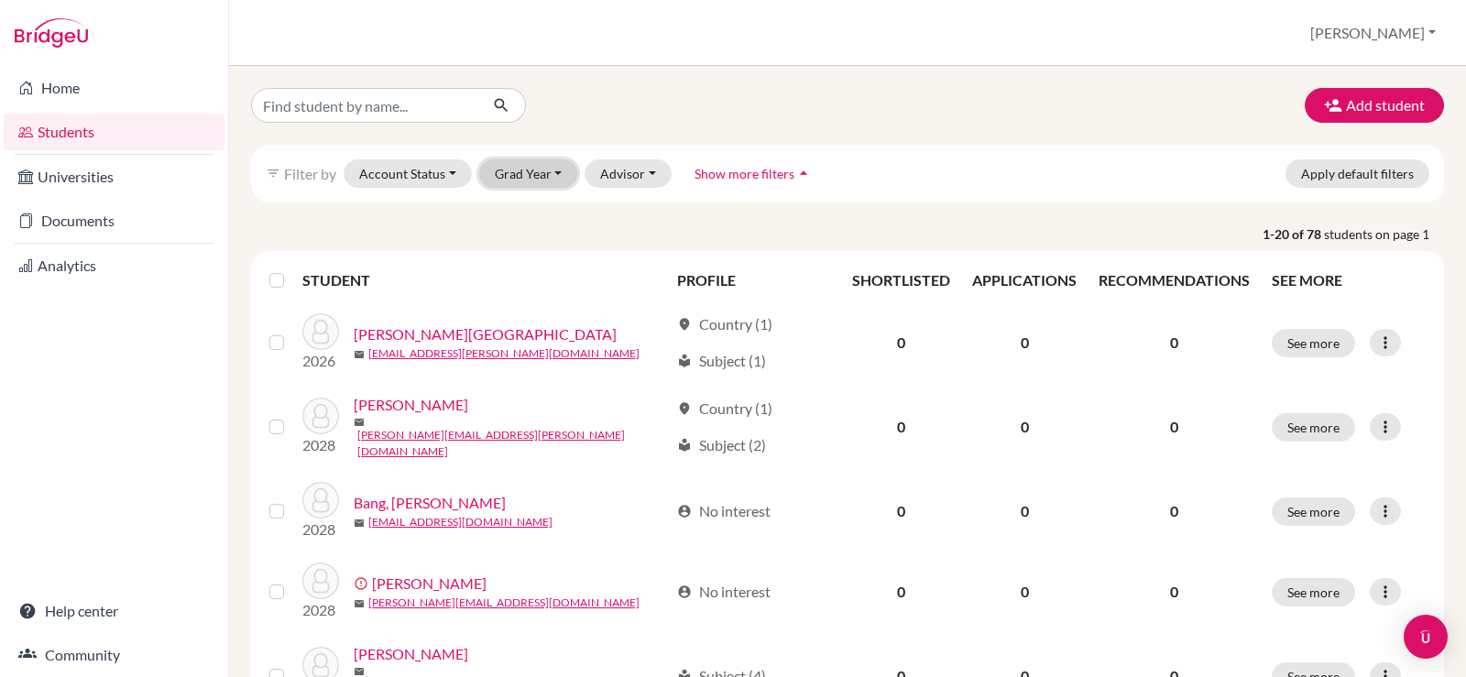
click at [534, 170] on button "Grad Year" at bounding box center [528, 173] width 99 height 28
click at [520, 297] on span "2025" at bounding box center [518, 301] width 33 height 22
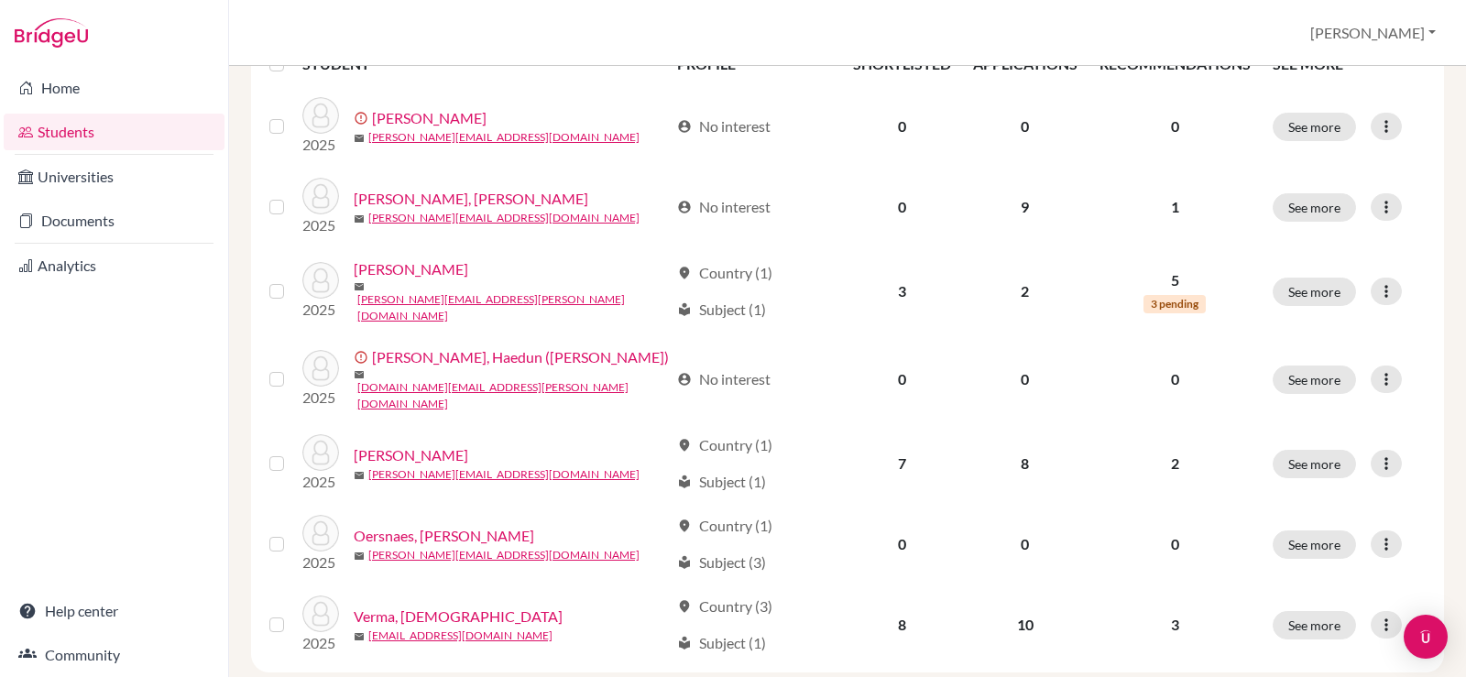
scroll to position [300, 0]
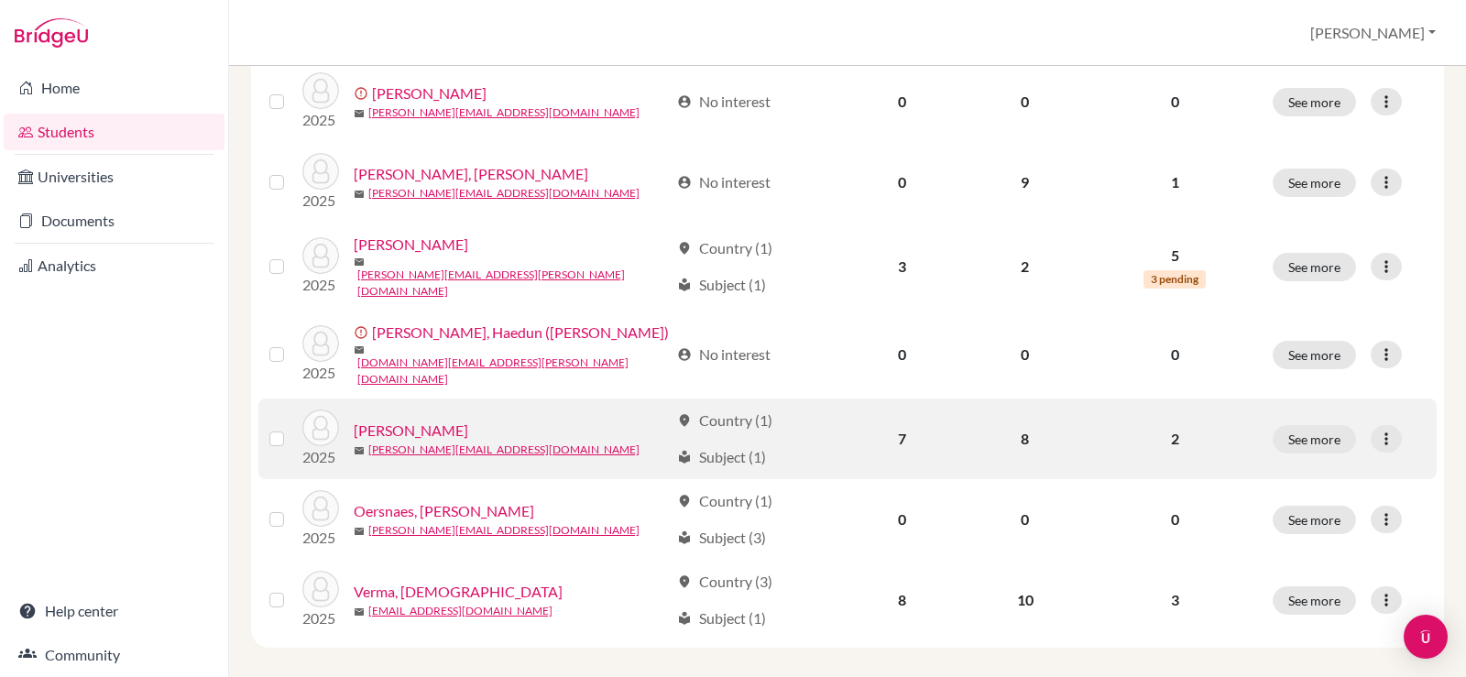
click at [892, 423] on td "7" at bounding box center [902, 439] width 120 height 81
click at [416, 420] on link "[PERSON_NAME]" at bounding box center [411, 431] width 115 height 22
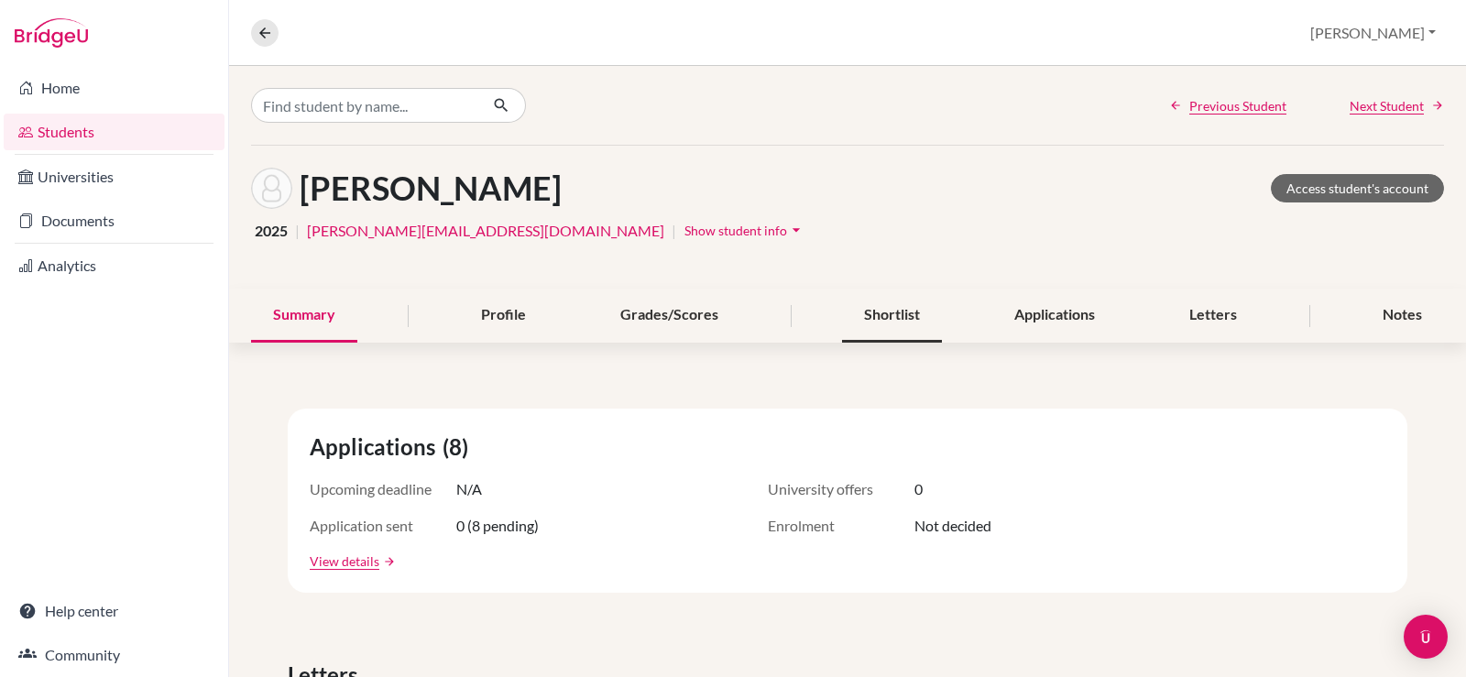
click at [916, 328] on div "Shortlist" at bounding box center [892, 316] width 100 height 54
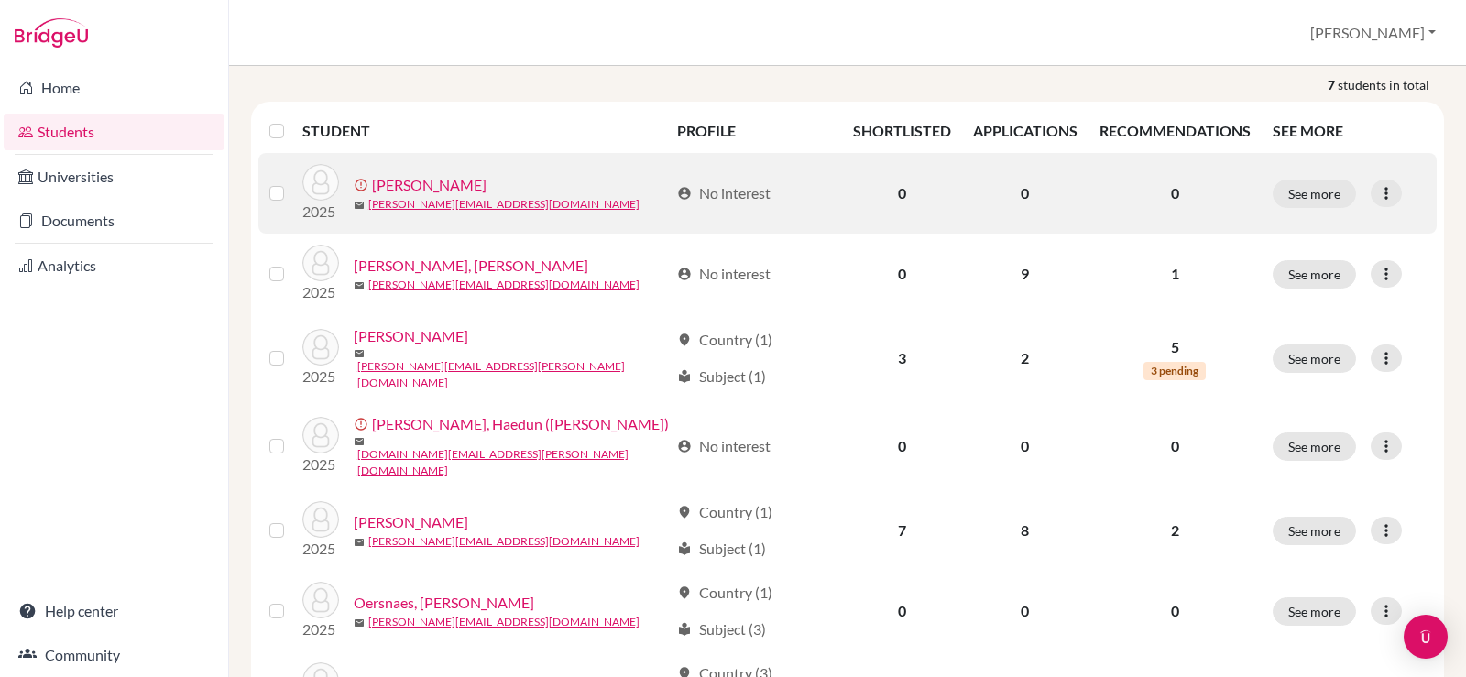
scroll to position [300, 0]
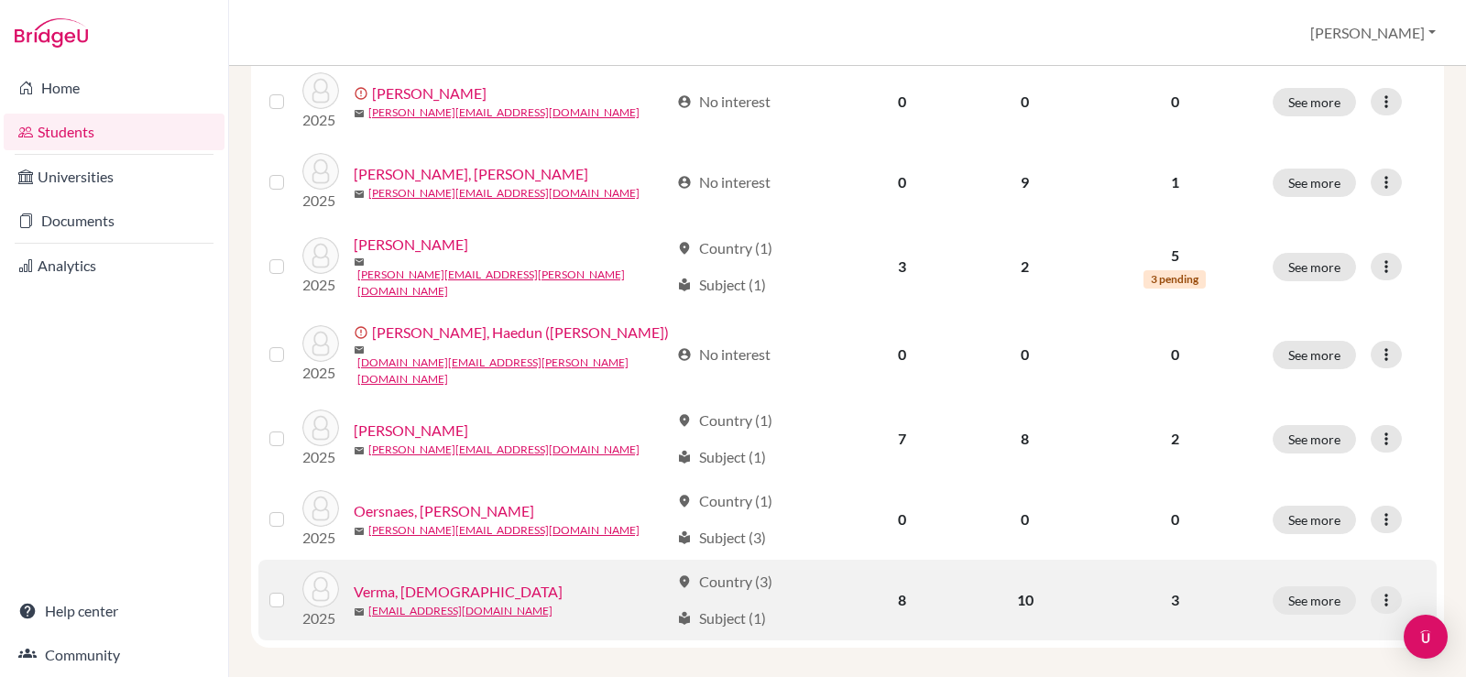
click at [382, 581] on link "Verma, [DEMOGRAPHIC_DATA]" at bounding box center [458, 592] width 209 height 22
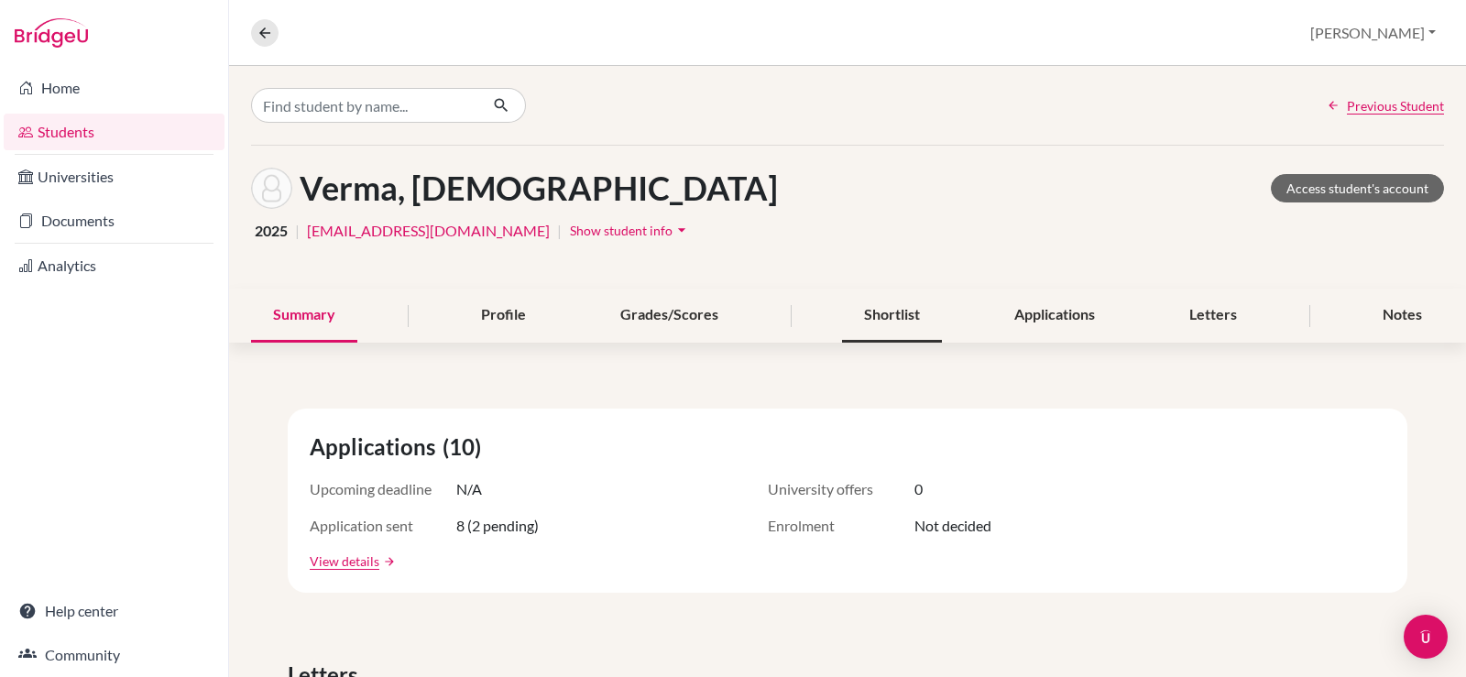
click at [877, 323] on div "Shortlist" at bounding box center [892, 316] width 100 height 54
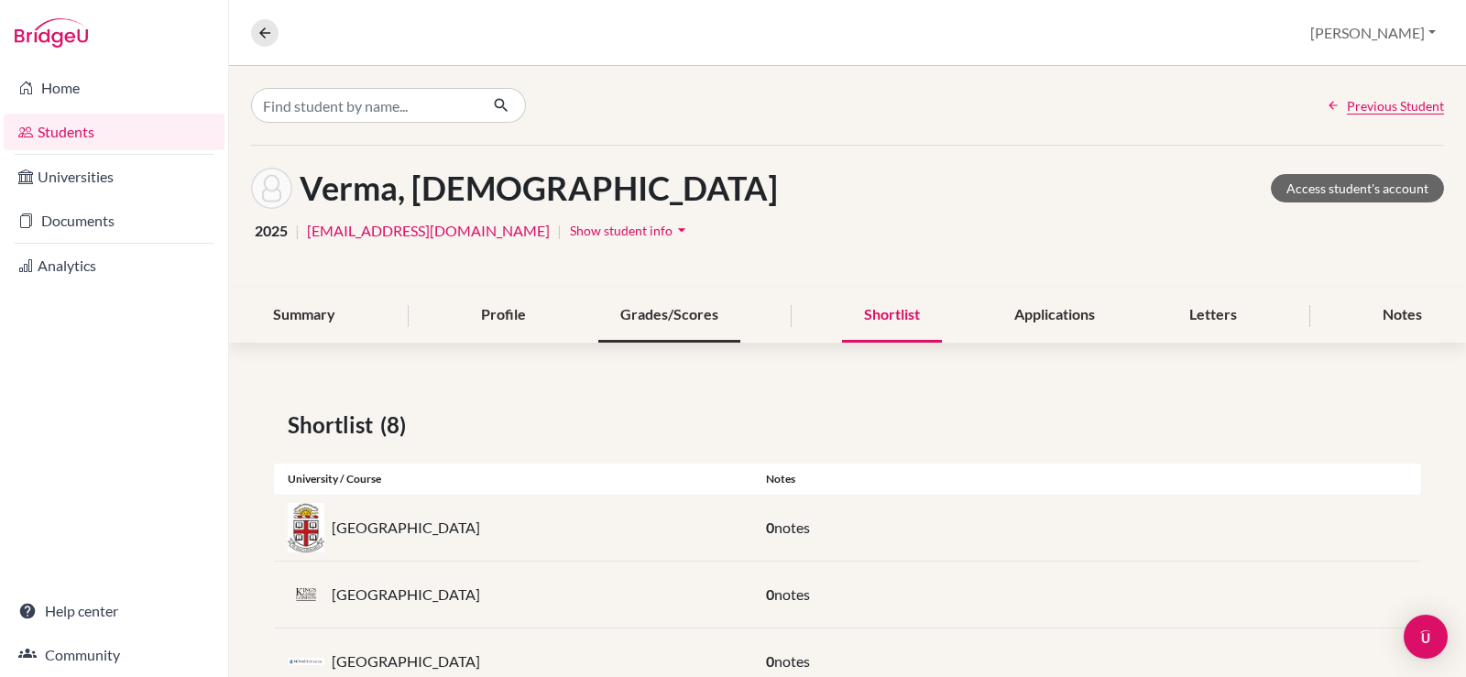
click at [645, 319] on div "Grades/Scores" at bounding box center [669, 316] width 142 height 54
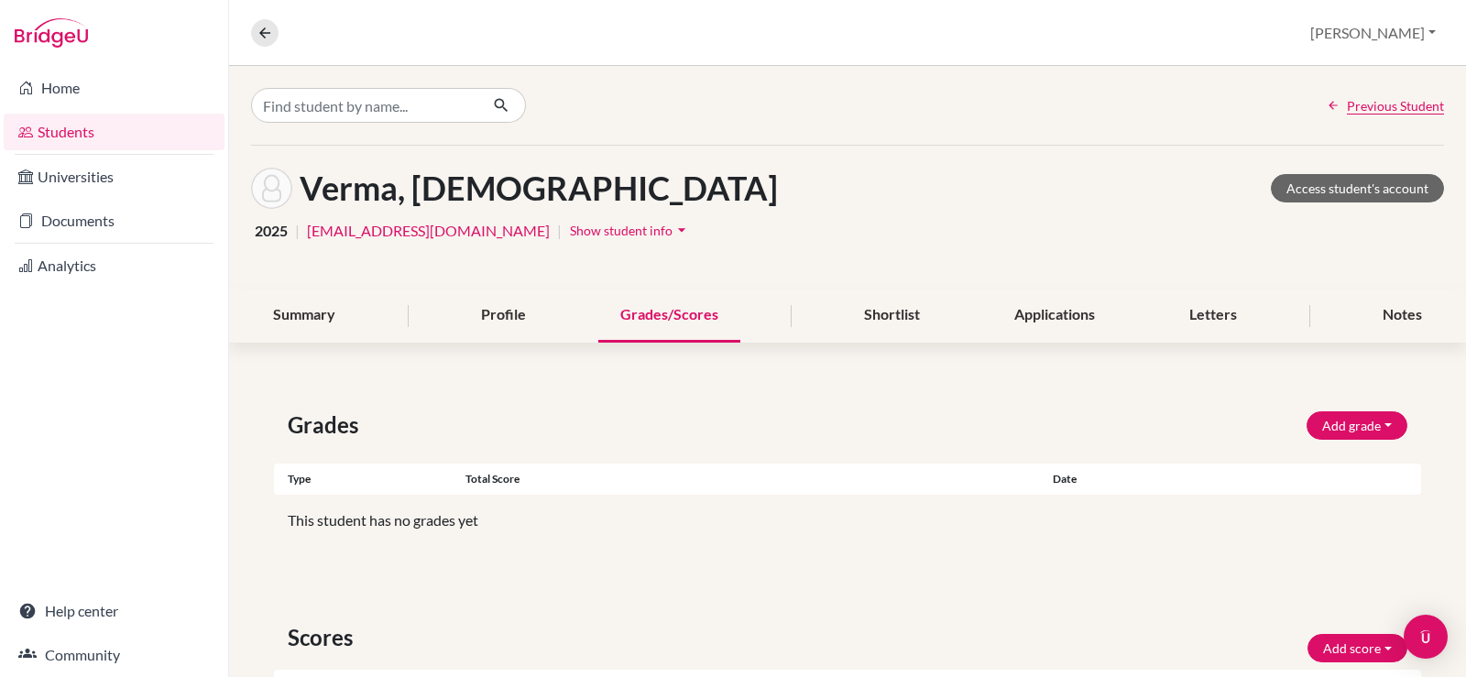
scroll to position [183, 0]
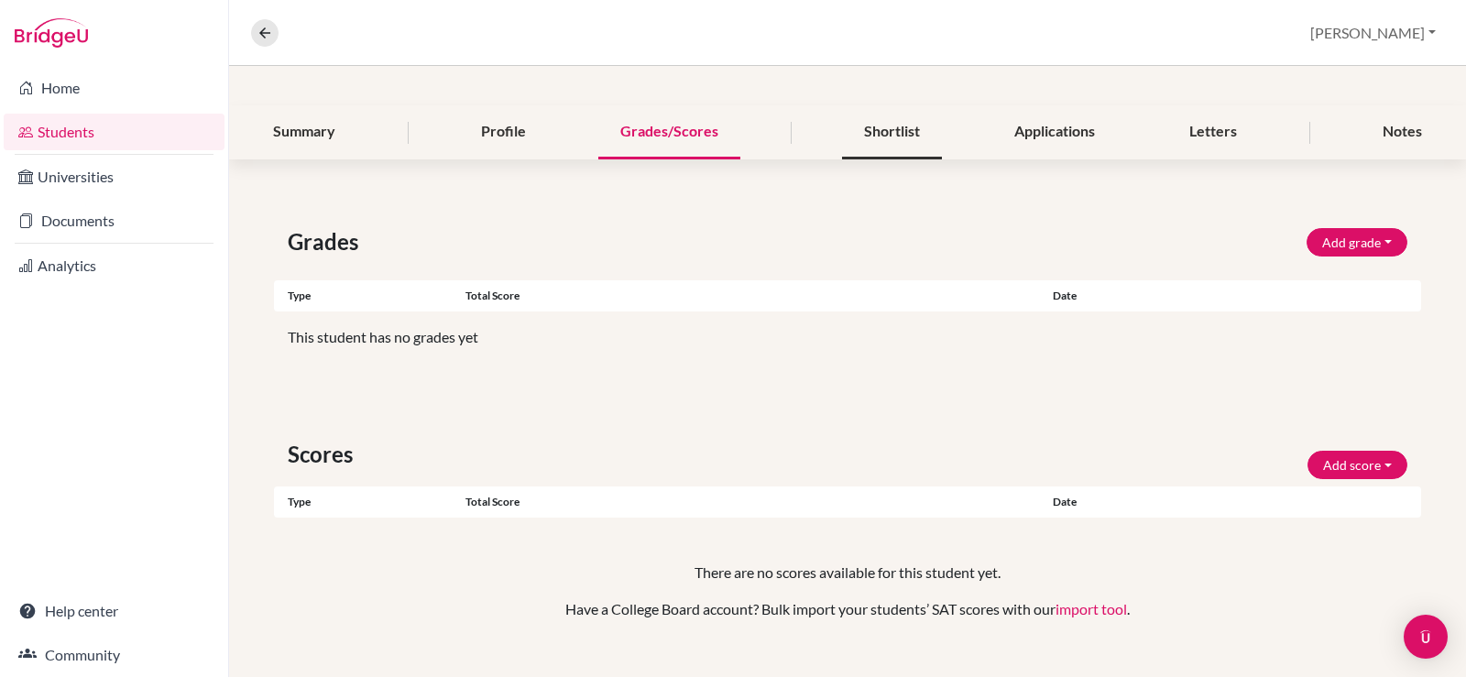
click at [884, 134] on div "Shortlist" at bounding box center [892, 132] width 100 height 54
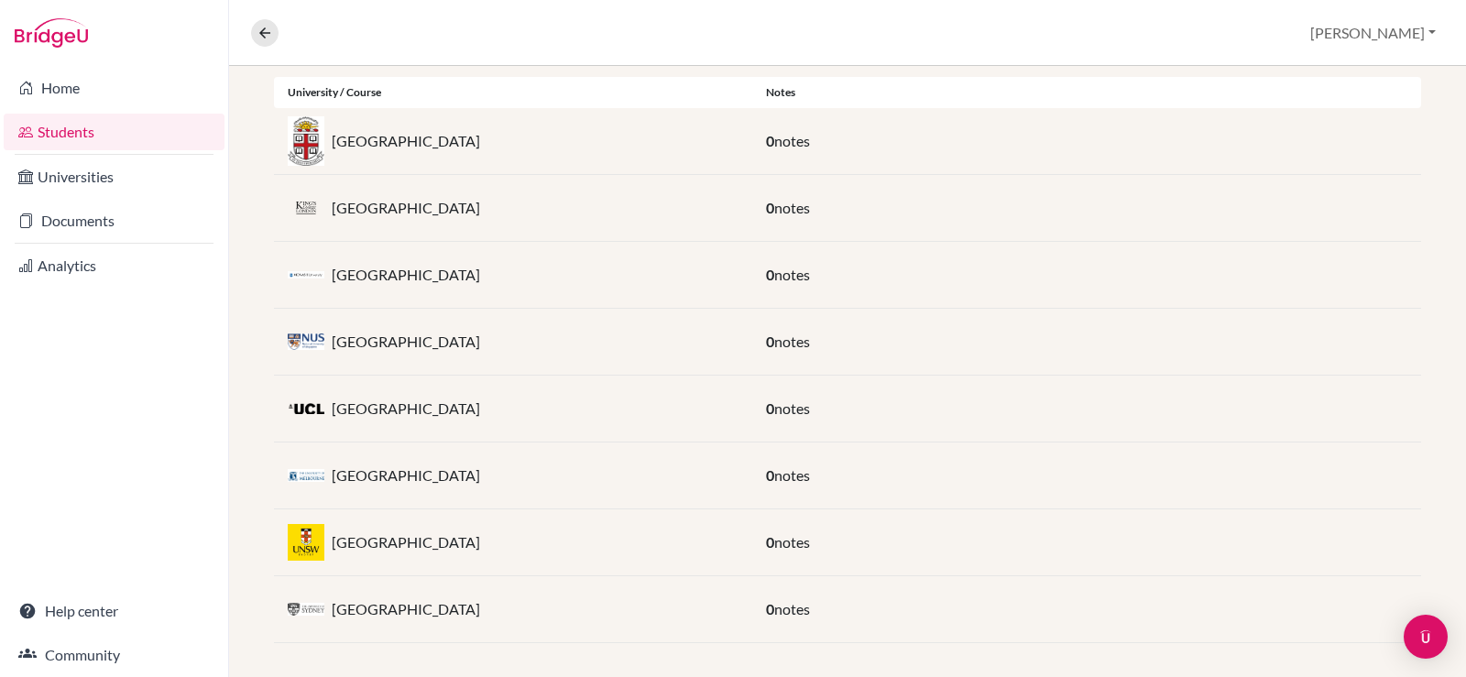
scroll to position [397, 0]
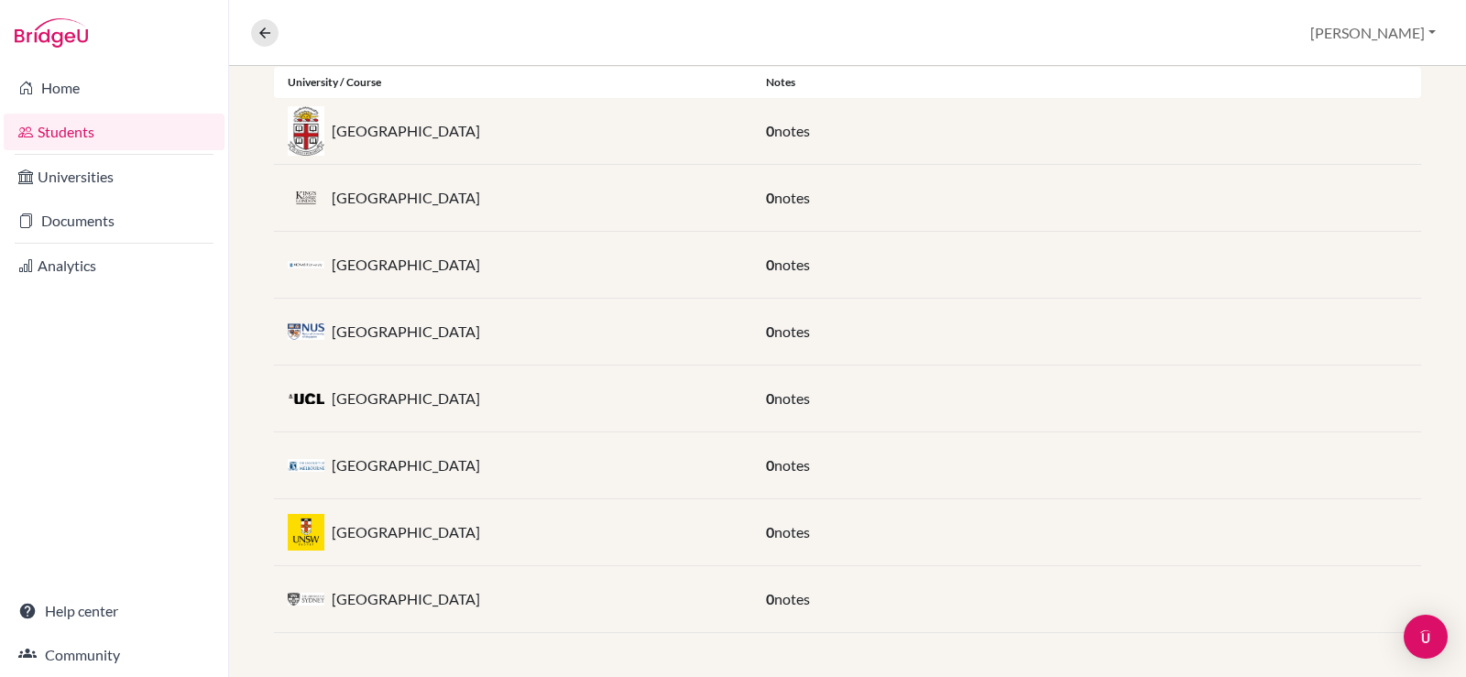
click at [64, 132] on link "Students" at bounding box center [114, 132] width 221 height 37
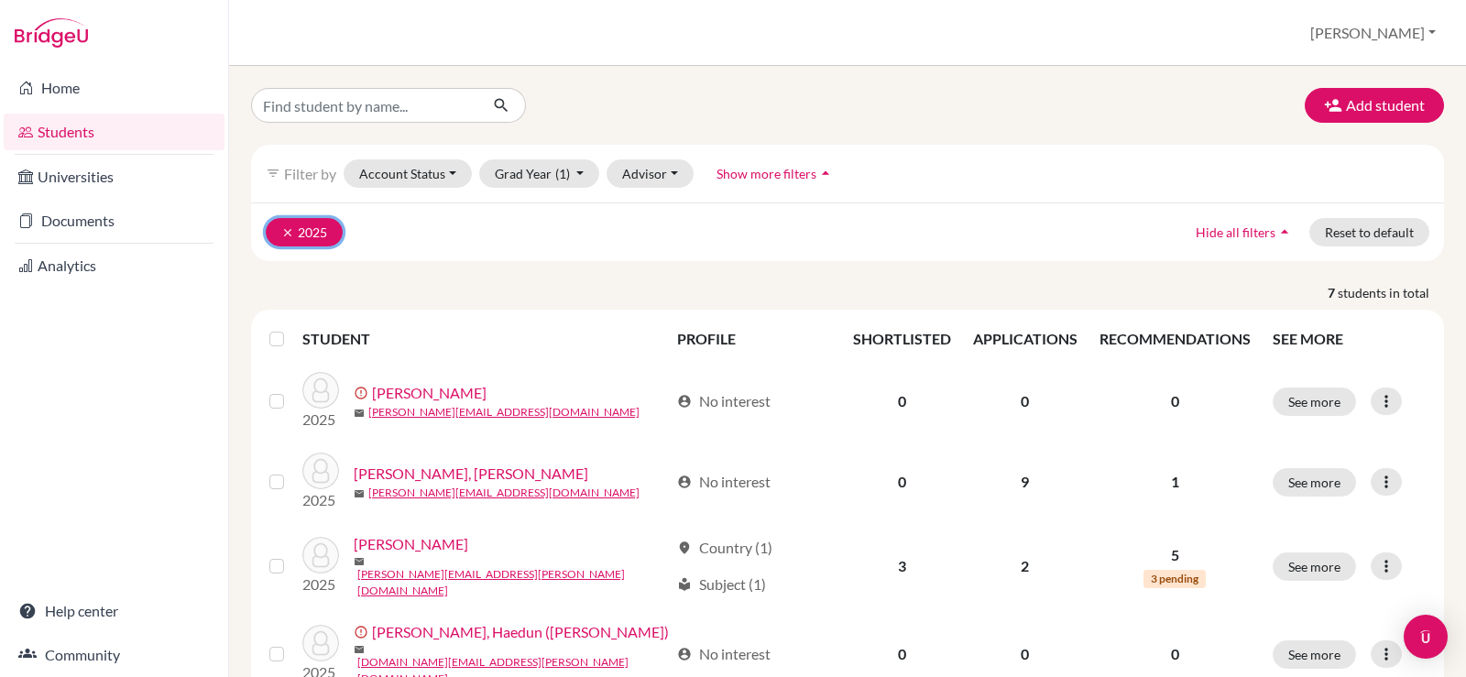
click at [278, 224] on button "clear 2025" at bounding box center [304, 232] width 77 height 28
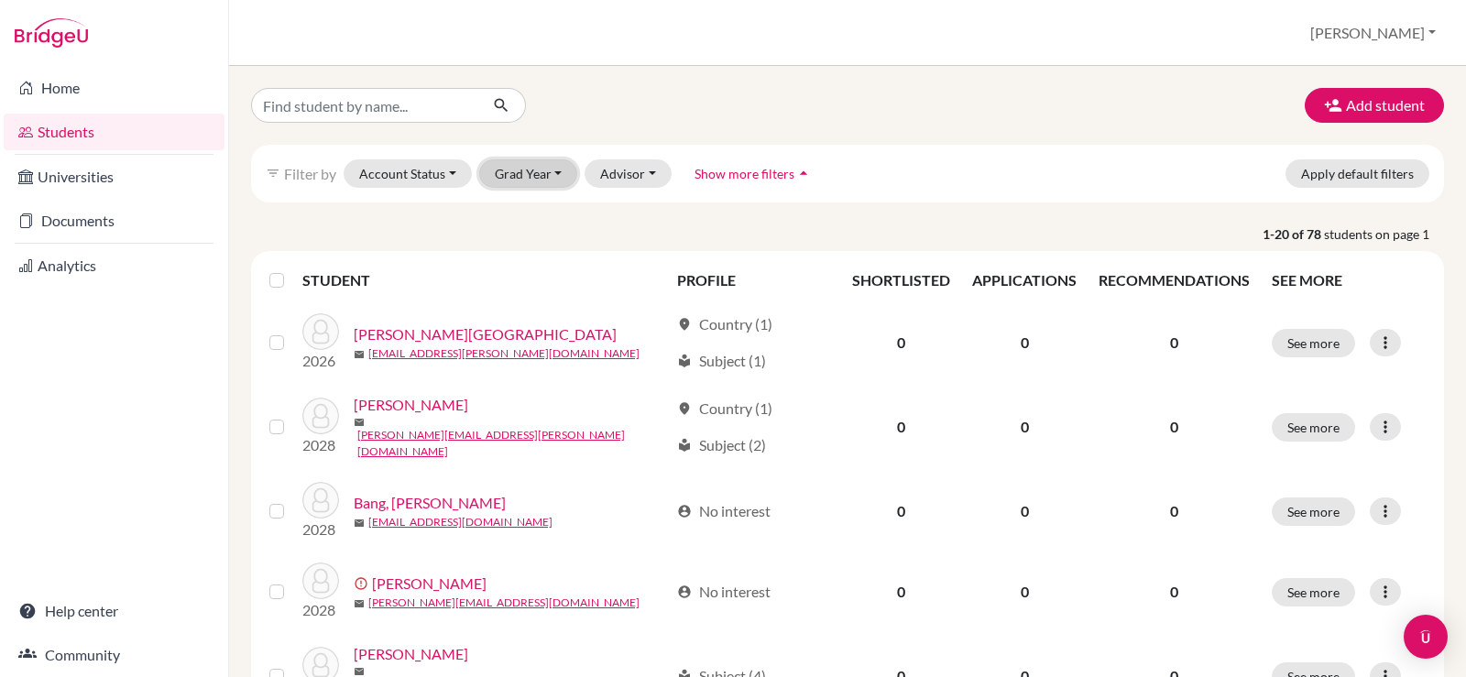
click at [531, 173] on button "Grad Year" at bounding box center [528, 173] width 99 height 28
click at [521, 267] on span "2026" at bounding box center [518, 271] width 33 height 22
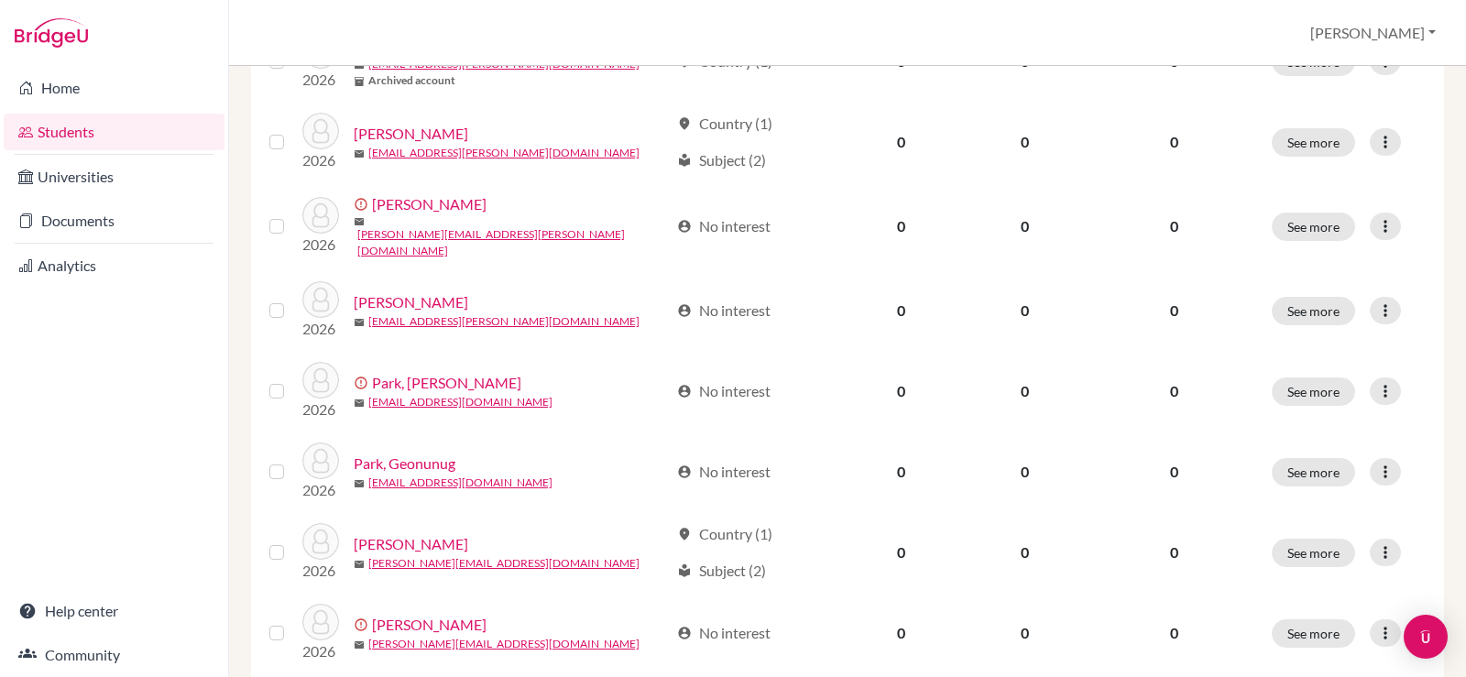
scroll to position [1283, 0]
